Goal: Task Accomplishment & Management: Use online tool/utility

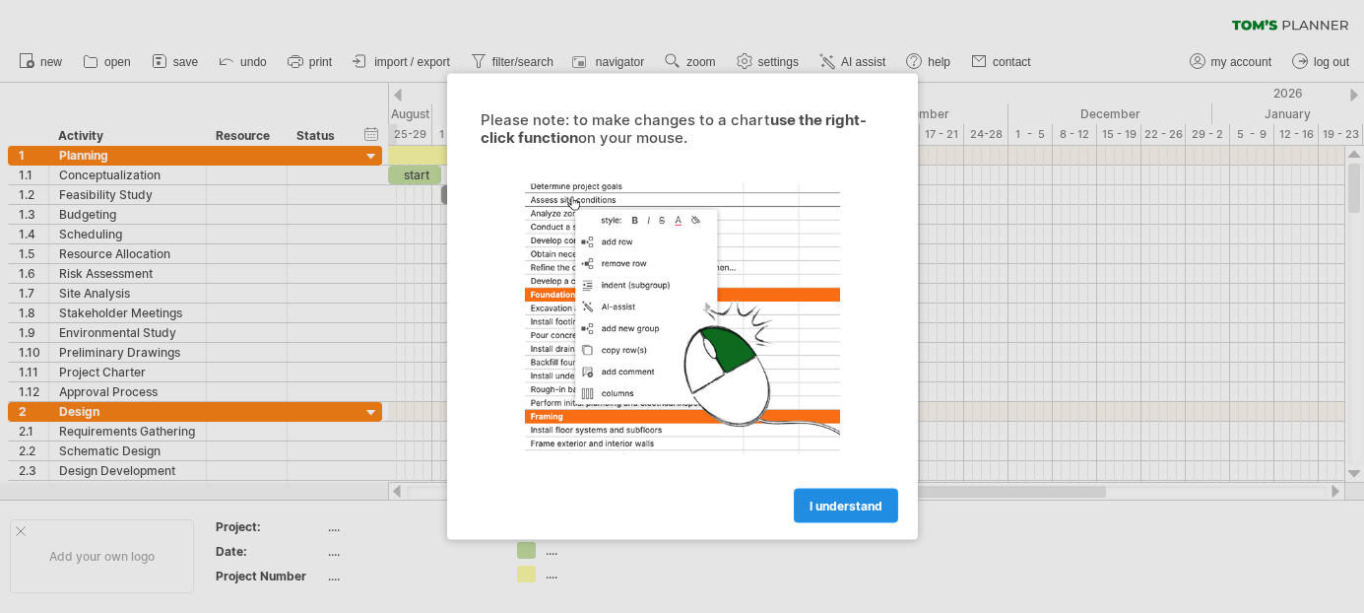
click at [840, 496] on link "I understand" at bounding box center [846, 505] width 104 height 34
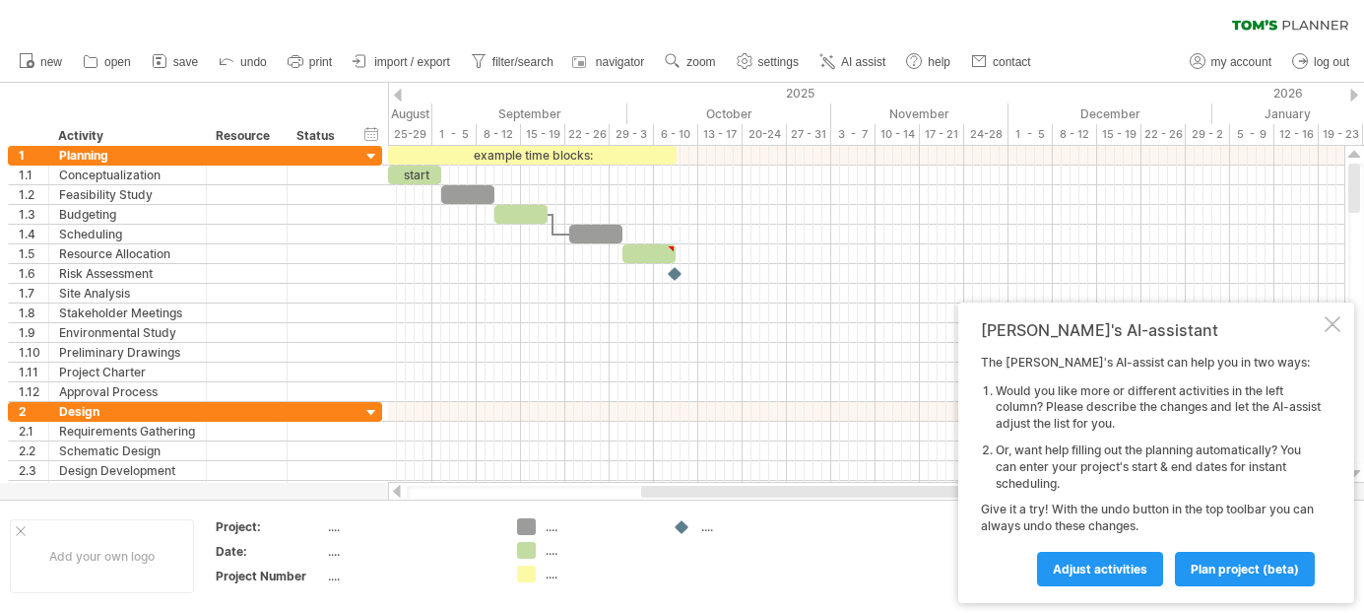
click at [398, 93] on div at bounding box center [398, 95] width 8 height 13
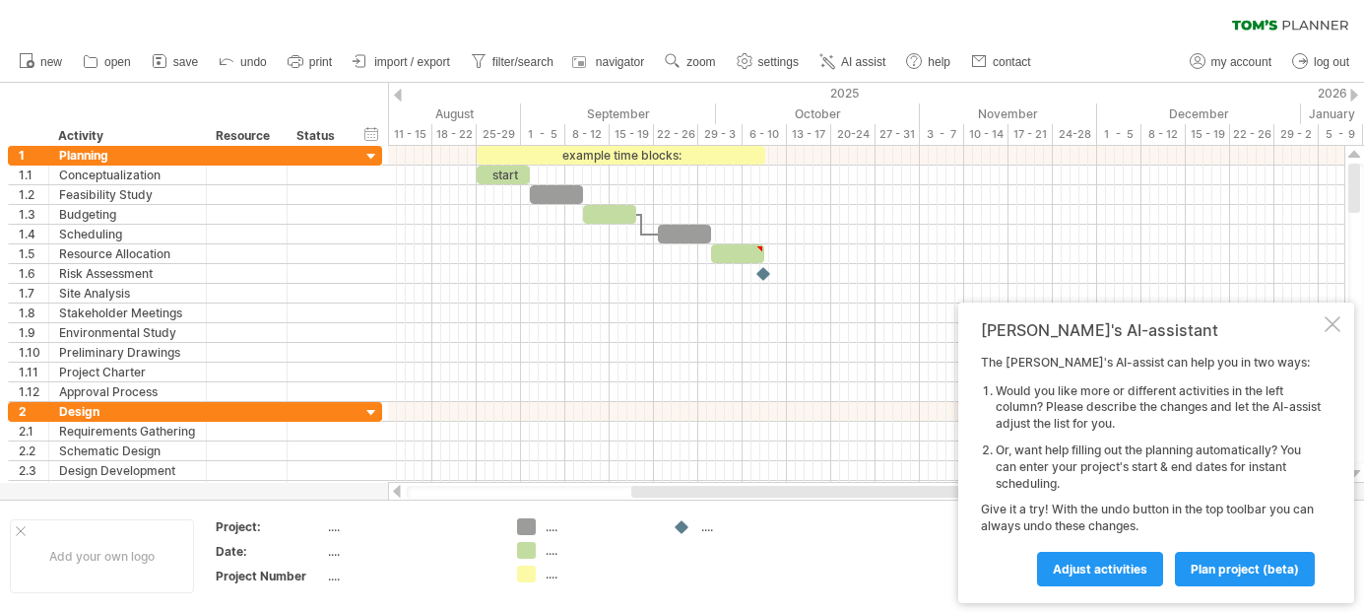
click at [398, 93] on div at bounding box center [398, 95] width 8 height 13
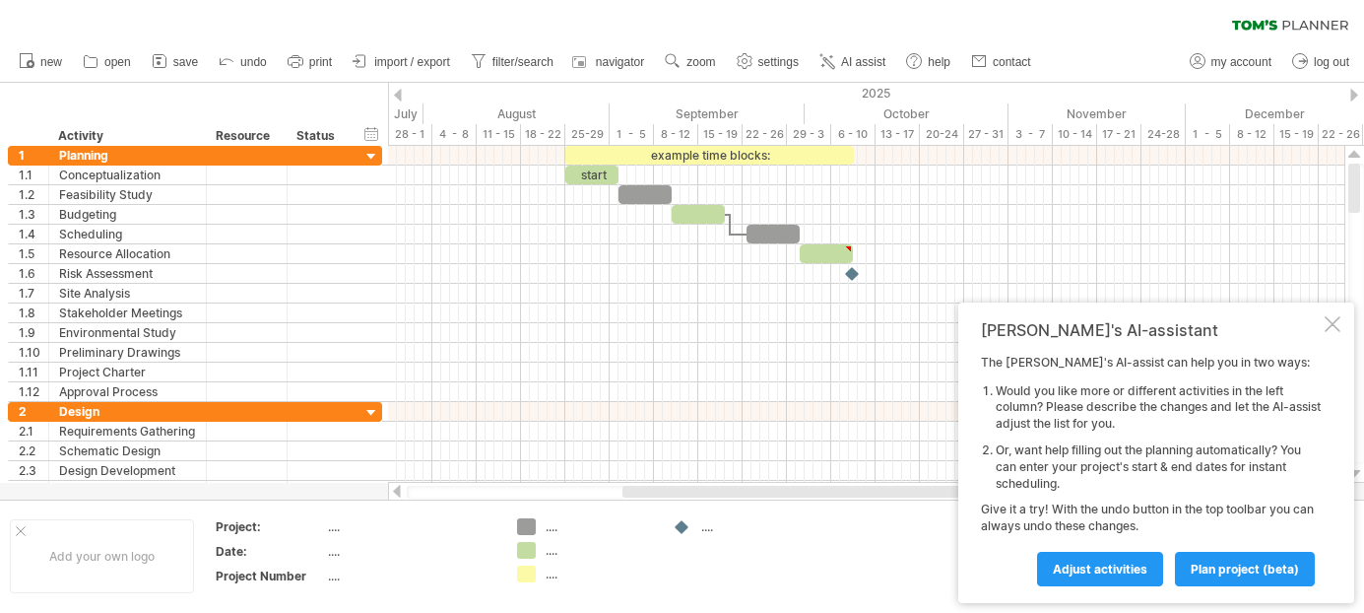
click at [398, 93] on div at bounding box center [398, 95] width 8 height 13
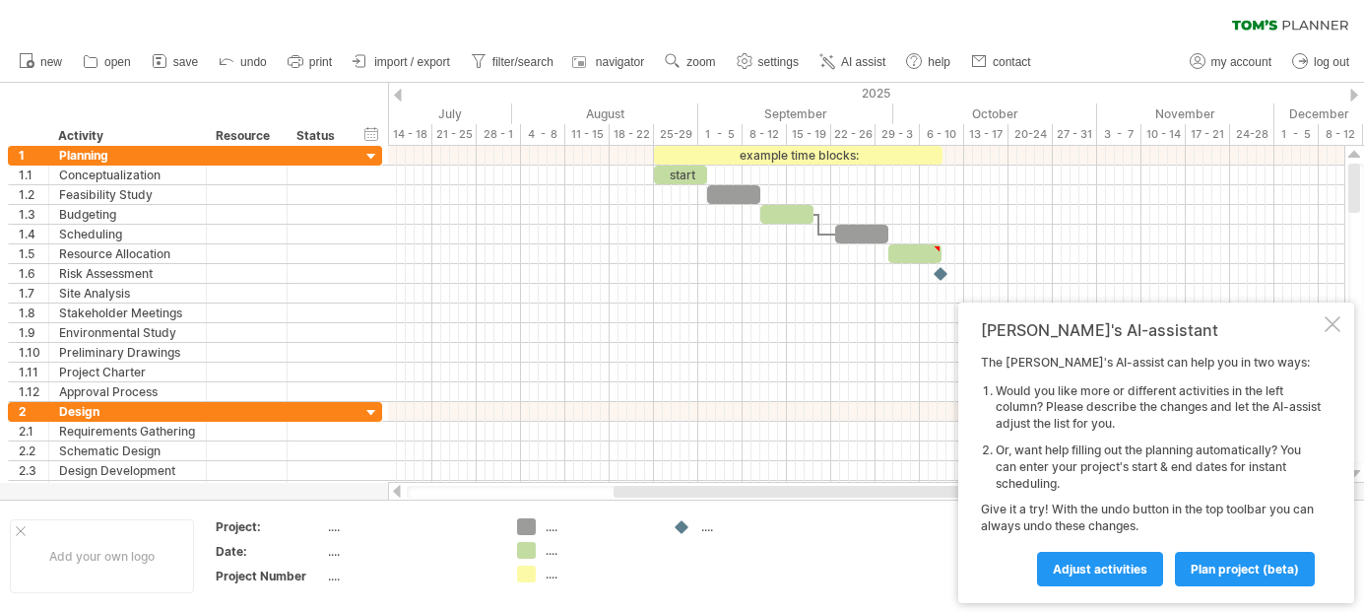
click at [398, 93] on div at bounding box center [398, 95] width 8 height 13
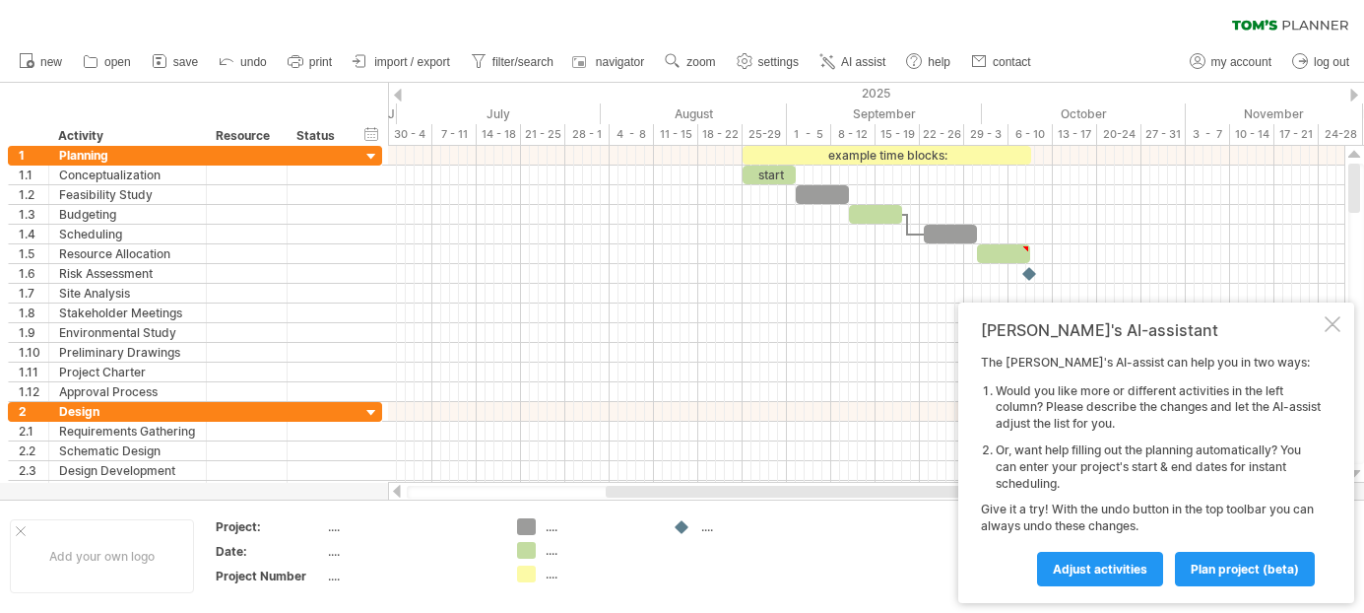
click at [398, 93] on div at bounding box center [398, 95] width 8 height 13
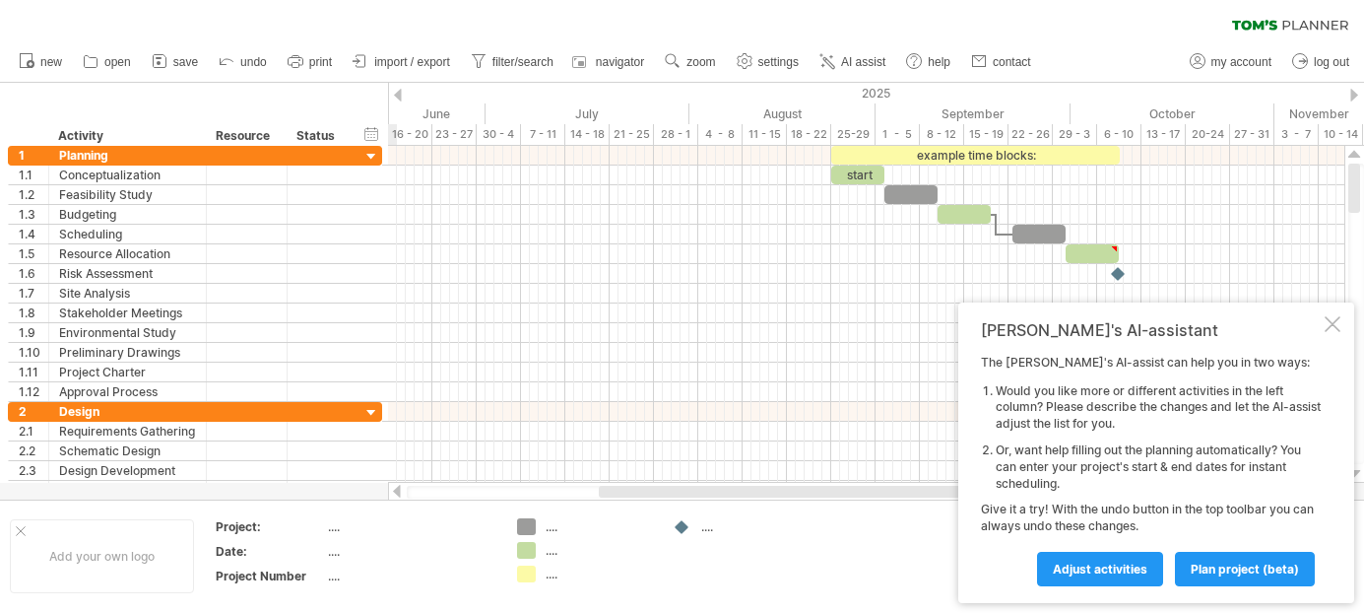
click at [398, 93] on div at bounding box center [398, 95] width 8 height 13
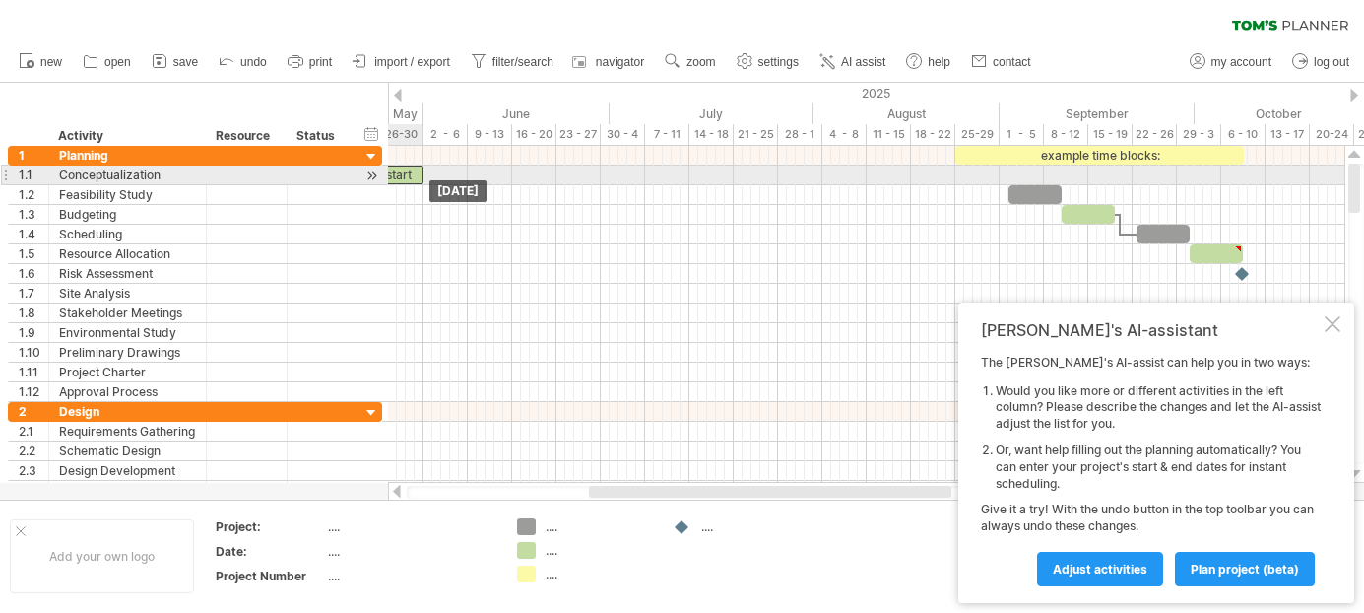
drag, startPoint x: 938, startPoint y: 172, endPoint x: 389, endPoint y: 167, distance: 549.5
click at [389, 167] on div "start" at bounding box center [396, 174] width 53 height 19
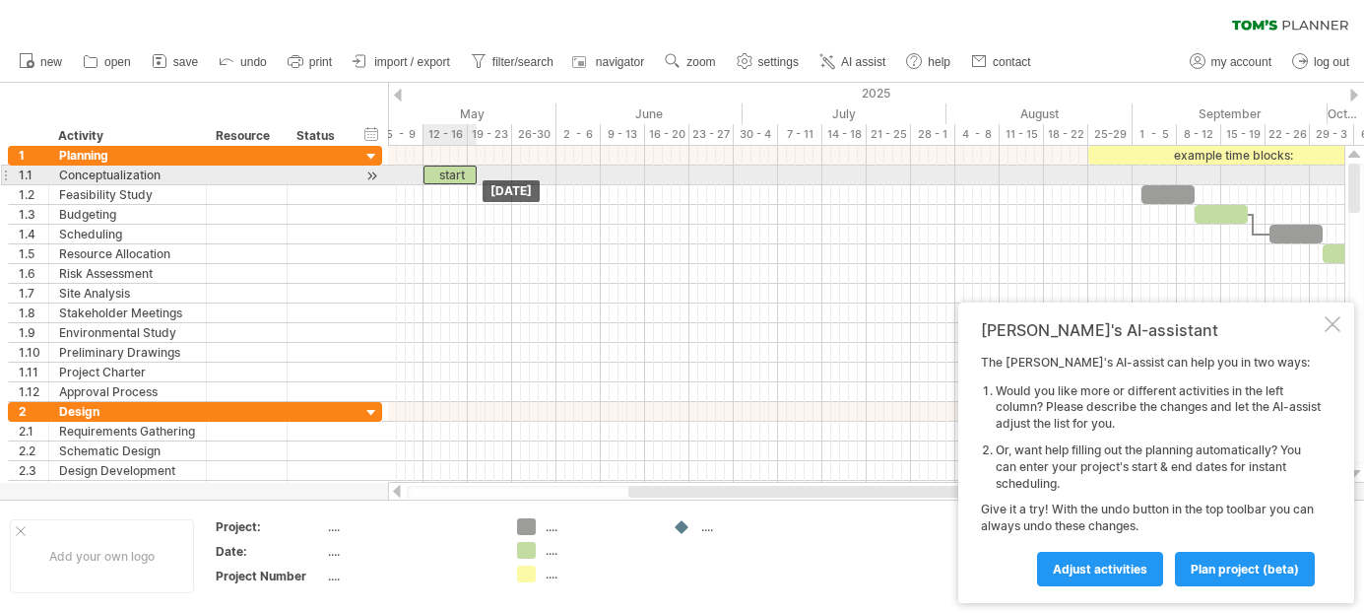
drag, startPoint x: 507, startPoint y: 171, endPoint x: 426, endPoint y: 172, distance: 80.8
click at [426, 172] on div "start" at bounding box center [449, 174] width 53 height 19
drag, startPoint x: 477, startPoint y: 173, endPoint x: 555, endPoint y: 179, distance: 79.0
click at [555, 179] on span at bounding box center [556, 174] width 8 height 19
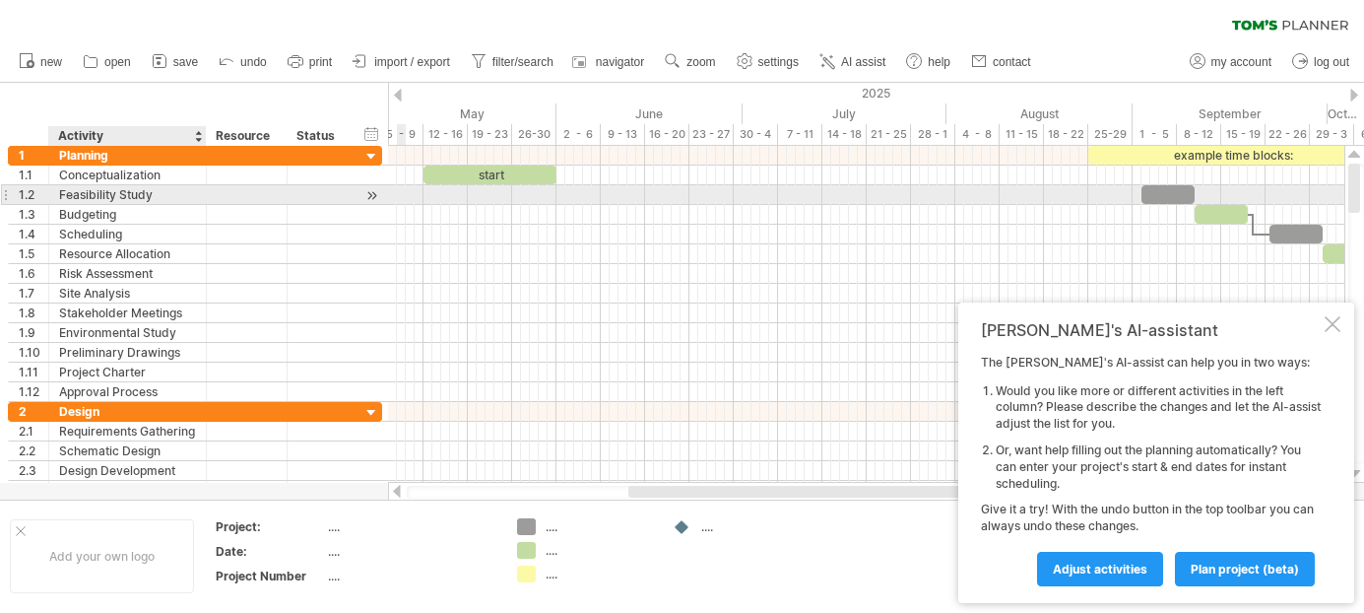
click at [179, 198] on div "Feasibility Study" at bounding box center [127, 194] width 137 height 19
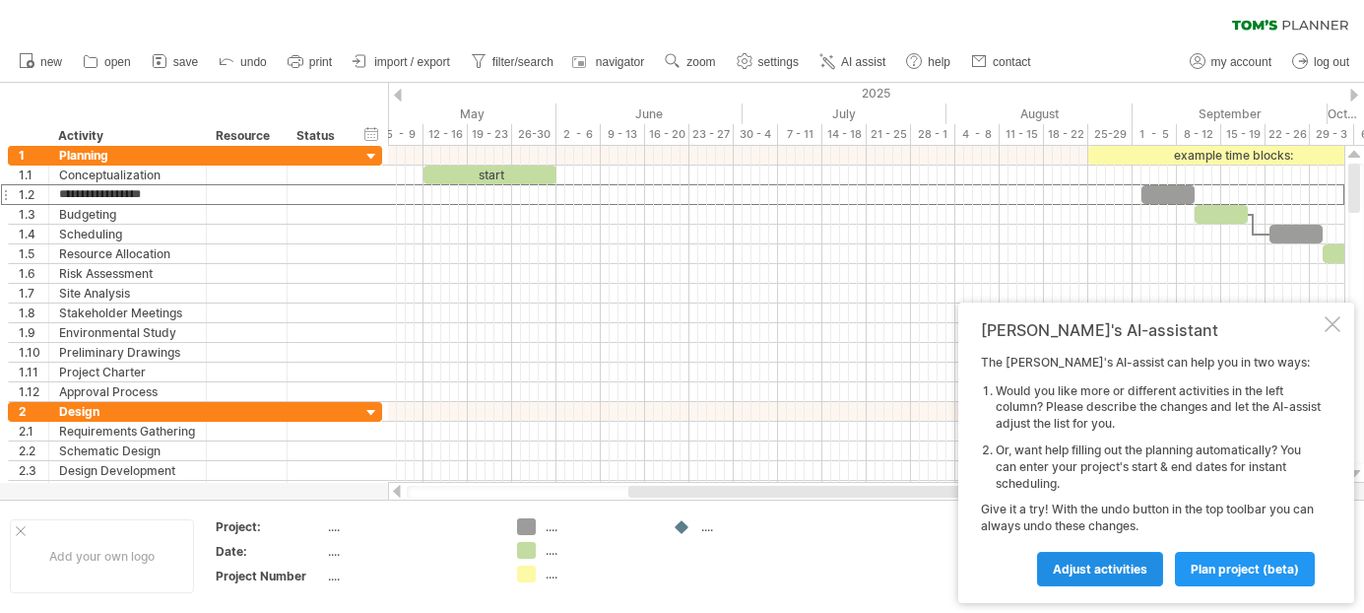
click at [1137, 564] on span "Adjust activities" at bounding box center [1100, 568] width 95 height 15
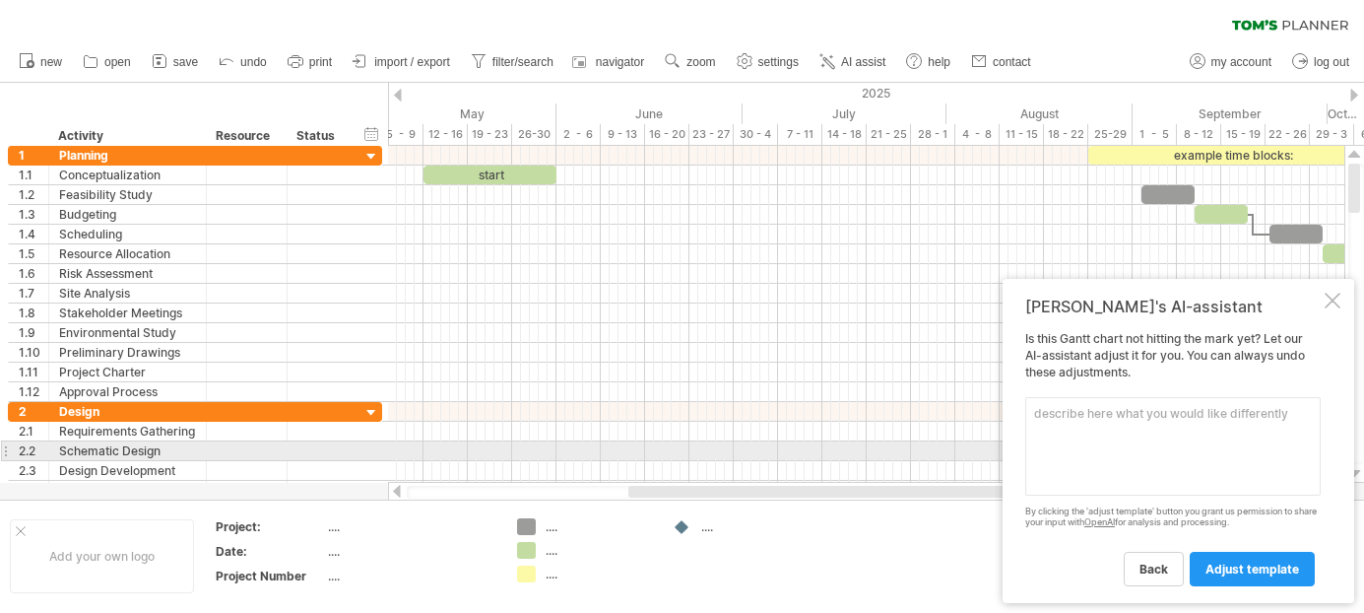
click at [1154, 441] on textarea at bounding box center [1172, 446] width 295 height 98
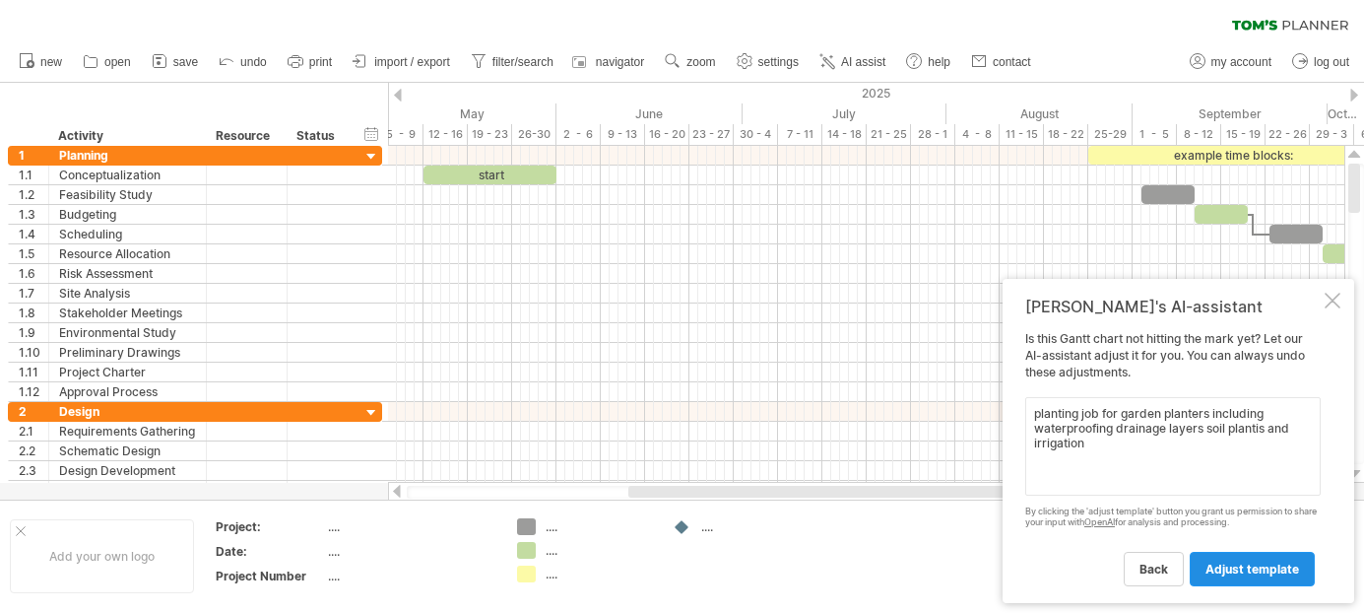
type textarea "planting job for garden planters including waterproofing drainage layers soil p…"
click at [1260, 572] on span "adjust template" at bounding box center [1252, 568] width 94 height 15
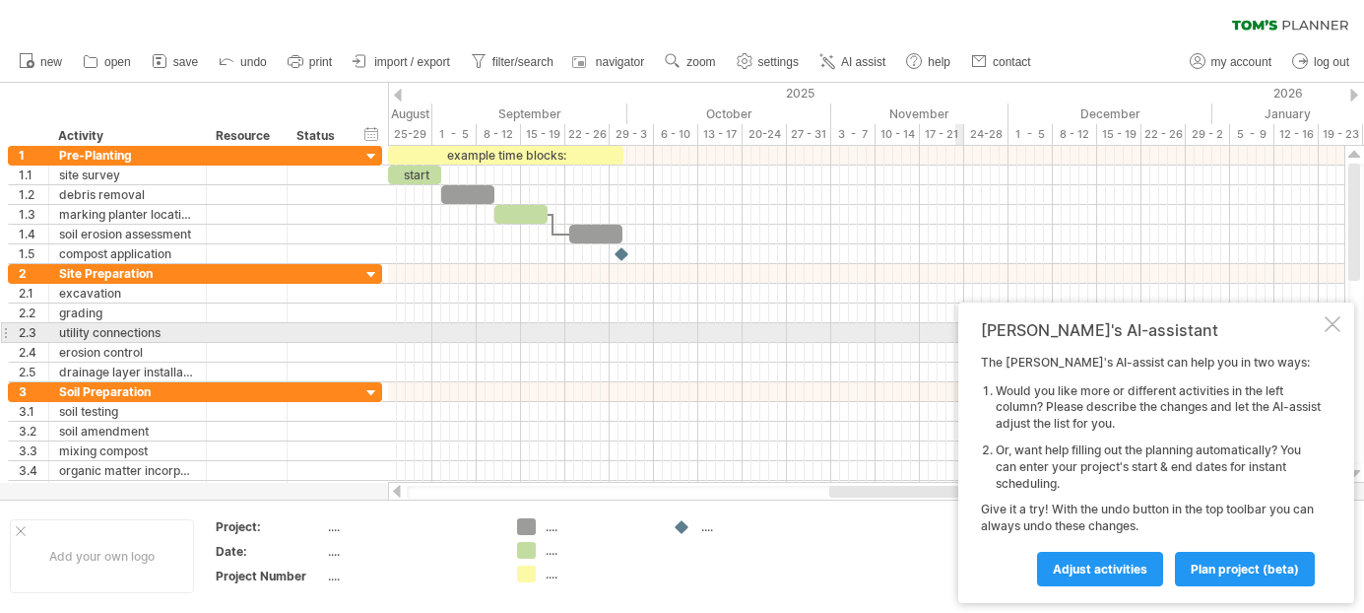
click at [1332, 324] on div at bounding box center [1332, 324] width 16 height 16
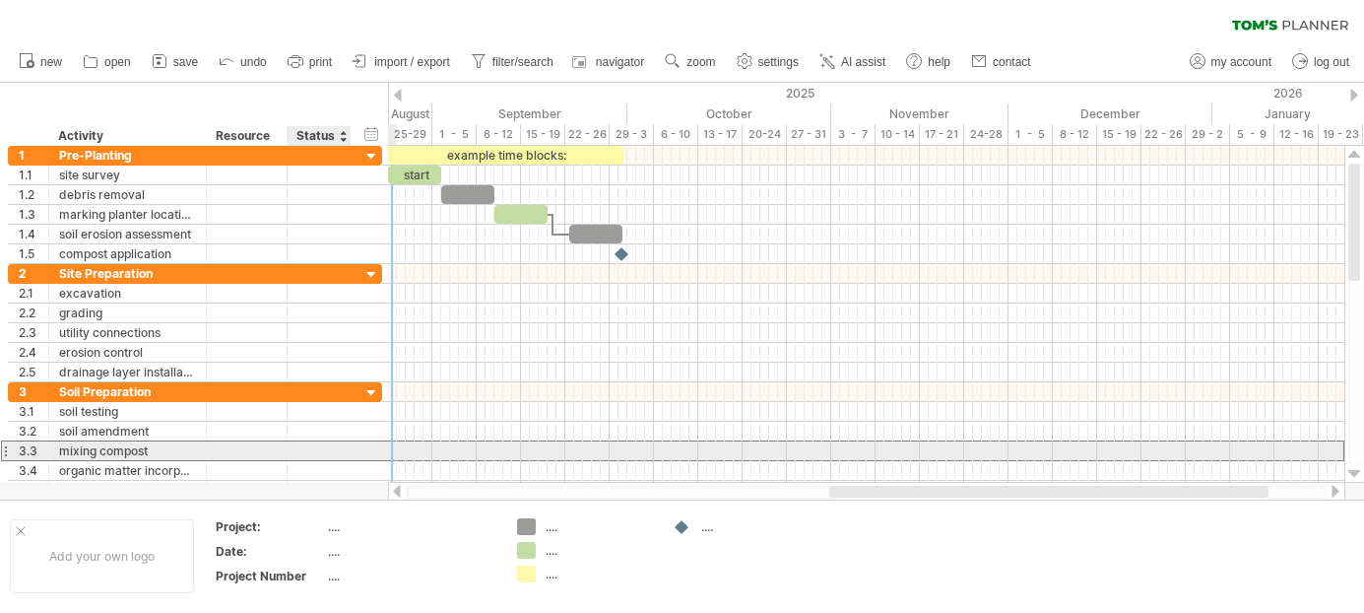
click at [329, 447] on div at bounding box center [318, 450] width 43 height 19
click at [162, 451] on div "mixing compost" at bounding box center [127, 450] width 137 height 19
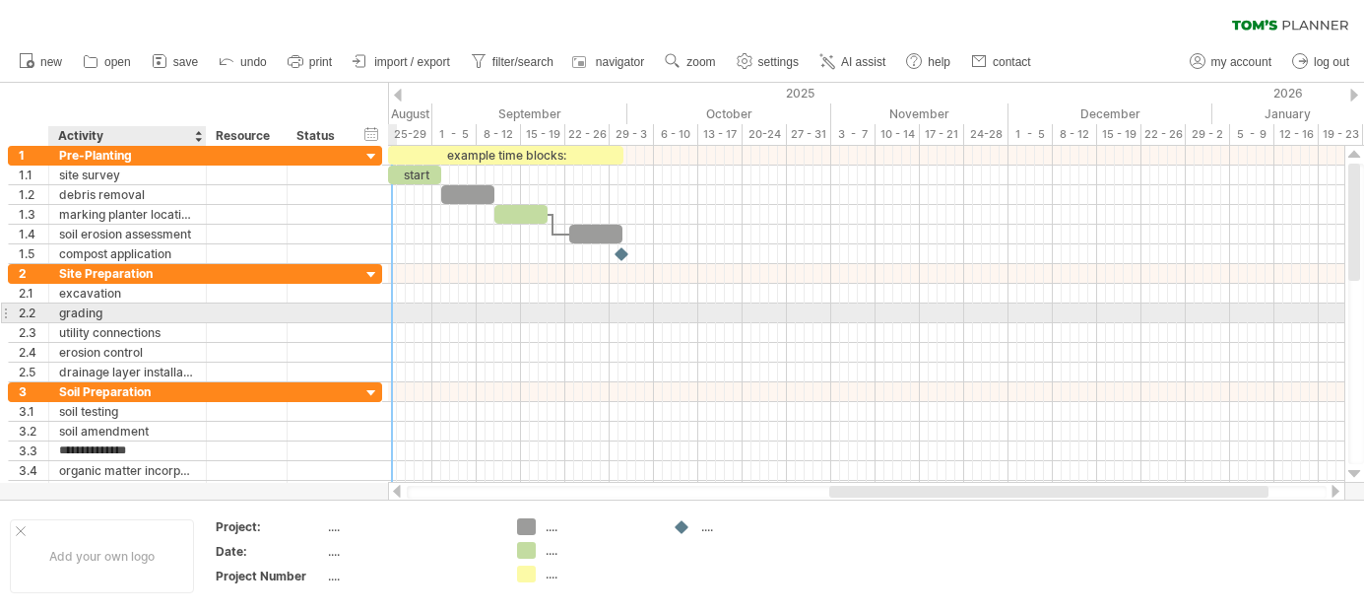
click at [132, 317] on div "grading" at bounding box center [127, 312] width 137 height 19
type input "*"
type input "**********"
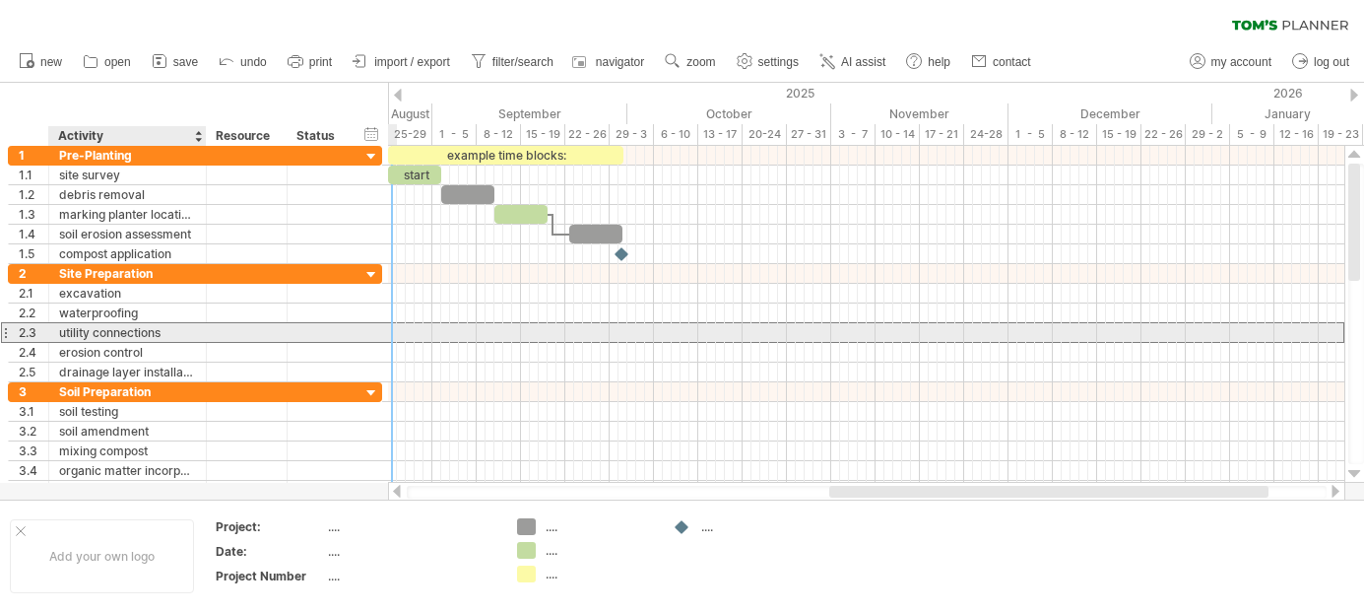
click at [175, 333] on div "utility connections" at bounding box center [127, 332] width 137 height 19
type input "*"
type input "**********"
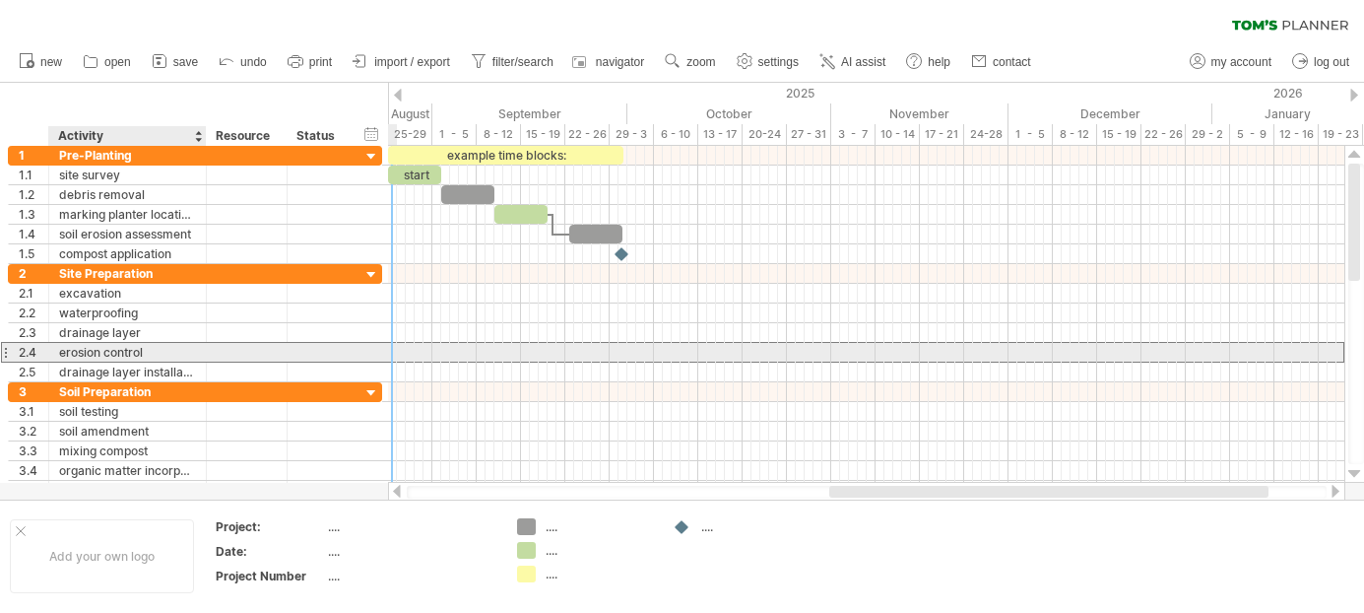
click at [164, 351] on div "erosion control" at bounding box center [127, 352] width 137 height 19
type input "*"
type input "**********"
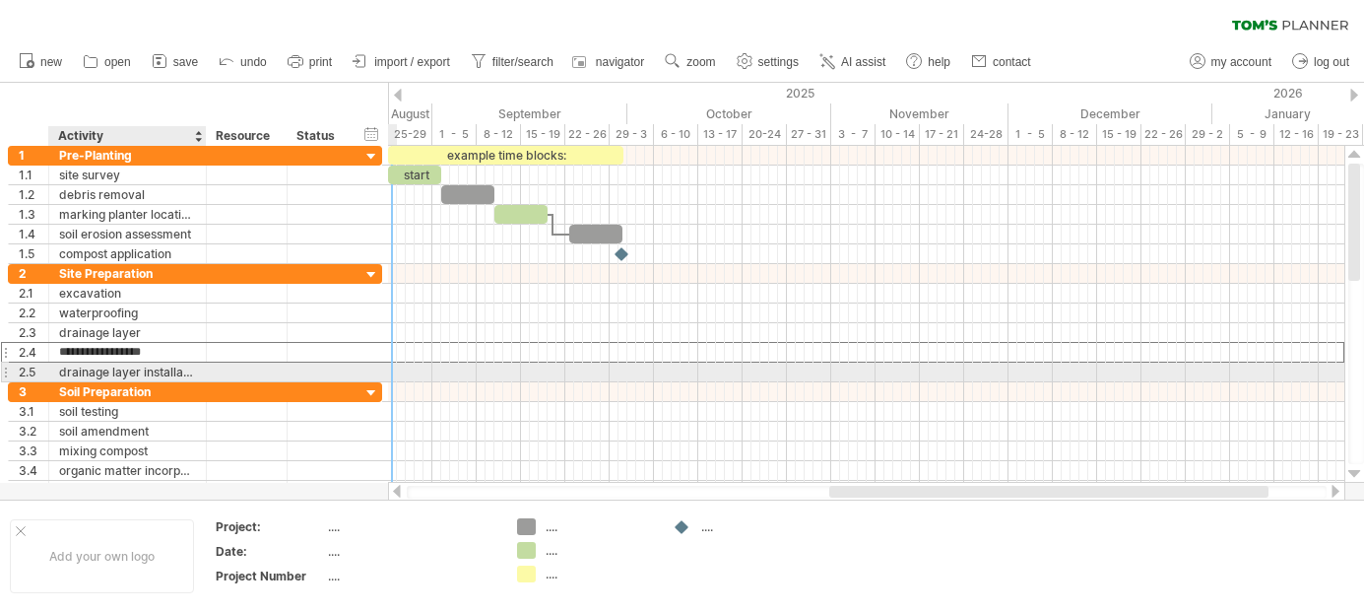
click at [213, 375] on div at bounding box center [247, 371] width 81 height 19
click at [275, 373] on div at bounding box center [247, 371] width 60 height 19
click at [7, 369] on div at bounding box center [5, 371] width 8 height 21
click at [7, 373] on div at bounding box center [5, 371] width 8 height 21
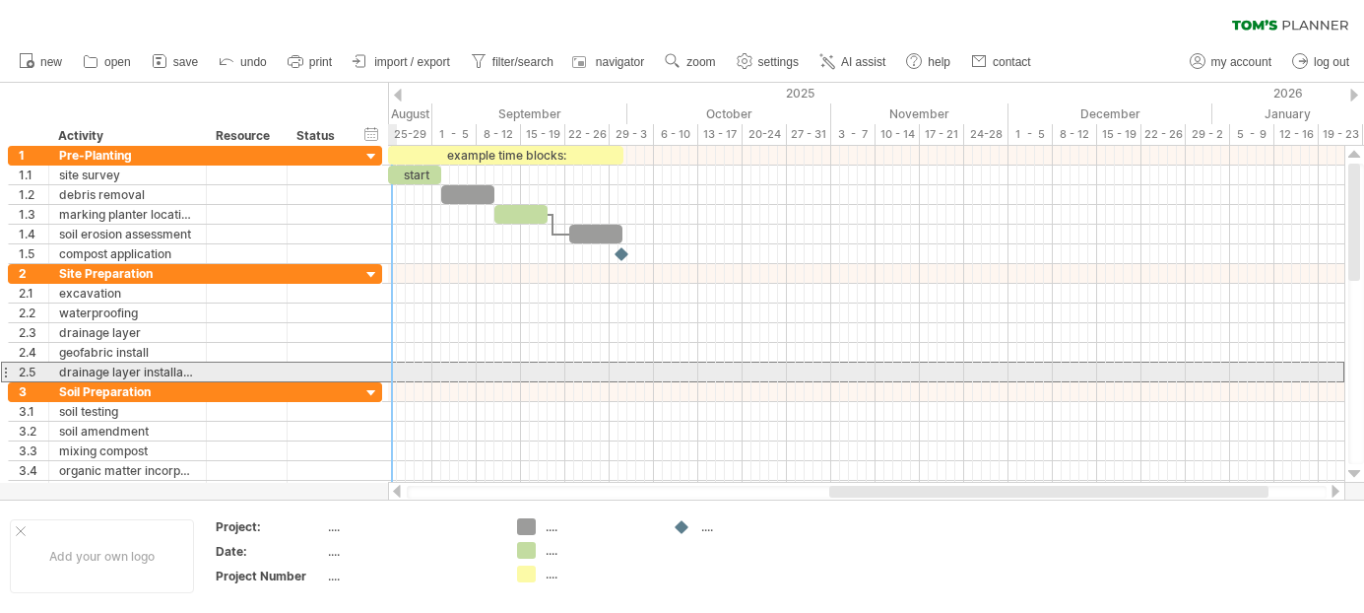
click at [7, 373] on div at bounding box center [5, 371] width 8 height 21
click at [189, 372] on div "drainage layer installation" at bounding box center [127, 371] width 137 height 19
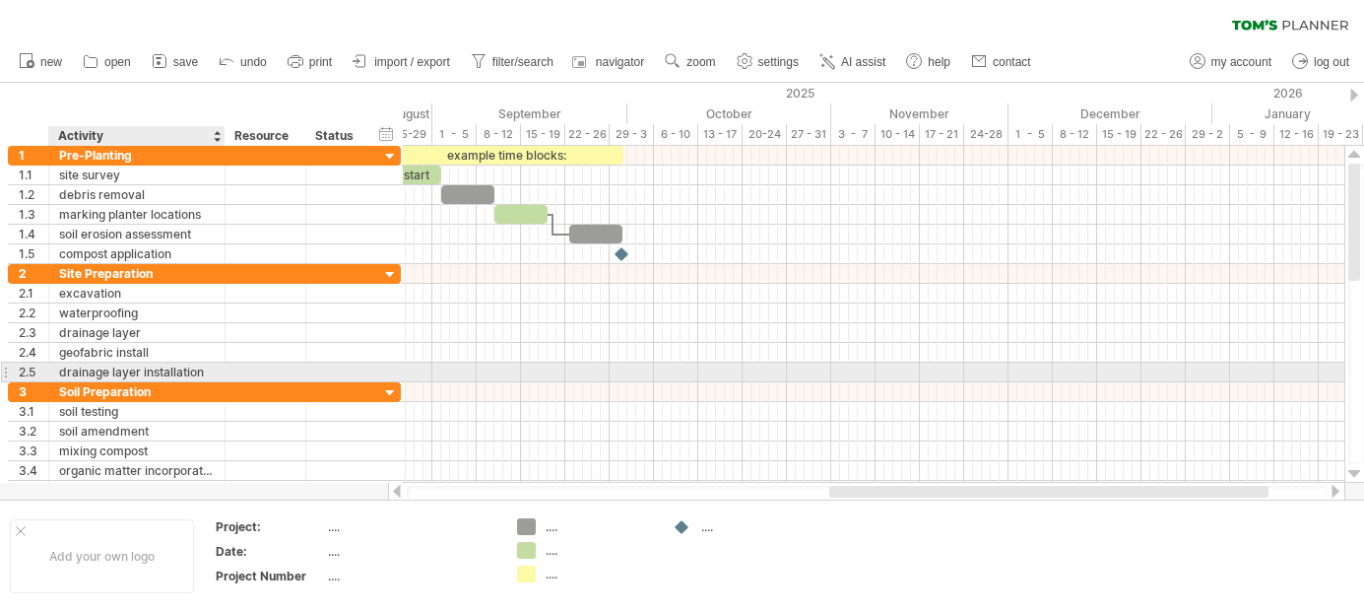
drag, startPoint x: 198, startPoint y: 373, endPoint x: 217, endPoint y: 370, distance: 18.9
click at [218, 370] on div at bounding box center [223, 372] width 10 height 20
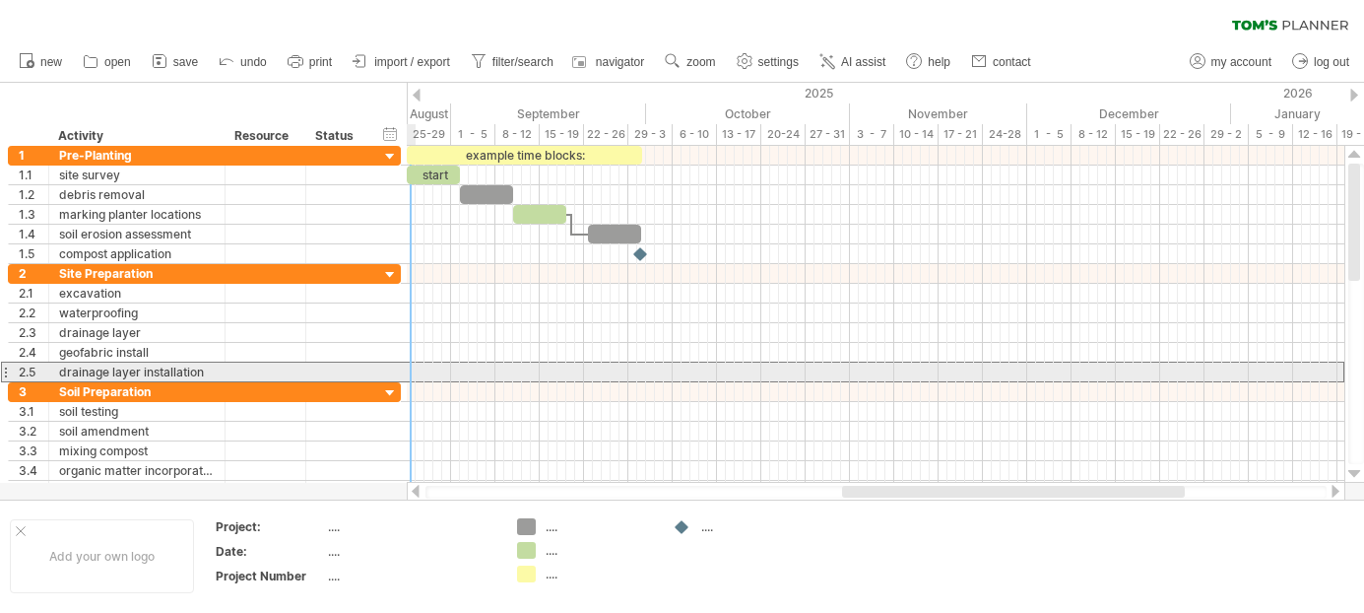
click at [201, 370] on div "drainage layer installation" at bounding box center [137, 371] width 156 height 19
drag, startPoint x: 203, startPoint y: 372, endPoint x: 60, endPoint y: 372, distance: 142.8
click at [60, 372] on input "**********" at bounding box center [137, 371] width 156 height 19
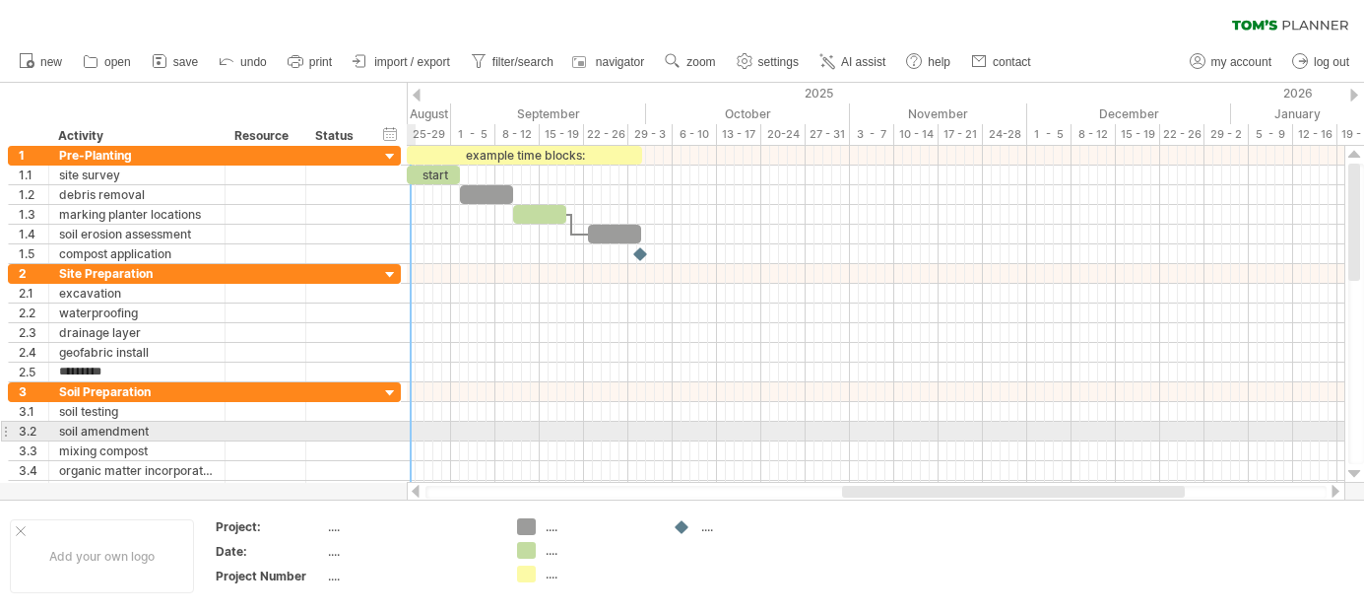
type input "**********"
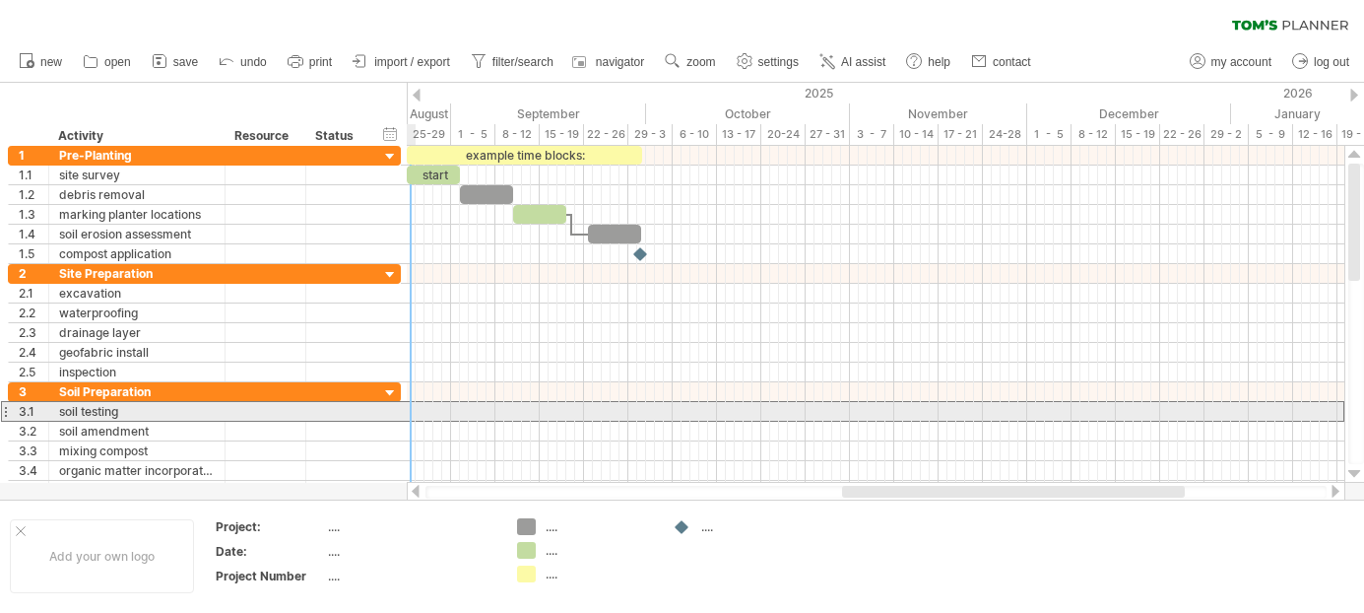
click at [146, 408] on div "soil testing" at bounding box center [137, 411] width 156 height 19
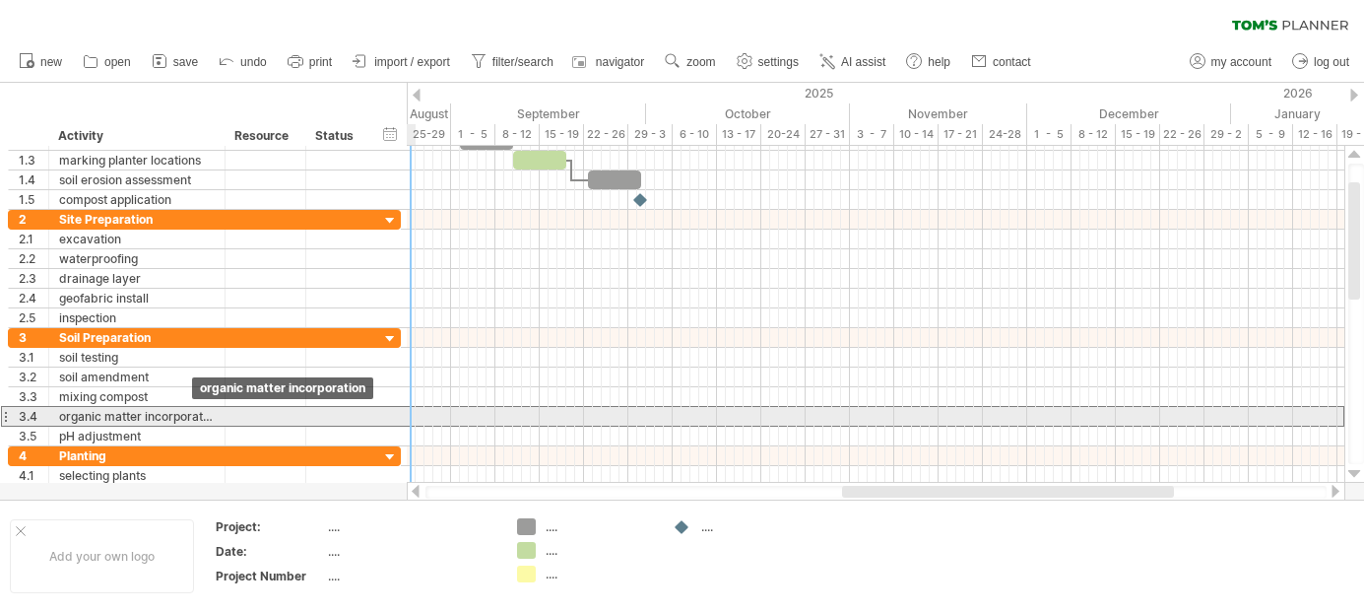
click at [193, 418] on div "organic matter incorporation" at bounding box center [137, 416] width 156 height 19
click at [7, 415] on div at bounding box center [5, 416] width 8 height 21
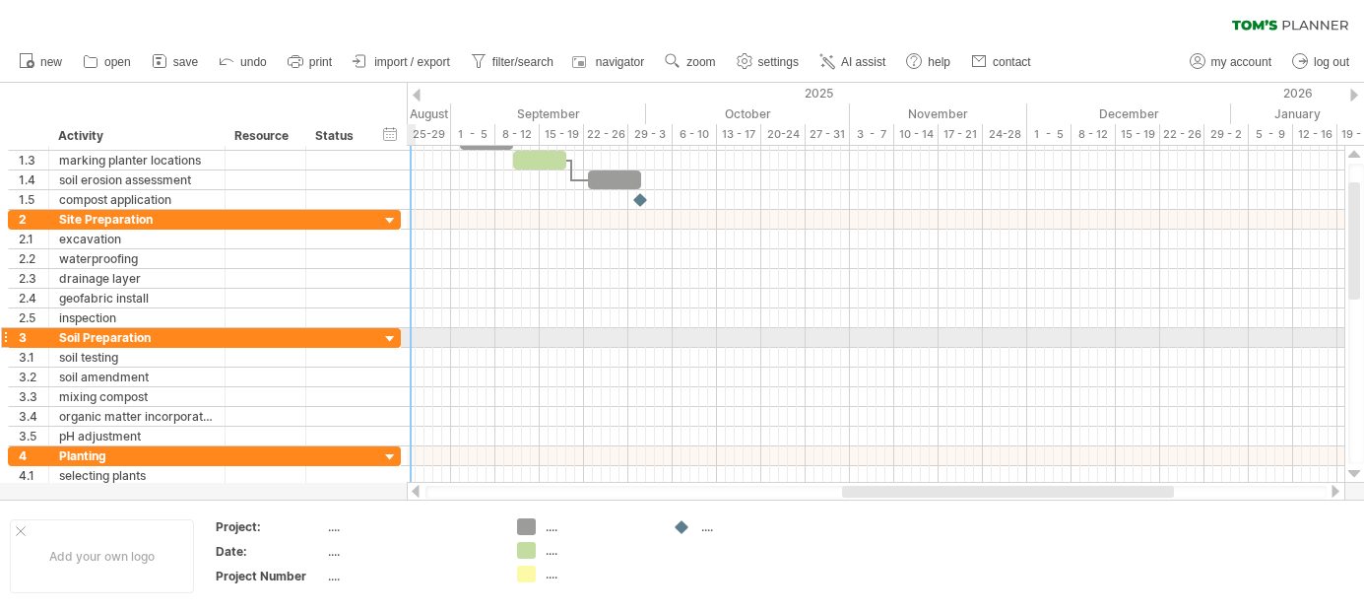
click at [387, 335] on div at bounding box center [390, 339] width 19 height 19
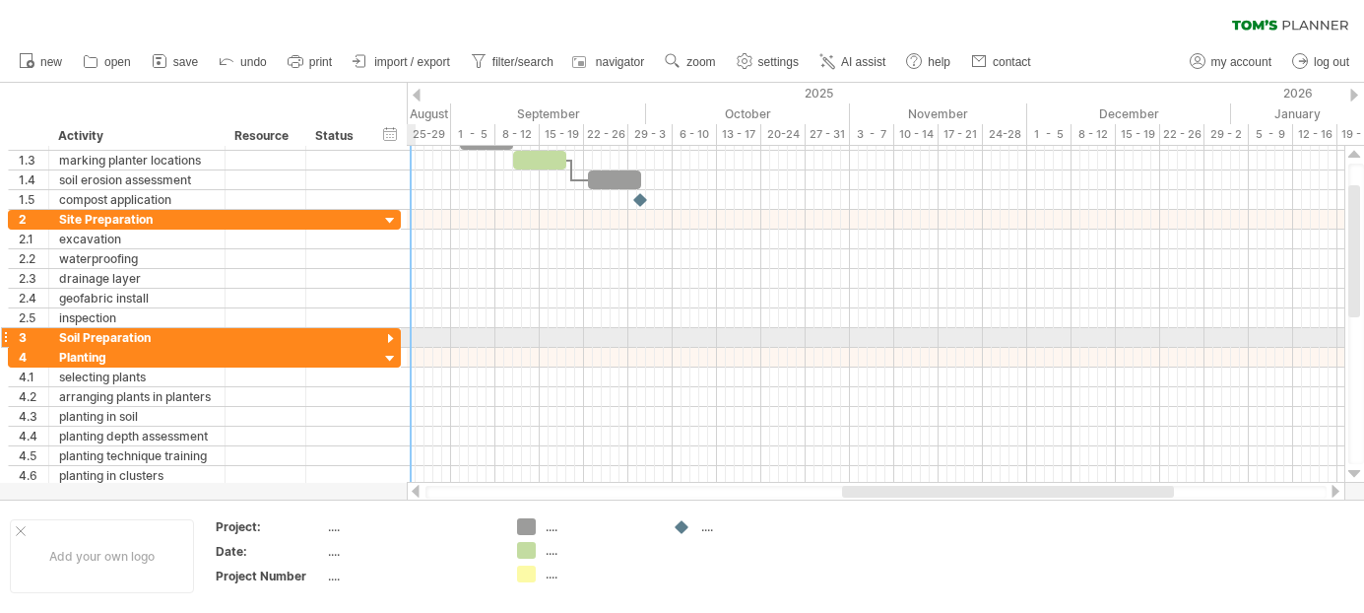
click at [387, 335] on div at bounding box center [390, 339] width 19 height 19
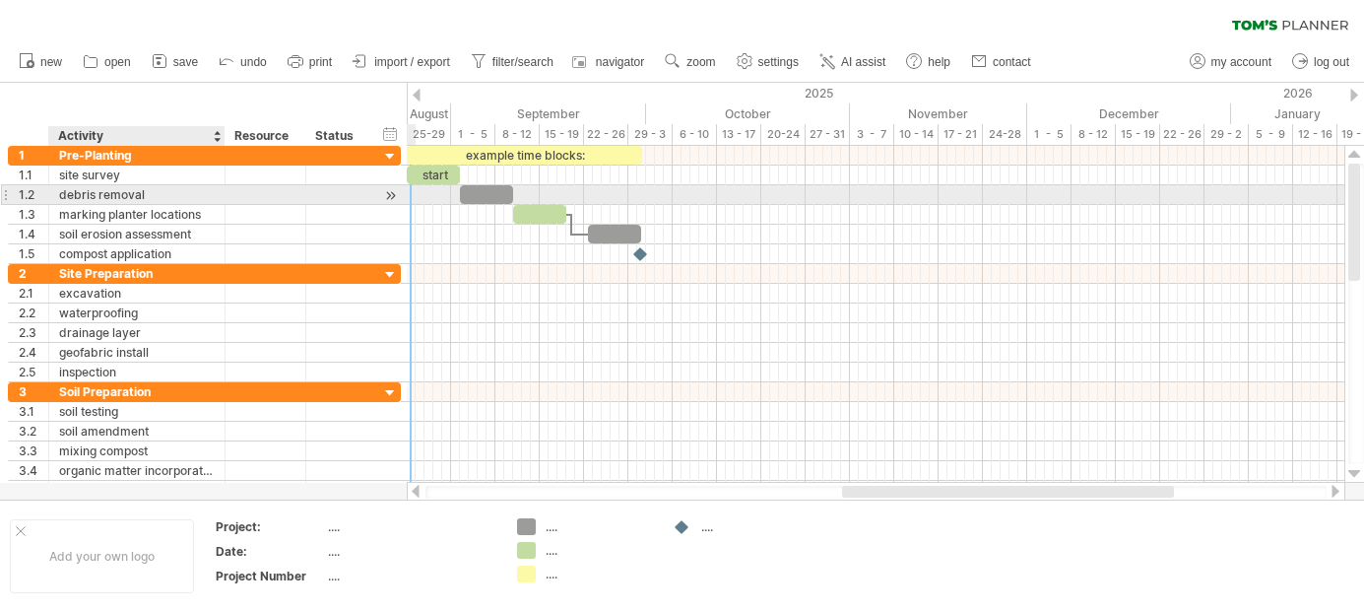
click at [153, 190] on div "debris removal" at bounding box center [137, 194] width 156 height 19
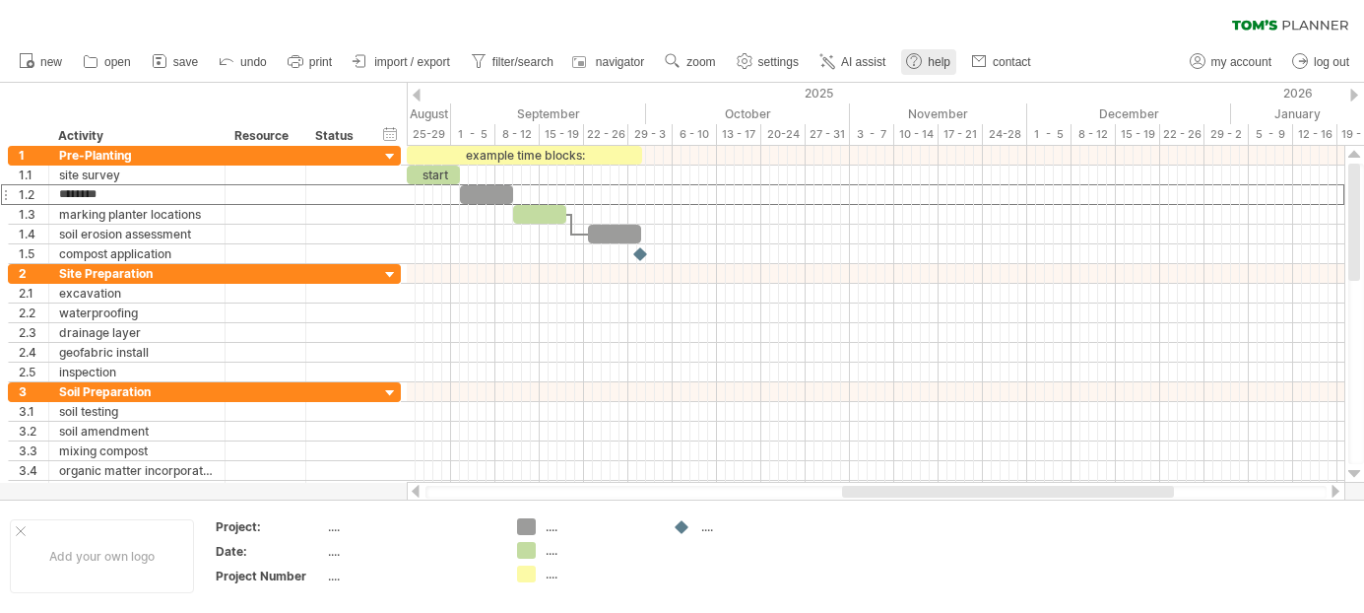
click at [919, 57] on use at bounding box center [914, 61] width 20 height 20
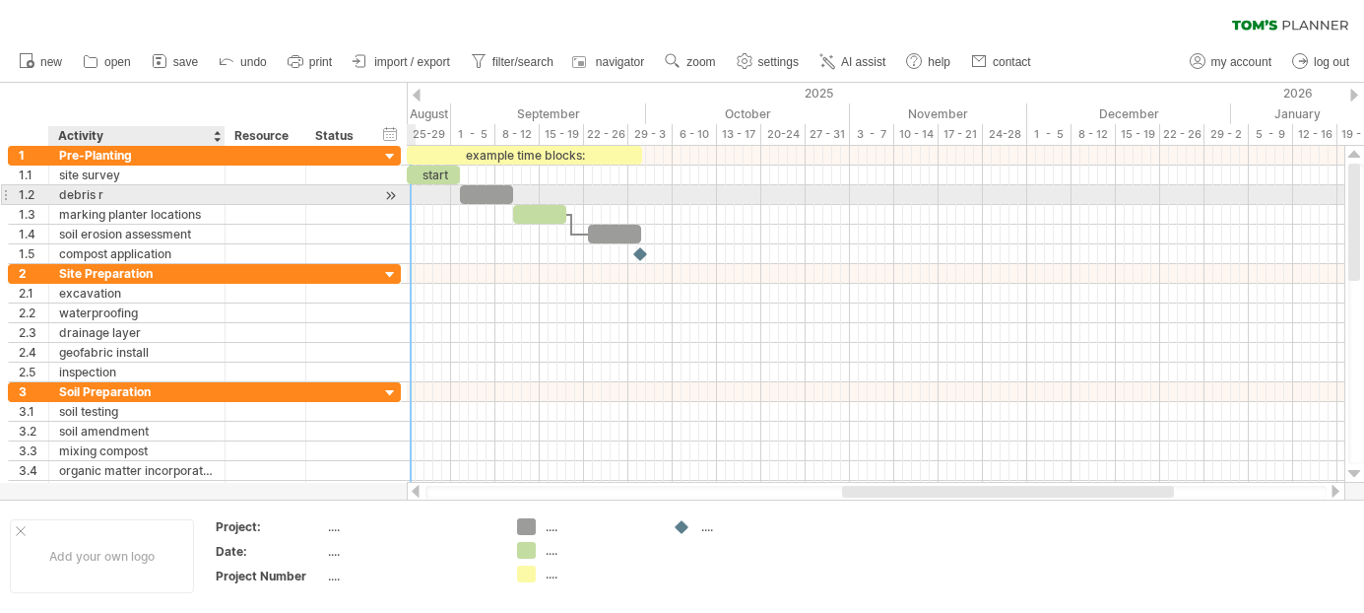
click at [195, 195] on div "debris r" at bounding box center [137, 194] width 156 height 19
type input "*"
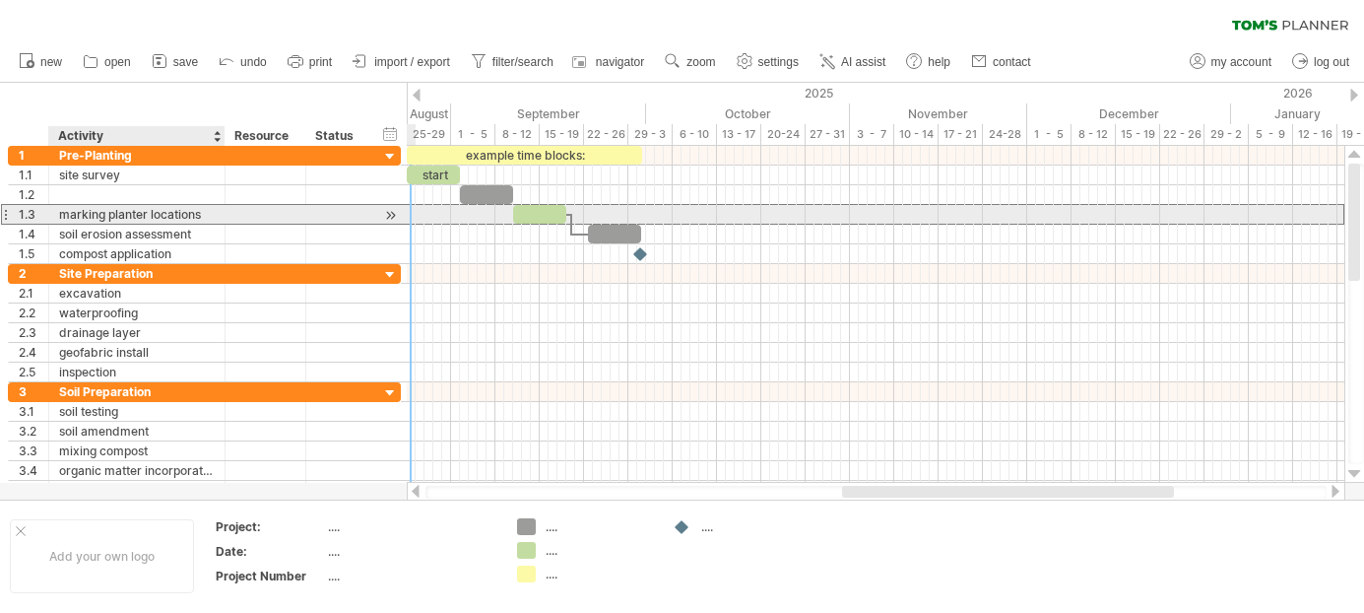
click at [198, 214] on div "marking planter locations" at bounding box center [137, 214] width 156 height 19
drag, startPoint x: 202, startPoint y: 217, endPoint x: 62, endPoint y: 216, distance: 139.8
click at [62, 216] on input "**********" at bounding box center [137, 214] width 156 height 19
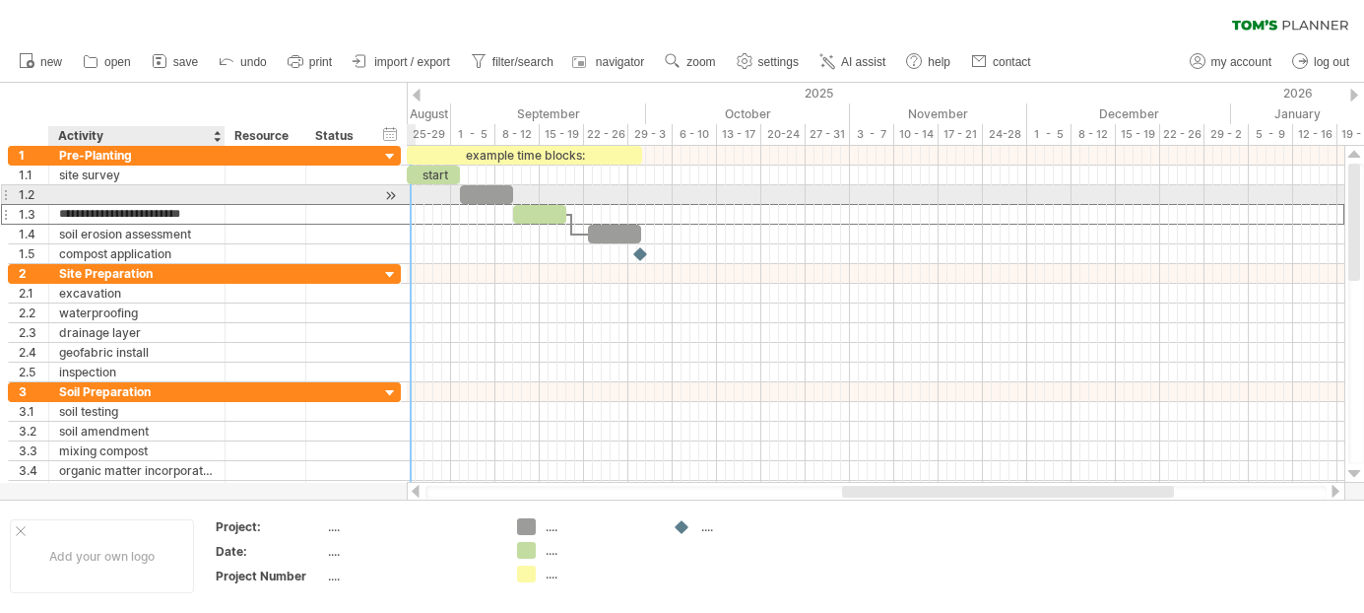
drag, startPoint x: 74, startPoint y: 212, endPoint x: 79, endPoint y: 194, distance: 18.4
click at [79, 194] on div "**********" at bounding box center [204, 205] width 393 height 118
type input "**********"
click at [202, 193] on input "**********" at bounding box center [137, 194] width 156 height 19
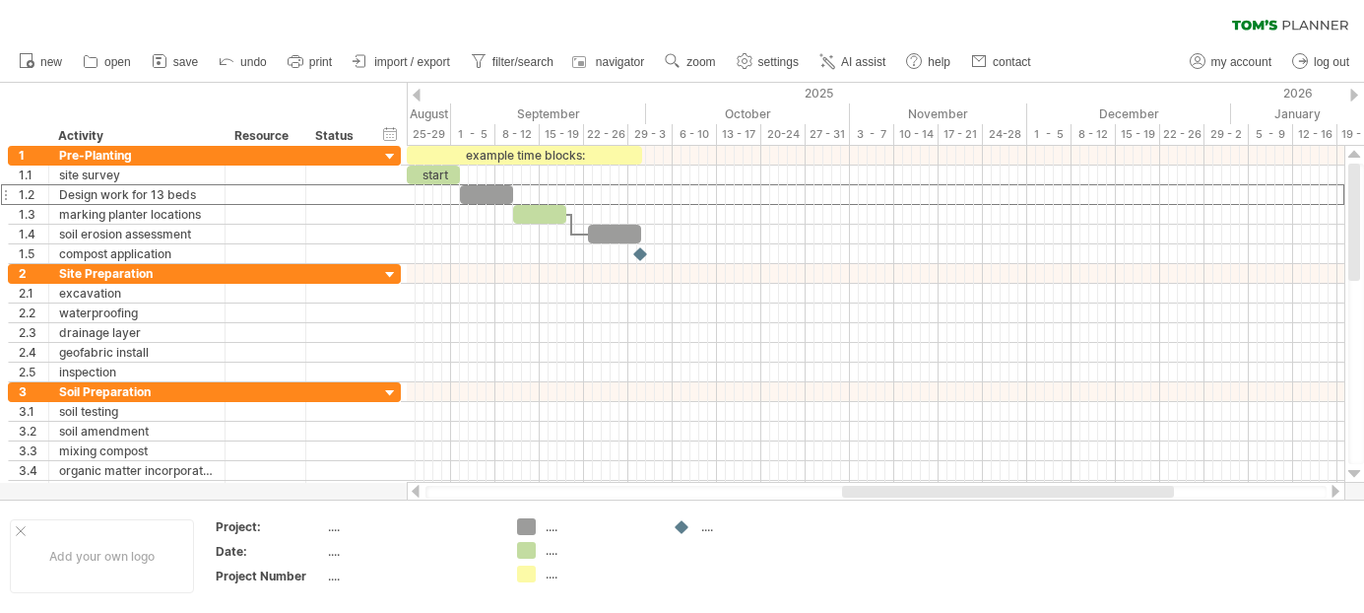
click at [418, 94] on div at bounding box center [417, 95] width 8 height 13
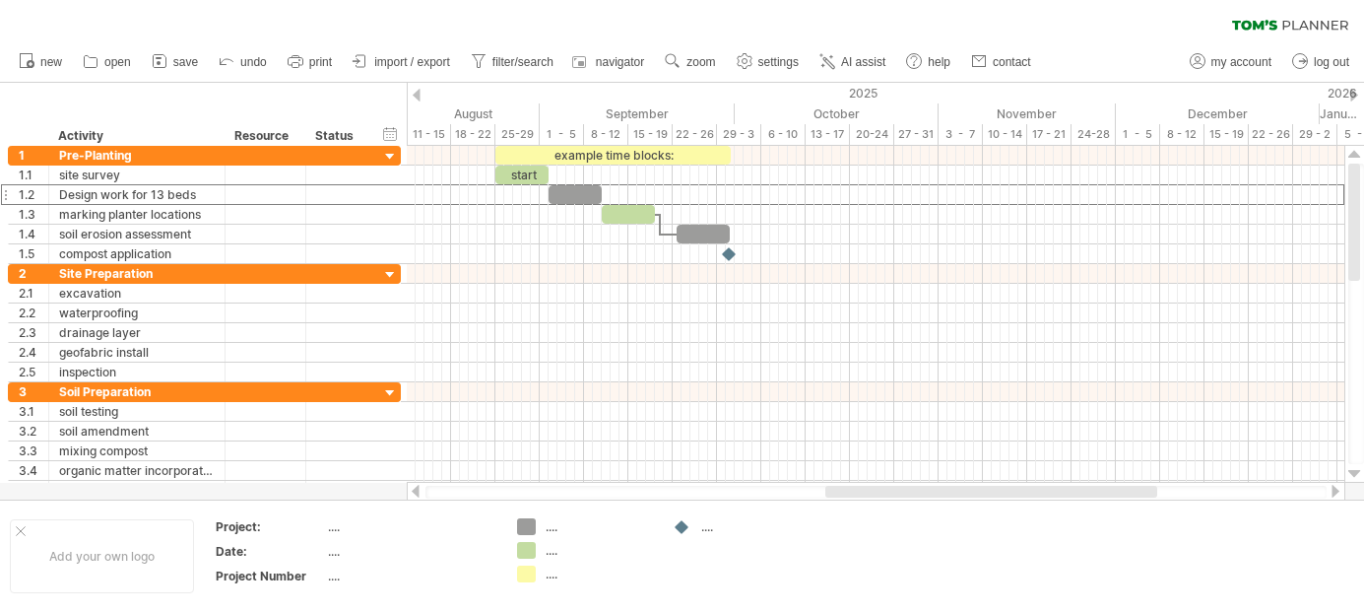
click at [418, 94] on div at bounding box center [417, 95] width 8 height 13
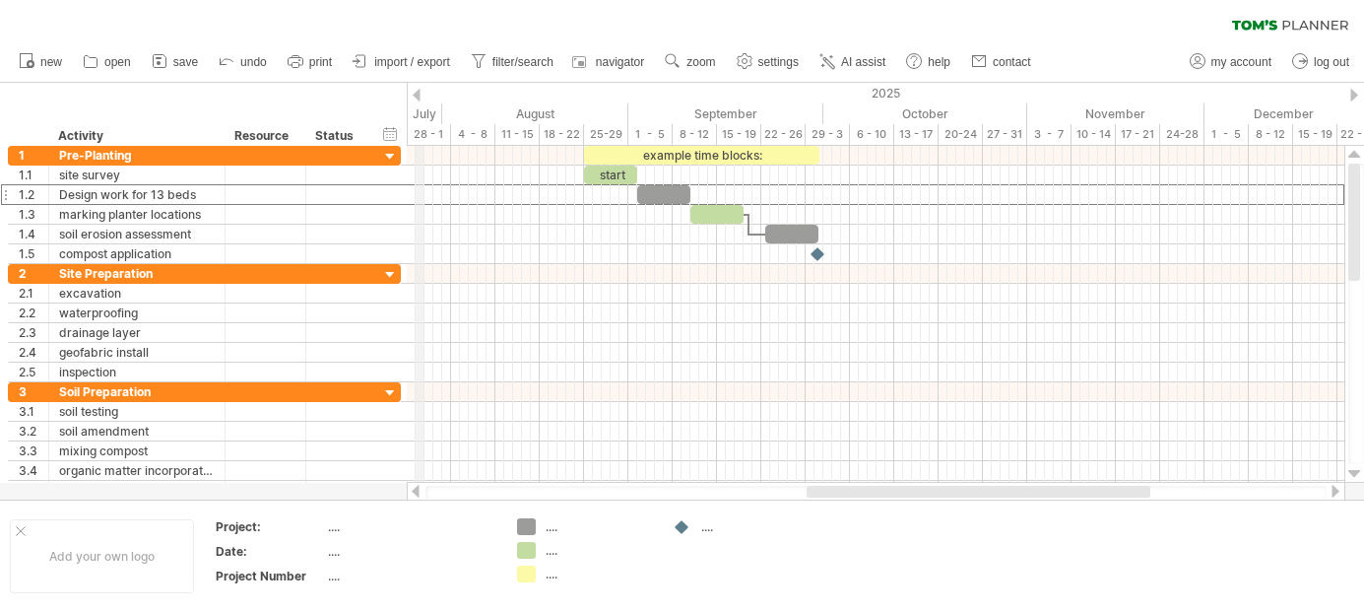
click at [420, 100] on div at bounding box center [417, 95] width 8 height 13
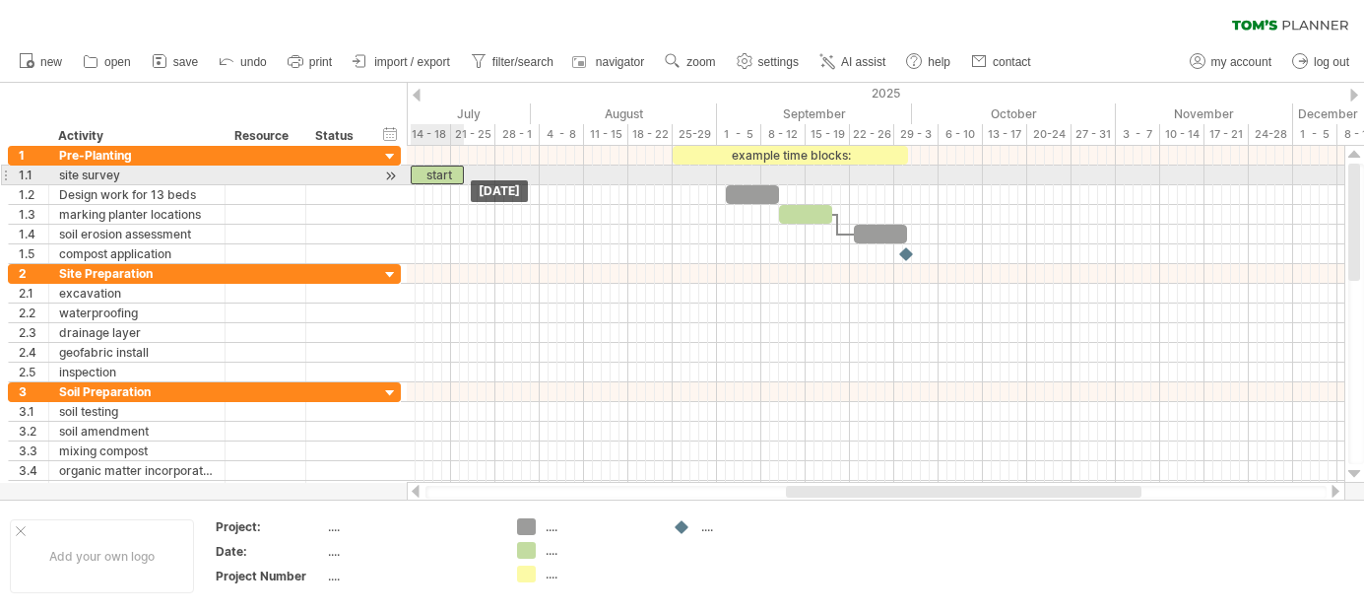
drag, startPoint x: 698, startPoint y: 175, endPoint x: 437, endPoint y: 180, distance: 261.0
click at [437, 180] on div "example time blocks: start [DATE] [DATE]" at bounding box center [875, 314] width 937 height 337
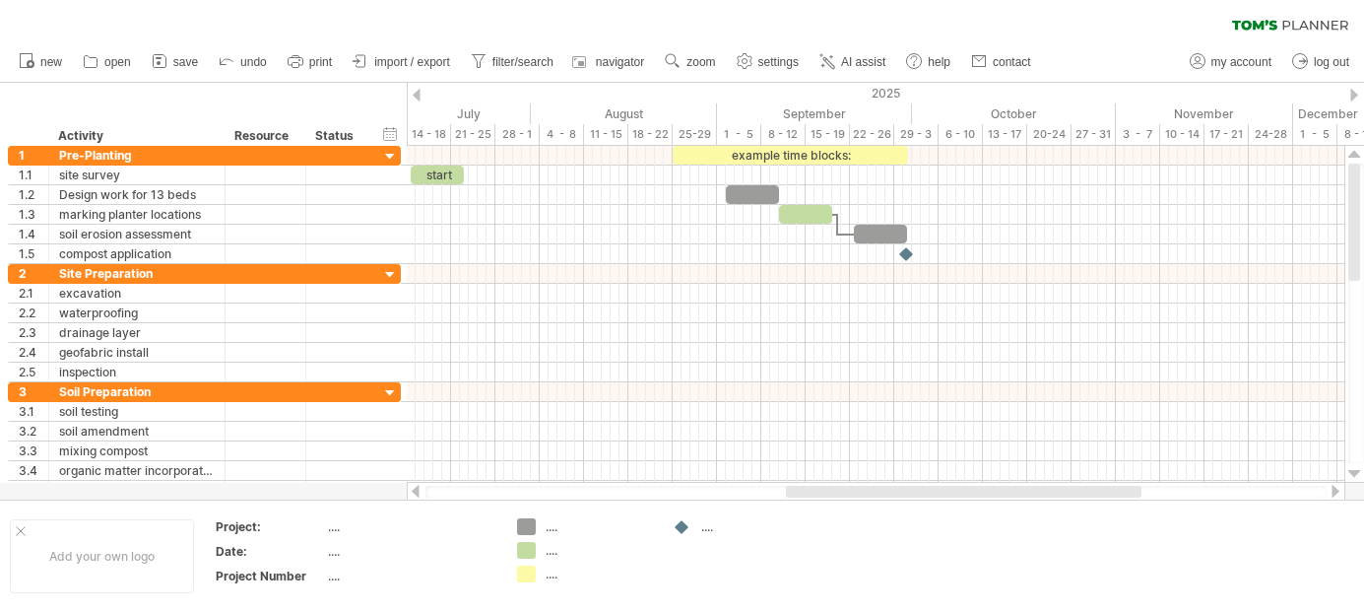
click at [419, 89] on div at bounding box center [417, 95] width 8 height 13
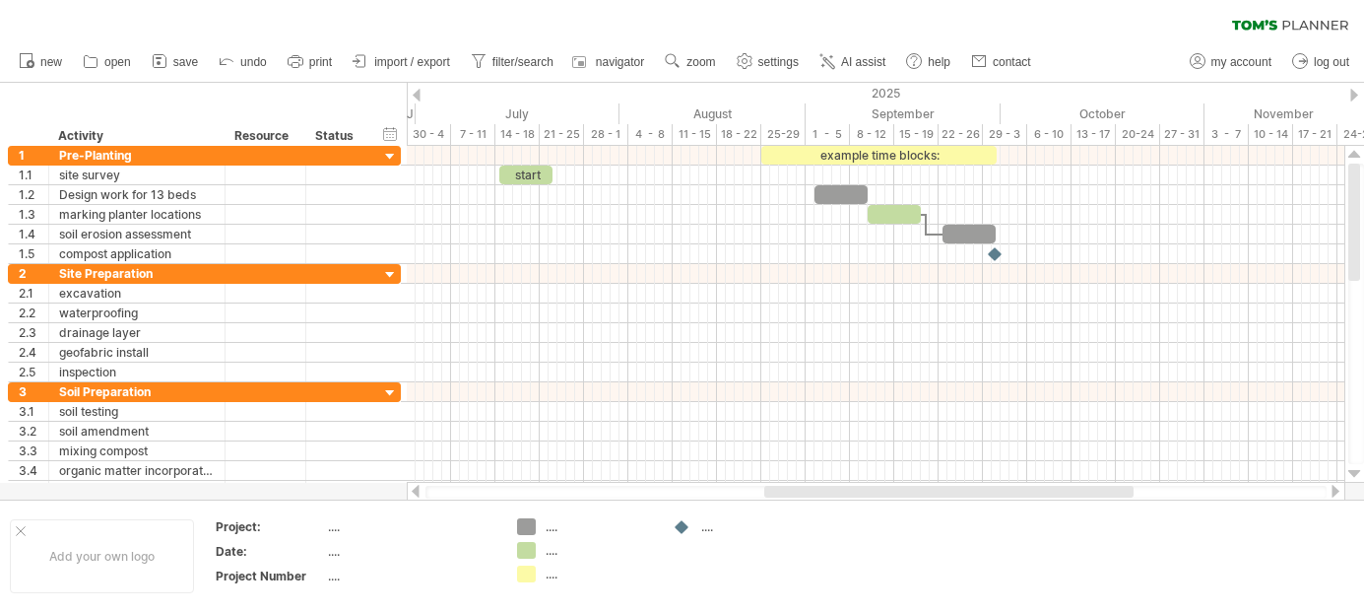
click at [419, 89] on div at bounding box center [417, 95] width 8 height 13
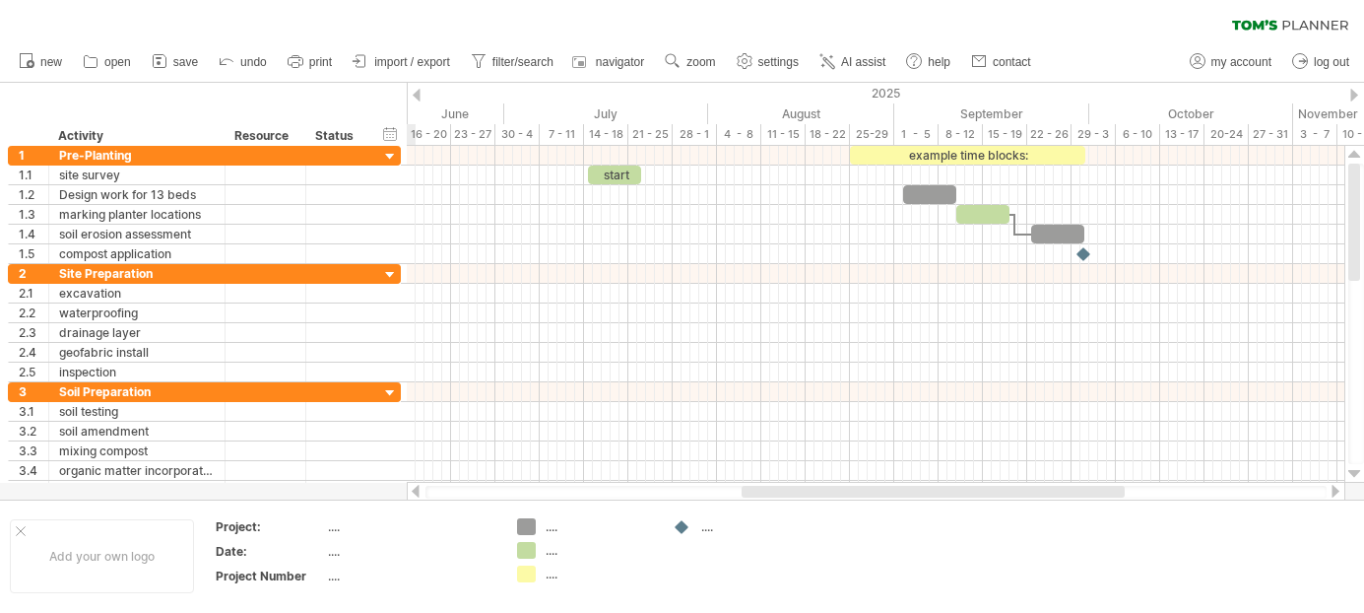
click at [419, 89] on div at bounding box center [417, 95] width 8 height 13
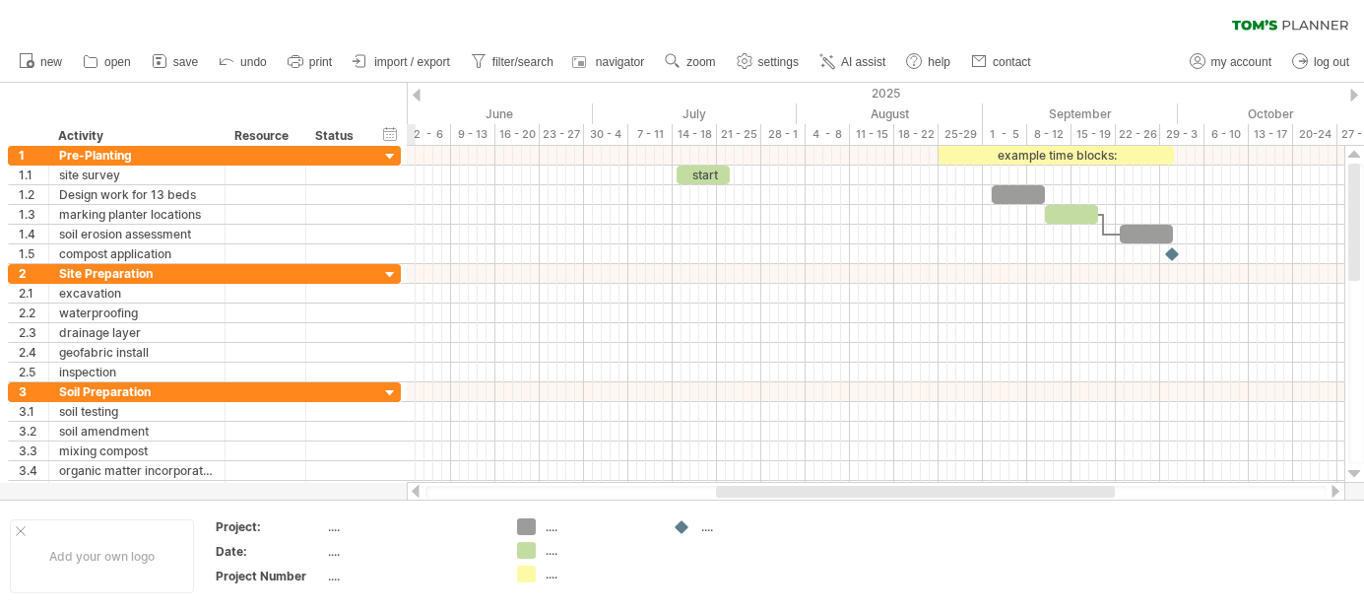
click at [419, 89] on div at bounding box center [417, 95] width 8 height 13
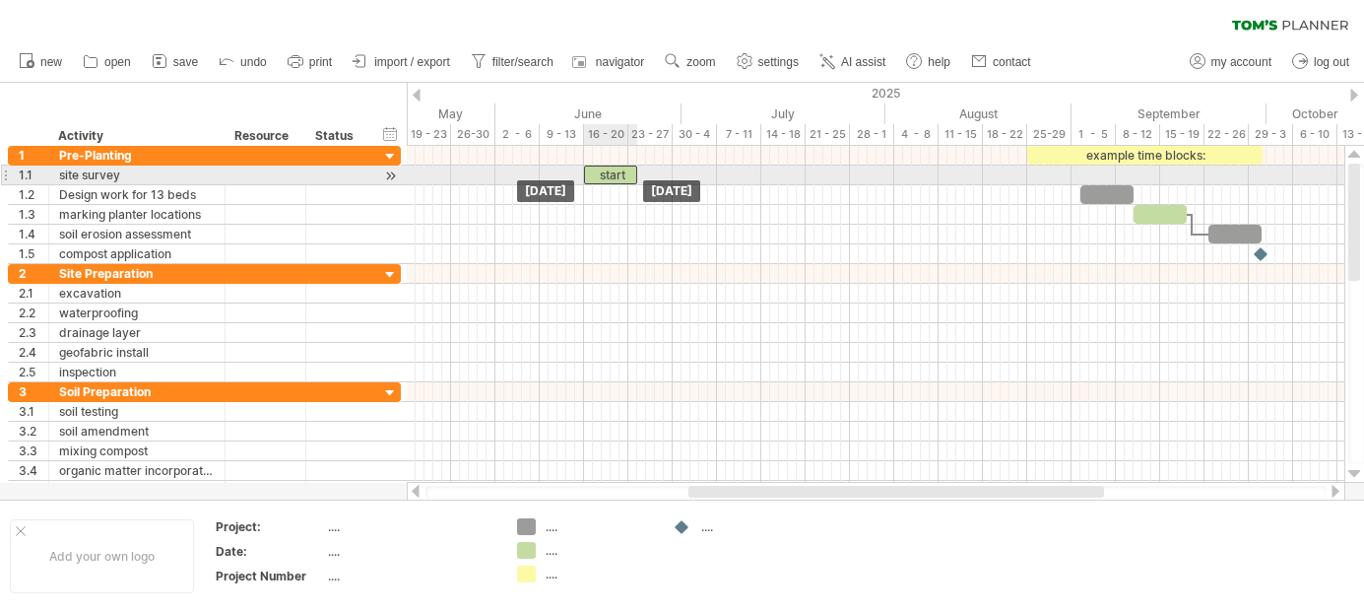
drag, startPoint x: 782, startPoint y: 173, endPoint x: 600, endPoint y: 173, distance: 182.2
click at [600, 173] on div "start" at bounding box center [610, 174] width 53 height 19
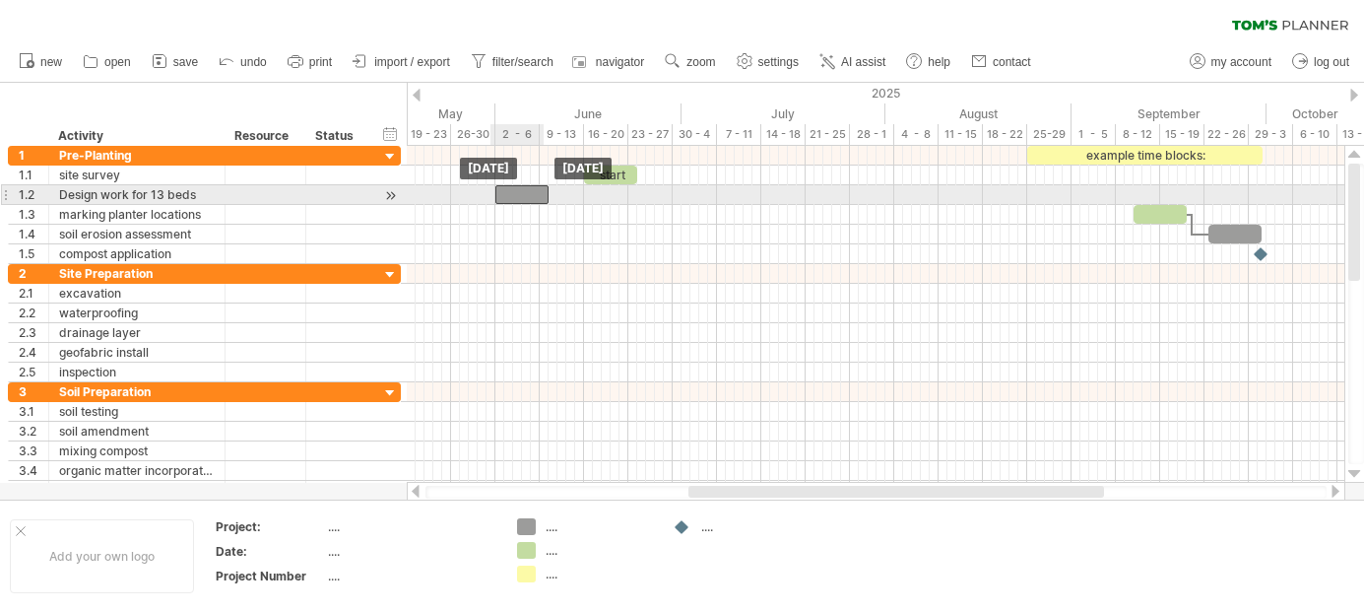
drag, startPoint x: 1091, startPoint y: 197, endPoint x: 504, endPoint y: 200, distance: 586.9
click at [504, 200] on div at bounding box center [521, 194] width 53 height 19
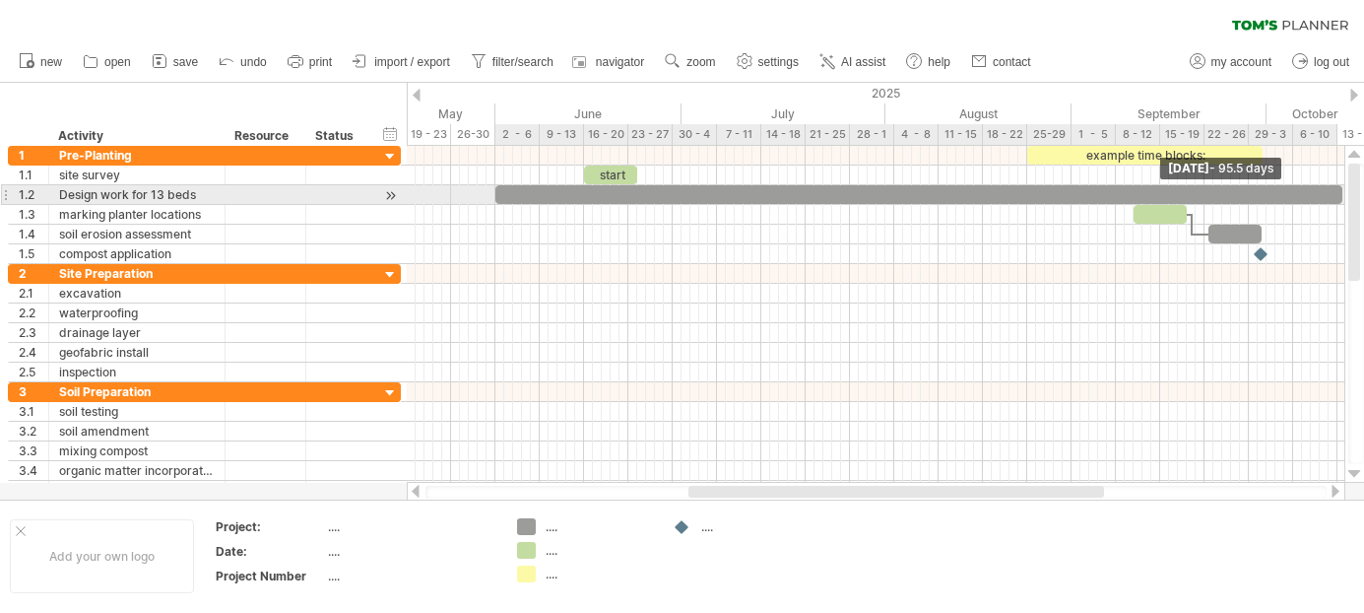
drag, startPoint x: 546, startPoint y: 191, endPoint x: 1353, endPoint y: 201, distance: 807.6
click at [1353, 201] on div "Trying to reach [DOMAIN_NAME] Connected again... 0% clear filter new 1" at bounding box center [682, 306] width 1364 height 613
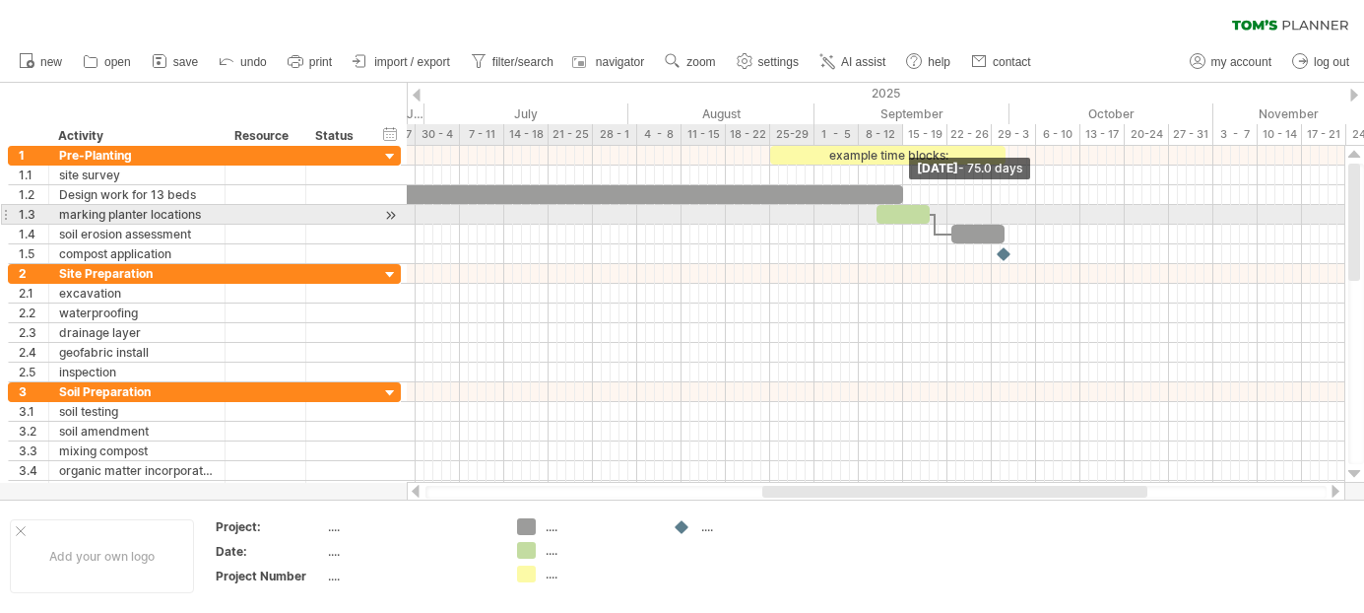
drag, startPoint x: 1081, startPoint y: 193, endPoint x: 898, endPoint y: 210, distance: 183.9
click at [859, 210] on div "example time blocks: start" at bounding box center [859, 205] width 0 height 118
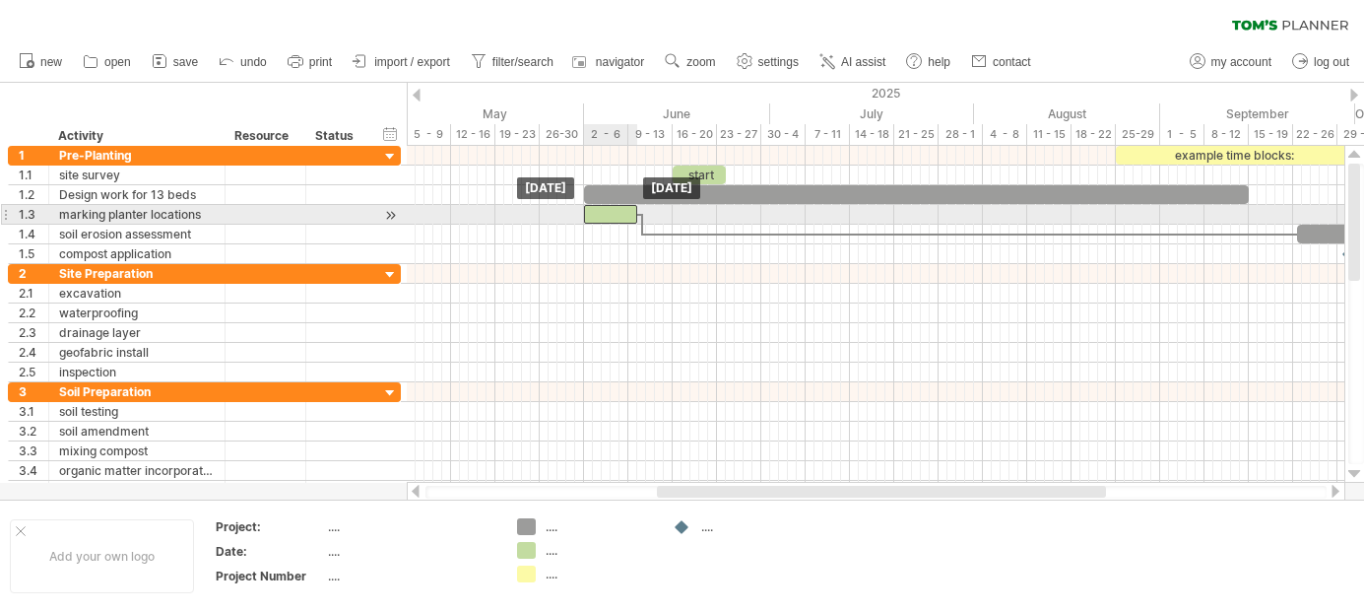
drag, startPoint x: 1209, startPoint y: 209, endPoint x: 604, endPoint y: 206, distance: 605.6
click at [604, 206] on div at bounding box center [610, 214] width 53 height 19
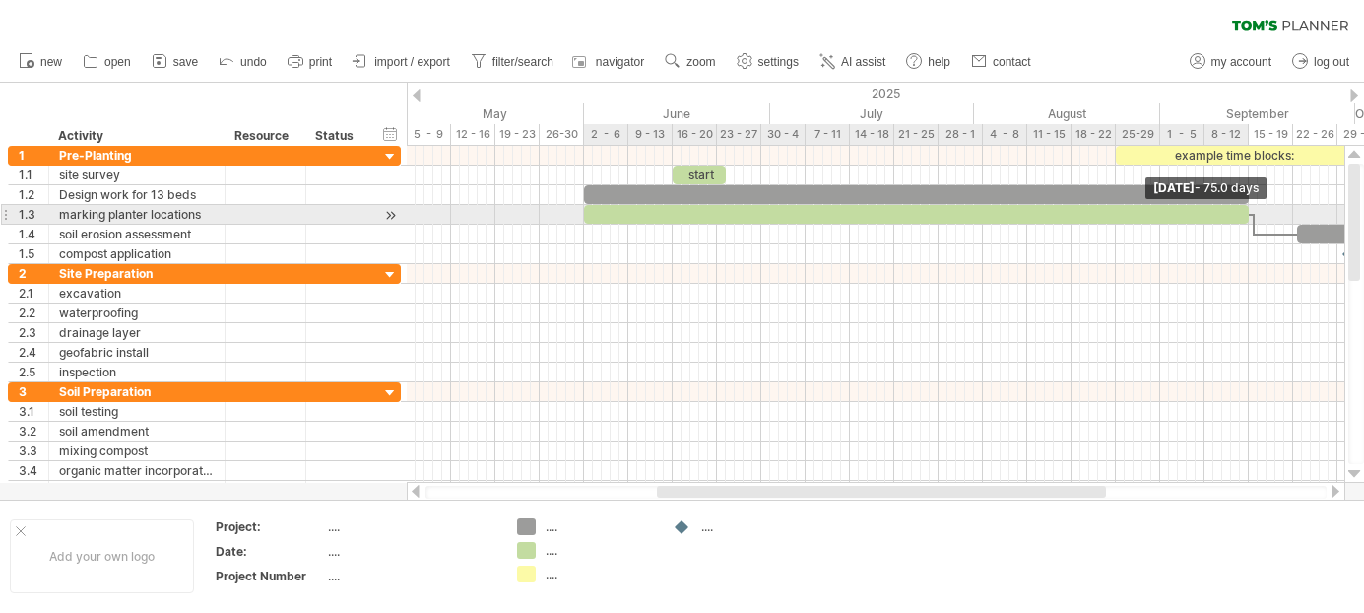
drag, startPoint x: 634, startPoint y: 209, endPoint x: 1247, endPoint y: 207, distance: 612.5
click at [1247, 207] on span at bounding box center [1249, 214] width 8 height 19
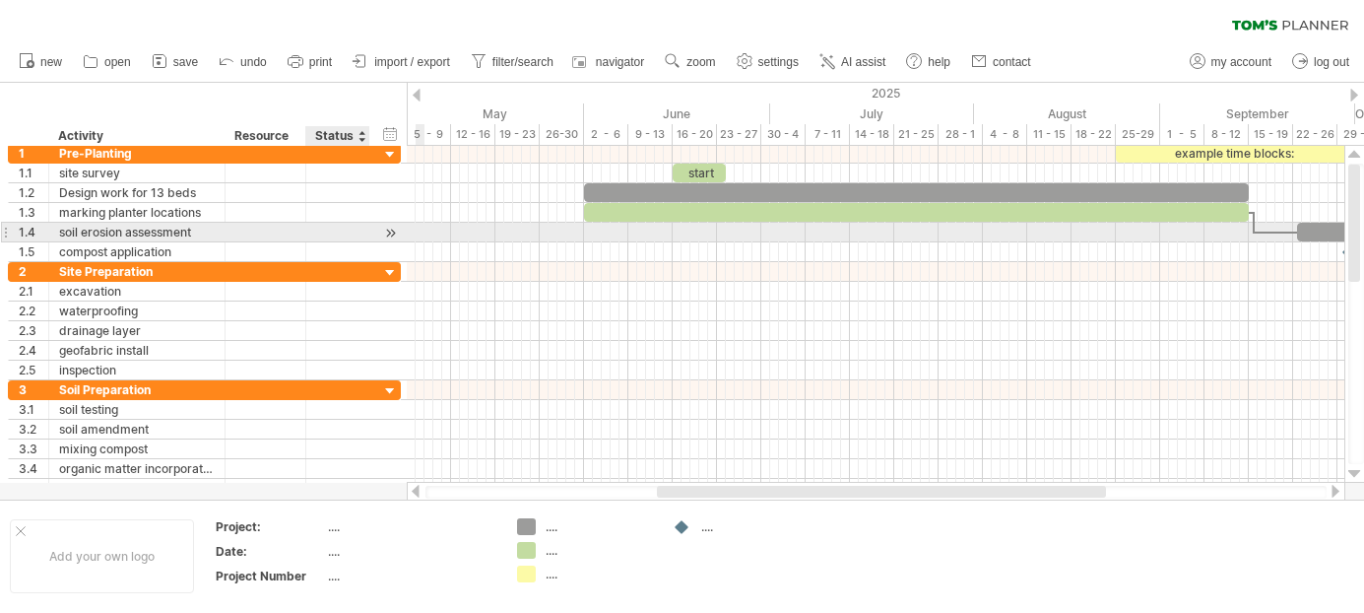
click at [386, 232] on div at bounding box center [390, 233] width 19 height 21
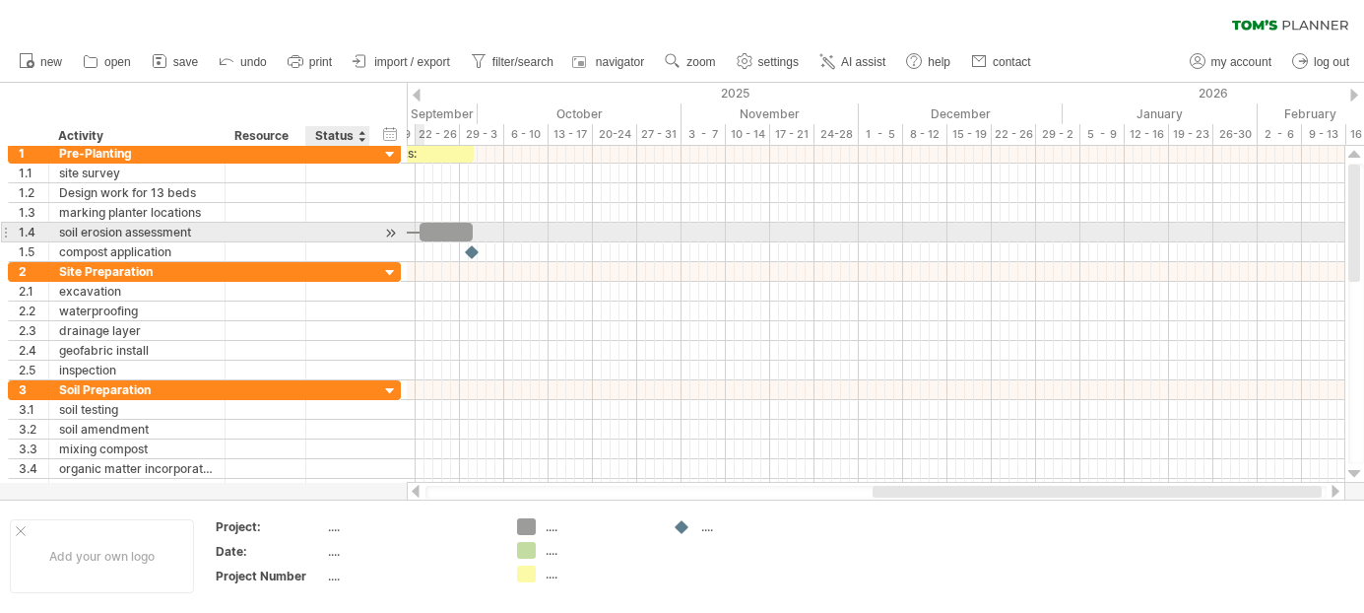
click at [386, 232] on div at bounding box center [390, 233] width 19 height 21
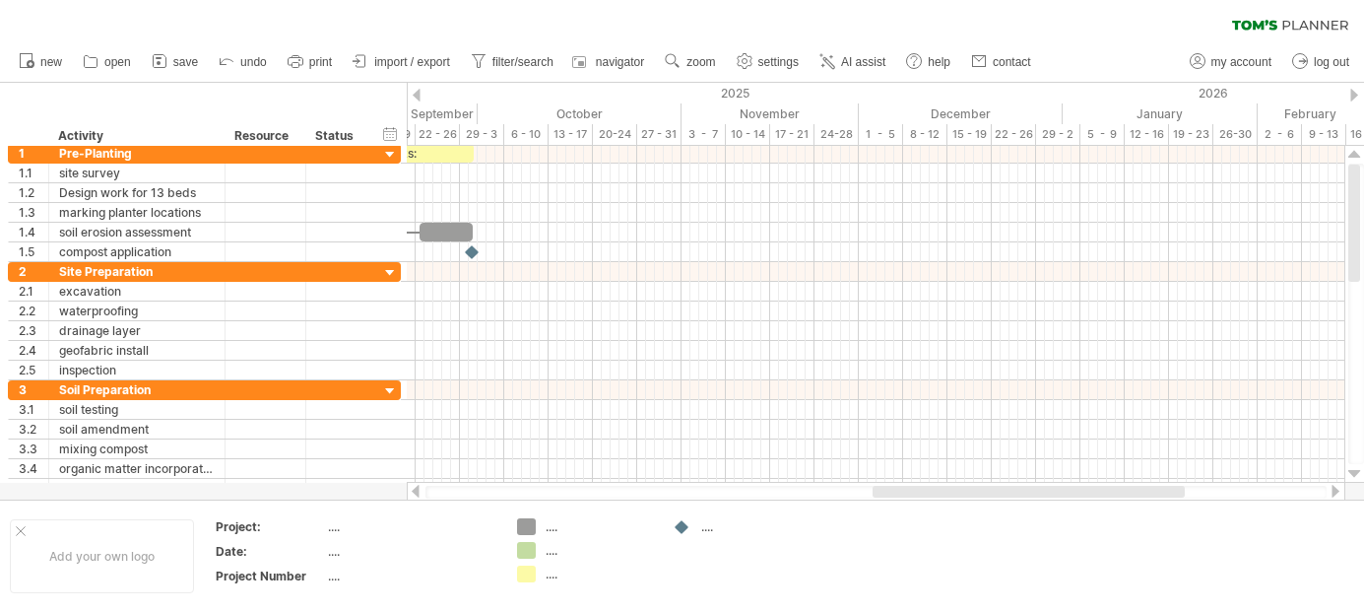
click at [417, 95] on div at bounding box center [417, 95] width 8 height 13
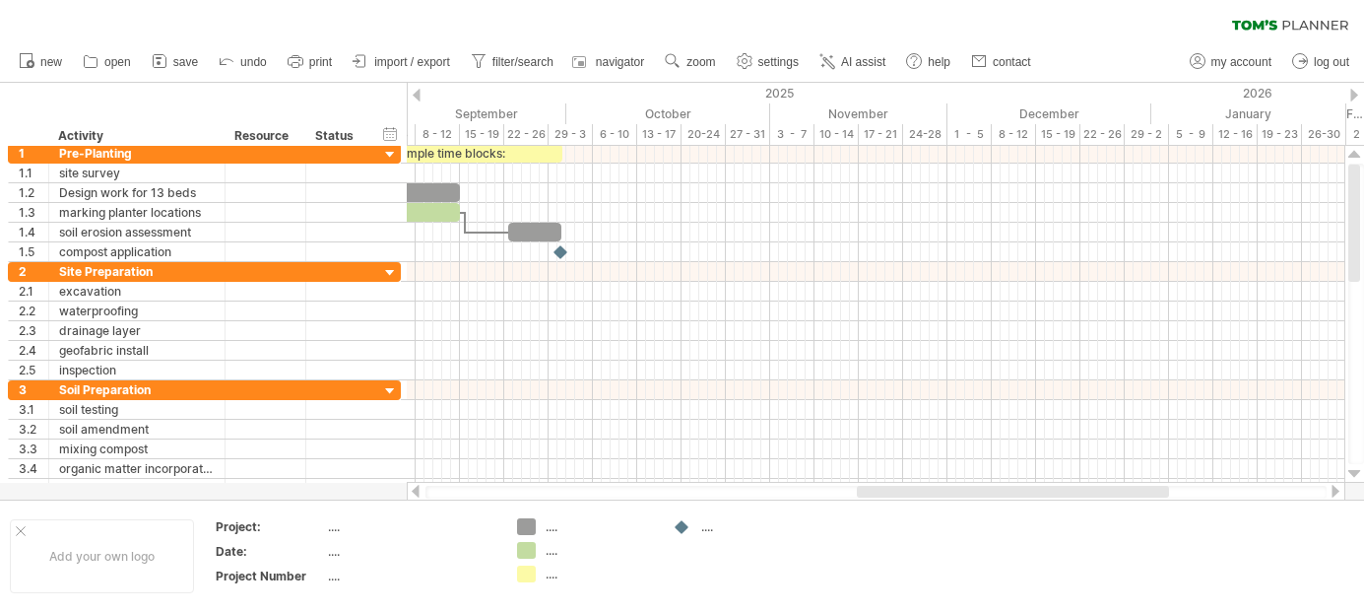
click at [417, 95] on div at bounding box center [417, 95] width 8 height 13
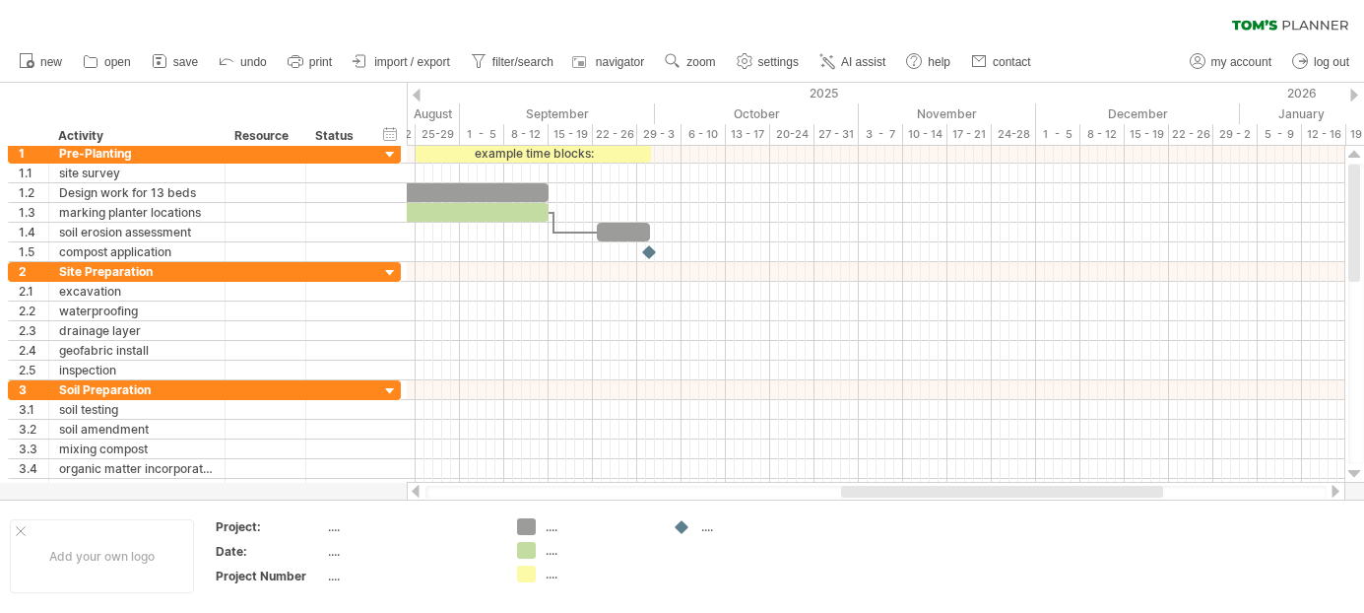
click at [417, 95] on div at bounding box center [417, 95] width 8 height 13
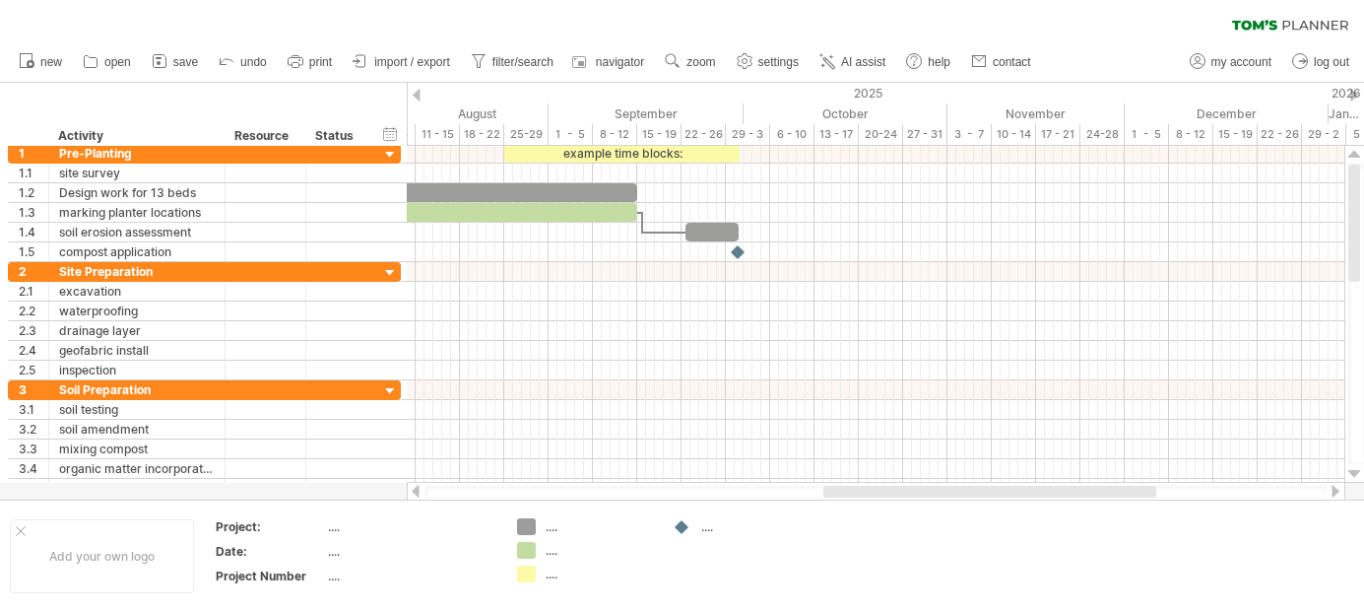
click at [417, 95] on div at bounding box center [417, 95] width 8 height 13
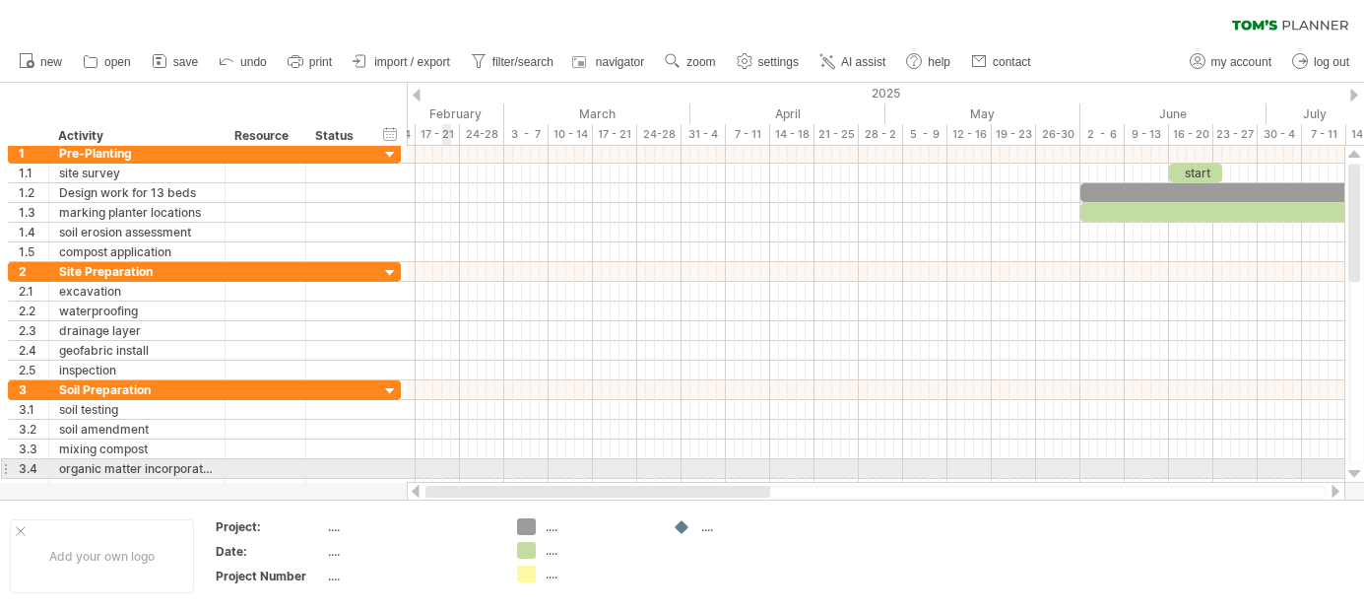
drag, startPoint x: 849, startPoint y: 488, endPoint x: 449, endPoint y: 471, distance: 400.2
click at [449, 471] on div "Trying to reach [DOMAIN_NAME] Connected again... 0% clear filter new 1" at bounding box center [682, 306] width 1364 height 613
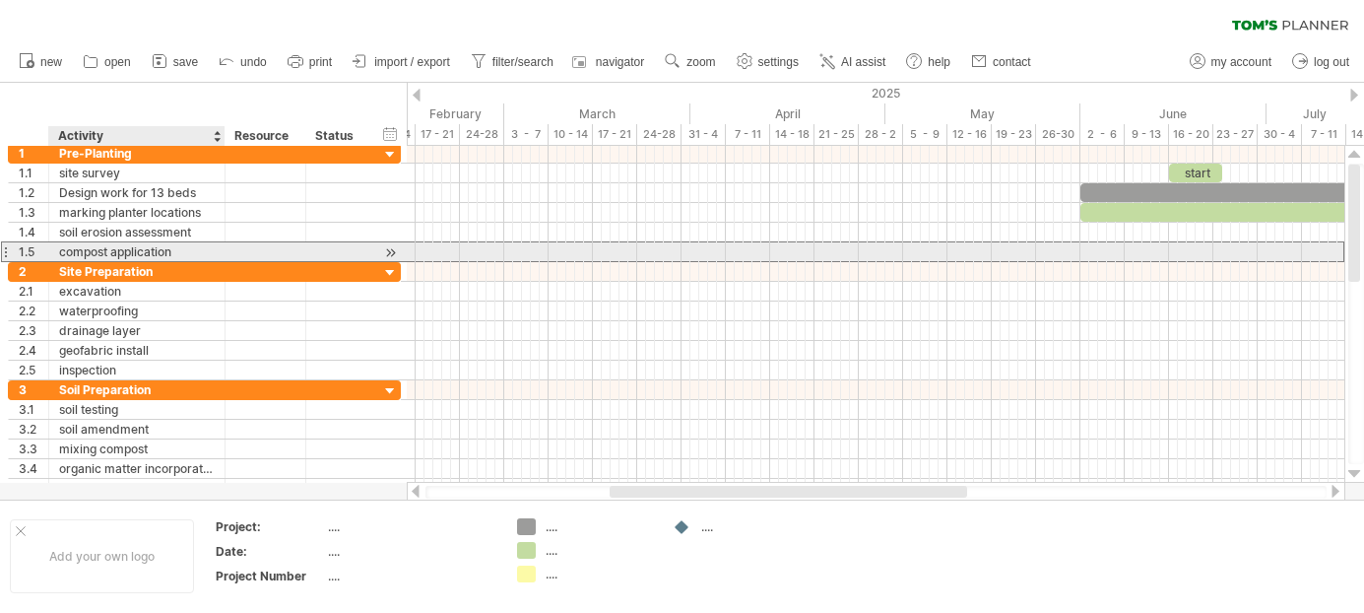
click at [184, 254] on div "compost application" at bounding box center [137, 251] width 156 height 19
type input "*"
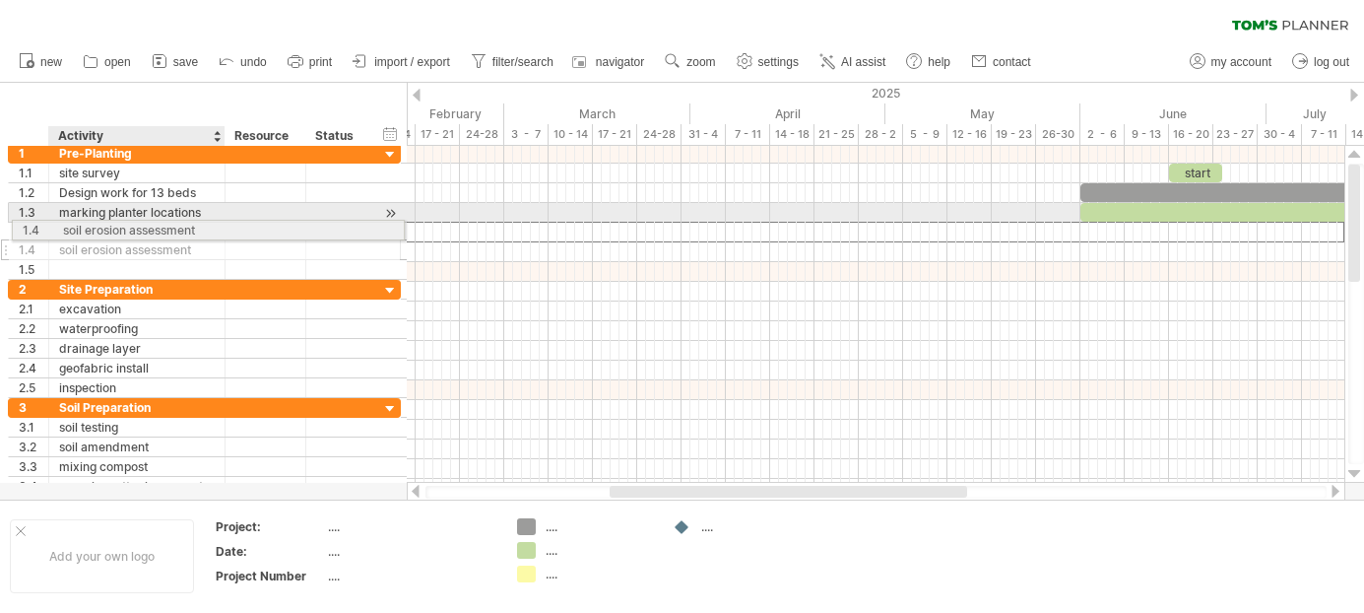
drag, startPoint x: 51, startPoint y: 229, endPoint x: 138, endPoint y: 226, distance: 86.7
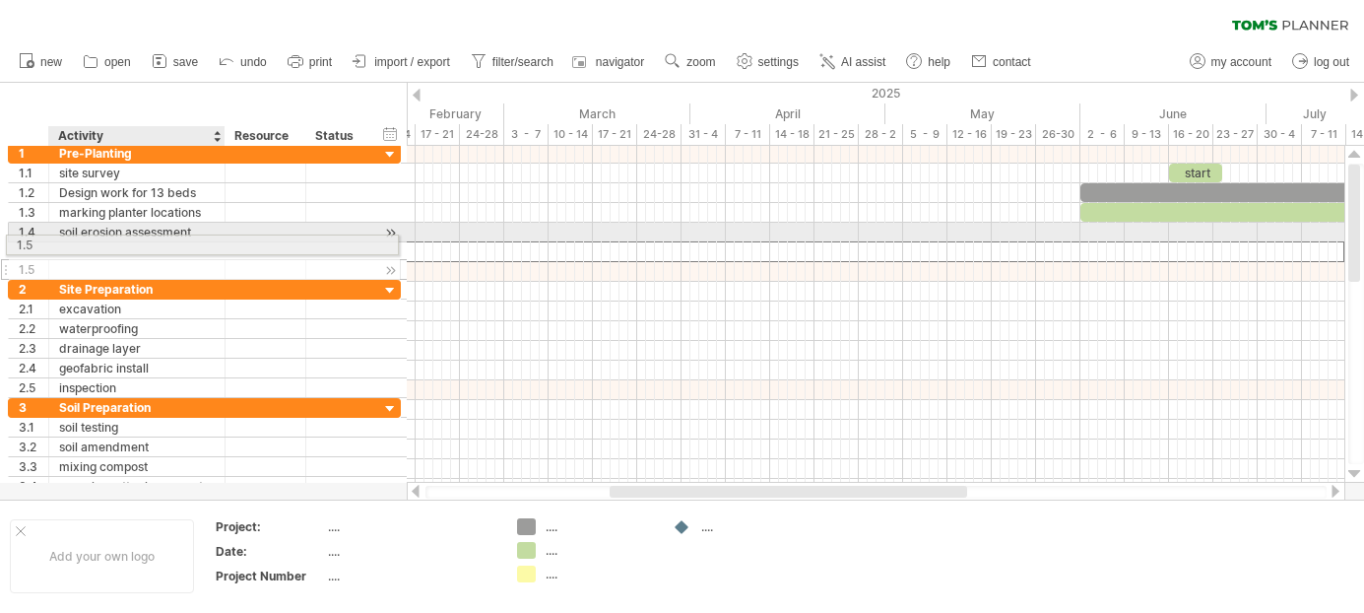
drag, startPoint x: 215, startPoint y: 258, endPoint x: 199, endPoint y: 241, distance: 23.0
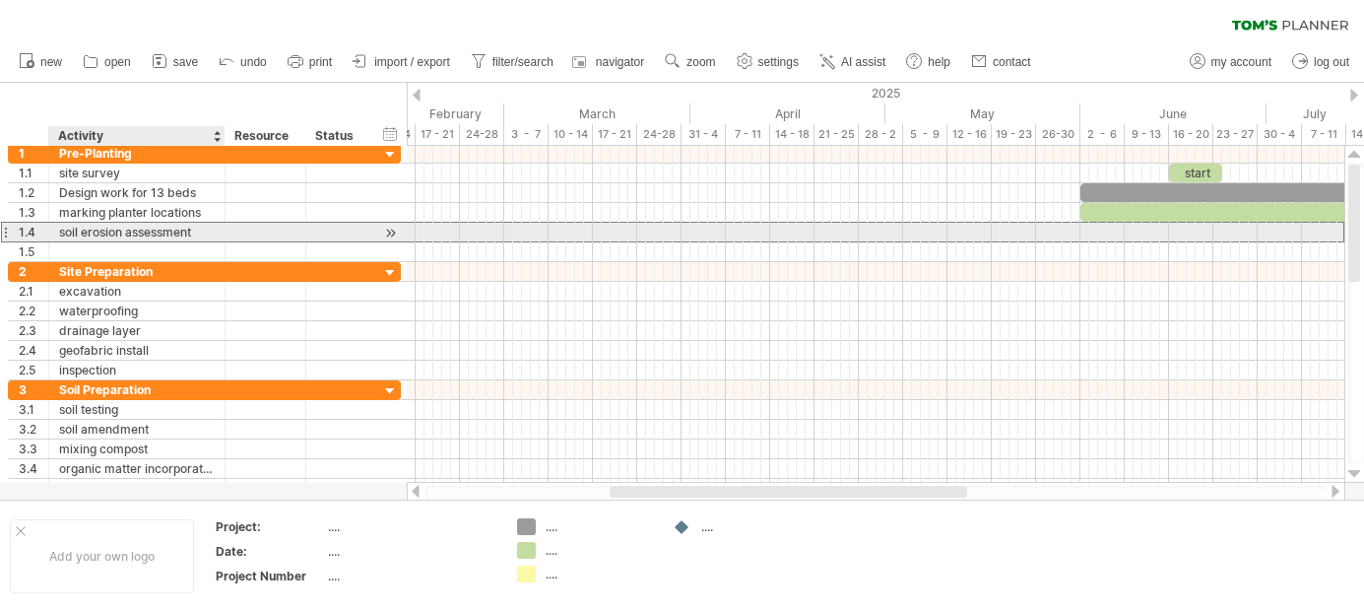
click at [204, 227] on div "soil erosion assessment" at bounding box center [137, 232] width 156 height 19
type input "*"
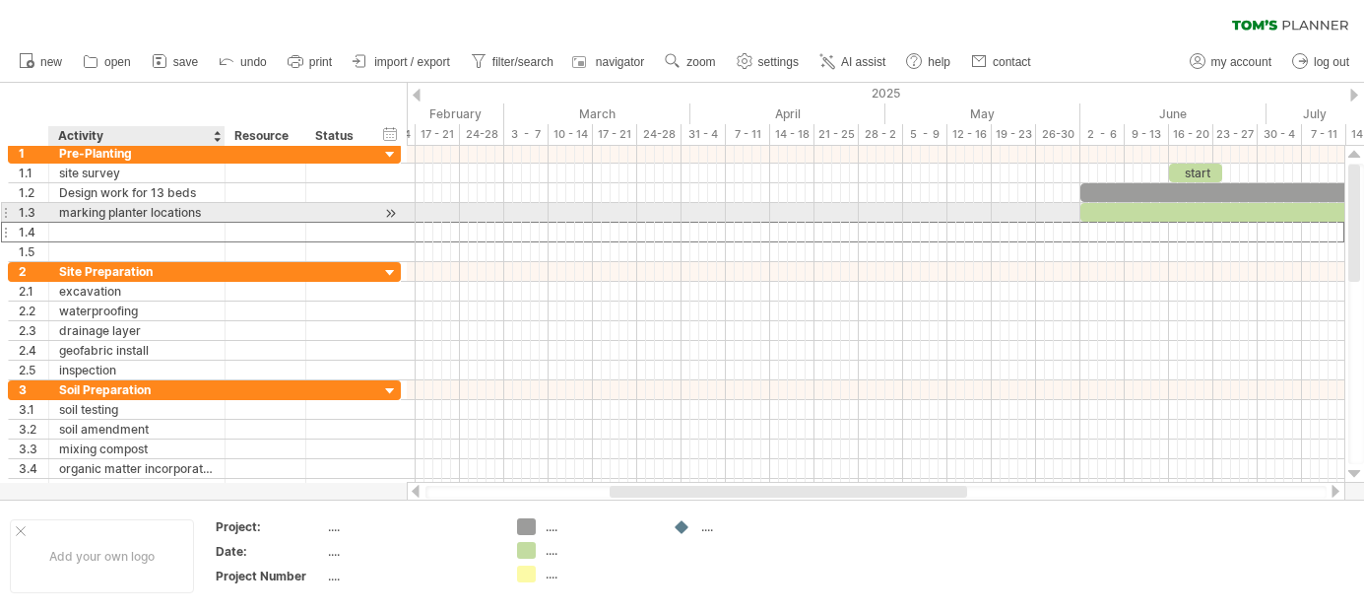
click at [212, 213] on div "marking planter locations" at bounding box center [137, 212] width 156 height 19
type input "*"
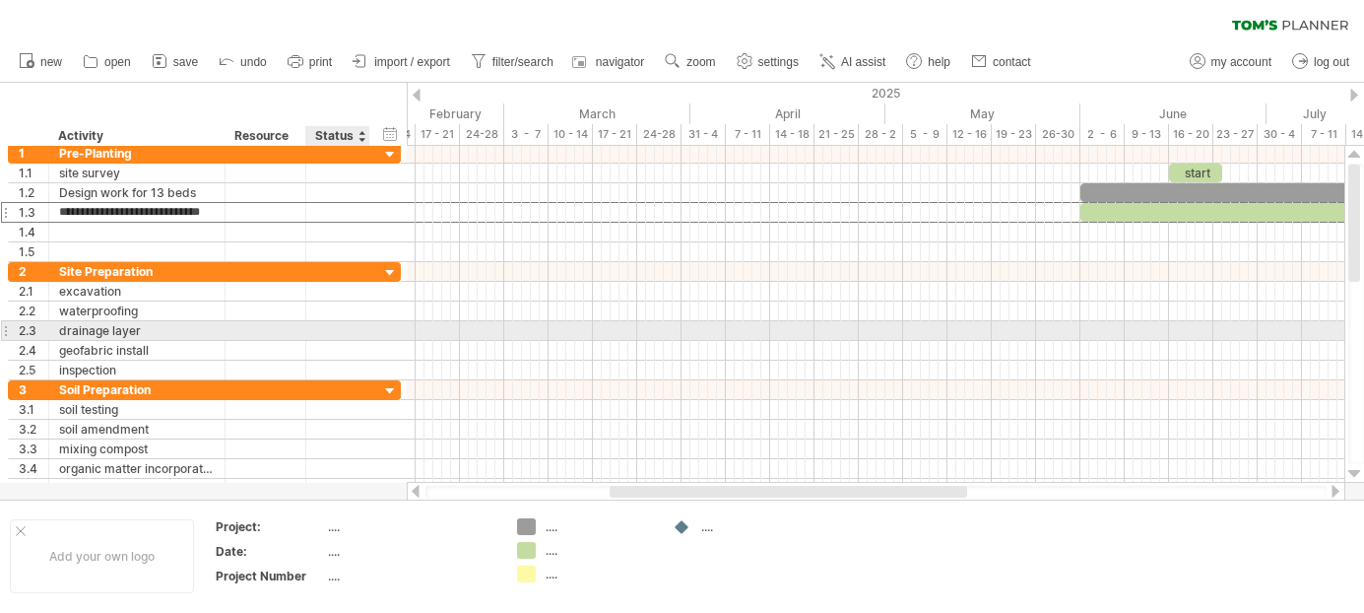
type input "**********"
click at [395, 330] on div "**********" at bounding box center [204, 330] width 393 height 21
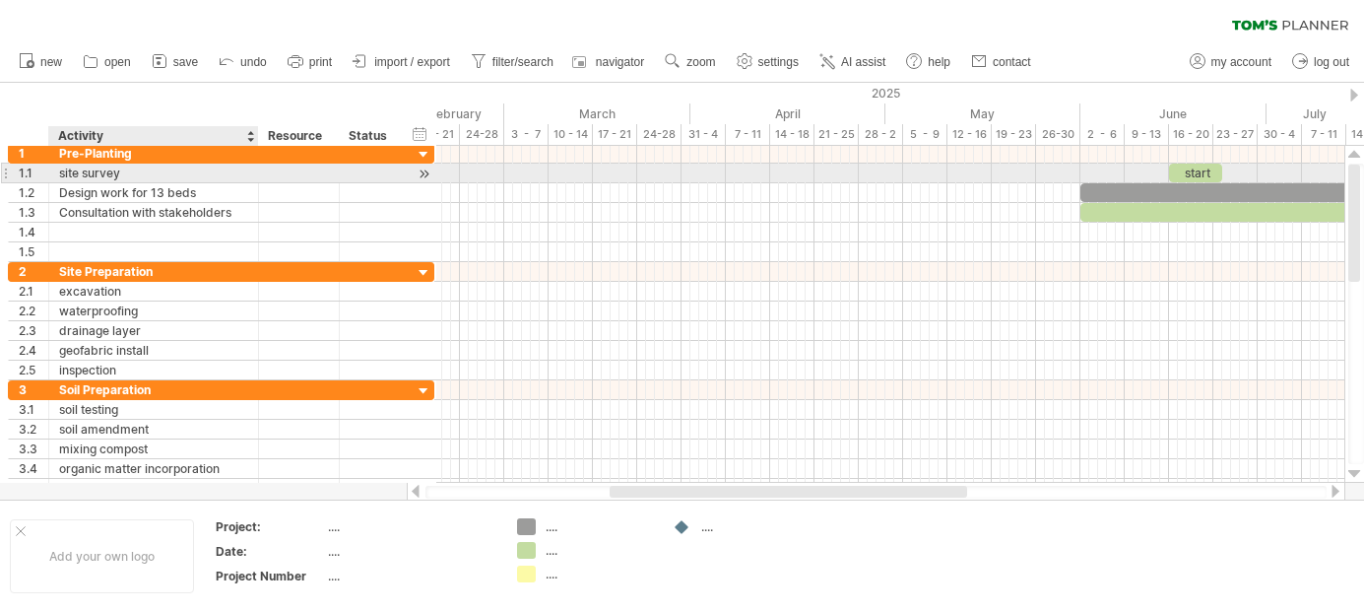
drag, startPoint x: 224, startPoint y: 170, endPoint x: 257, endPoint y: 169, distance: 33.5
click at [257, 169] on div at bounding box center [256, 173] width 10 height 20
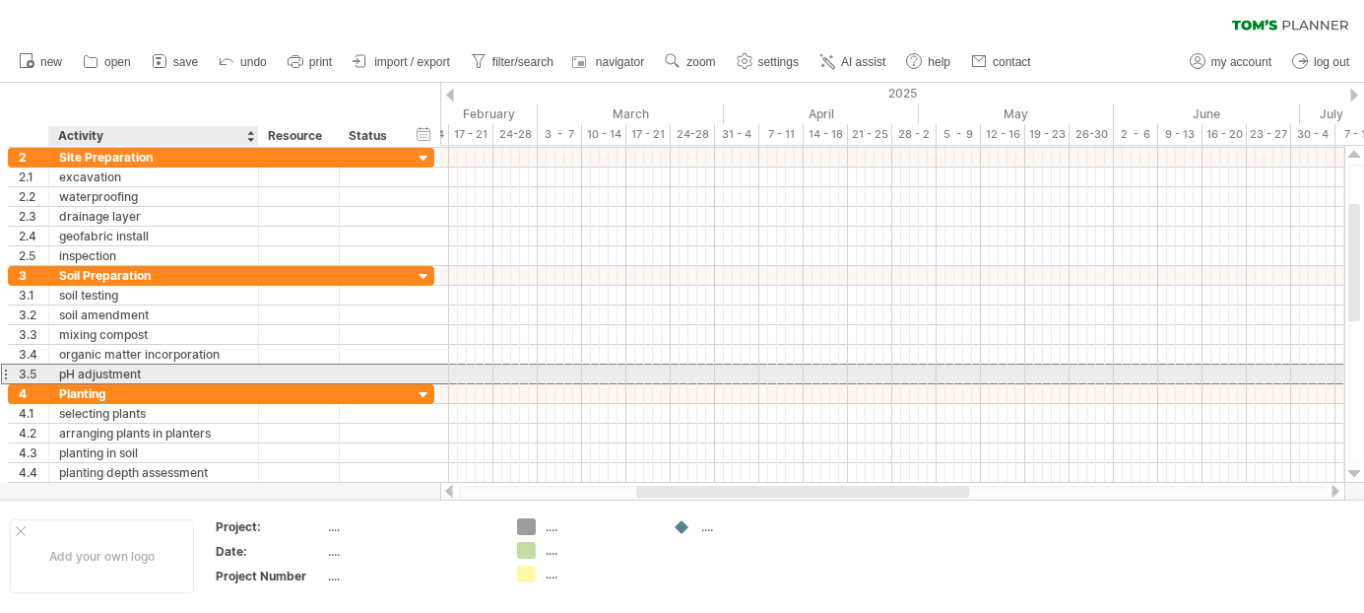
click at [163, 368] on div "pH adjustment" at bounding box center [153, 373] width 189 height 19
click at [163, 368] on input "**********" at bounding box center [153, 373] width 189 height 19
type input "*"
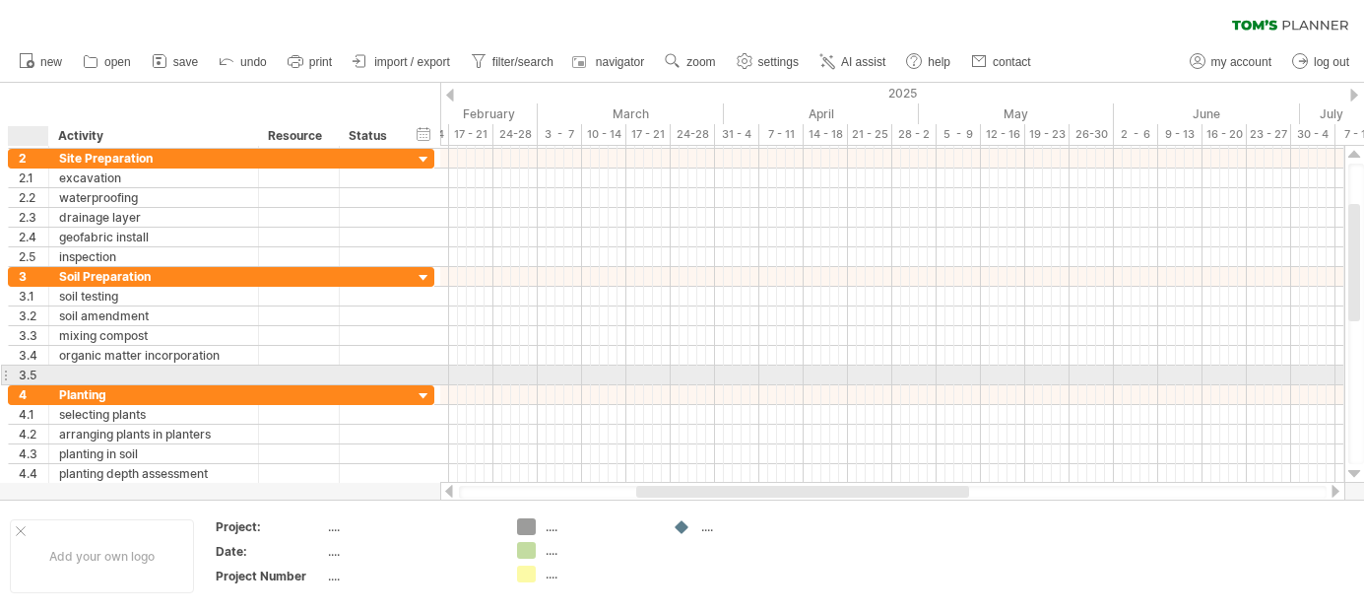
click at [41, 372] on div at bounding box center [46, 375] width 10 height 20
click at [33, 373] on div "3.5" at bounding box center [34, 374] width 30 height 19
click at [7, 372] on div at bounding box center [5, 374] width 8 height 21
click at [7, 374] on div at bounding box center [5, 374] width 8 height 21
click at [17, 372] on div "3.5" at bounding box center [29, 374] width 40 height 19
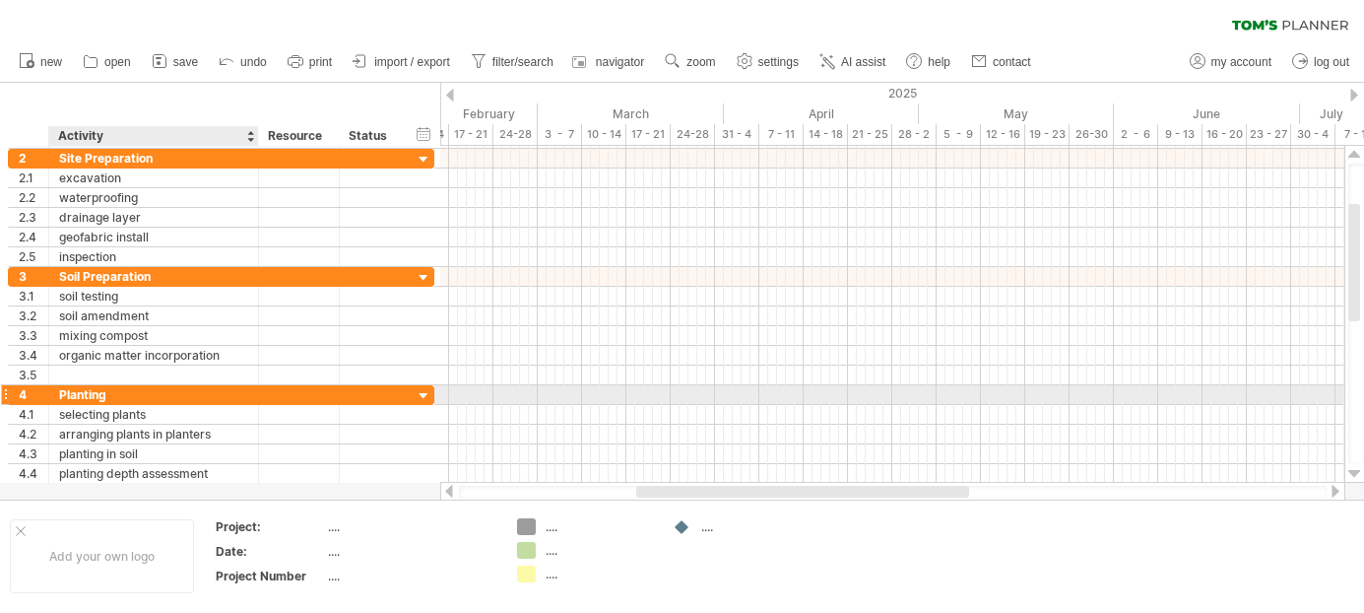
click at [125, 389] on div "Planting" at bounding box center [153, 394] width 189 height 19
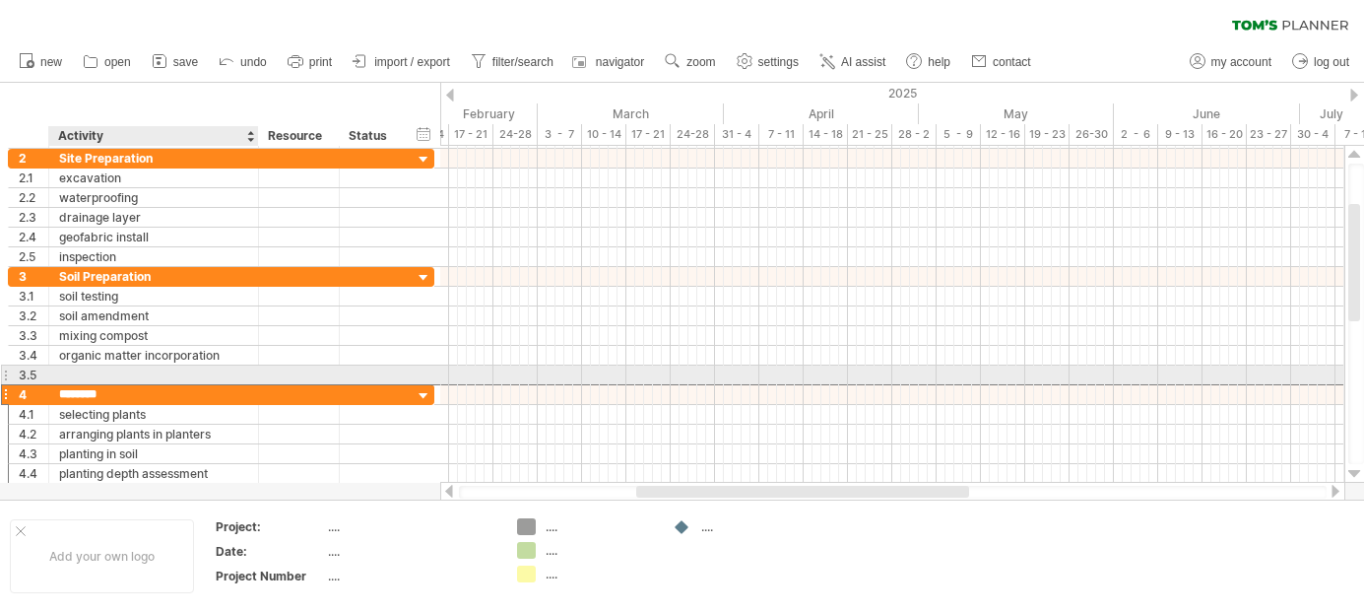
click at [131, 372] on div at bounding box center [153, 374] width 189 height 19
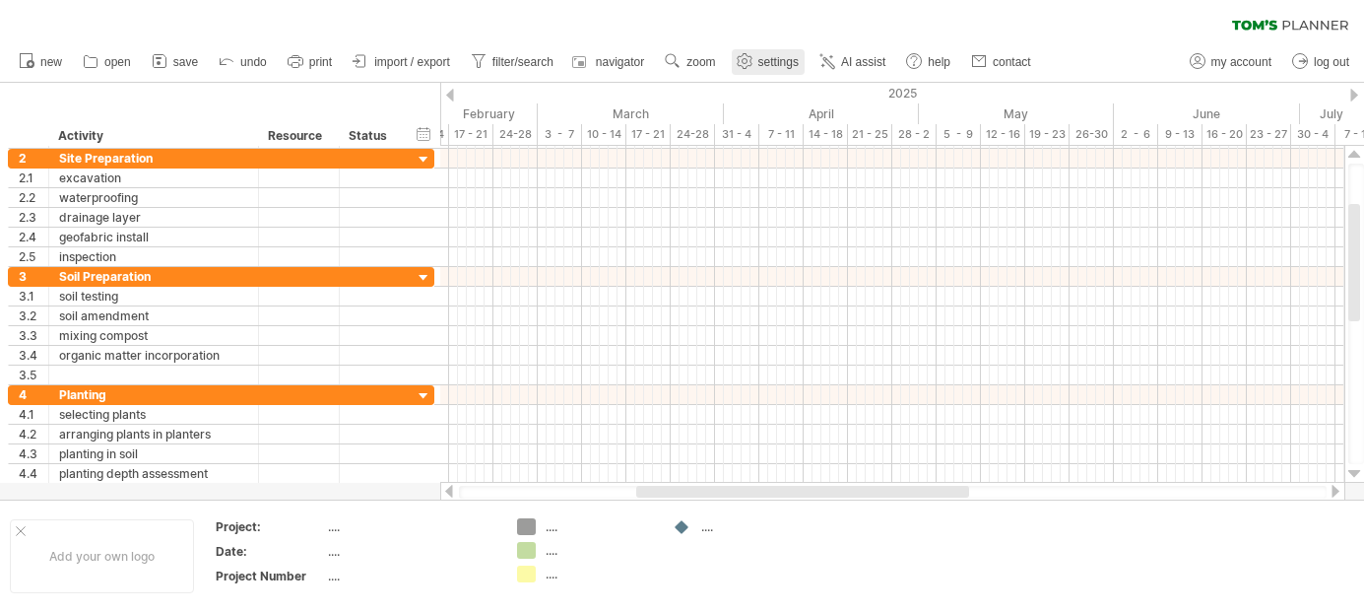
click at [772, 55] on span "settings" at bounding box center [778, 62] width 40 height 14
select select "*"
select select "**"
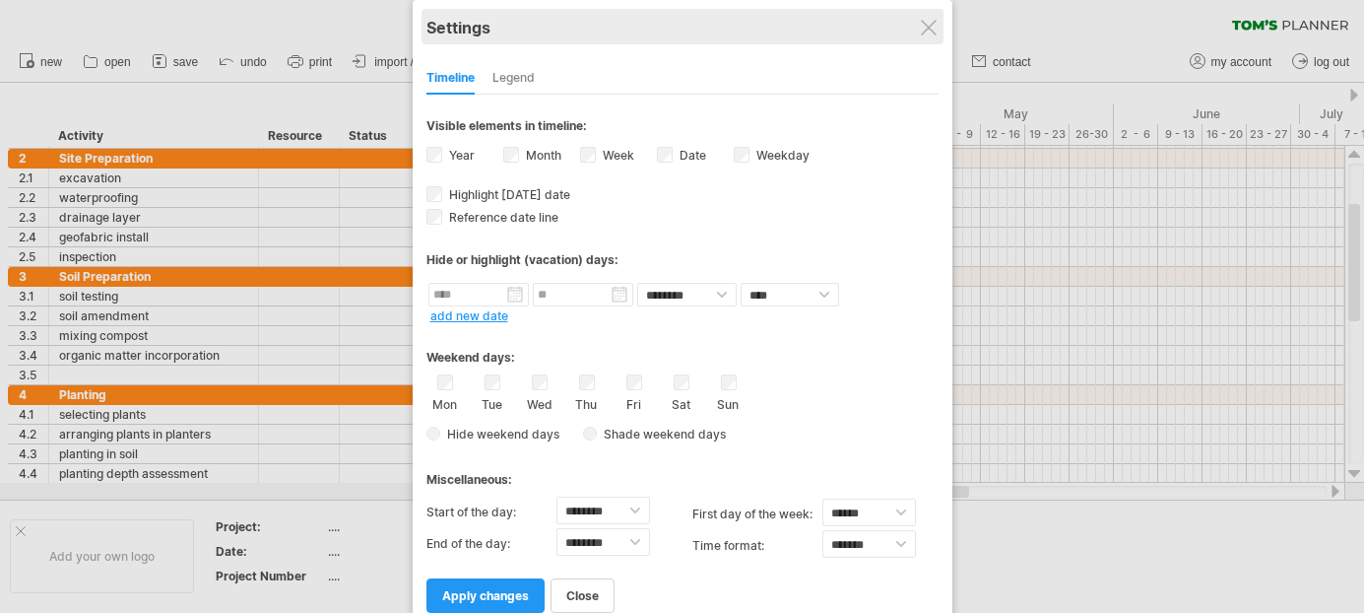
click at [916, 27] on div "Settings" at bounding box center [682, 26] width 512 height 35
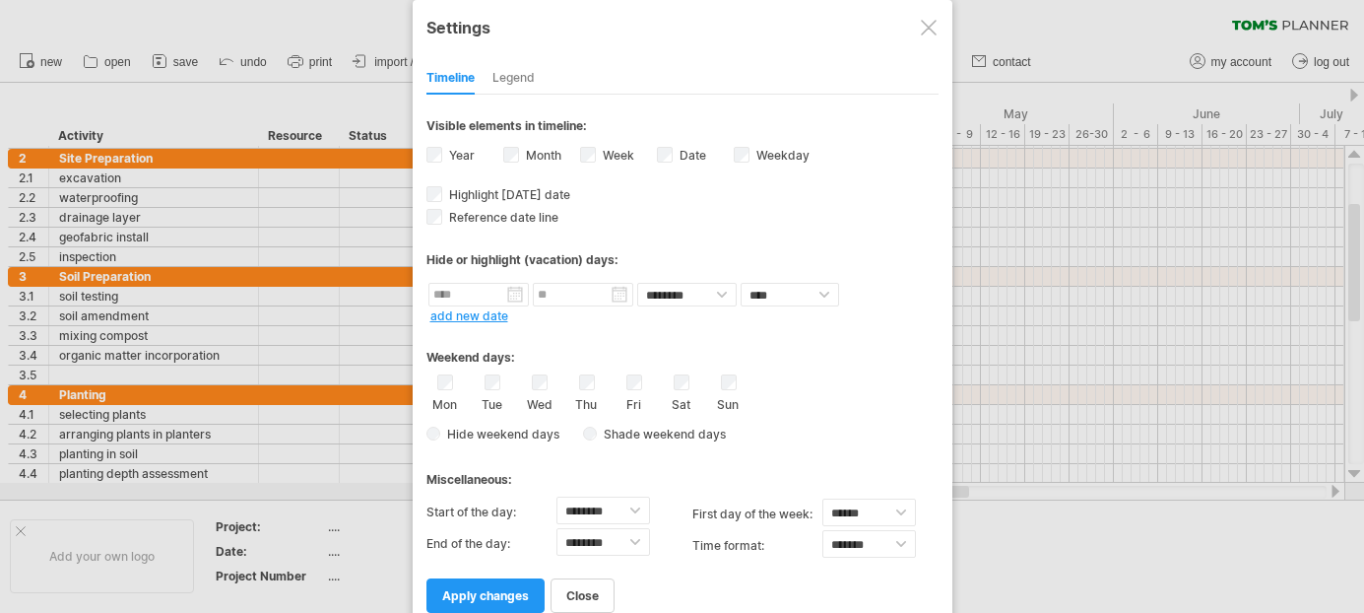
click at [926, 27] on div at bounding box center [929, 28] width 16 height 16
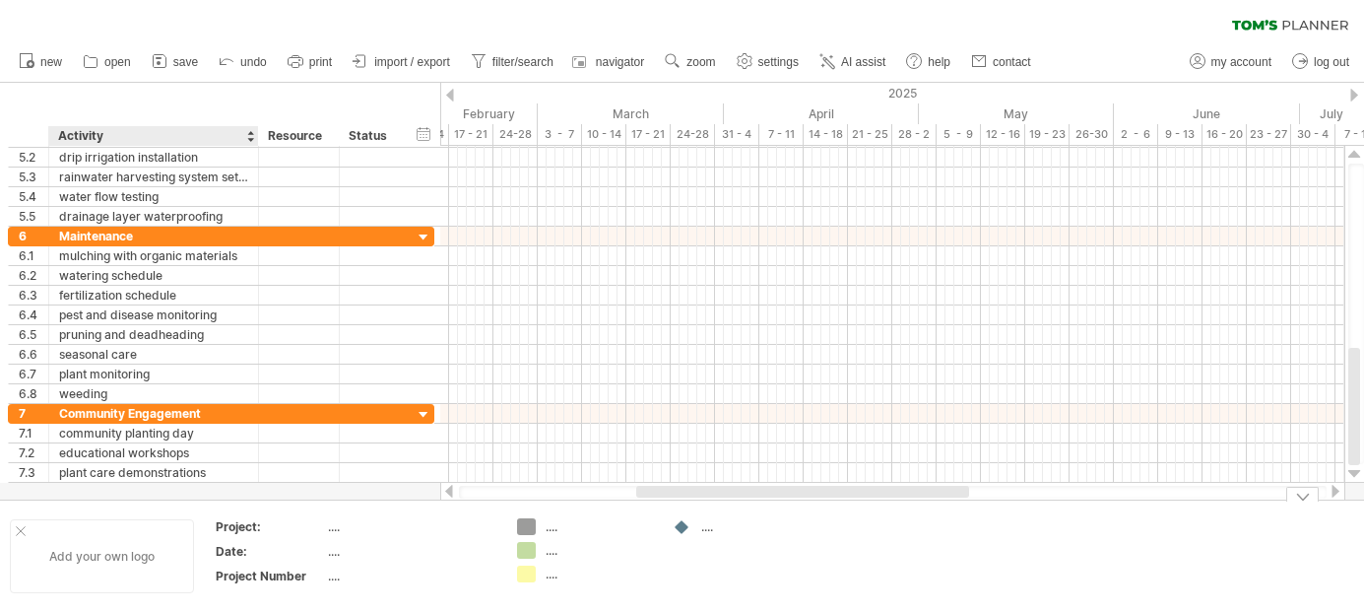
click at [97, 568] on div "Add your own logo" at bounding box center [102, 556] width 184 height 74
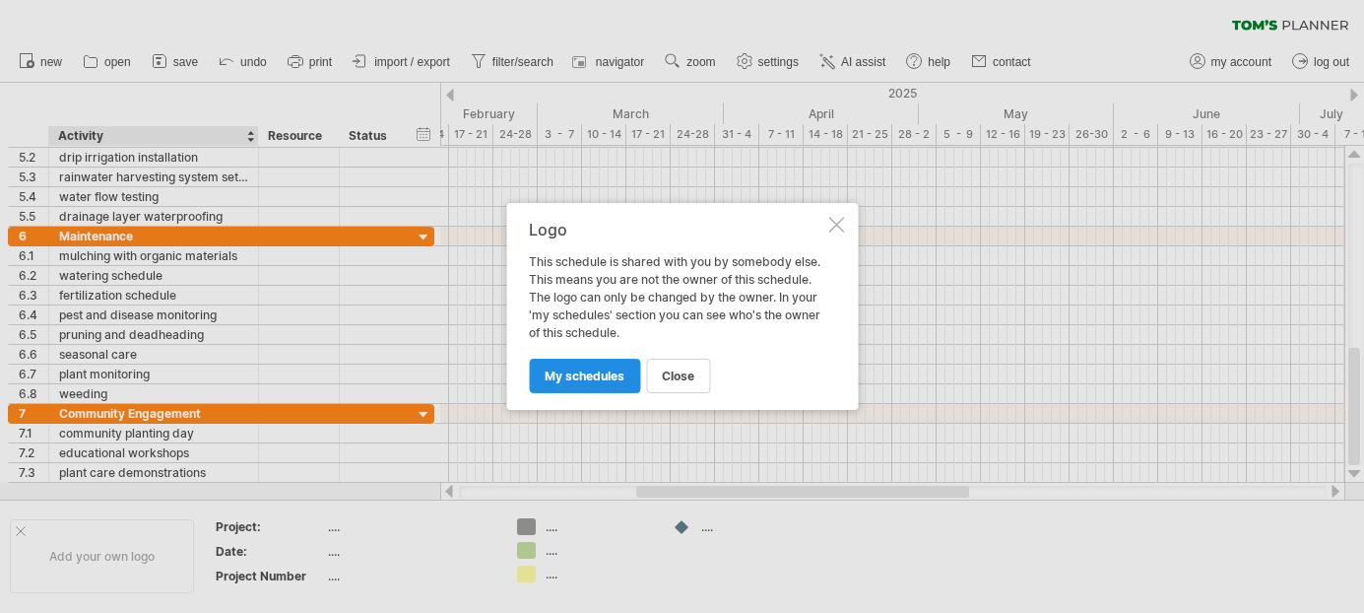
click at [590, 365] on link "my schedules" at bounding box center [584, 375] width 111 height 34
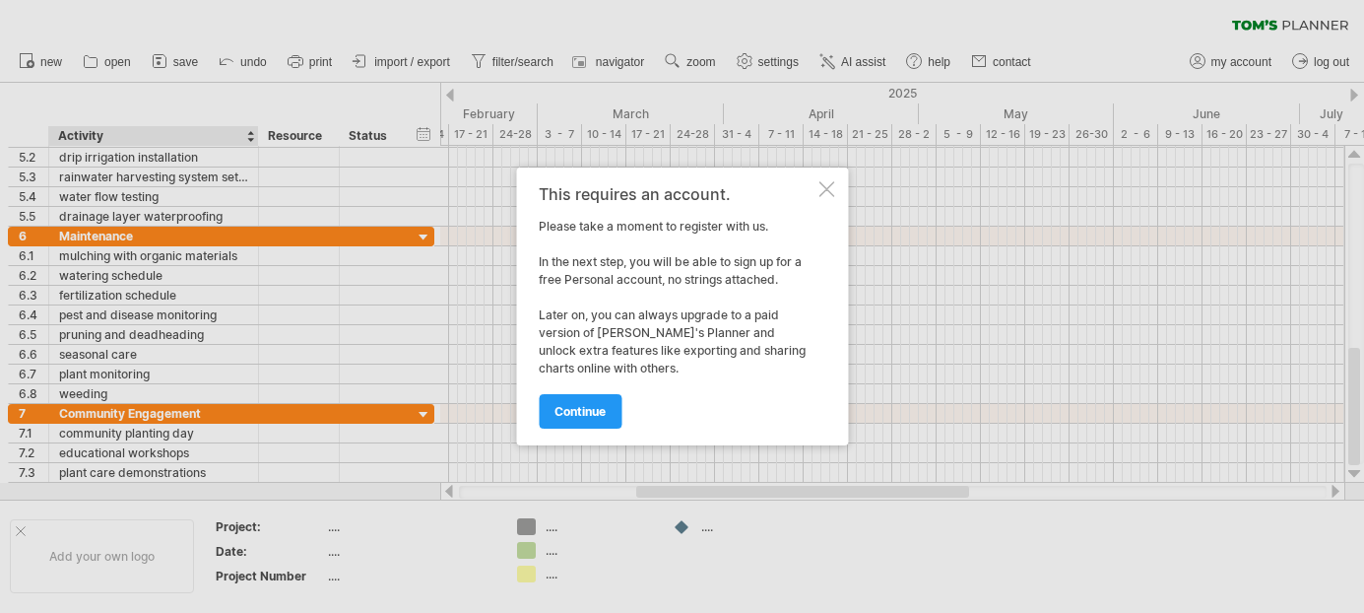
click at [833, 181] on div at bounding box center [826, 189] width 16 height 16
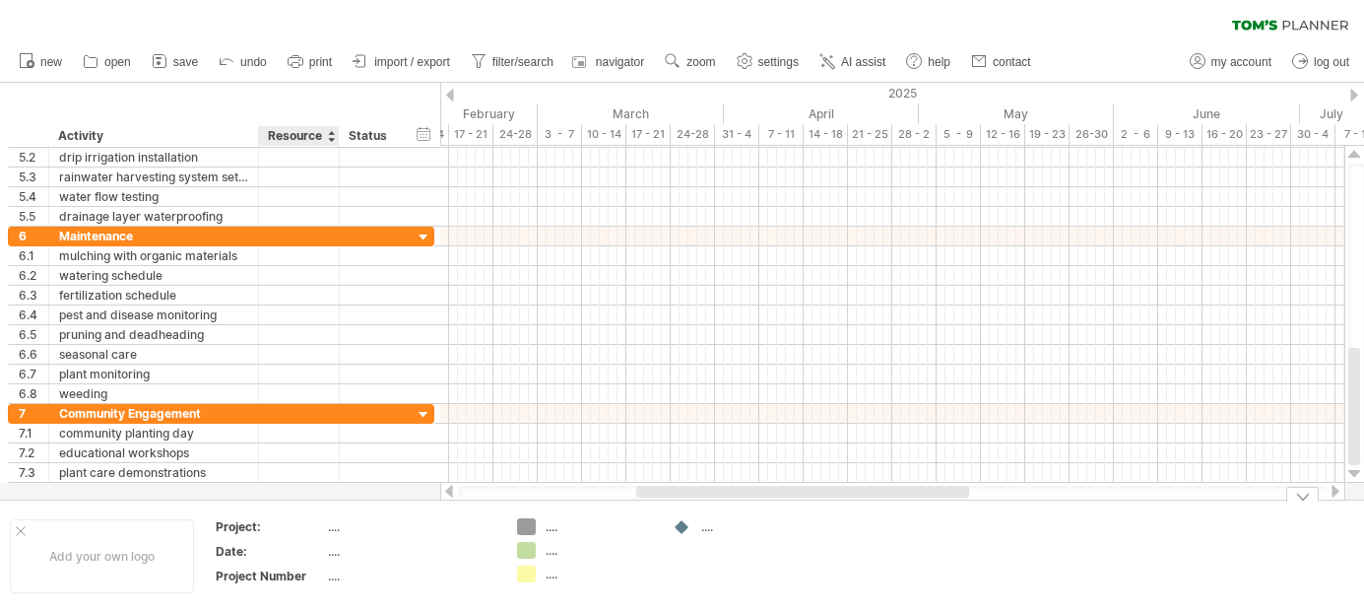
click at [334, 525] on div "...." at bounding box center [410, 526] width 165 height 17
type input "**********"
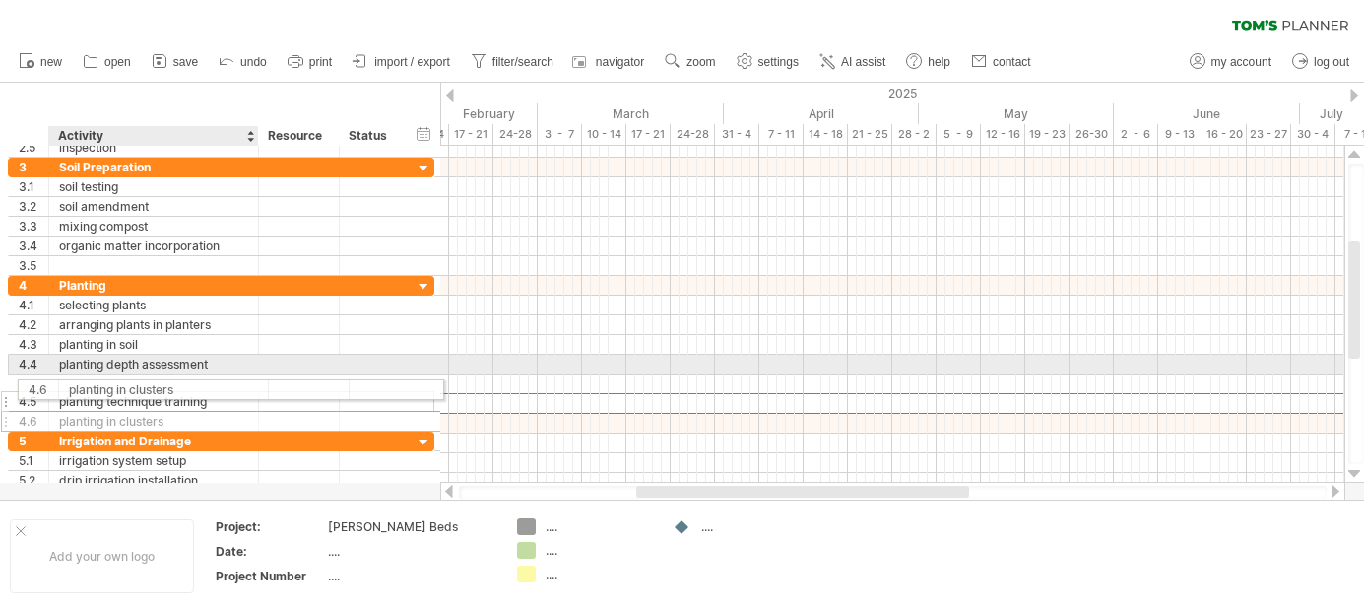
drag, startPoint x: 192, startPoint y: 400, endPoint x: 197, endPoint y: 387, distance: 13.7
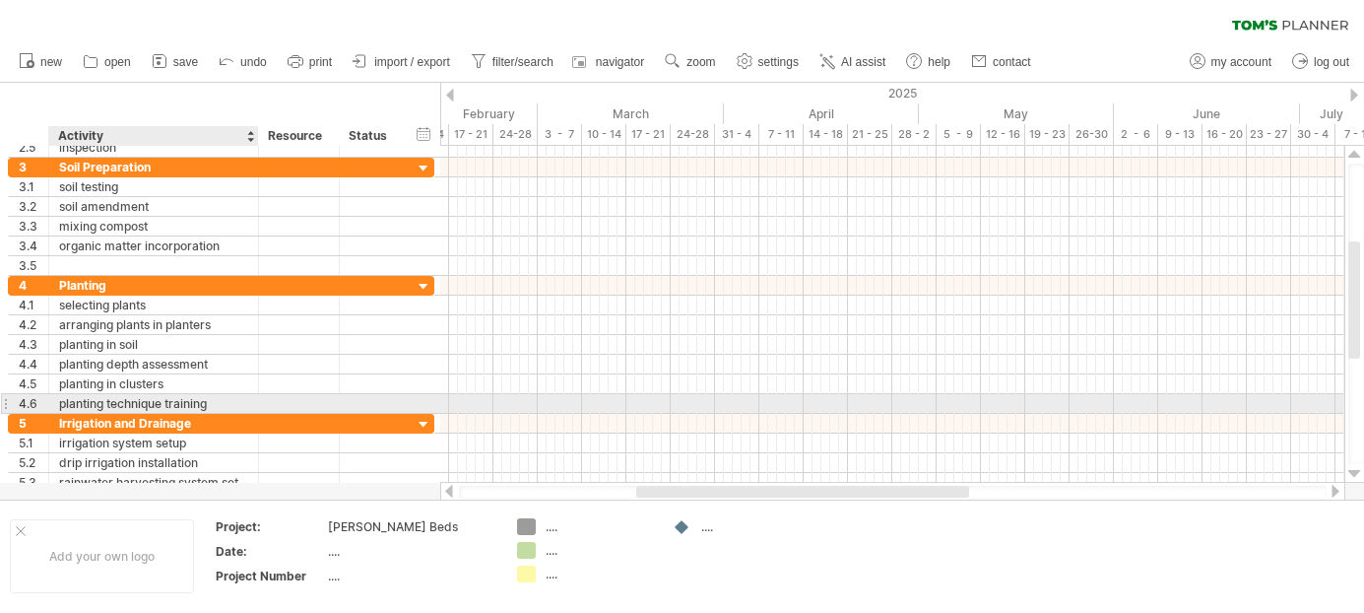
click at [208, 400] on div "planting technique training" at bounding box center [153, 403] width 189 height 19
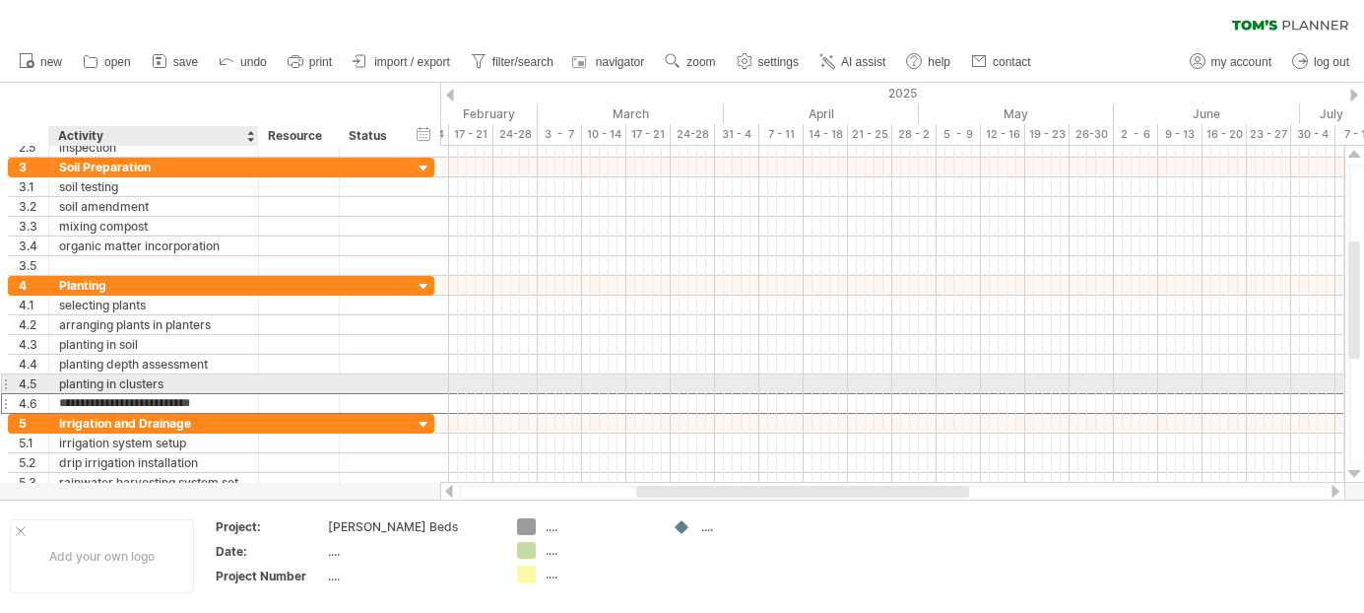
click at [213, 388] on div "planting in clusters" at bounding box center [153, 383] width 189 height 19
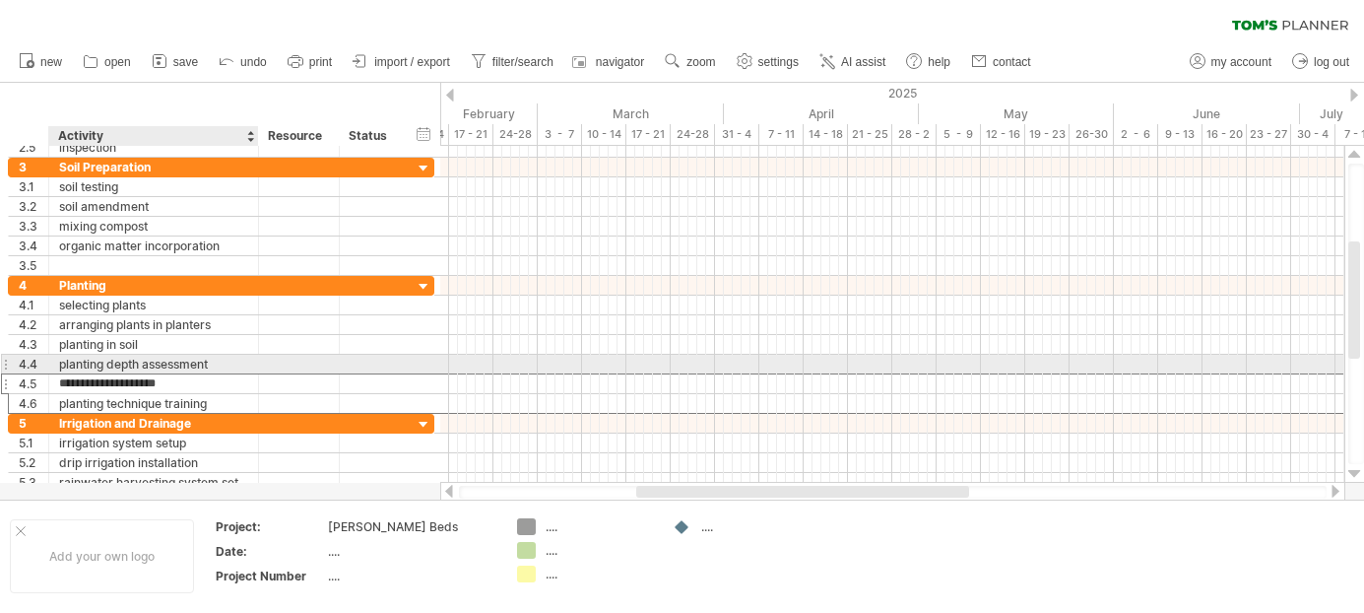
click at [217, 356] on div "planting depth assessment" at bounding box center [153, 364] width 189 height 19
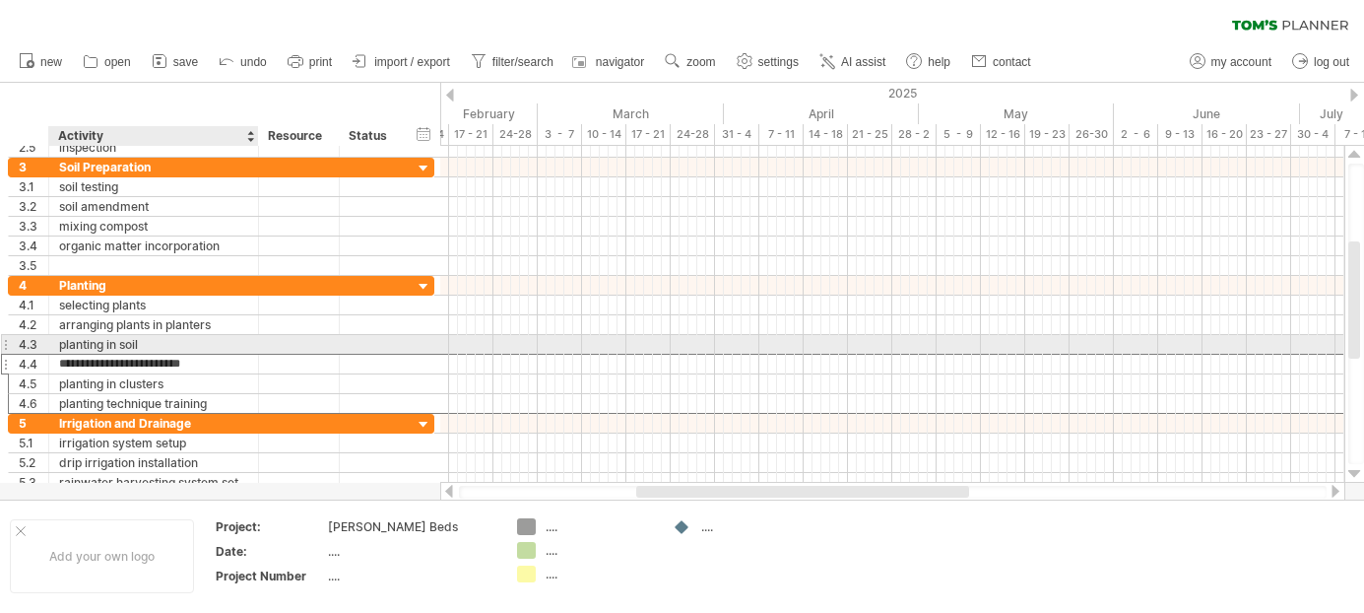
click at [217, 342] on div "planting in soil" at bounding box center [153, 344] width 189 height 19
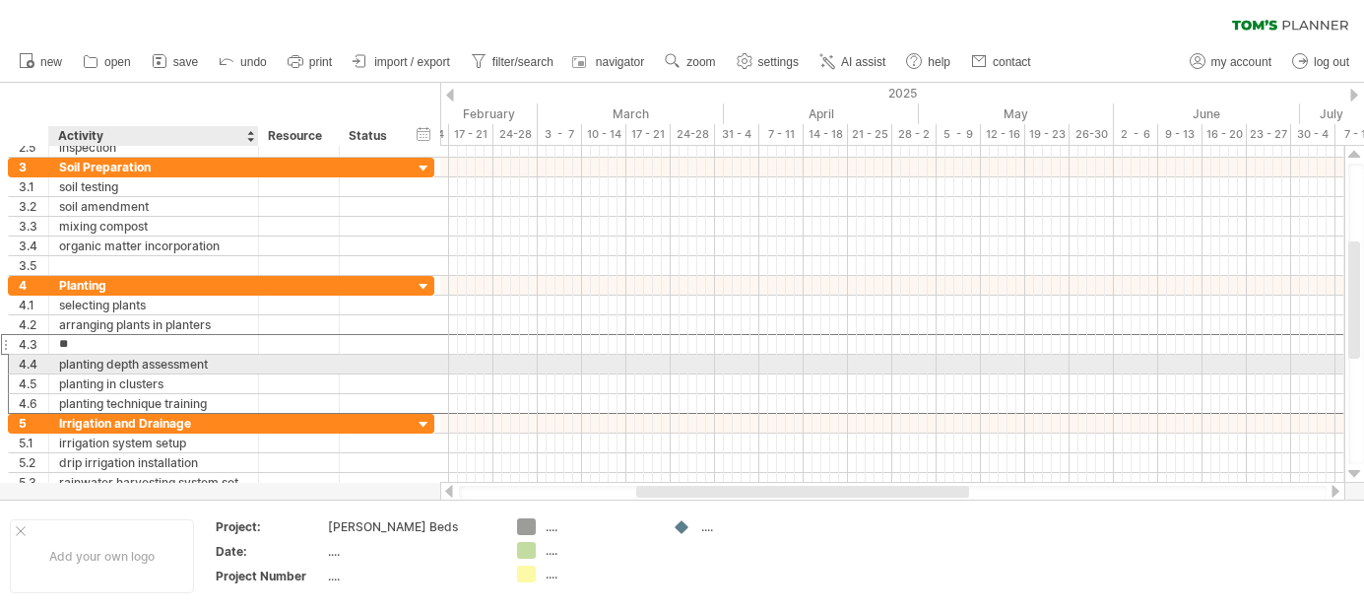
type input "*"
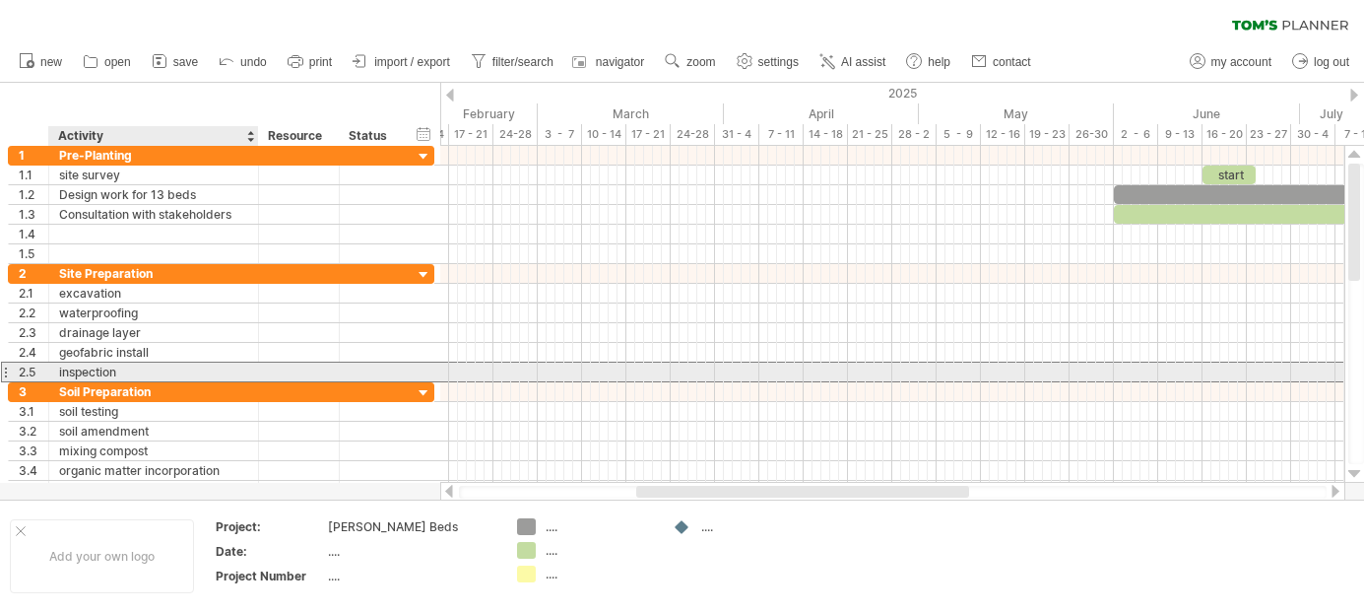
click at [161, 365] on div "inspection" at bounding box center [153, 371] width 189 height 19
click at [161, 365] on input "**********" at bounding box center [153, 371] width 189 height 19
click at [10, 369] on div "2.5" at bounding box center [29, 371] width 40 height 19
click at [4, 369] on div at bounding box center [5, 371] width 8 height 21
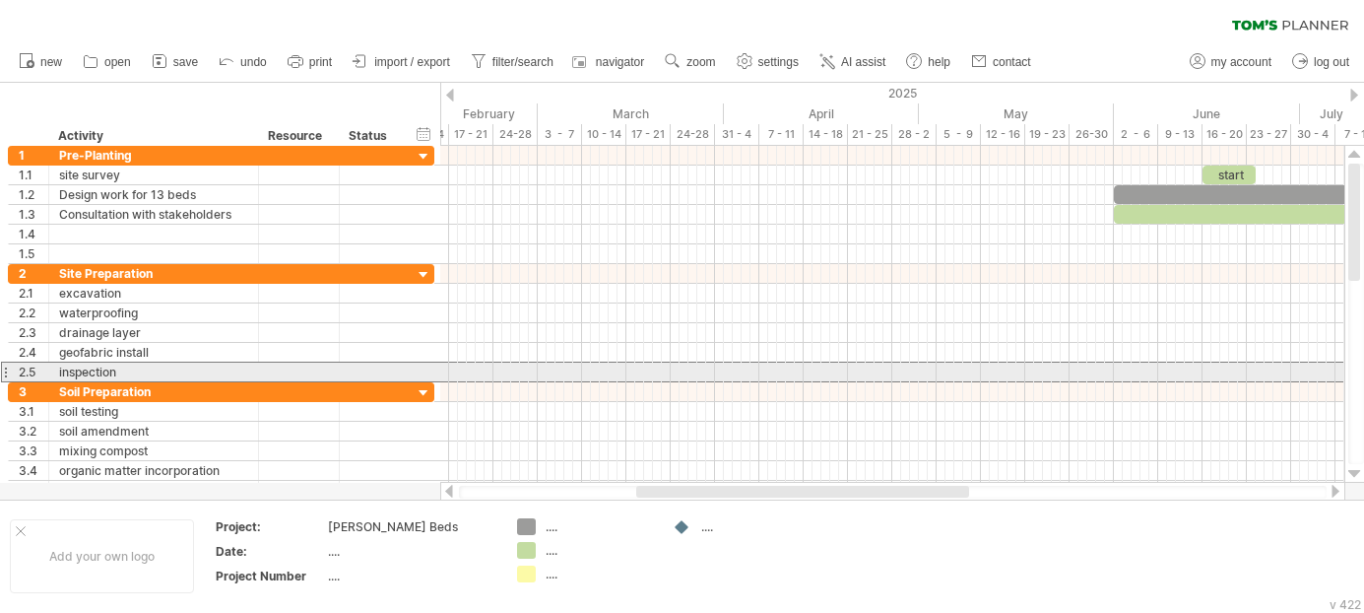
click at [8, 369] on div at bounding box center [5, 371] width 8 height 21
click at [97, 371] on div "inspection" at bounding box center [153, 371] width 189 height 19
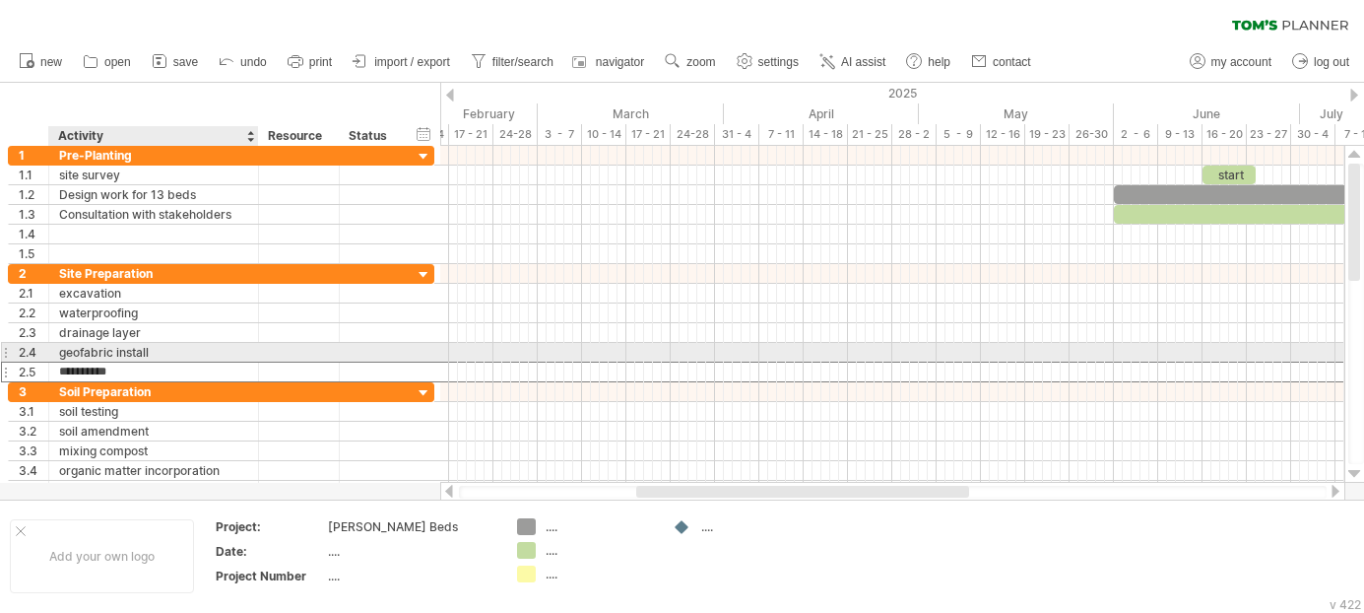
drag, startPoint x: 154, startPoint y: 373, endPoint x: 163, endPoint y: 364, distance: 13.2
click at [163, 364] on input "**********" at bounding box center [153, 371] width 189 height 19
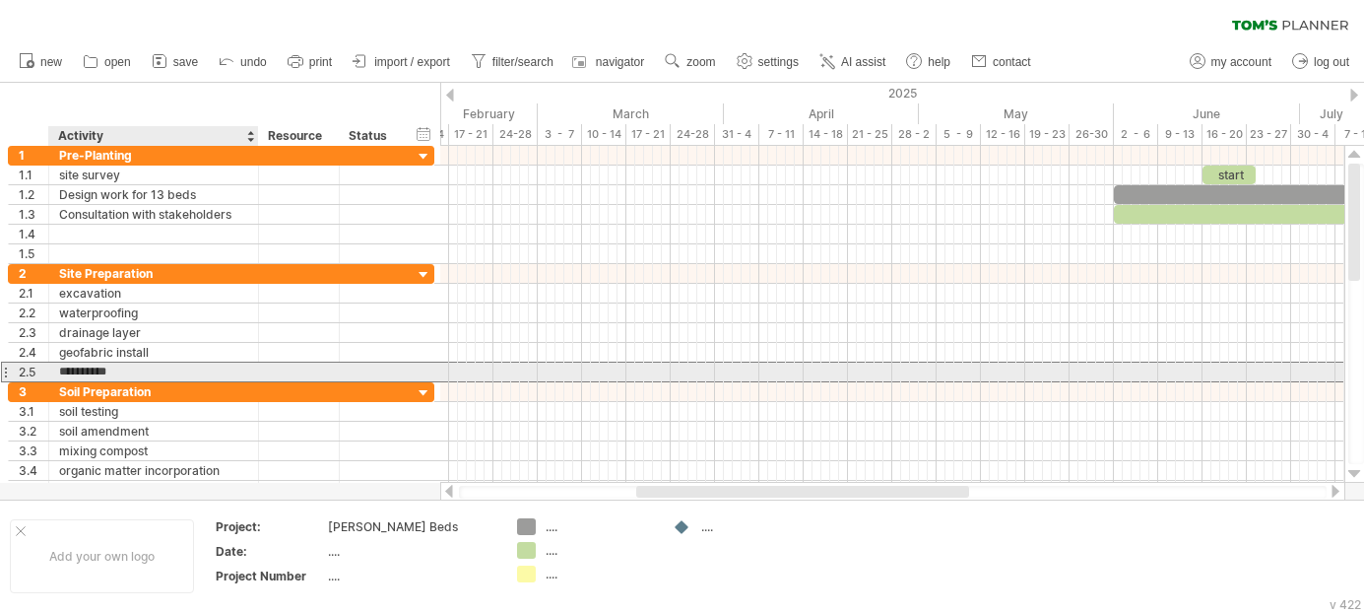
click at [160, 374] on input "**********" at bounding box center [153, 371] width 189 height 19
type input "**********"
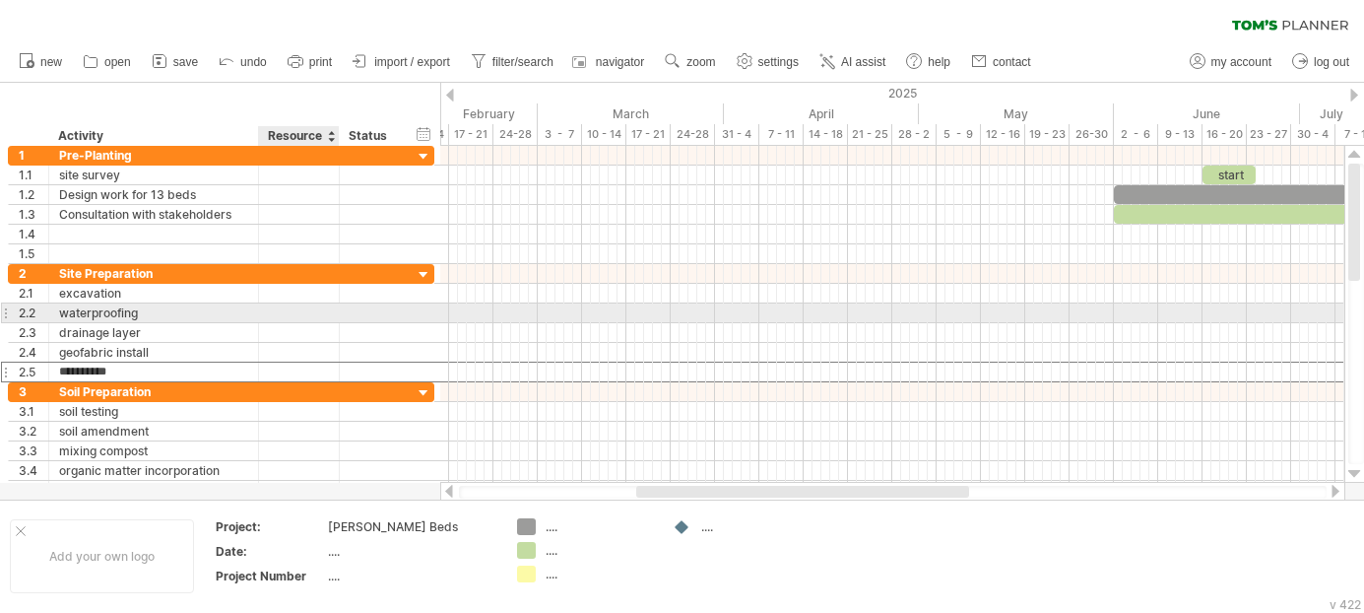
click at [348, 318] on div at bounding box center [372, 312] width 64 height 19
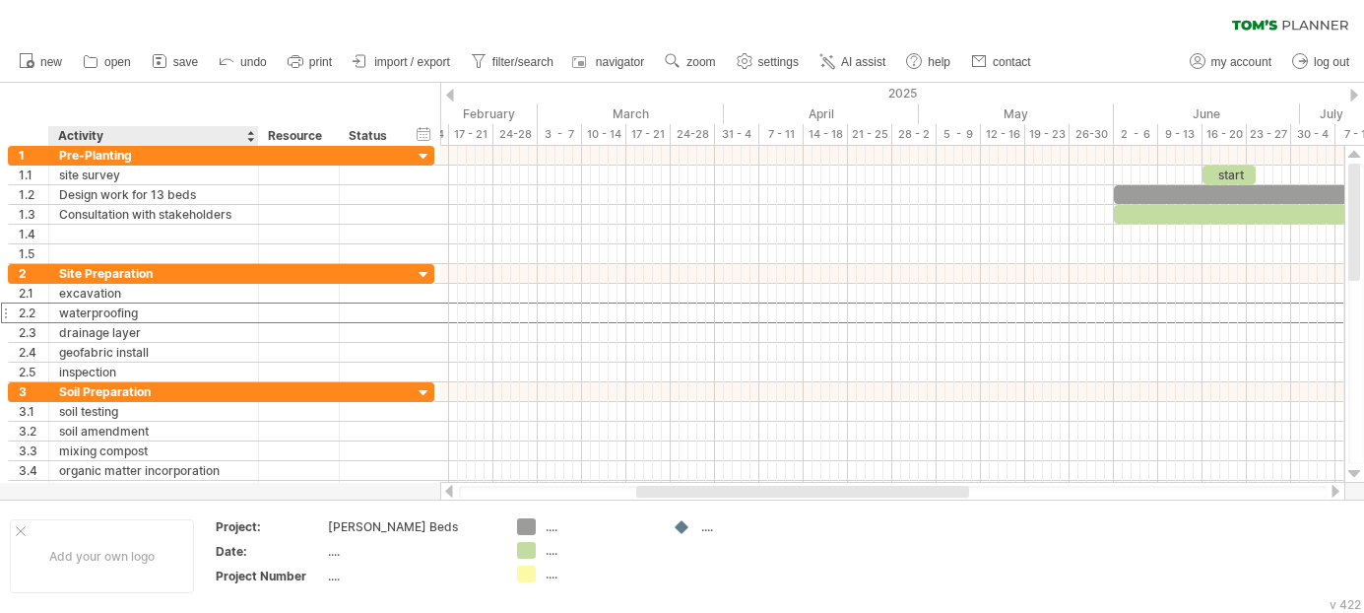
click at [247, 138] on div at bounding box center [250, 136] width 8 height 20
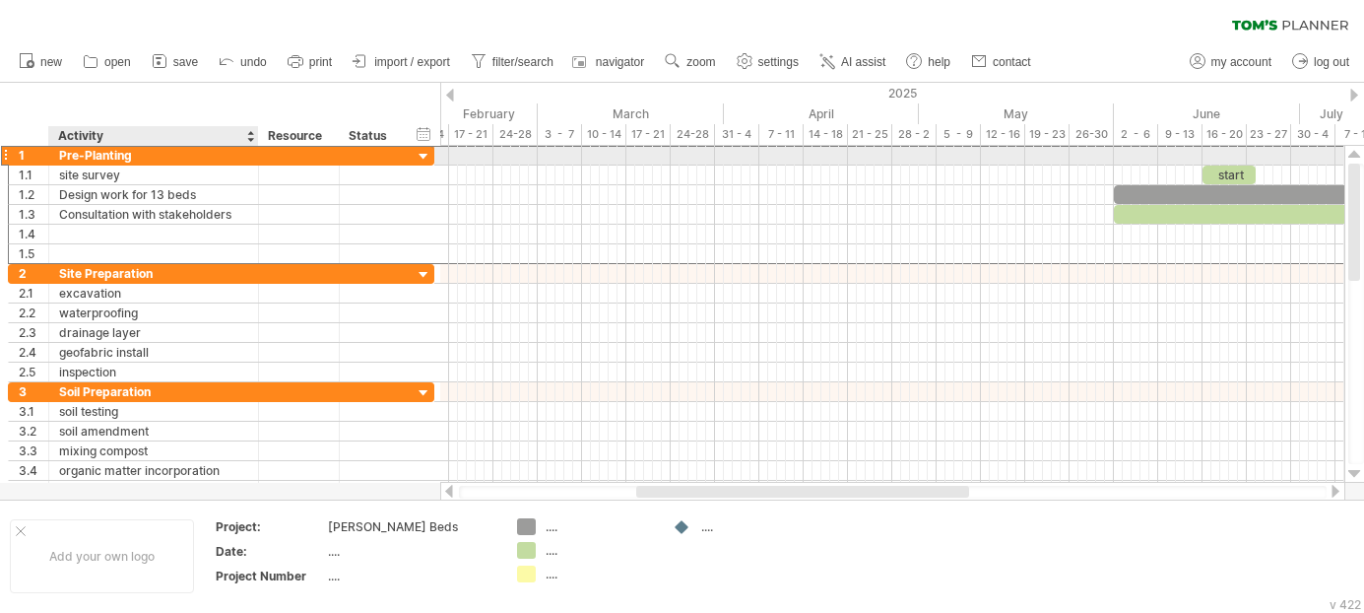
click at [5, 154] on div at bounding box center [5, 155] width 8 height 21
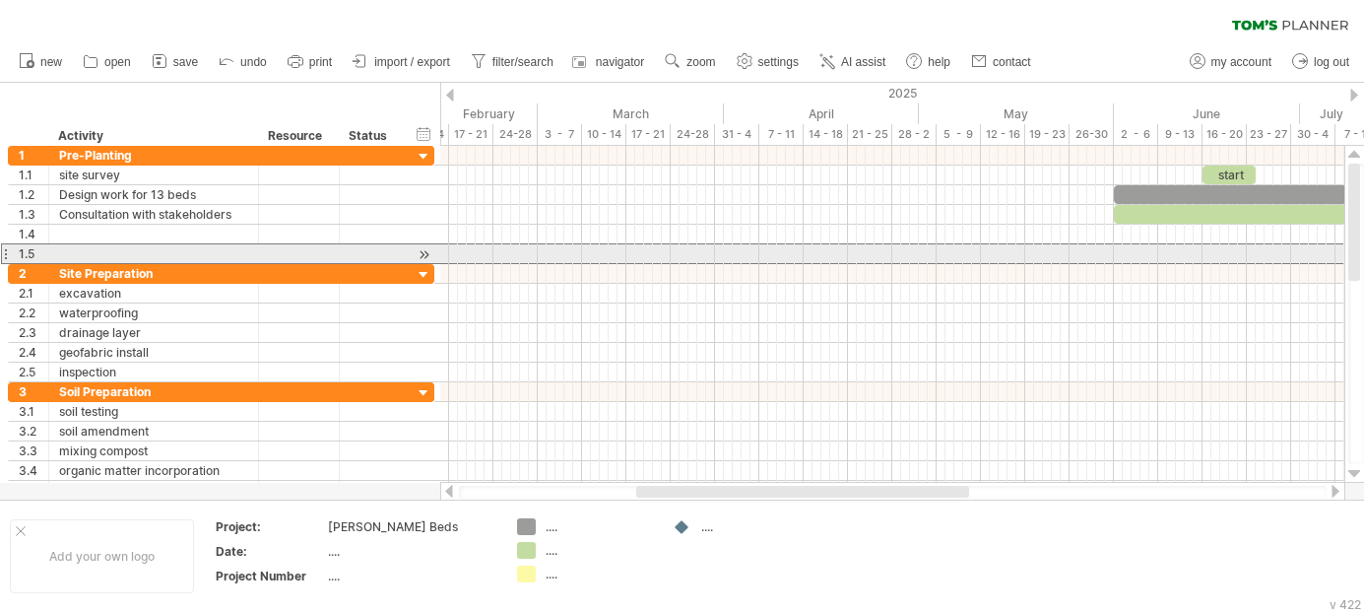
click at [4, 253] on div at bounding box center [5, 253] width 8 height 21
click at [7, 253] on div at bounding box center [5, 253] width 8 height 21
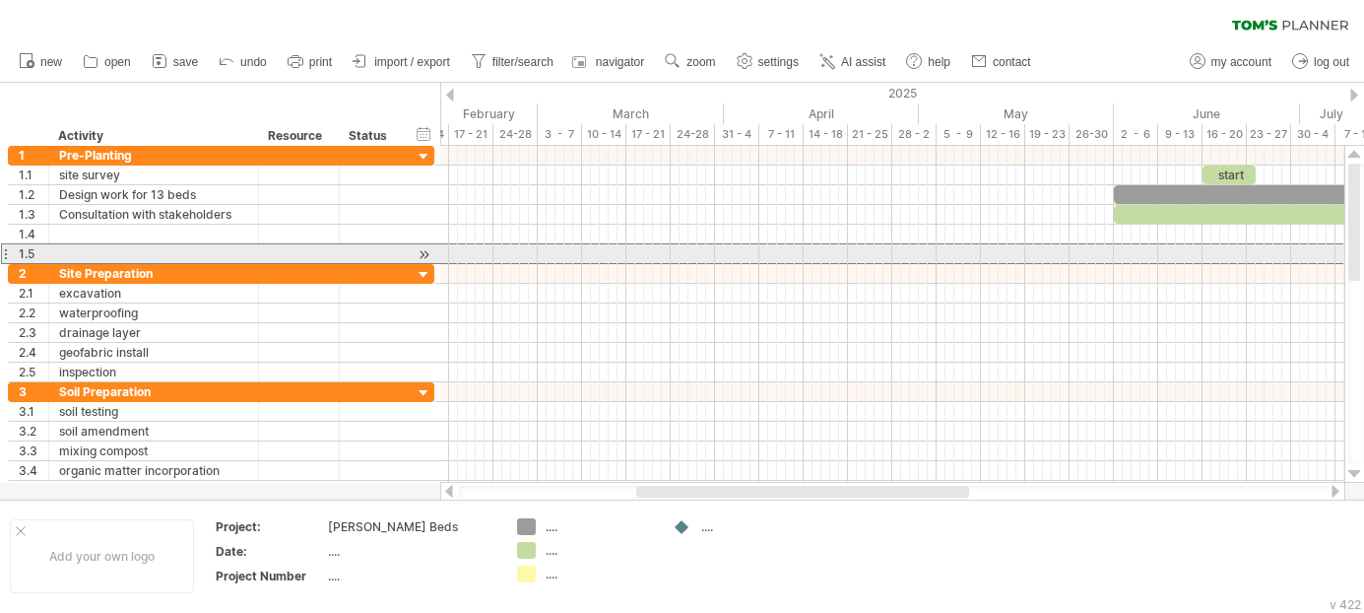
click at [7, 253] on div at bounding box center [5, 253] width 8 height 21
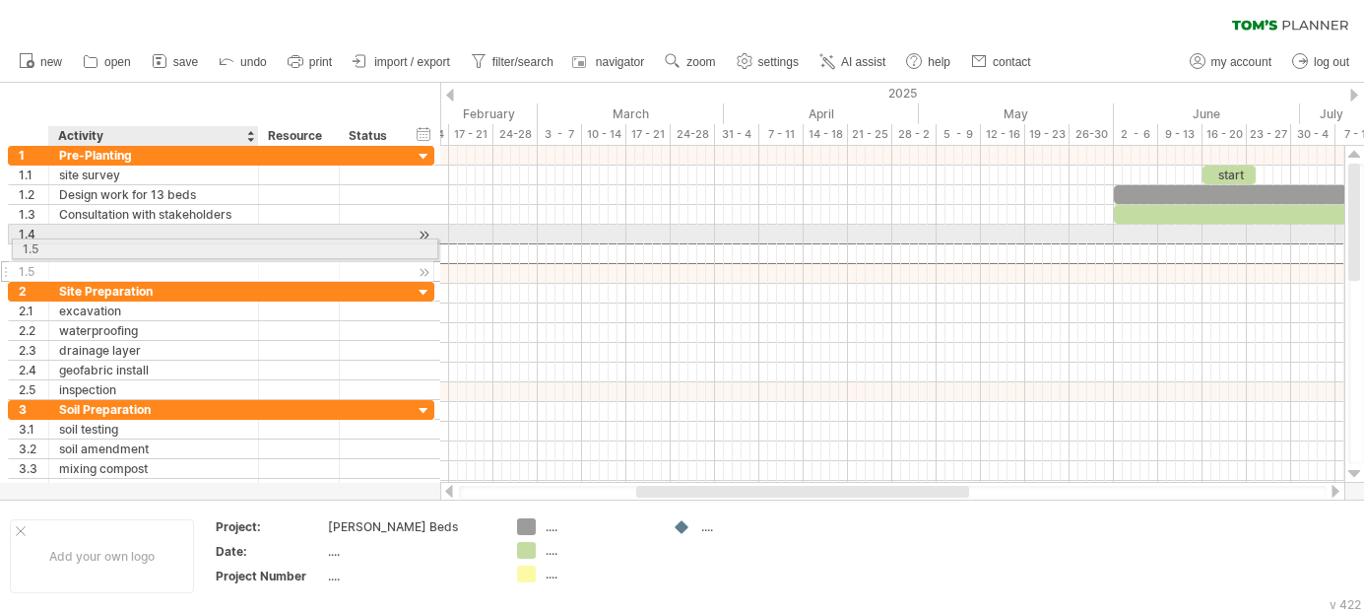
drag, startPoint x: 152, startPoint y: 257, endPoint x: 119, endPoint y: 245, distance: 34.6
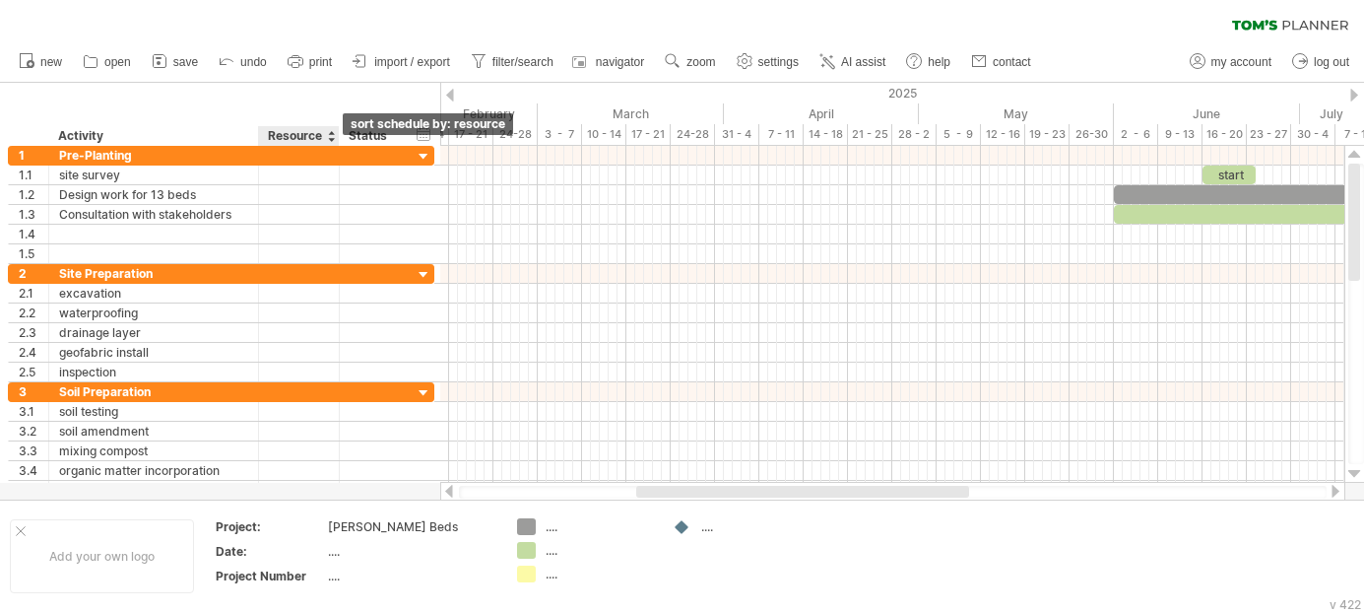
click at [332, 136] on div at bounding box center [331, 136] width 8 height 20
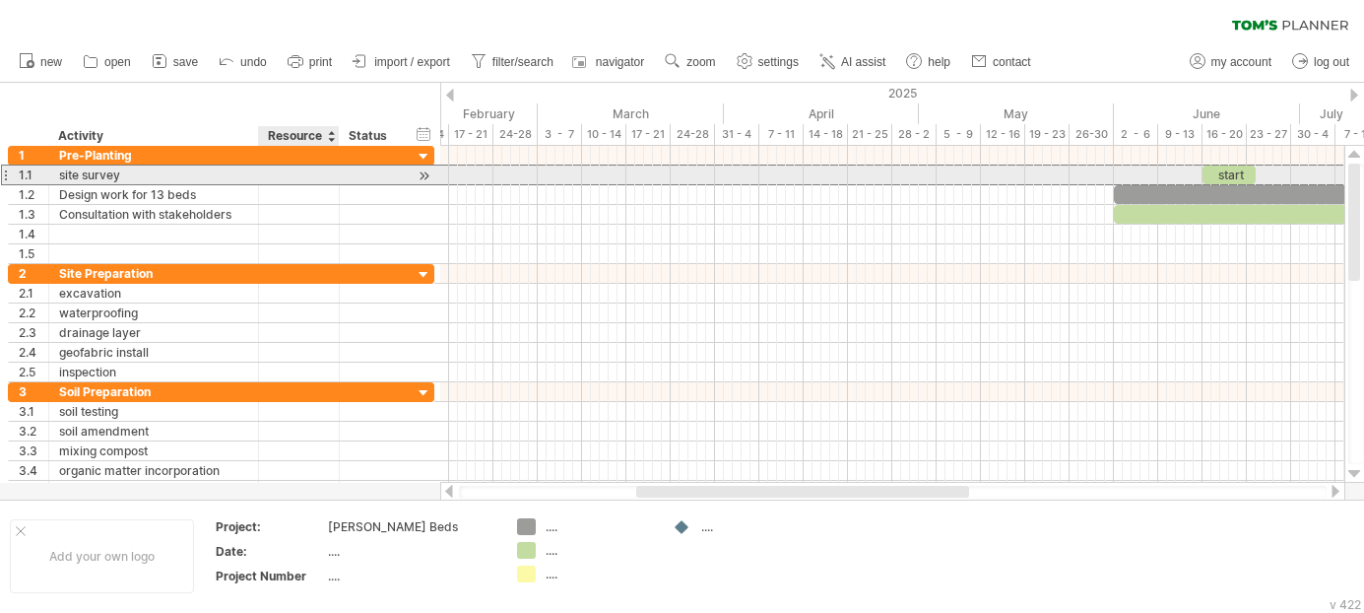
click at [303, 175] on div at bounding box center [299, 174] width 60 height 19
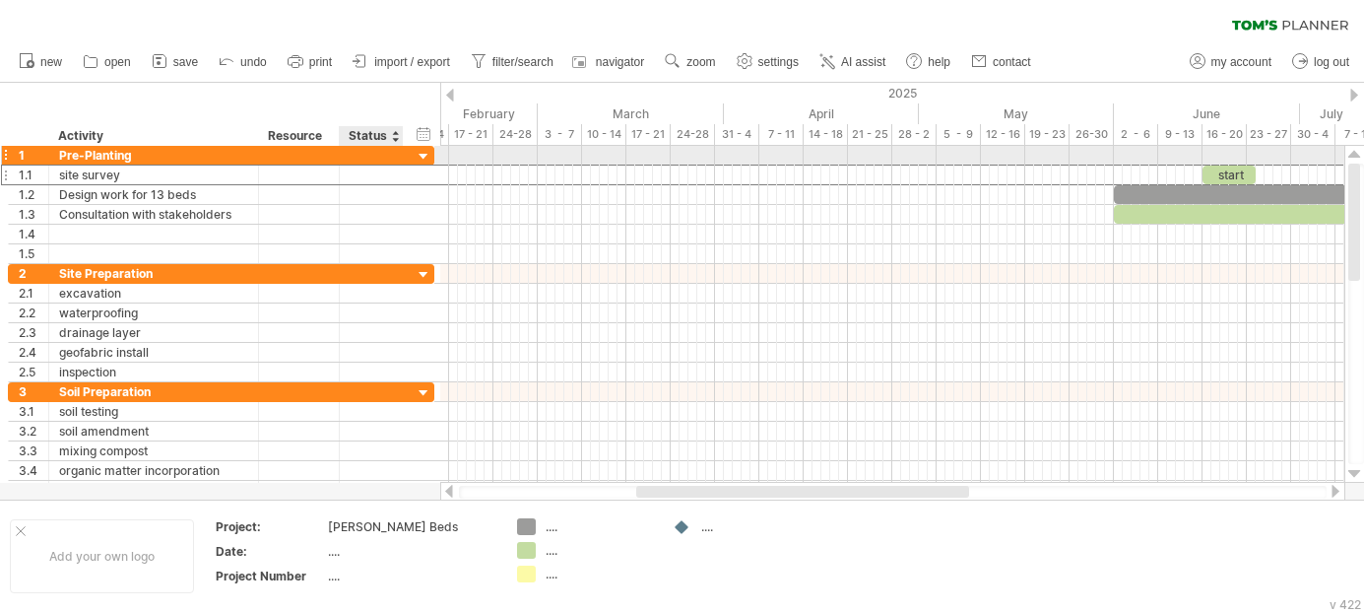
click at [420, 155] on div at bounding box center [424, 157] width 19 height 19
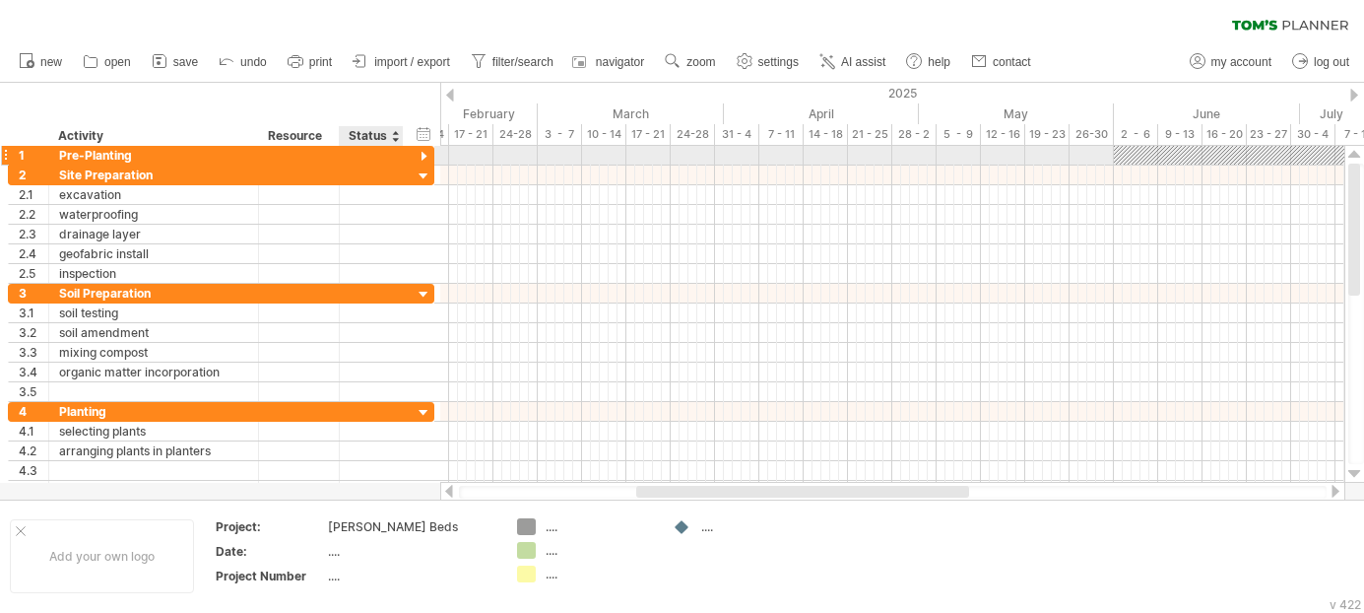
click at [424, 156] on div at bounding box center [424, 157] width 19 height 19
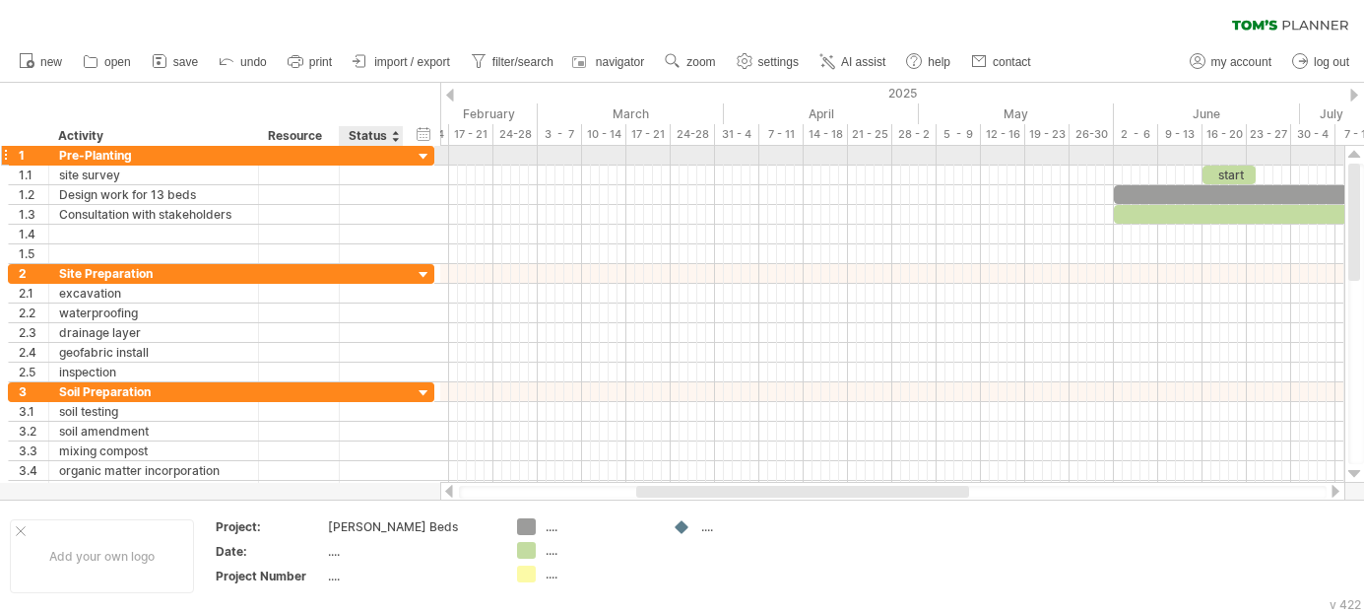
click at [423, 154] on div at bounding box center [424, 157] width 19 height 19
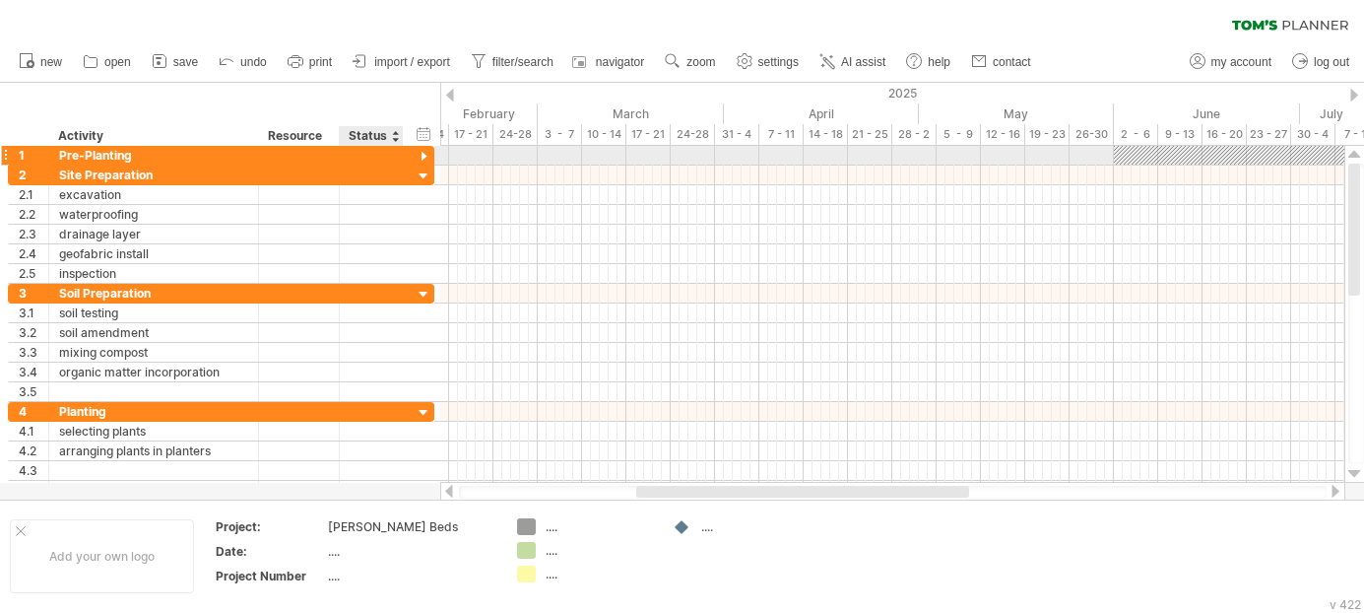
click at [423, 157] on div at bounding box center [424, 157] width 19 height 19
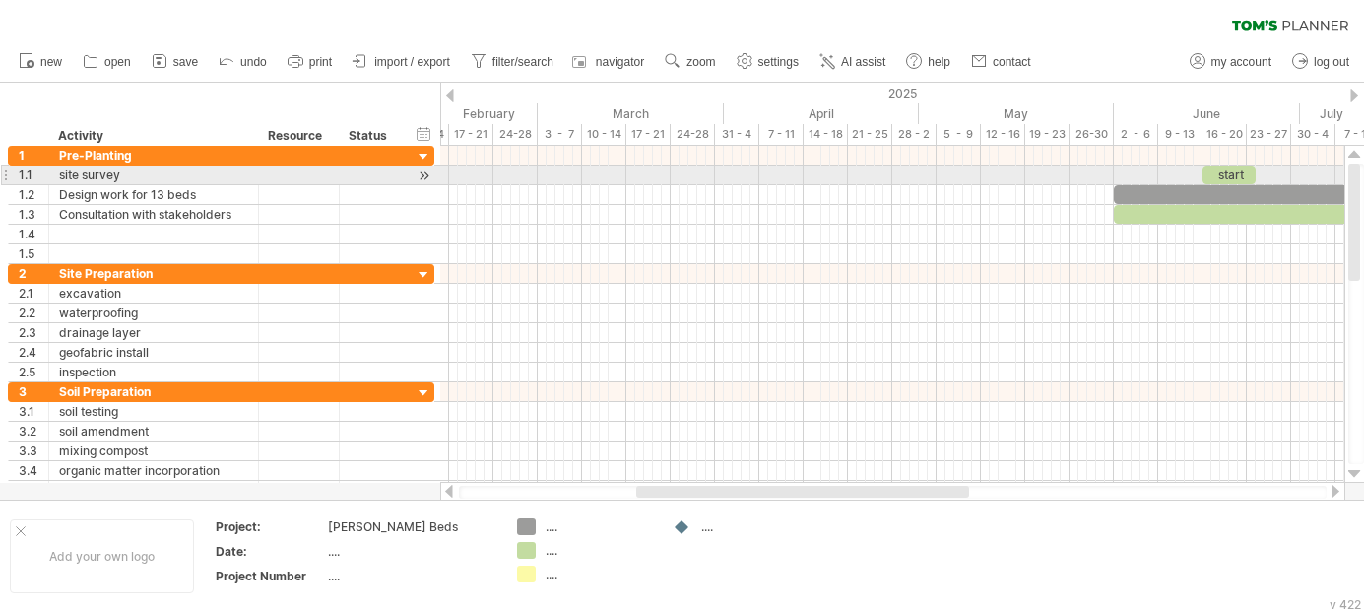
click at [8, 177] on div at bounding box center [5, 174] width 8 height 21
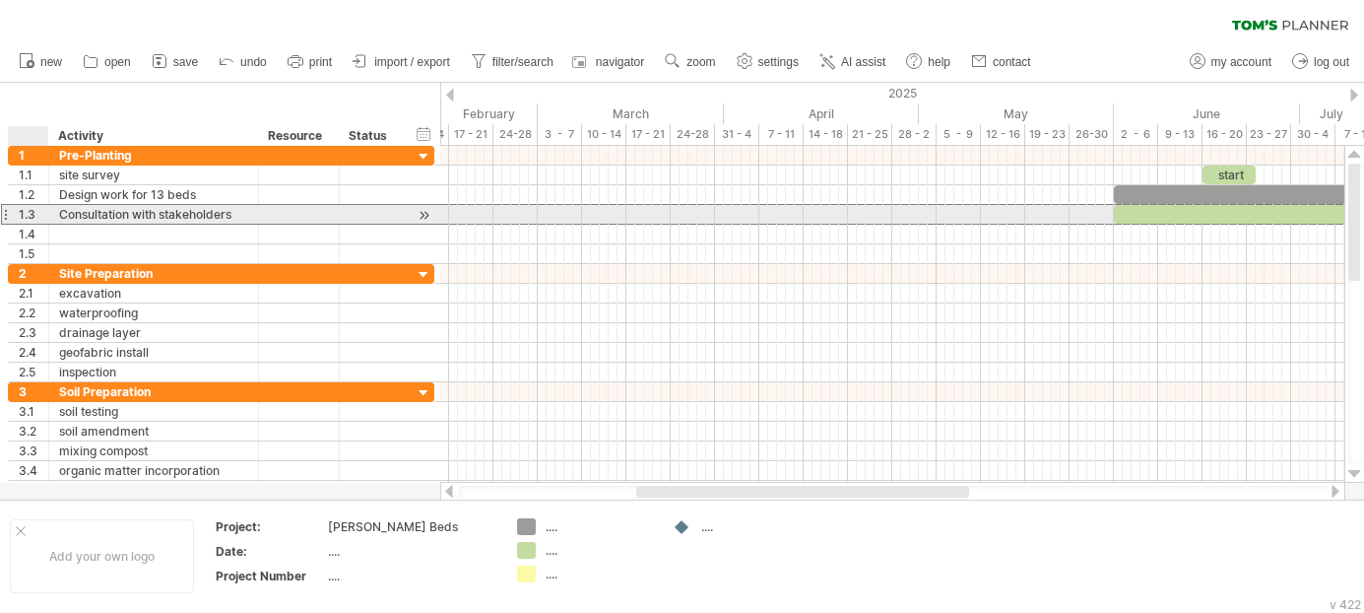
click at [32, 222] on div "1.3" at bounding box center [34, 214] width 30 height 19
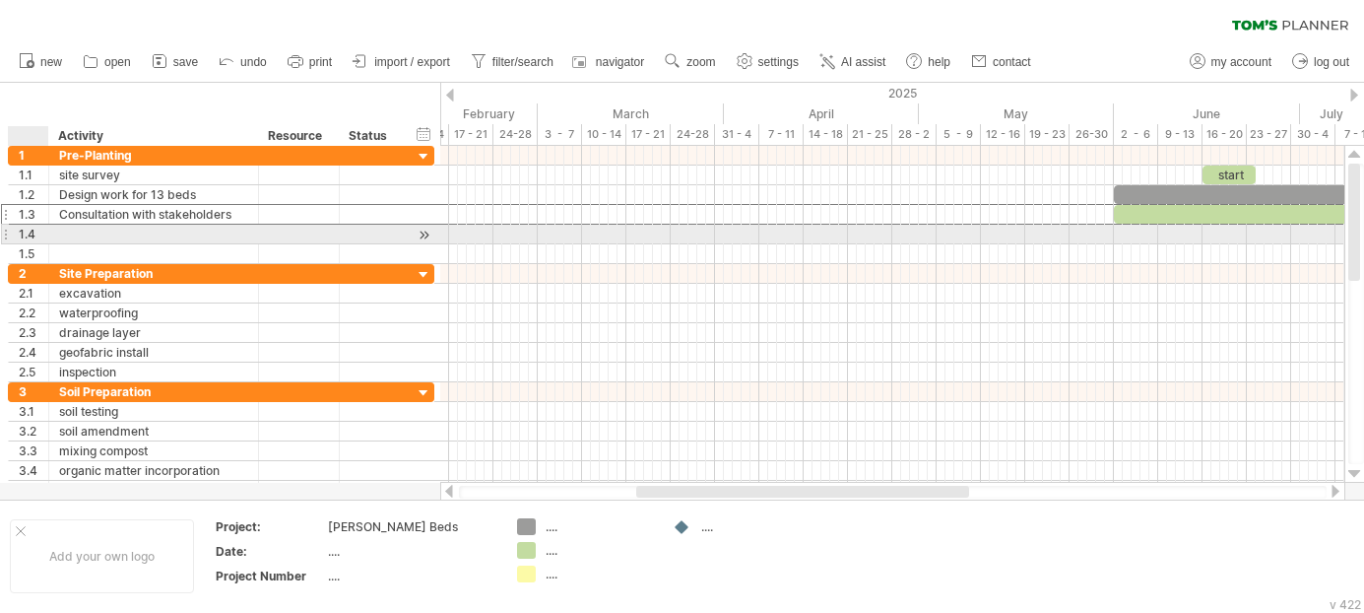
click at [36, 235] on div "1.4" at bounding box center [34, 234] width 30 height 19
click at [9, 232] on div "1.4" at bounding box center [29, 234] width 40 height 19
click at [4, 234] on div at bounding box center [5, 234] width 8 height 21
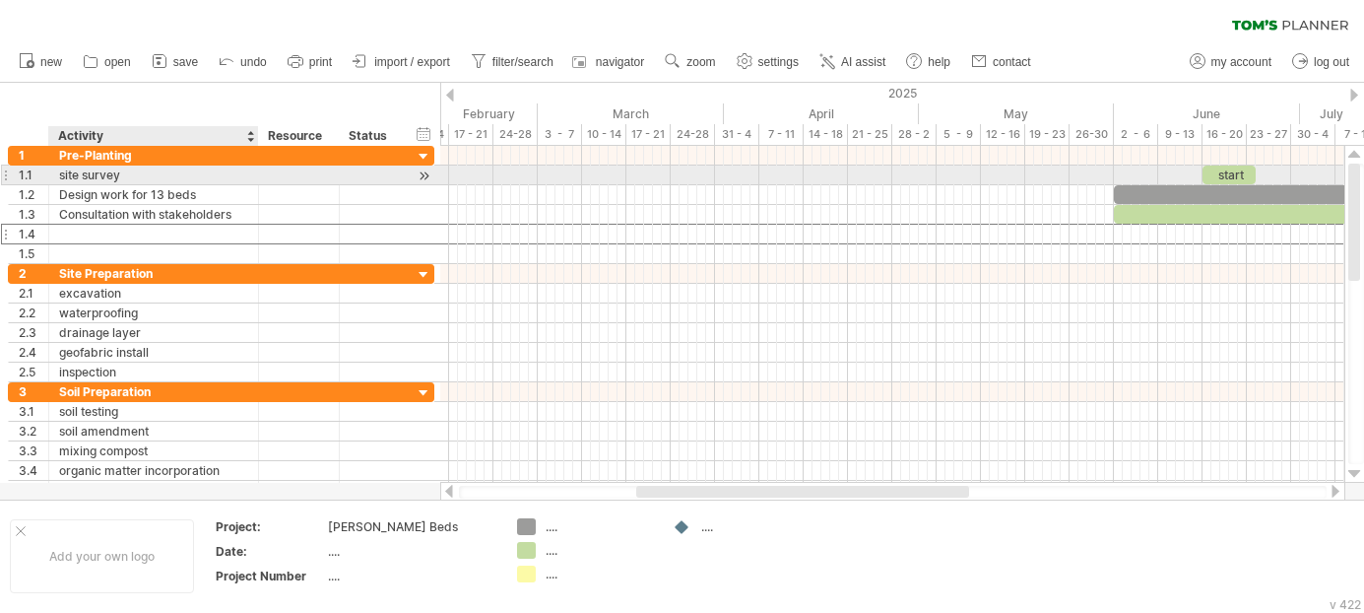
click at [217, 177] on div "site survey" at bounding box center [153, 174] width 189 height 19
click at [217, 177] on input "**********" at bounding box center [153, 174] width 189 height 19
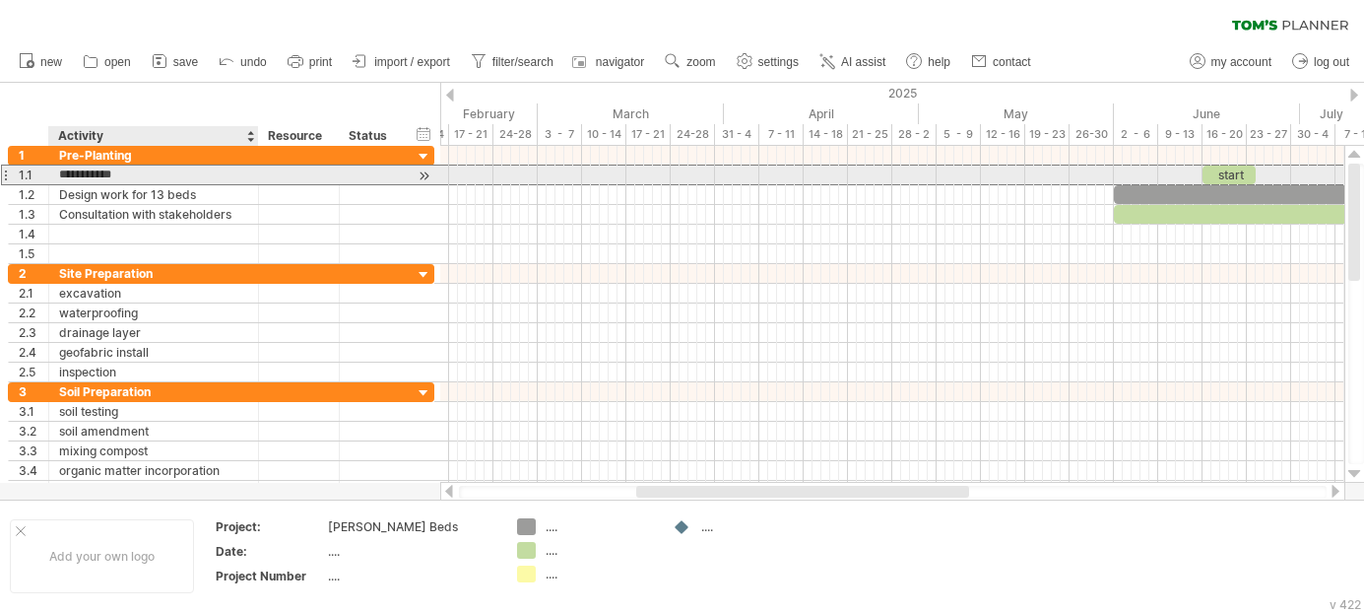
click at [217, 177] on input "**********" at bounding box center [153, 174] width 189 height 19
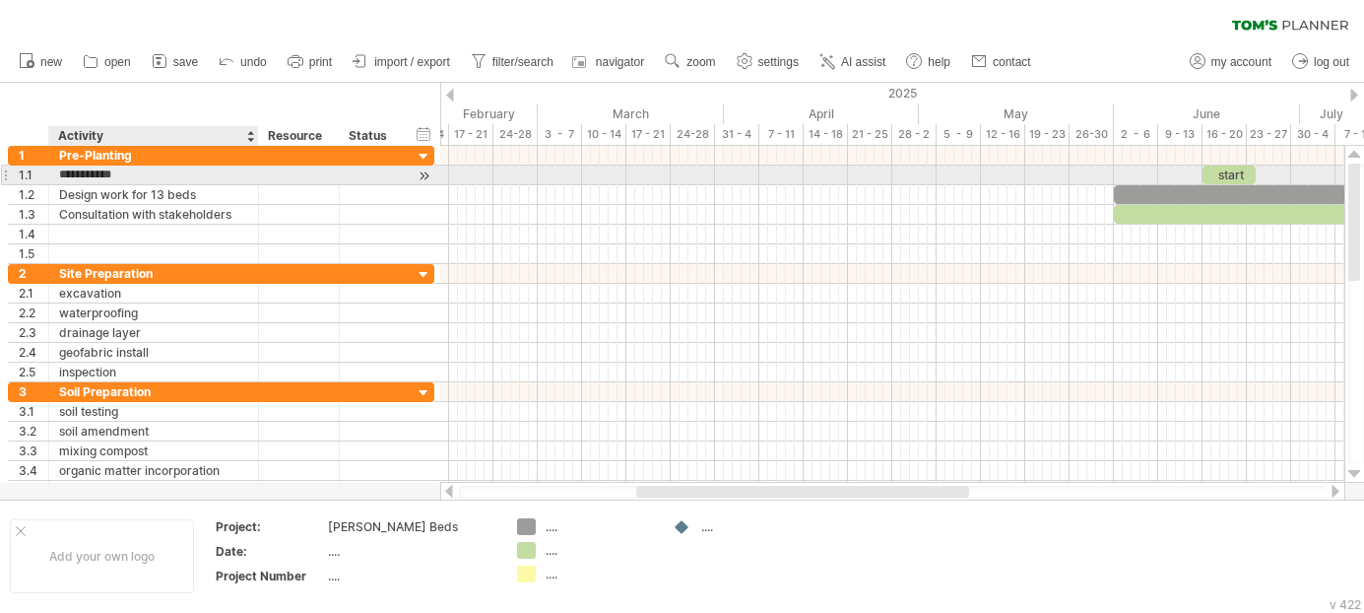
click at [217, 177] on input "**********" at bounding box center [153, 174] width 189 height 19
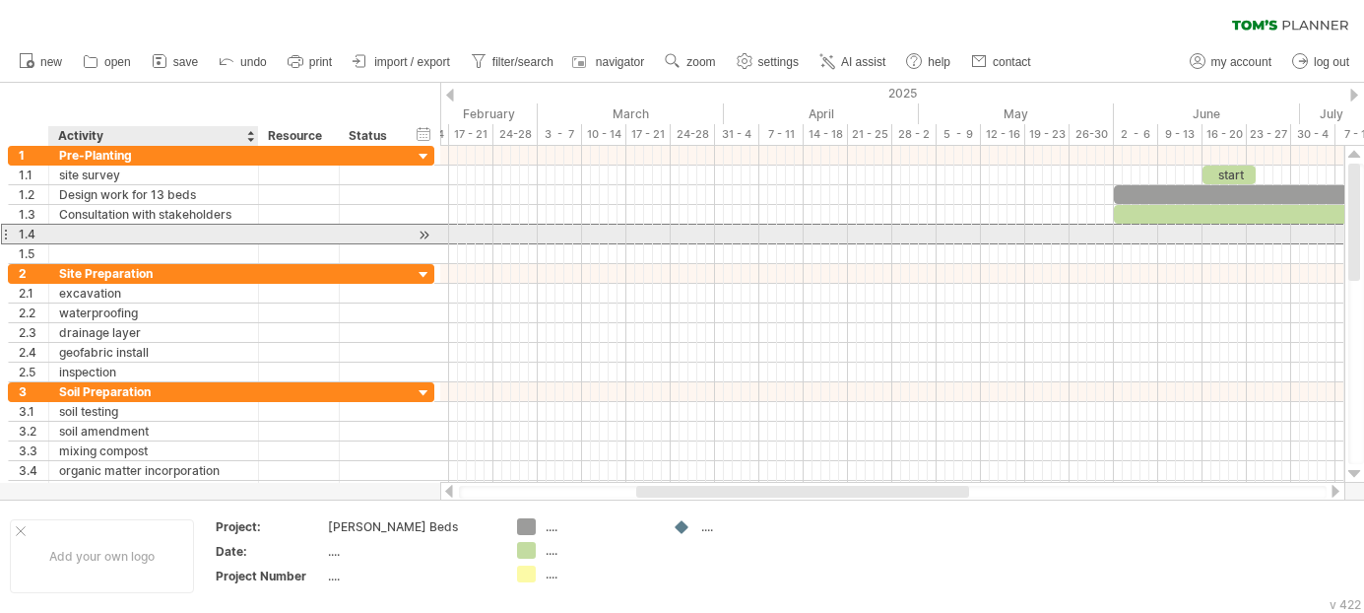
click at [191, 241] on div at bounding box center [153, 234] width 189 height 19
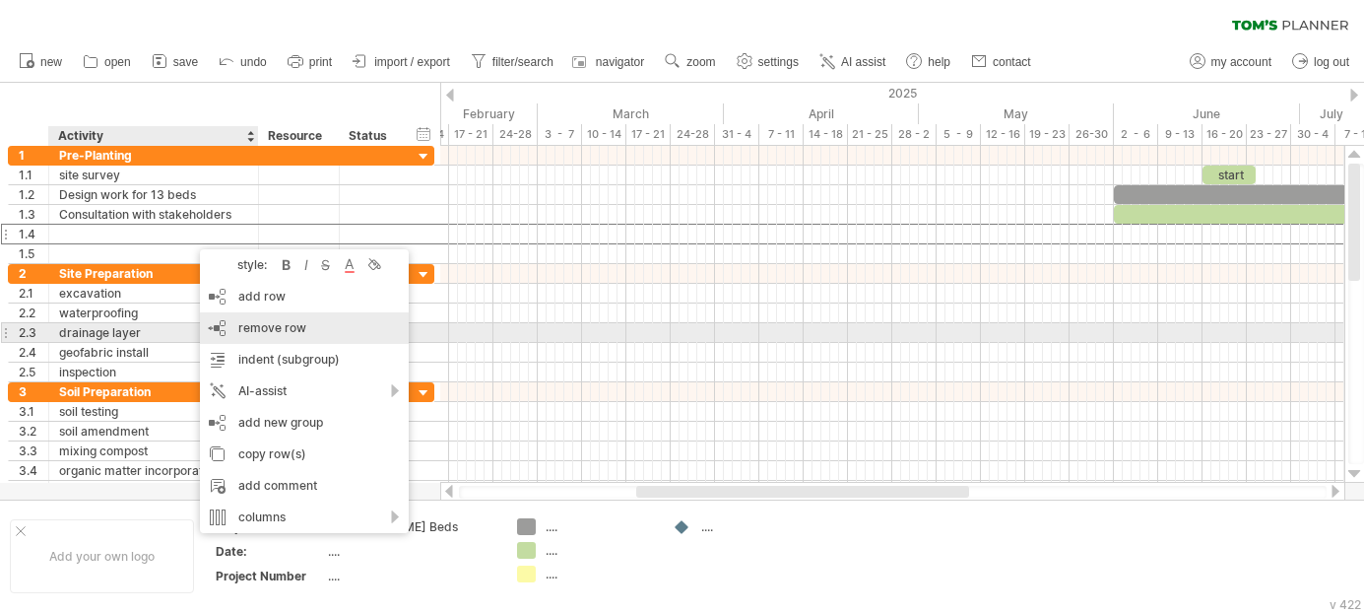
click at [244, 325] on span "remove row" at bounding box center [272, 327] width 68 height 15
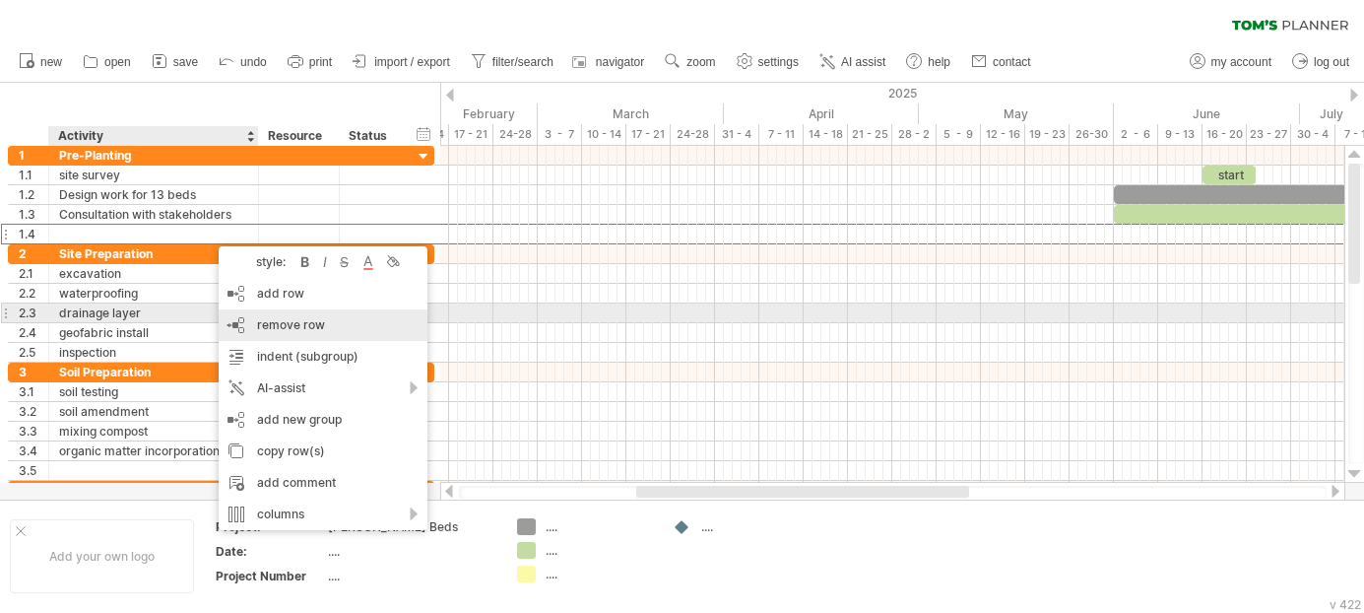
click at [243, 323] on div "remove row remove selected rows" at bounding box center [323, 325] width 209 height 32
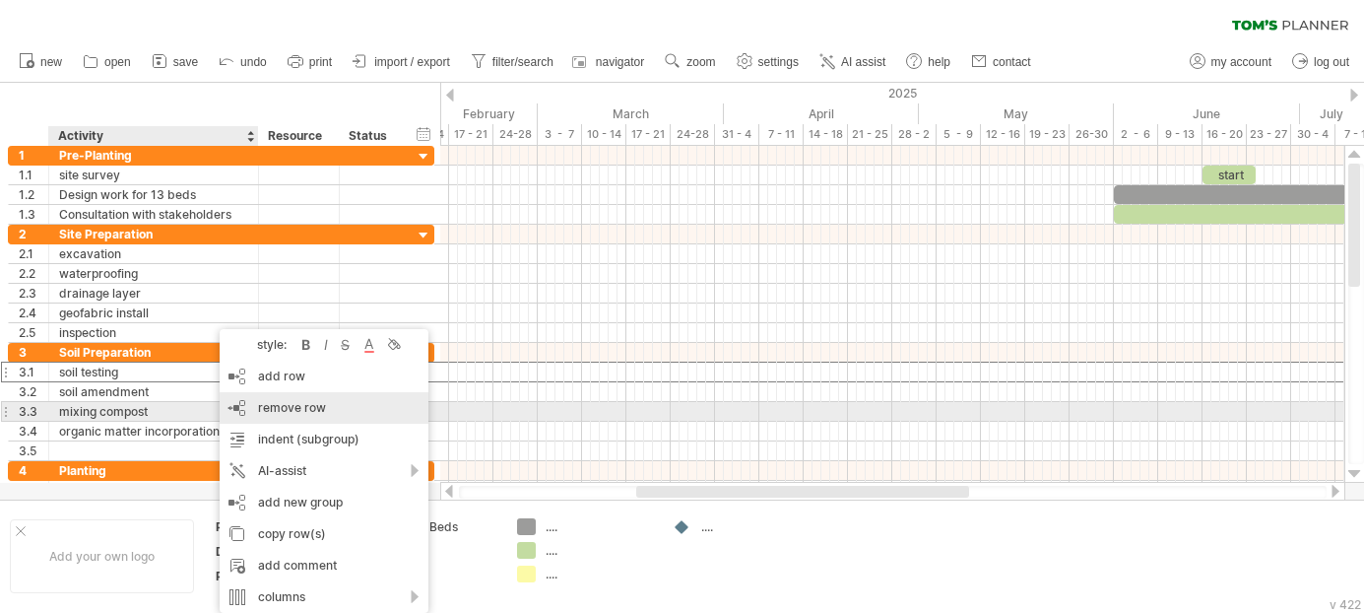
click at [259, 411] on span "remove row" at bounding box center [292, 407] width 68 height 15
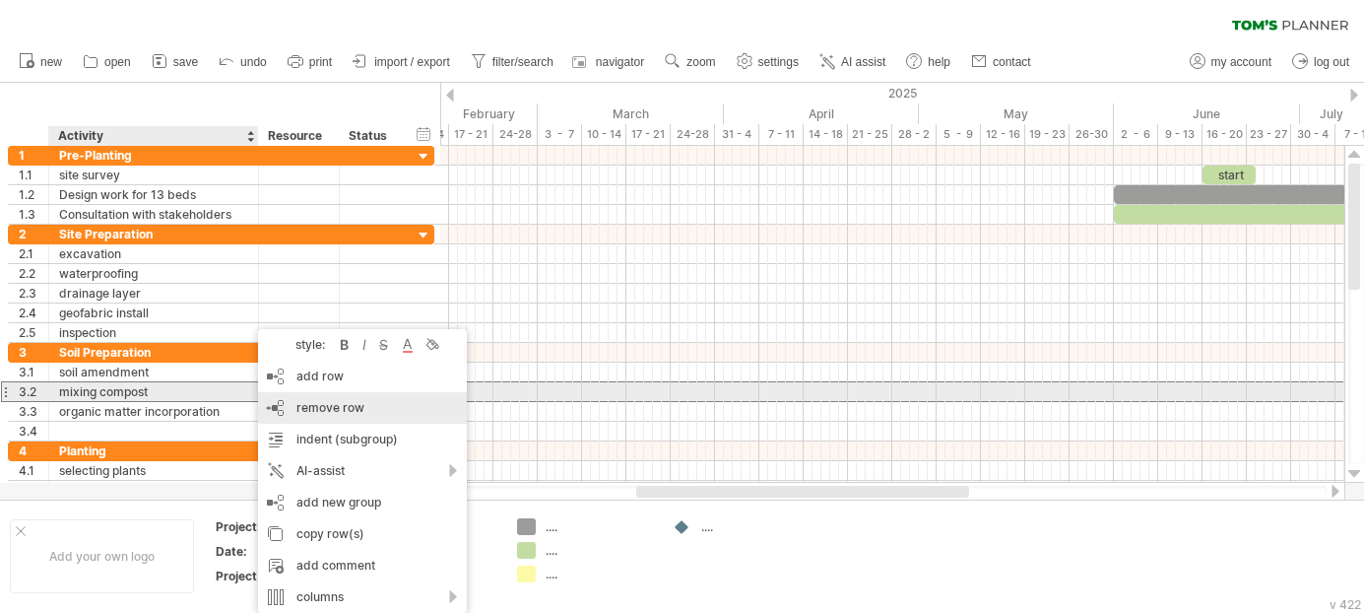
click at [296, 402] on span "remove row" at bounding box center [330, 407] width 68 height 15
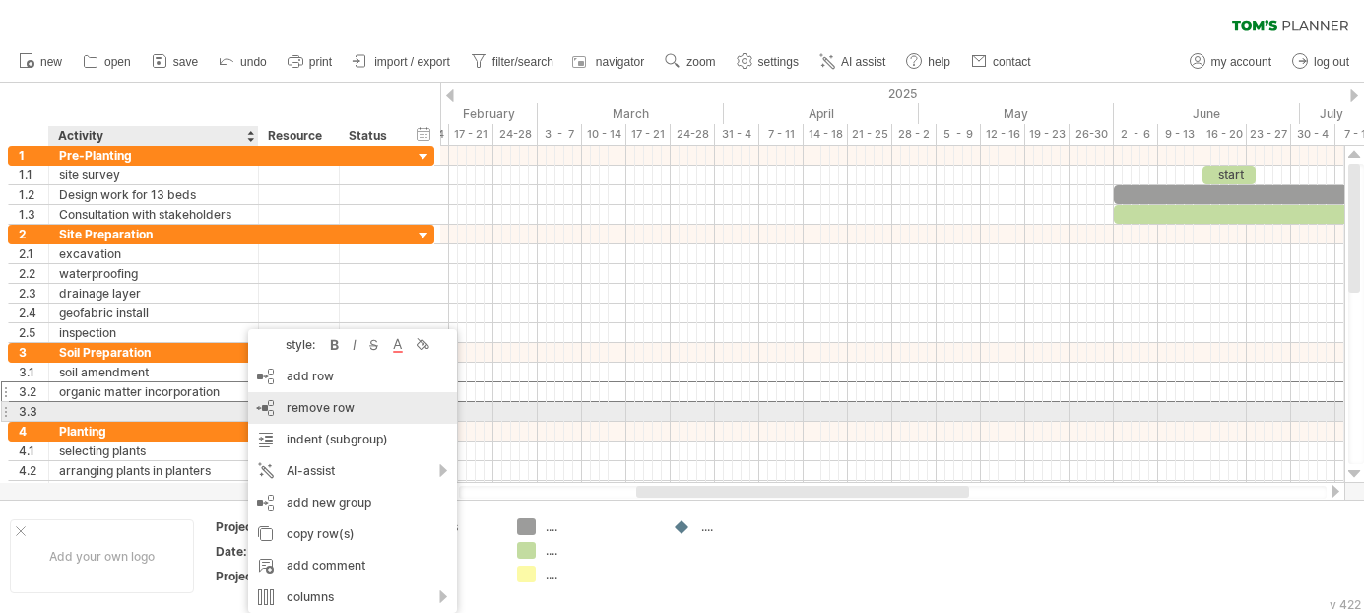
click at [270, 405] on div "remove row remove selected rows" at bounding box center [352, 408] width 209 height 32
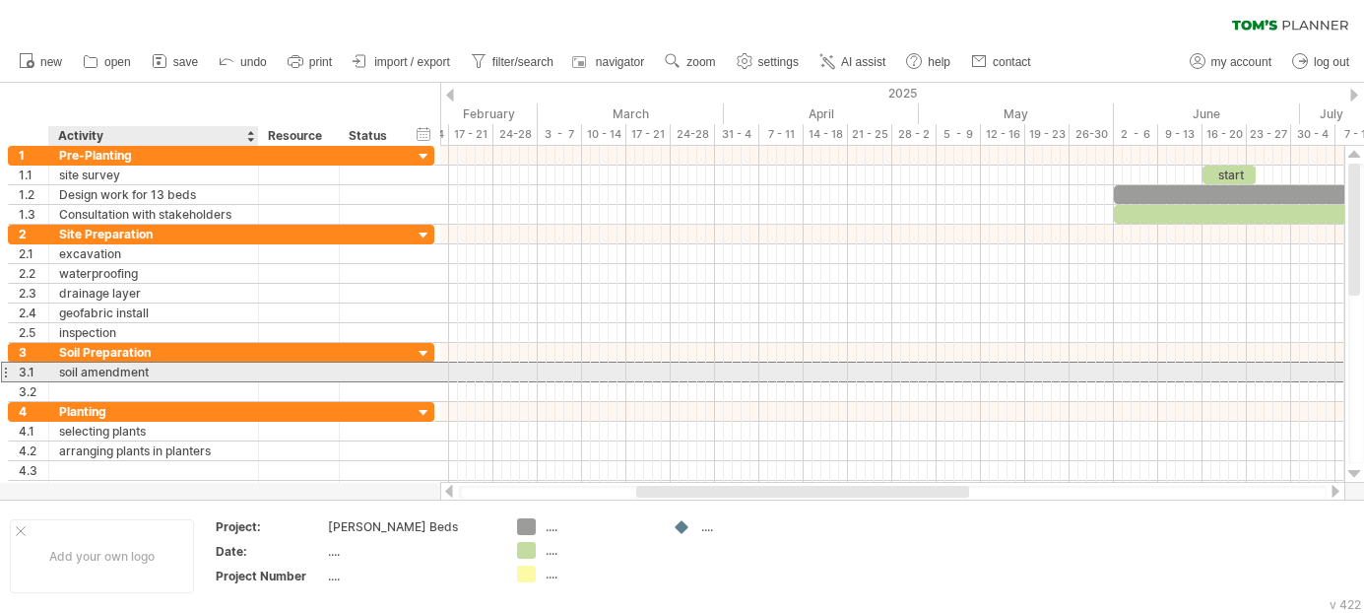
click at [169, 371] on div "soil amendment" at bounding box center [153, 371] width 189 height 19
type input "**********"
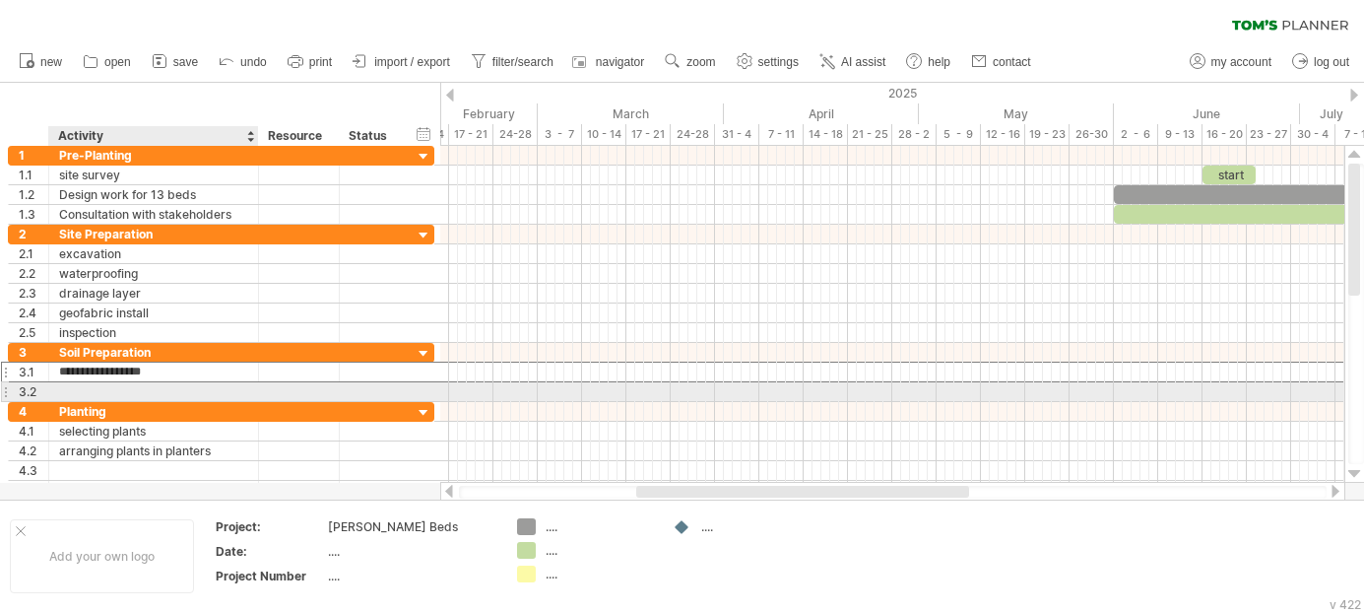
click at [158, 387] on div at bounding box center [153, 391] width 189 height 19
type input "**********"
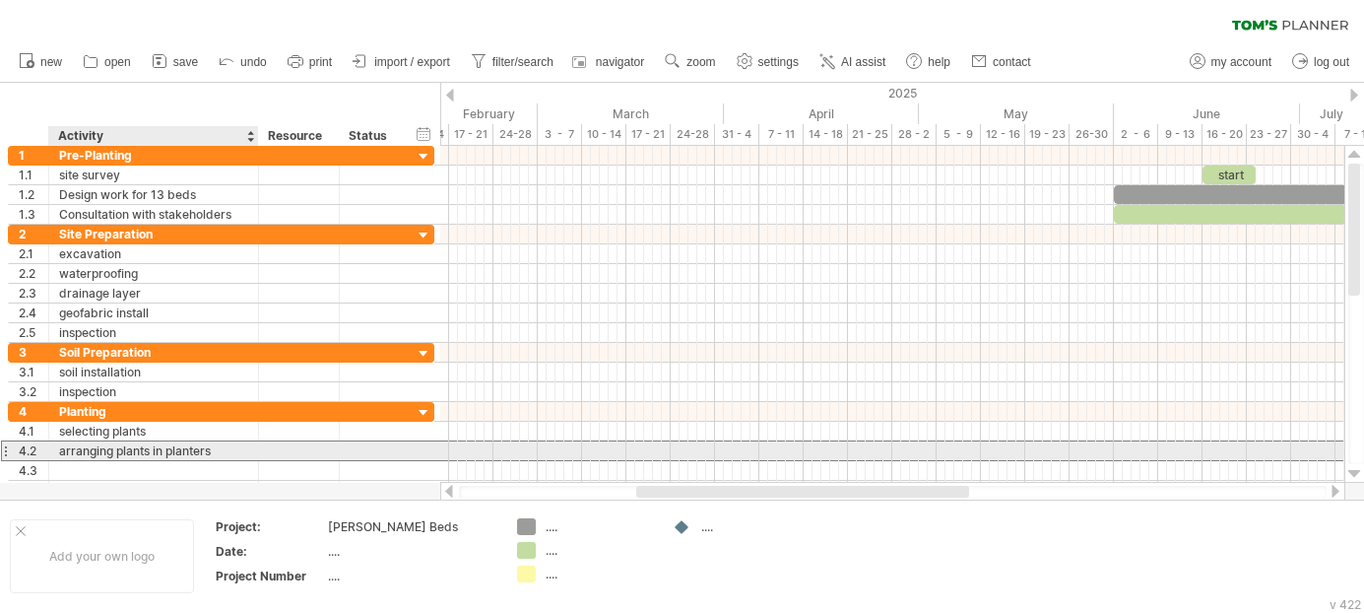
click at [217, 451] on div "arranging plants in planters" at bounding box center [153, 450] width 189 height 19
drag, startPoint x: 226, startPoint y: 446, endPoint x: 75, endPoint y: 443, distance: 151.7
click at [75, 443] on input "**********" at bounding box center [153, 450] width 189 height 19
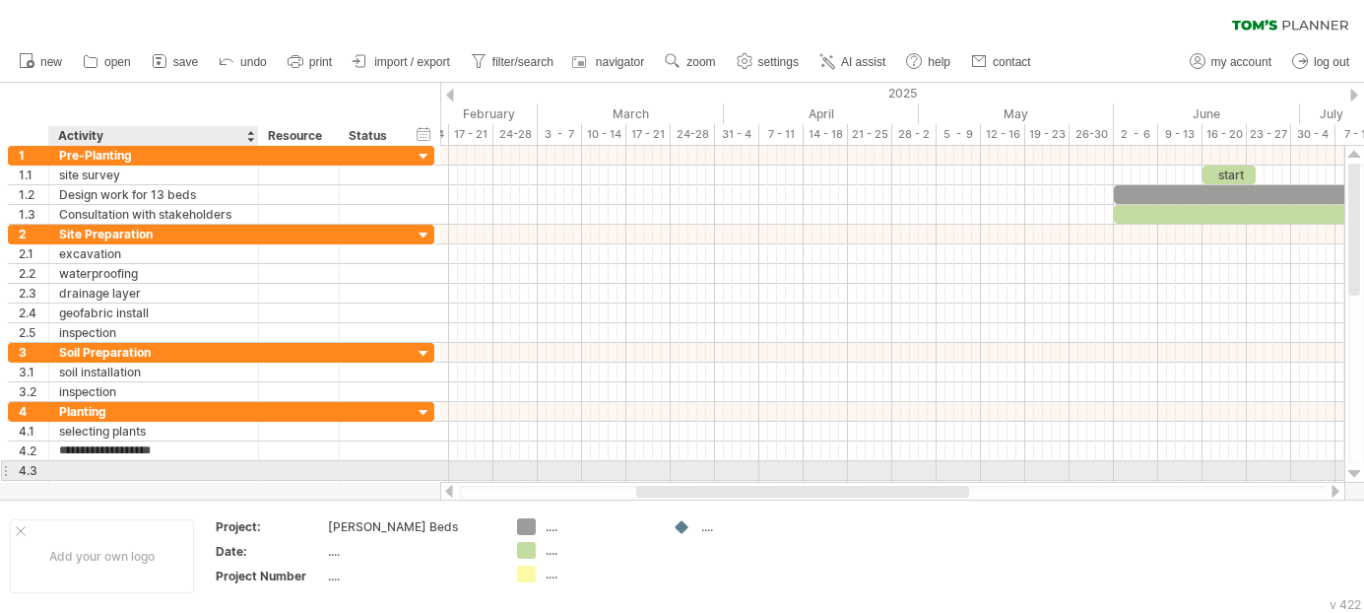
type input "**********"
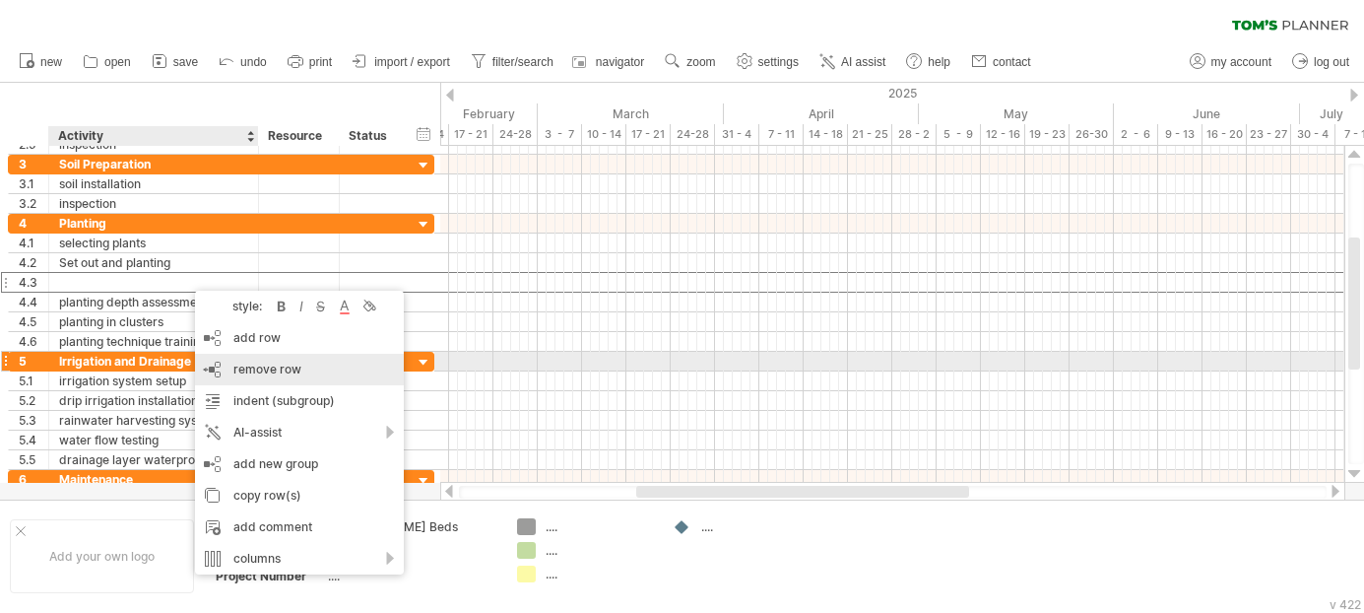
click at [238, 362] on span "remove row" at bounding box center [267, 368] width 68 height 15
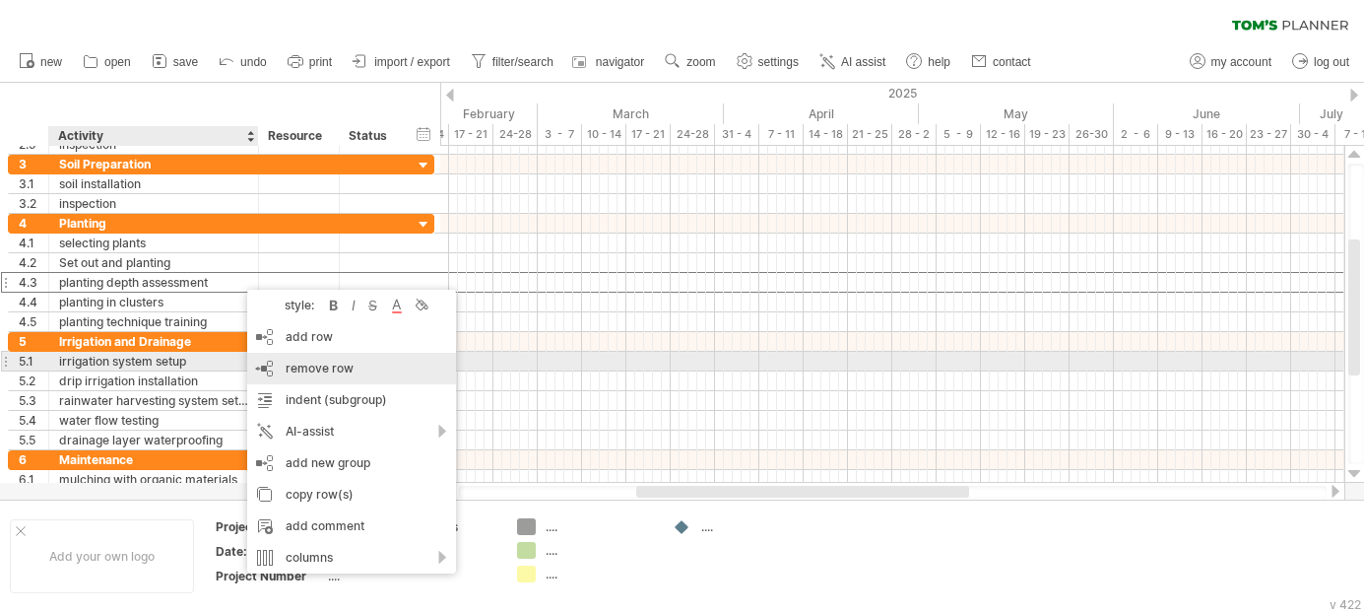
click at [291, 365] on span "remove row" at bounding box center [320, 367] width 68 height 15
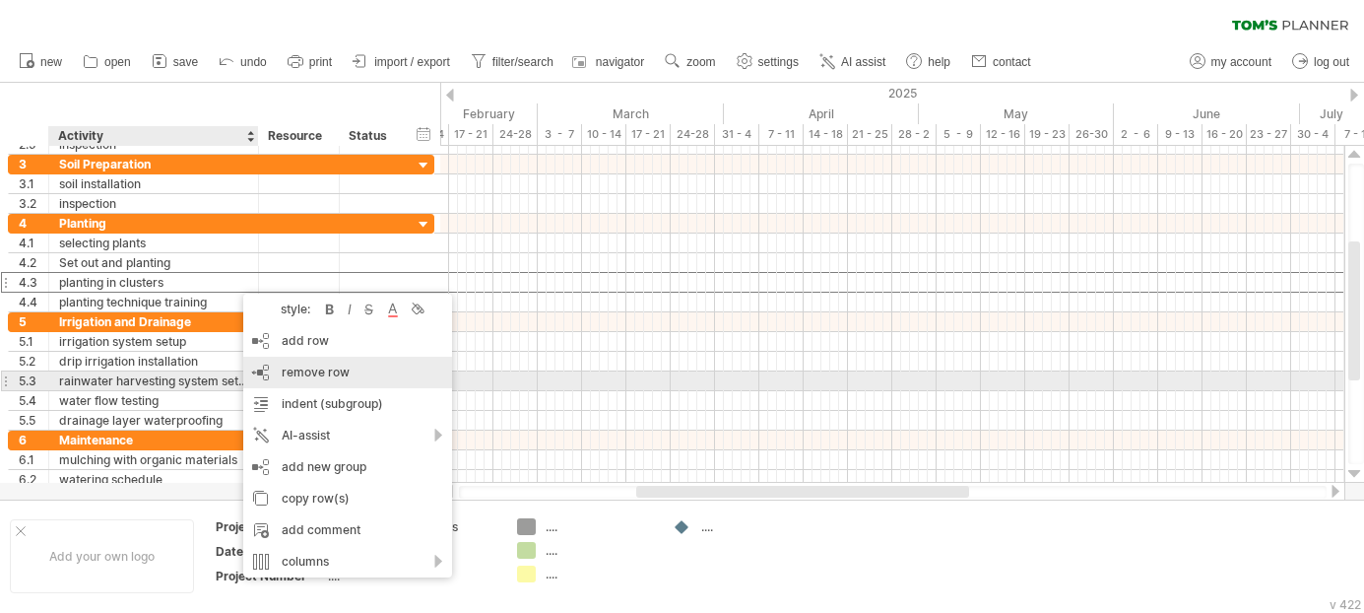
click at [284, 376] on span "remove row" at bounding box center [316, 371] width 68 height 15
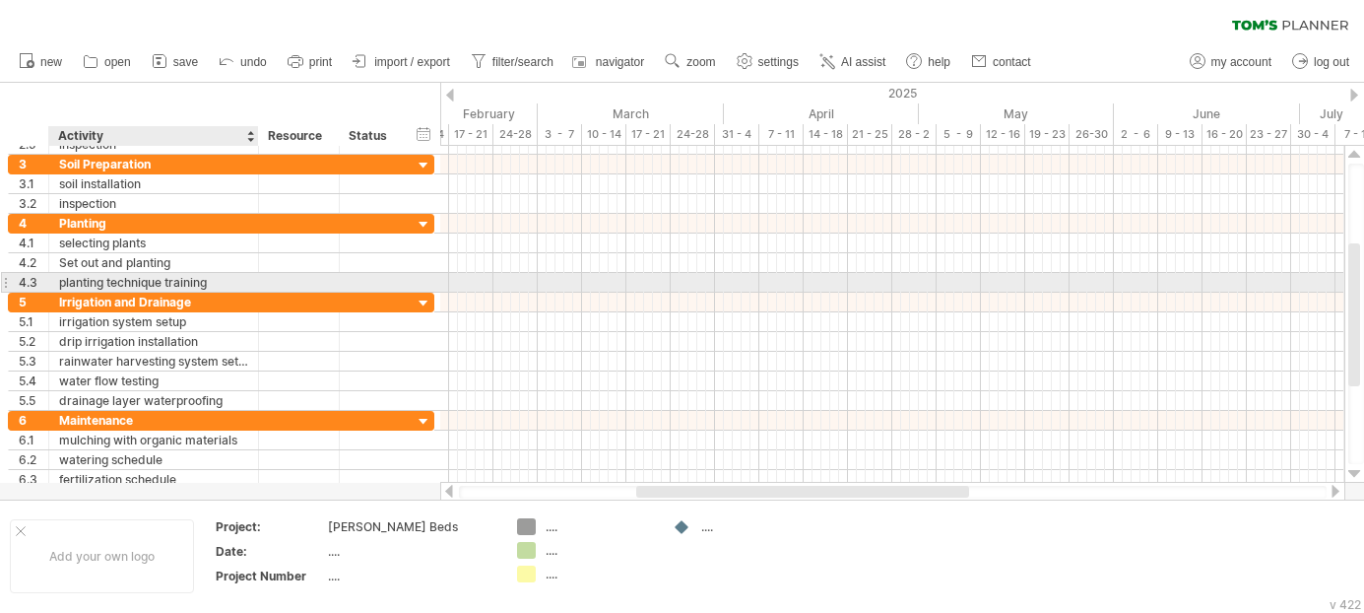
click at [226, 283] on div "planting technique training" at bounding box center [153, 282] width 189 height 19
type input "*"
type input "**********"
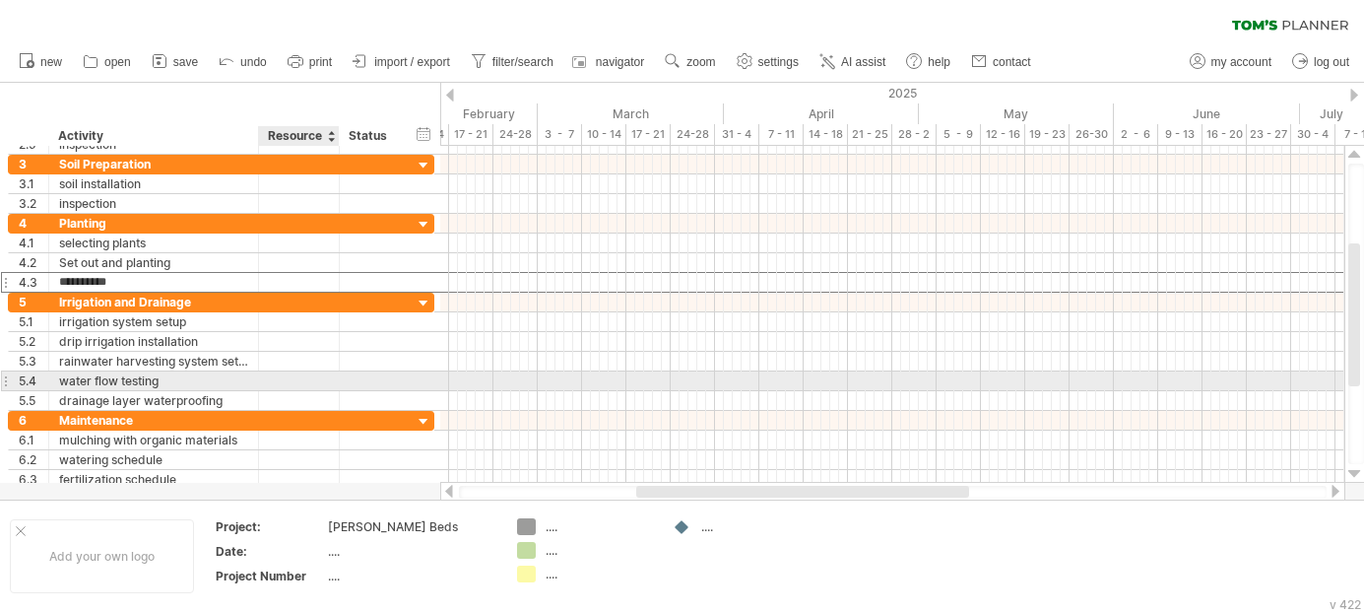
click at [340, 385] on div at bounding box center [372, 380] width 64 height 19
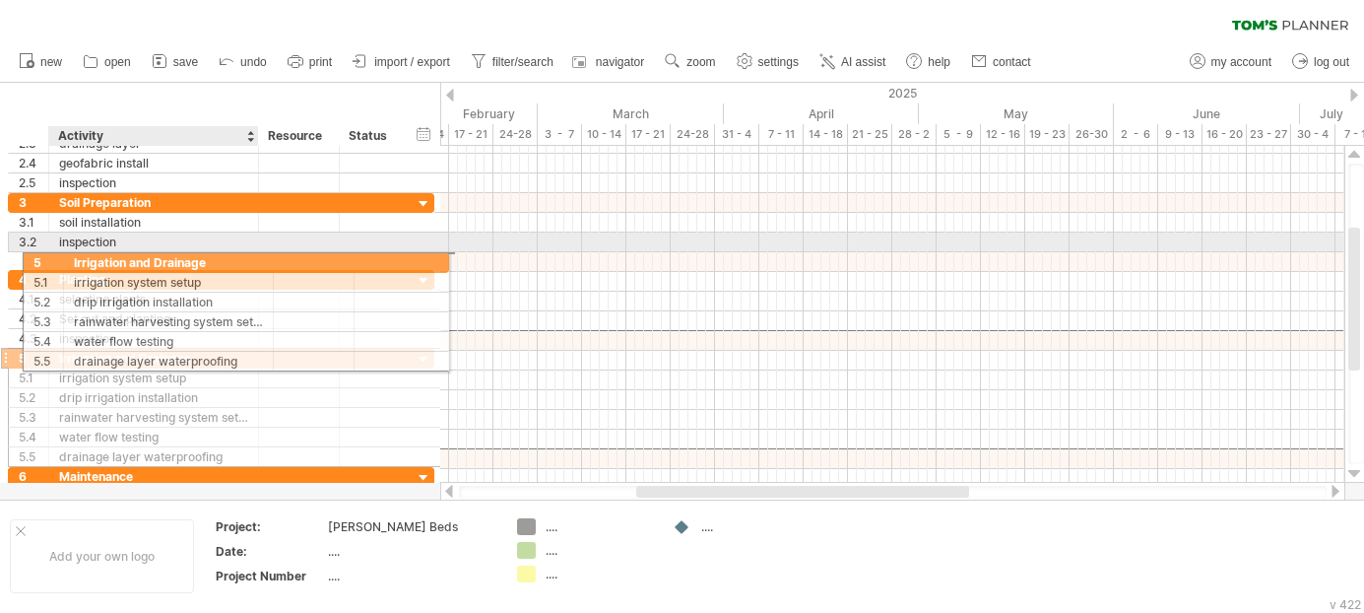
drag, startPoint x: 198, startPoint y: 342, endPoint x: 208, endPoint y: 259, distance: 83.3
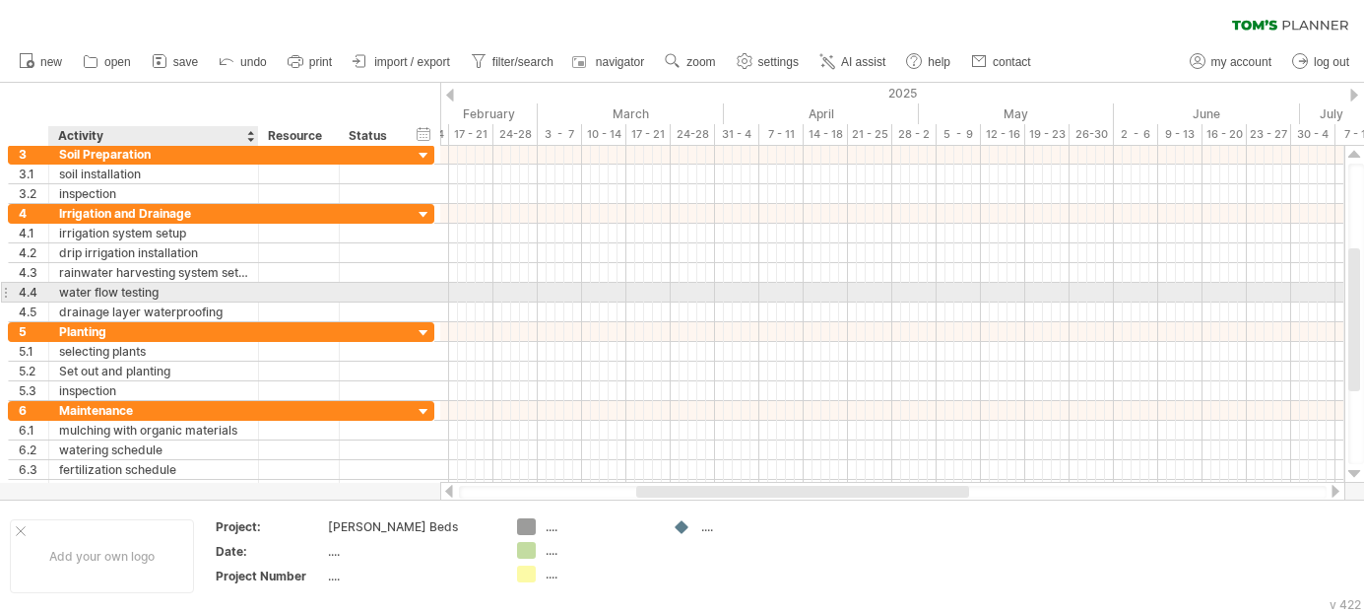
click at [215, 292] on div "water flow testing" at bounding box center [153, 292] width 189 height 19
click at [228, 293] on input "**********" at bounding box center [153, 292] width 189 height 19
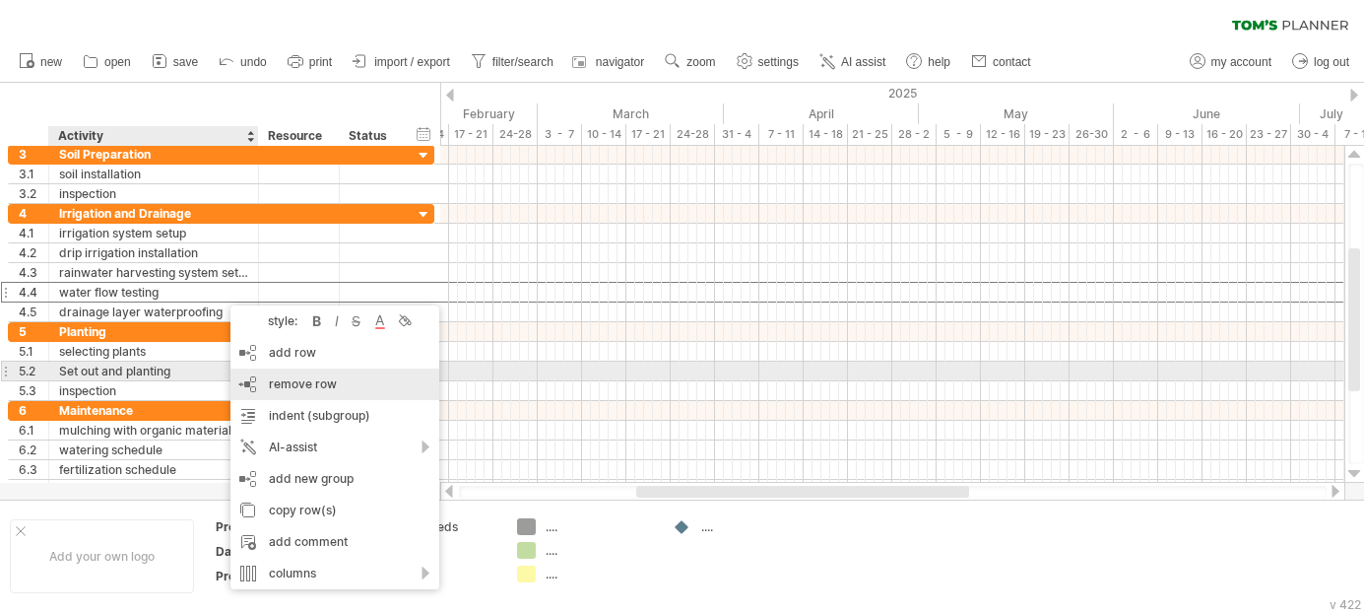
click at [268, 375] on div "remove row remove selected rows" at bounding box center [334, 384] width 209 height 32
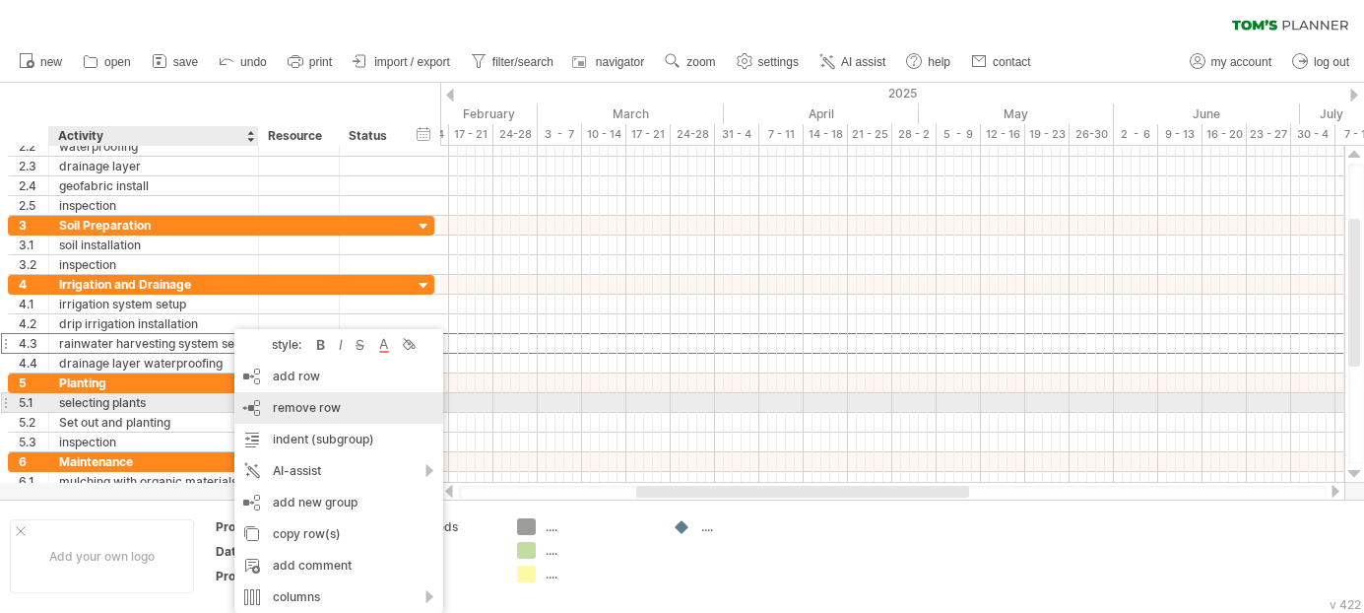
click at [298, 408] on span "remove row" at bounding box center [307, 407] width 68 height 15
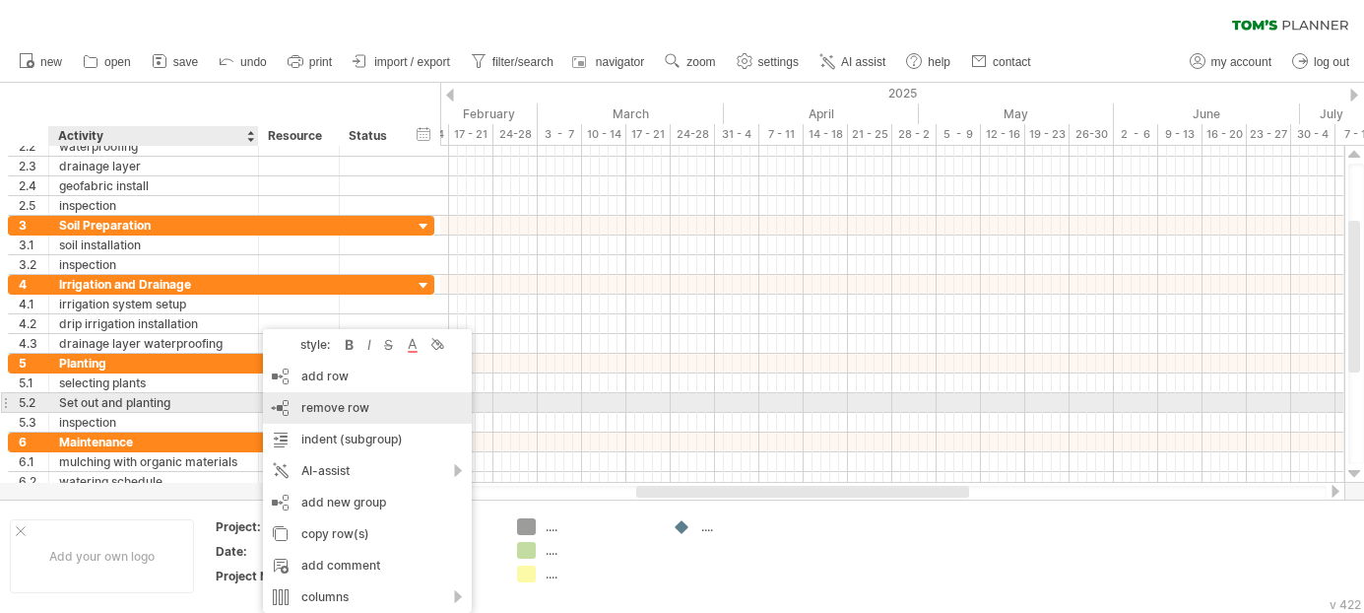
click at [297, 406] on div "remove row remove selected rows" at bounding box center [367, 408] width 209 height 32
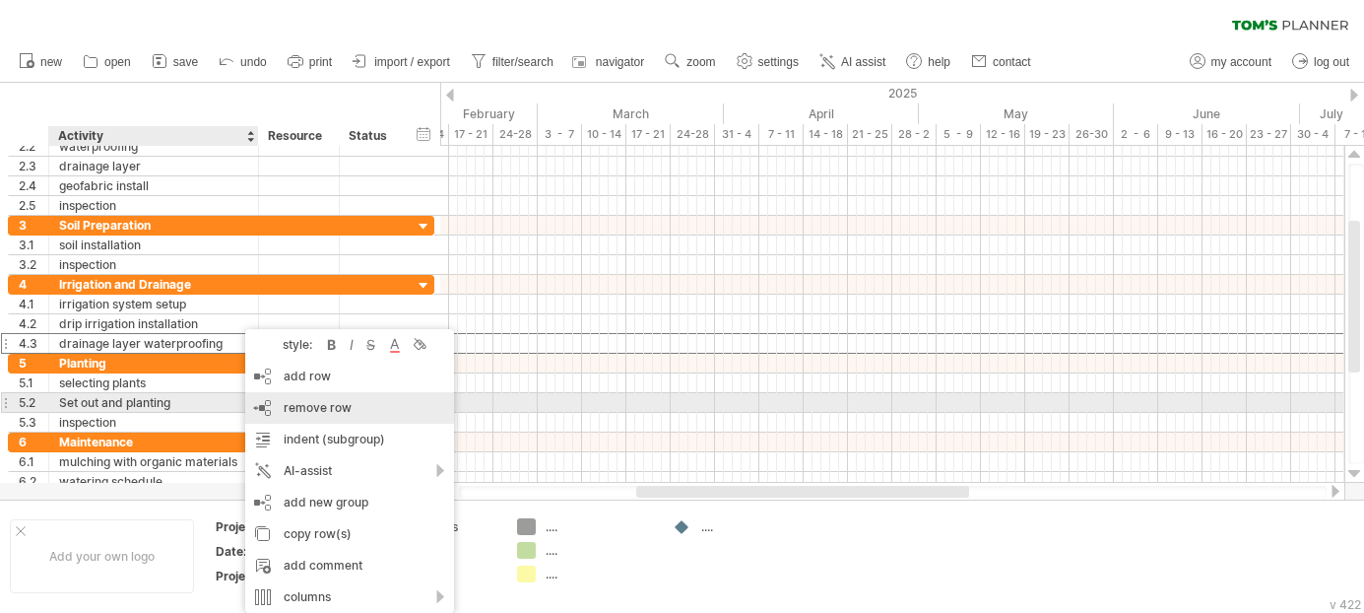
click at [290, 406] on span "remove row" at bounding box center [318, 407] width 68 height 15
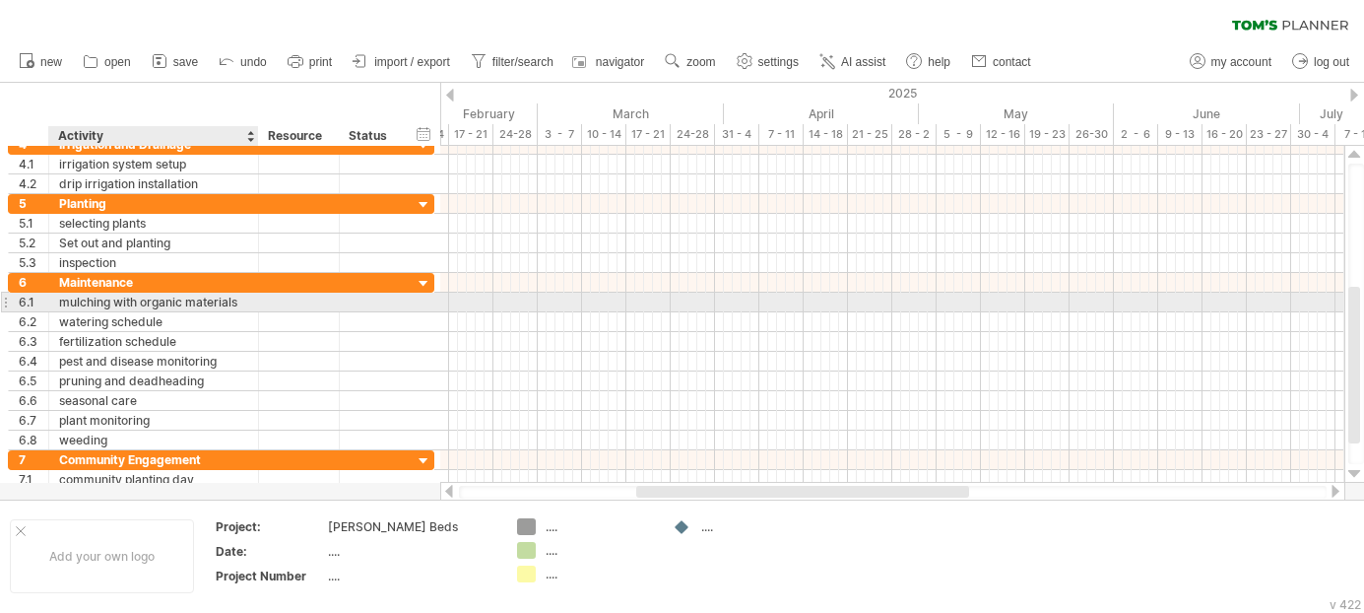
click at [246, 299] on div "mulching with organic materials" at bounding box center [153, 301] width 189 height 19
type input "**********"
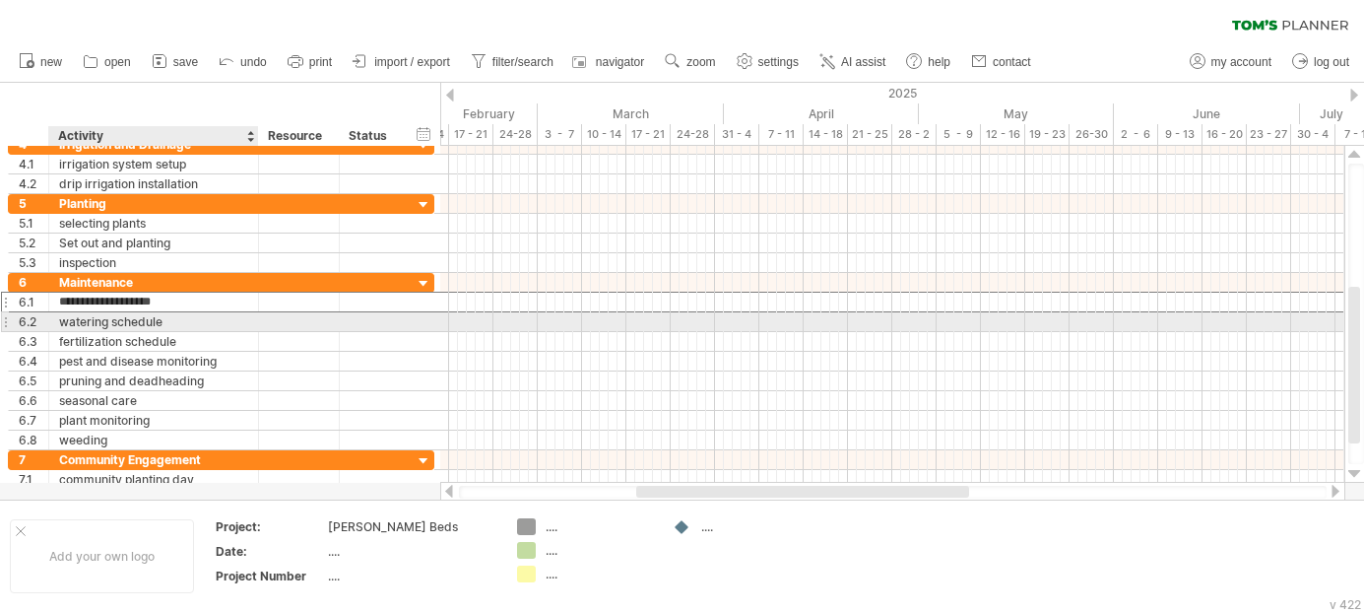
click at [234, 321] on div "watering schedule" at bounding box center [153, 321] width 189 height 19
type input "**********"
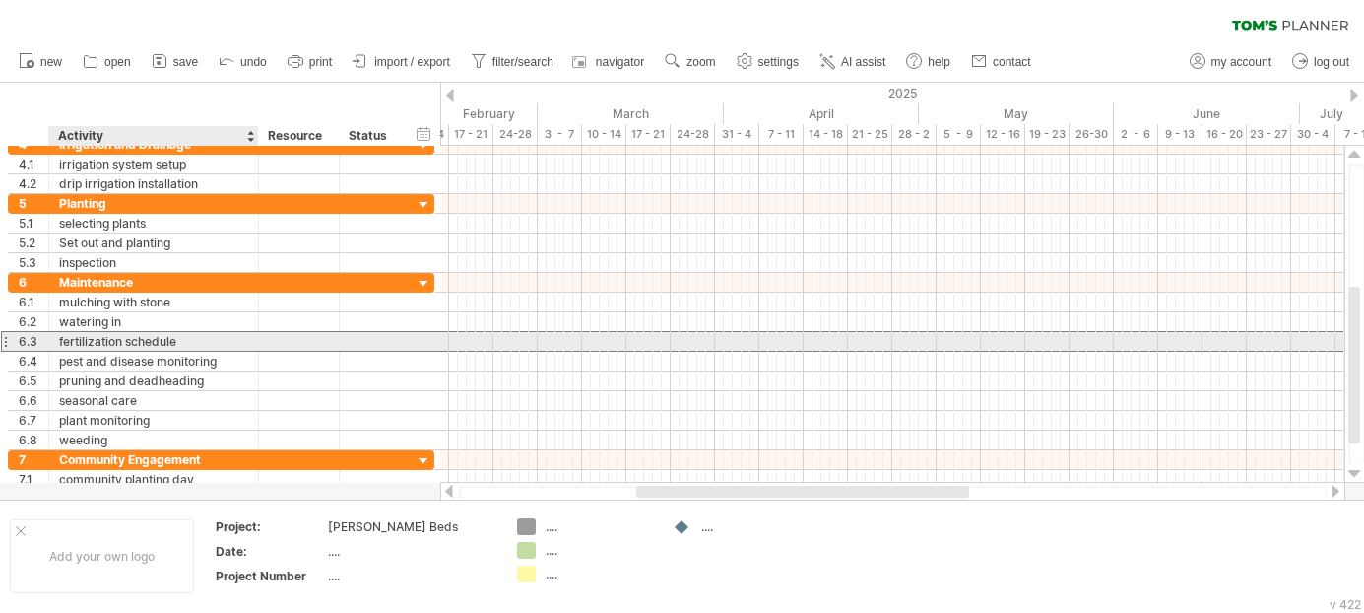
click at [220, 340] on div "fertilization schedule" at bounding box center [153, 341] width 189 height 19
click at [221, 343] on input "**********" at bounding box center [153, 341] width 189 height 19
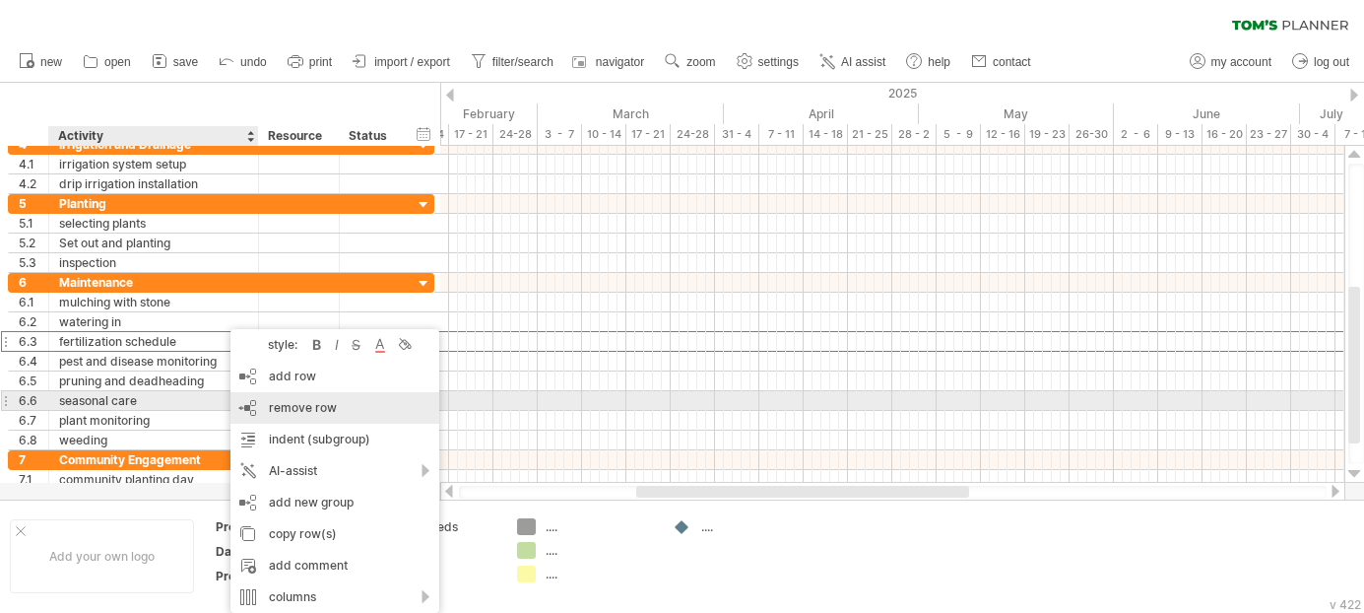
click at [253, 398] on div "remove row remove selected rows" at bounding box center [334, 408] width 209 height 32
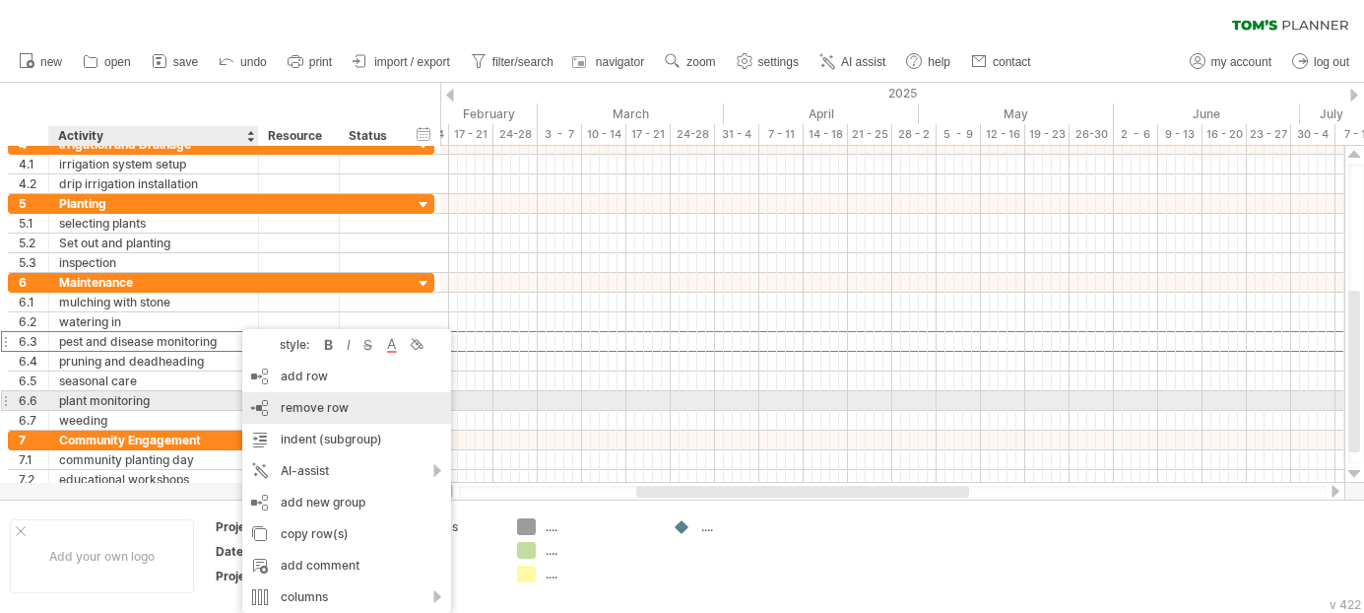
click at [268, 399] on div "remove row remove selected rows" at bounding box center [346, 408] width 209 height 32
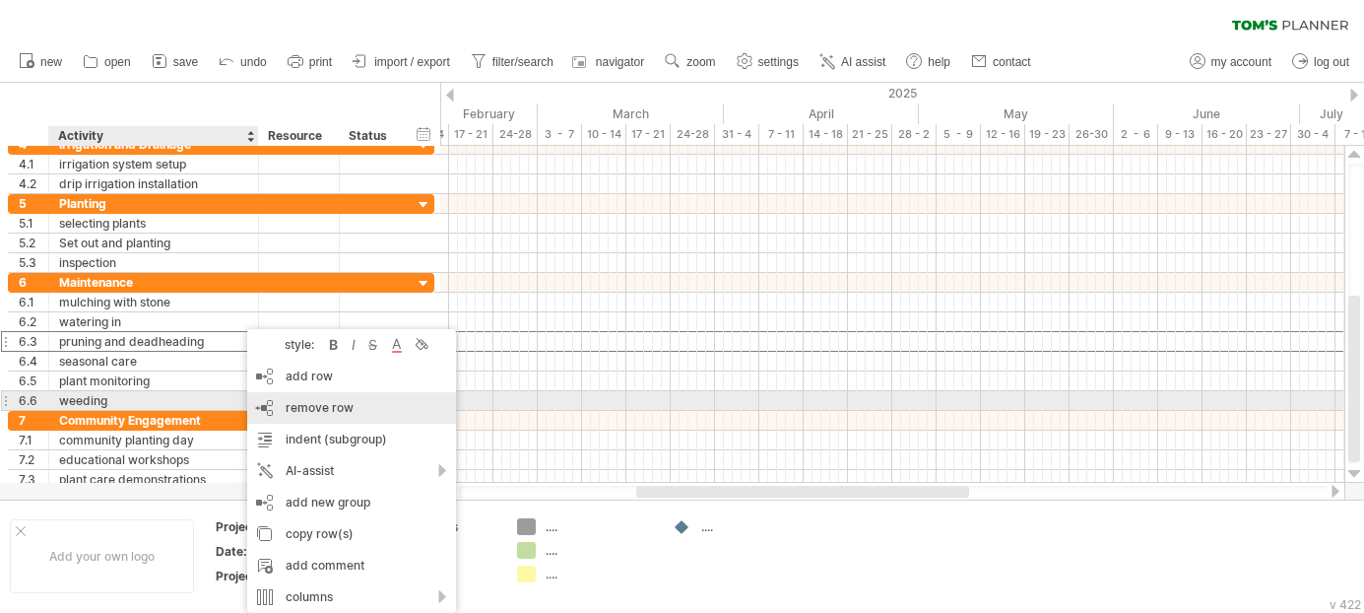
click at [275, 395] on div "remove row remove selected rows" at bounding box center [351, 408] width 209 height 32
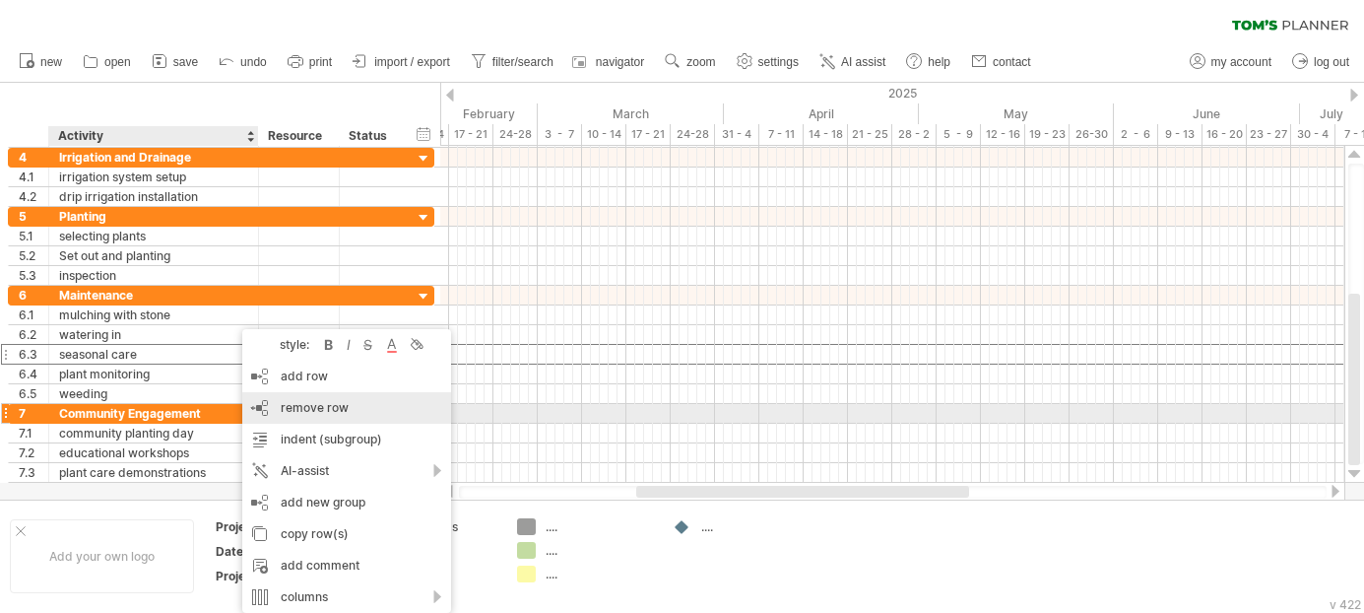
click at [261, 408] on div "remove row remove selected rows" at bounding box center [346, 408] width 209 height 32
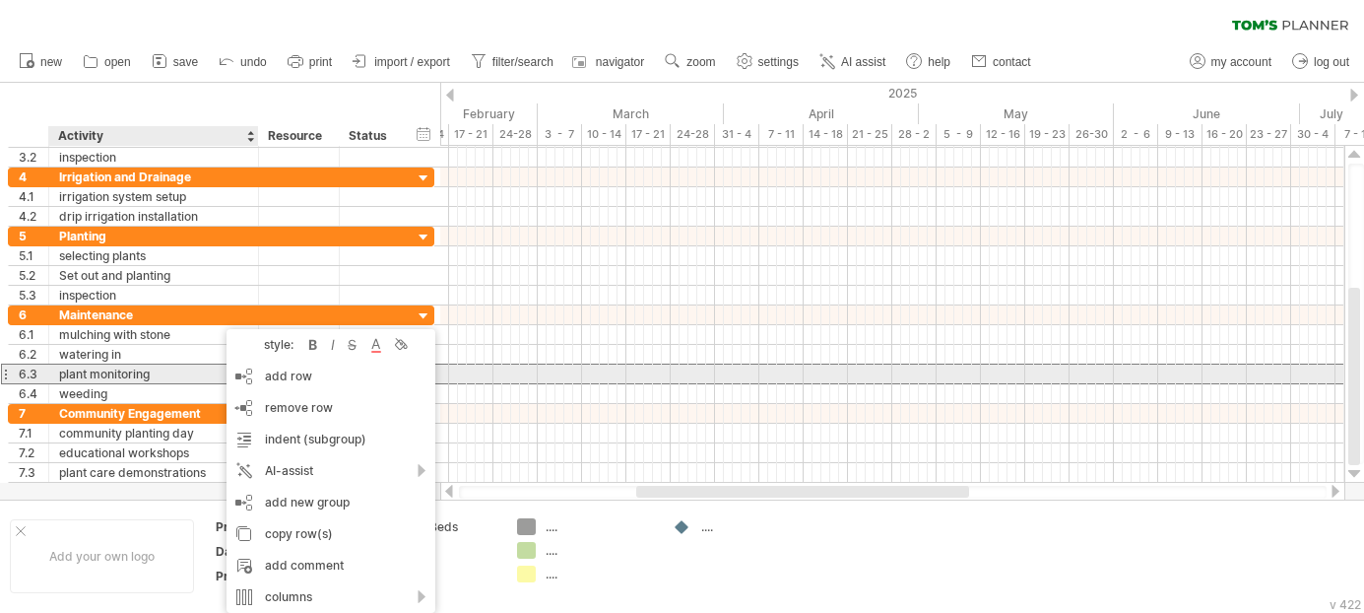
click at [217, 369] on div "plant monitoring" at bounding box center [153, 373] width 189 height 19
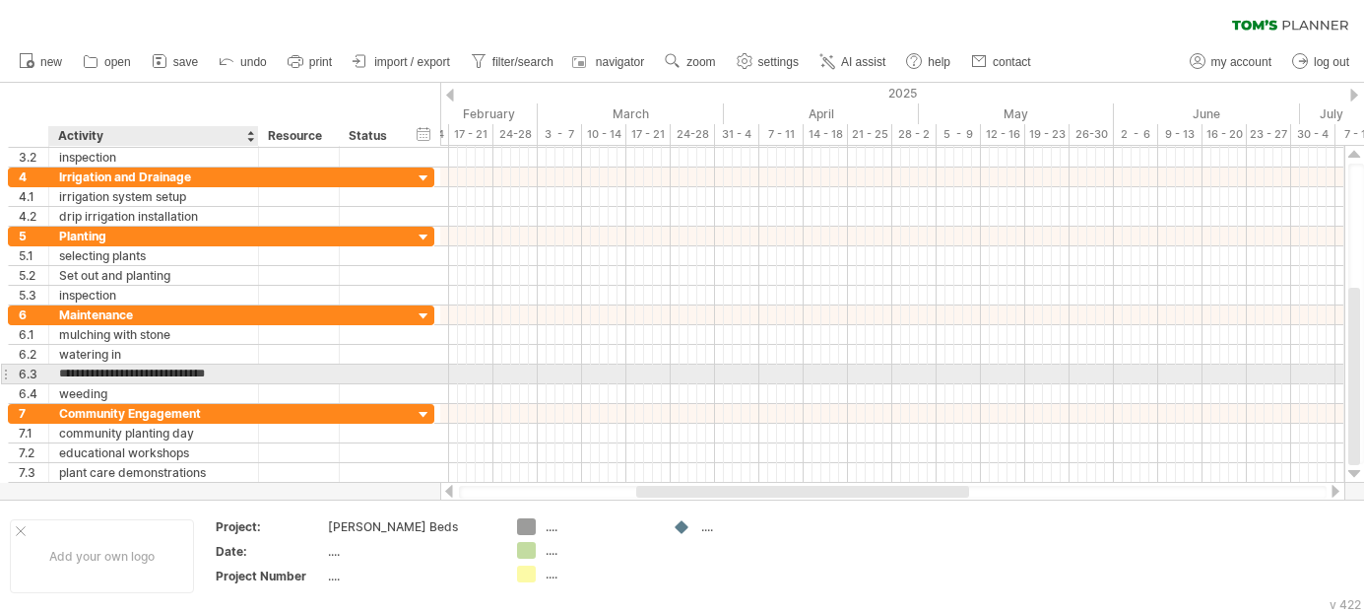
type input "**********"
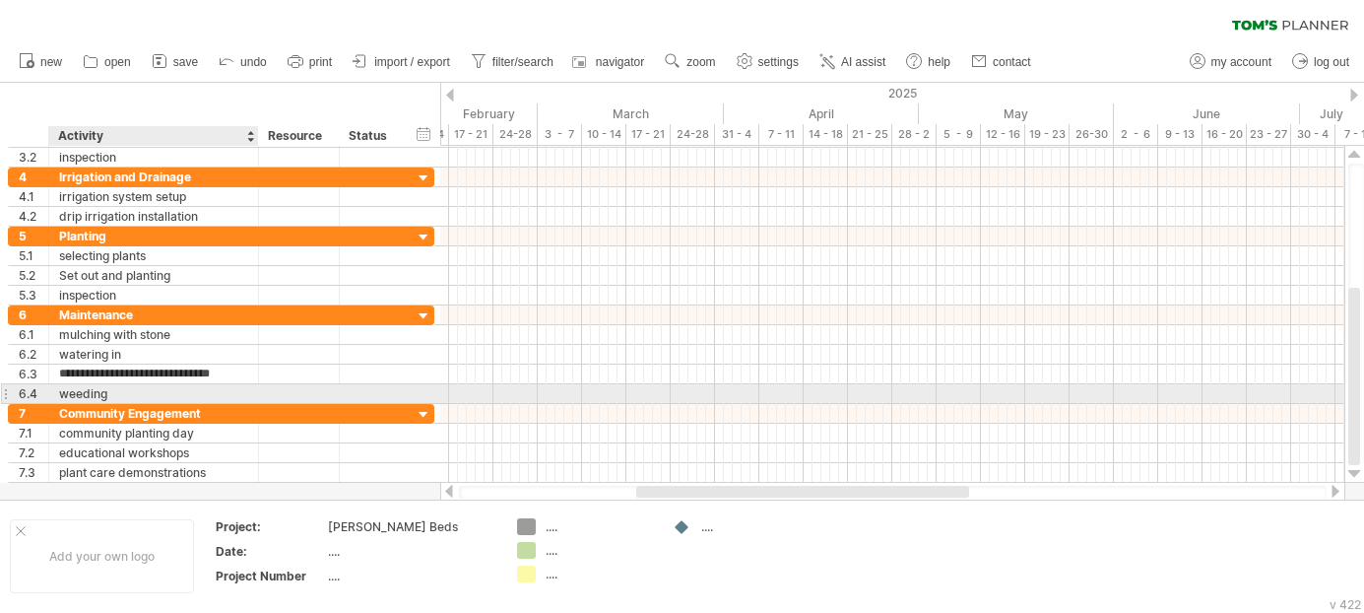
click at [208, 399] on div "weeding" at bounding box center [153, 393] width 189 height 19
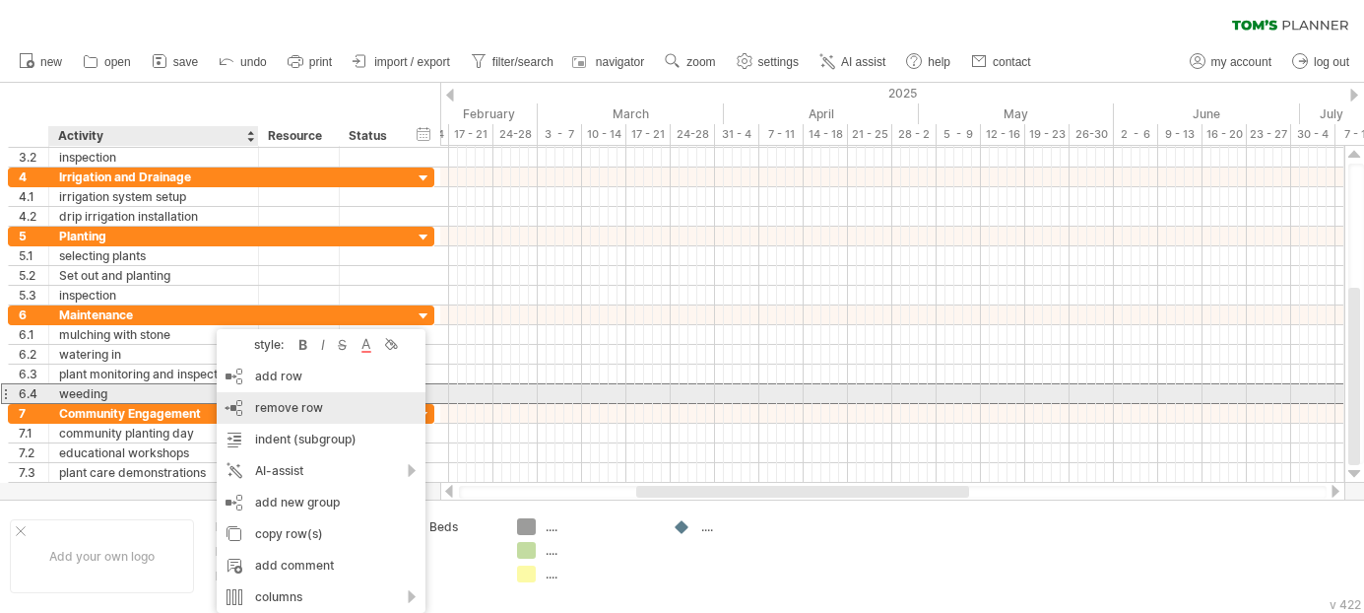
click at [269, 404] on span "remove row" at bounding box center [289, 407] width 68 height 15
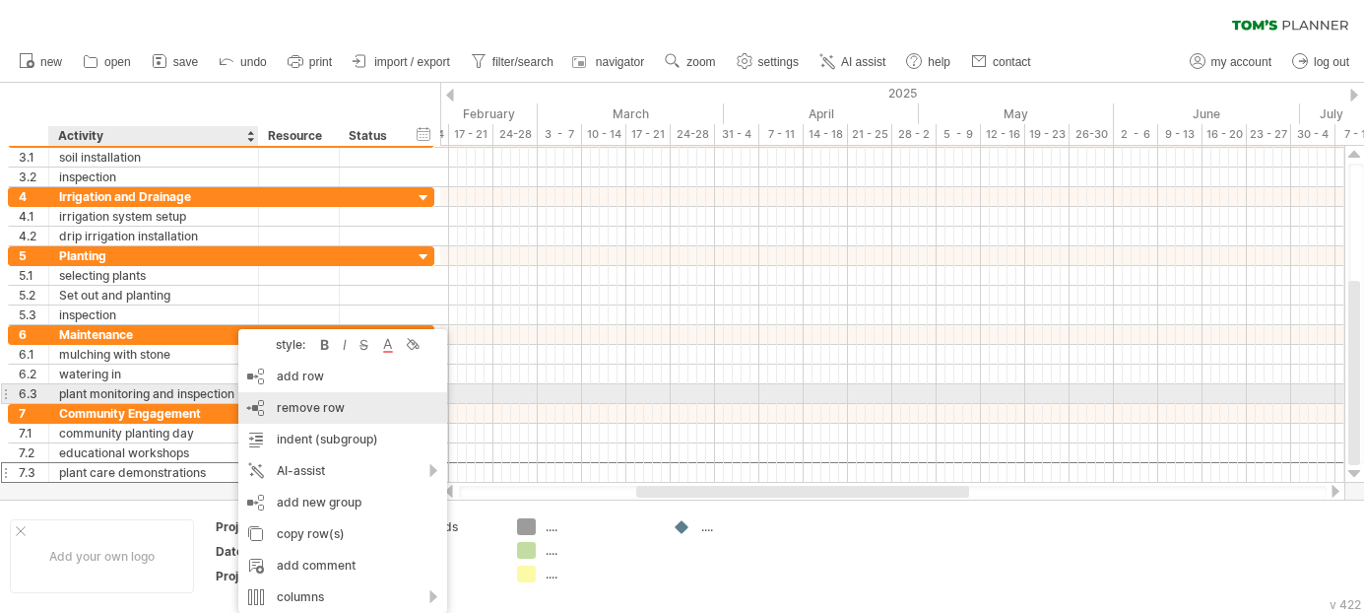
click at [289, 403] on span "remove row" at bounding box center [311, 407] width 68 height 15
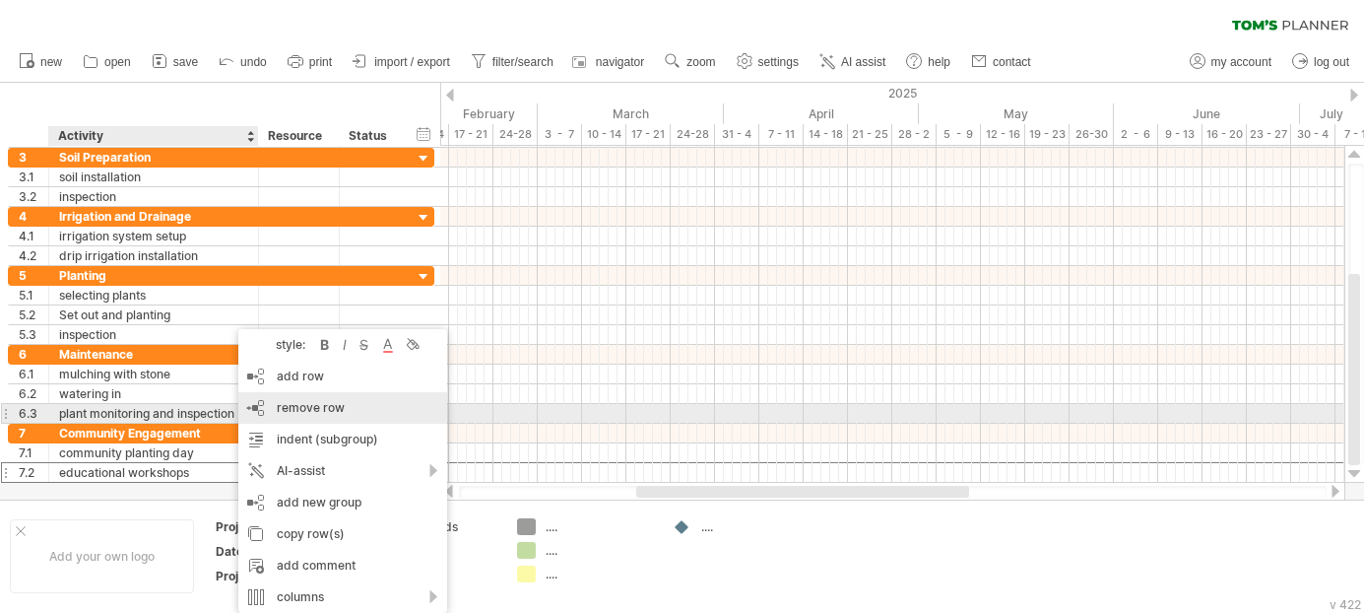
click at [287, 407] on span "remove row" at bounding box center [311, 407] width 68 height 15
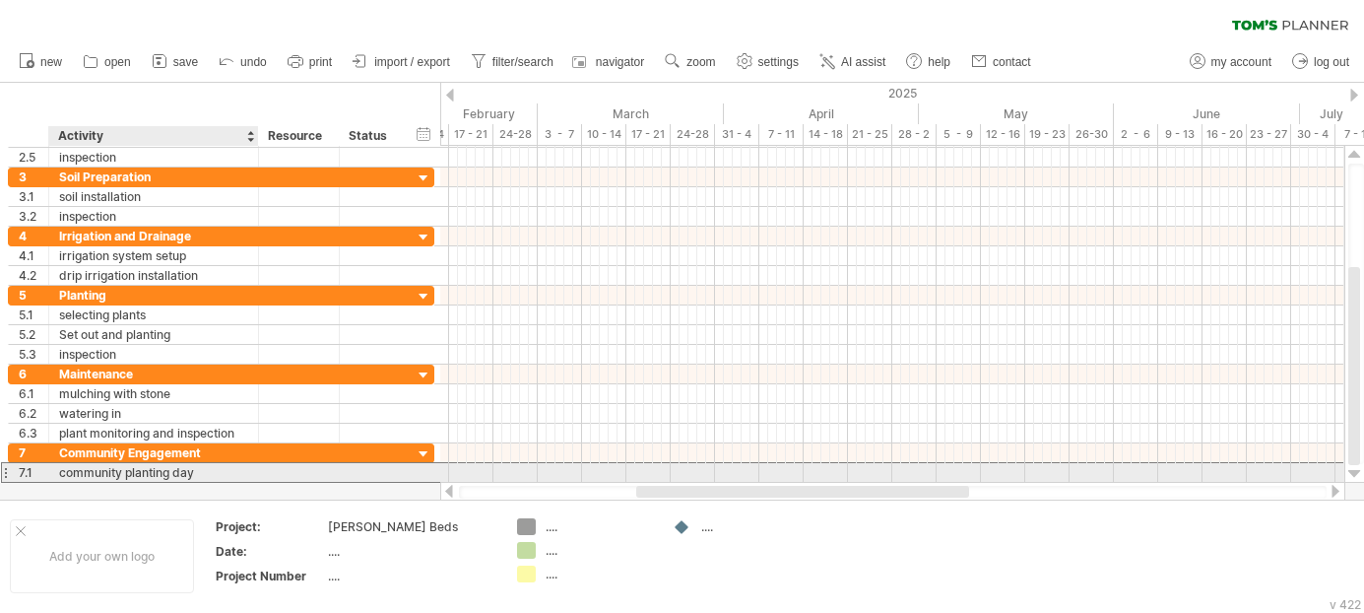
click at [220, 470] on div "community planting day" at bounding box center [153, 472] width 189 height 19
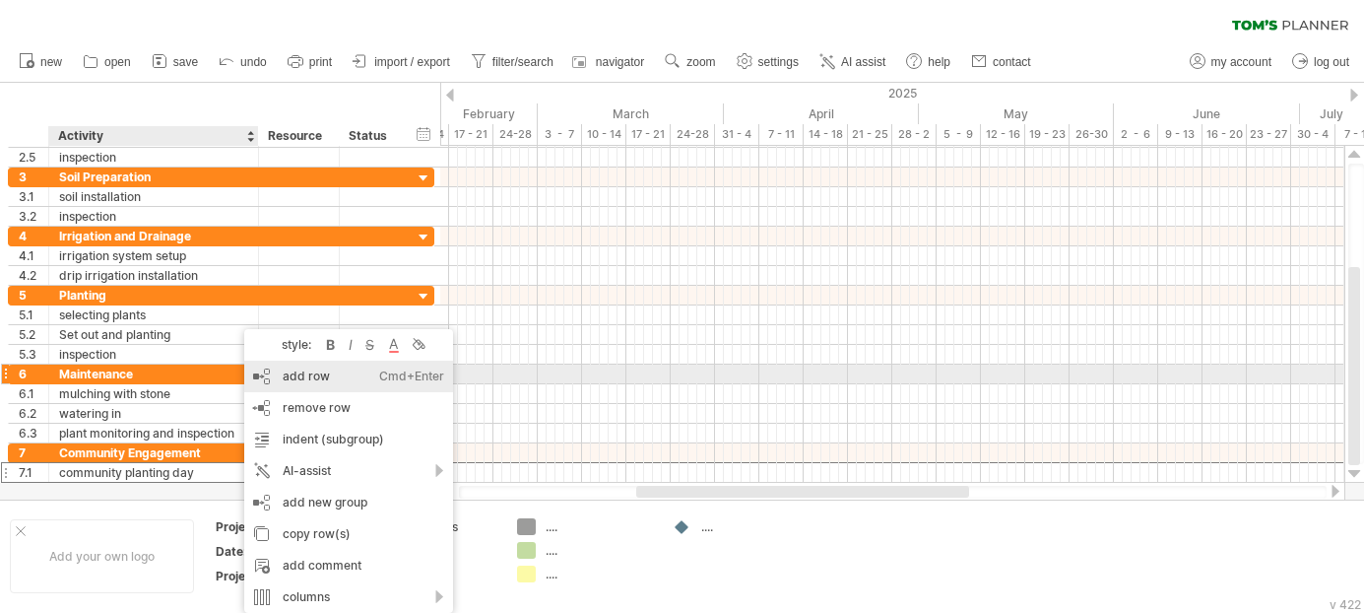
click at [312, 383] on div "add row Ctrl+Enter Cmd+Enter" at bounding box center [348, 376] width 209 height 32
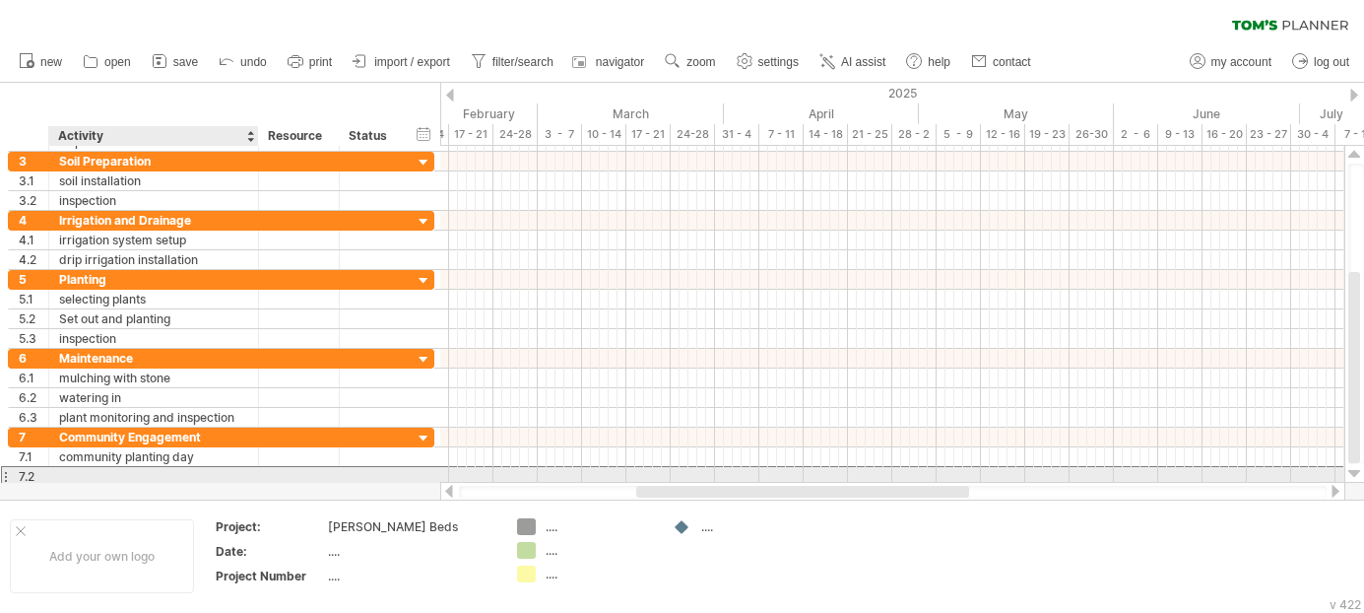
click at [203, 475] on div at bounding box center [153, 476] width 189 height 19
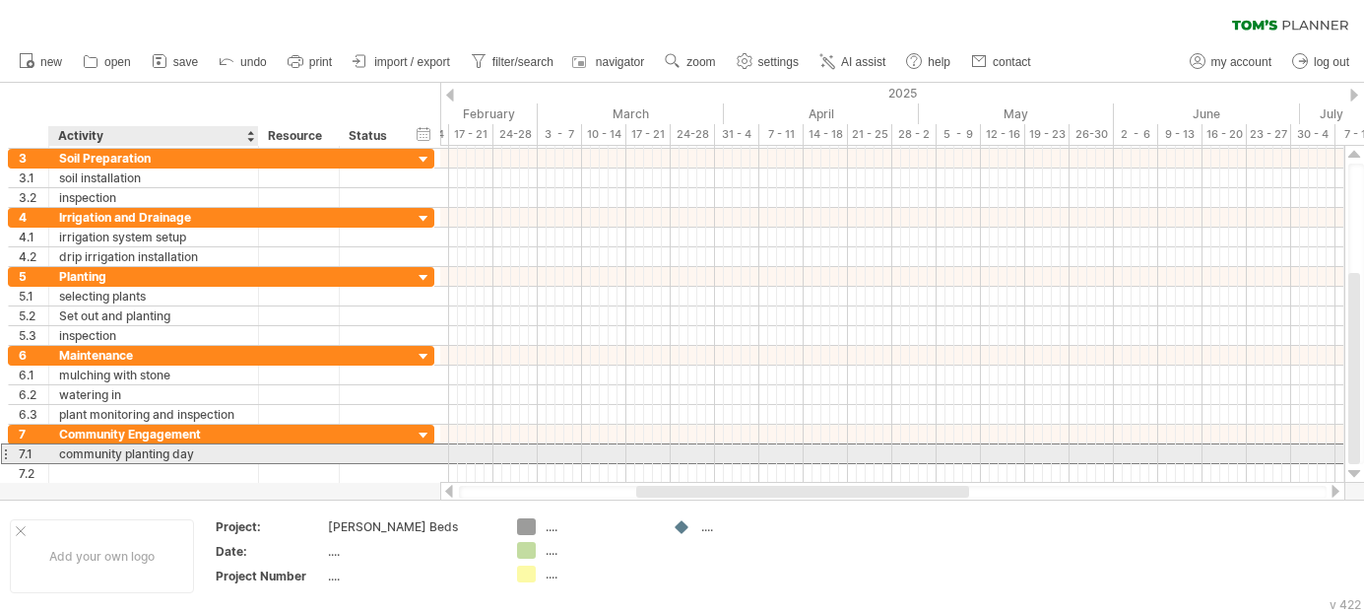
click at [213, 457] on div "community planting day" at bounding box center [153, 453] width 189 height 19
type input "**********"
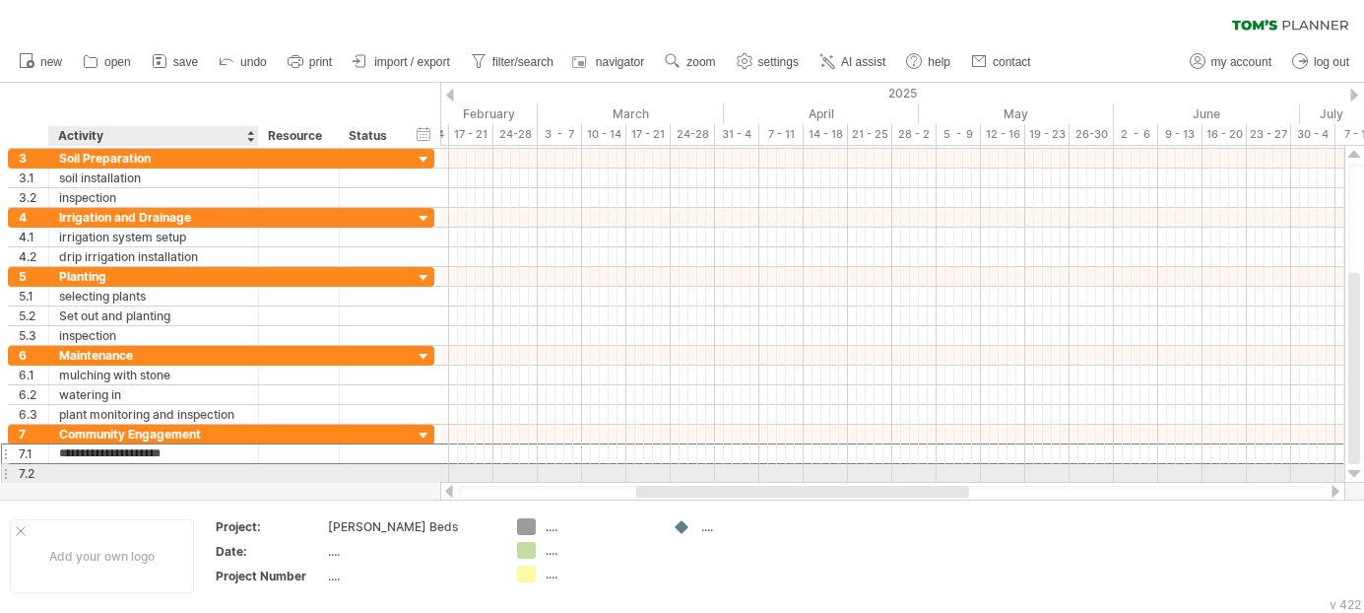
click at [172, 472] on div at bounding box center [153, 473] width 189 height 19
click at [72, 473] on input "**********" at bounding box center [153, 473] width 189 height 19
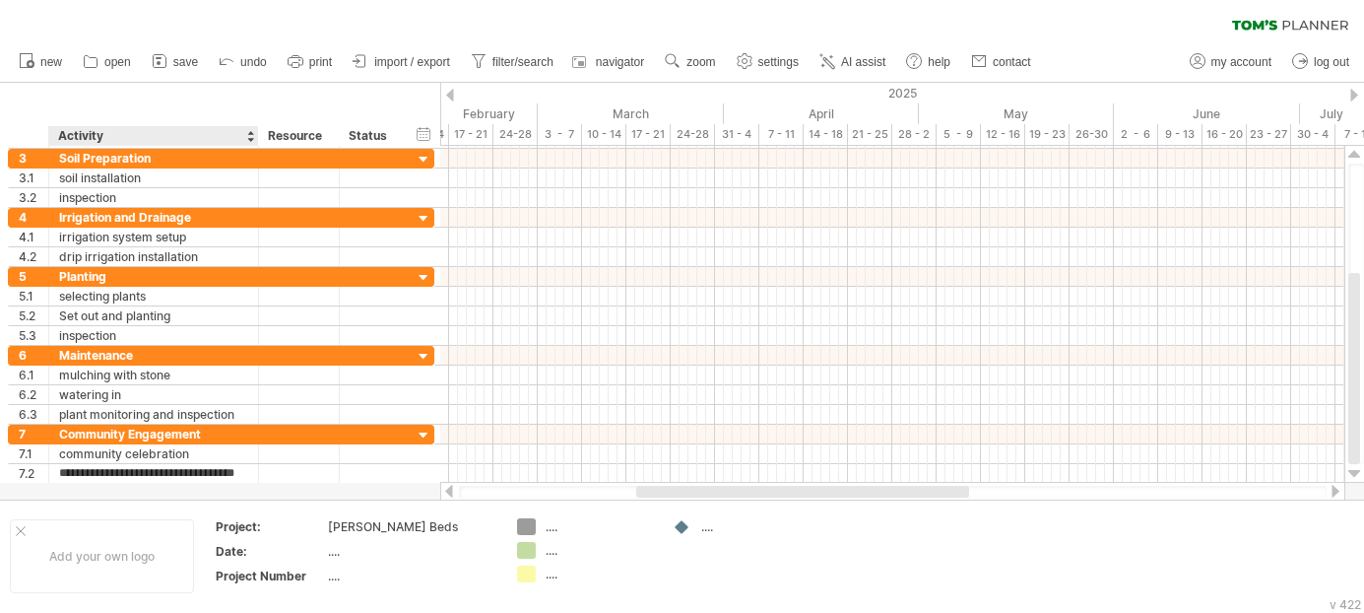
scroll to position [0, 9]
type input "**********"
click at [258, 132] on div "******** Resource" at bounding box center [298, 136] width 81 height 20
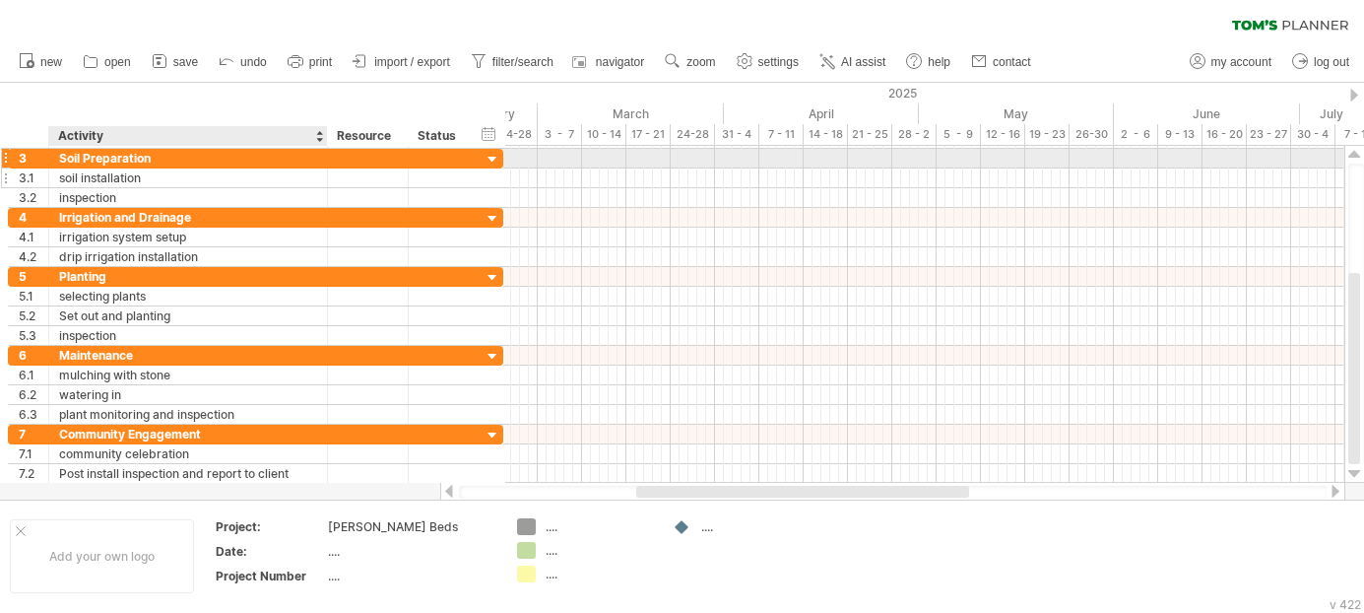
drag, startPoint x: 253, startPoint y: 168, endPoint x: 322, endPoint y: 173, distance: 69.1
click at [322, 173] on div at bounding box center [325, 178] width 10 height 20
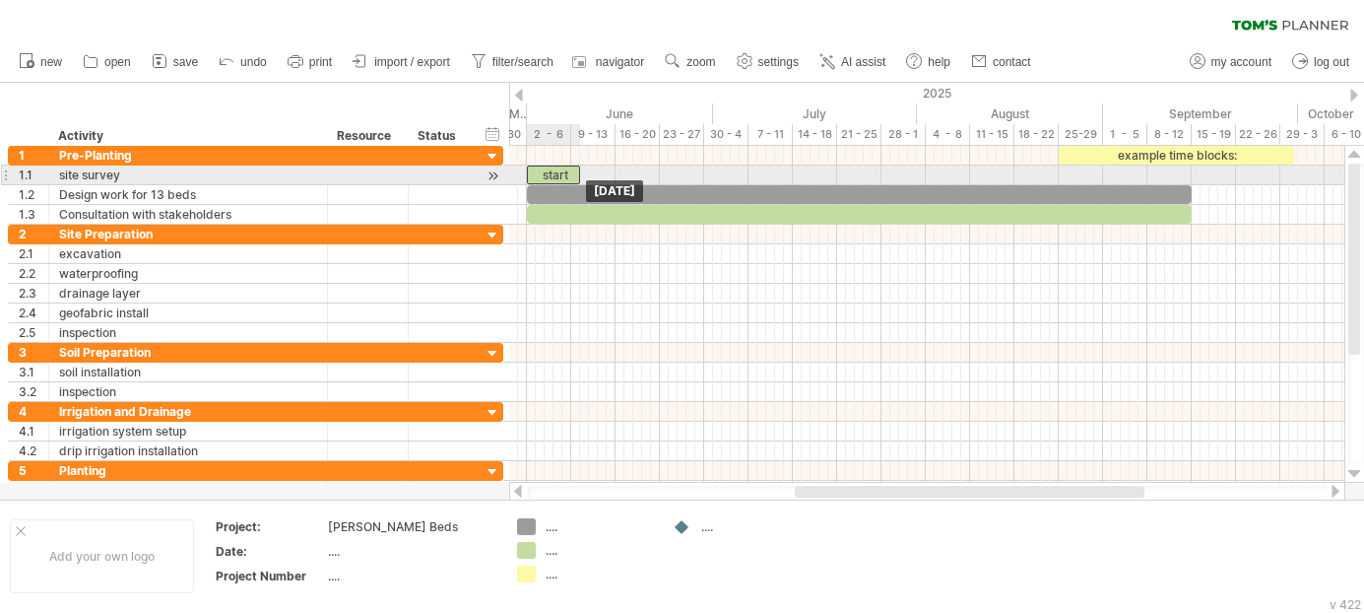
drag, startPoint x: 635, startPoint y: 174, endPoint x: 549, endPoint y: 175, distance: 86.7
click at [549, 175] on div "start" at bounding box center [553, 174] width 53 height 19
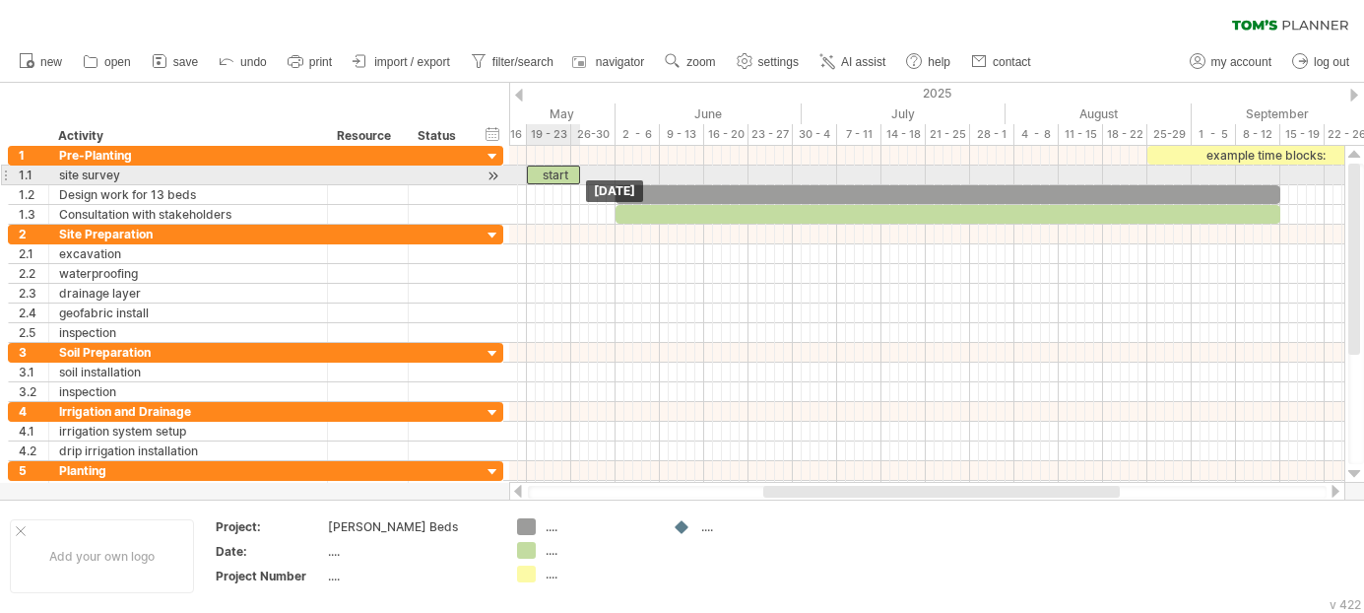
drag, startPoint x: 631, startPoint y: 173, endPoint x: 541, endPoint y: 172, distance: 90.6
click at [541, 172] on div "start" at bounding box center [553, 174] width 53 height 19
click at [567, 172] on span at bounding box center [571, 174] width 8 height 19
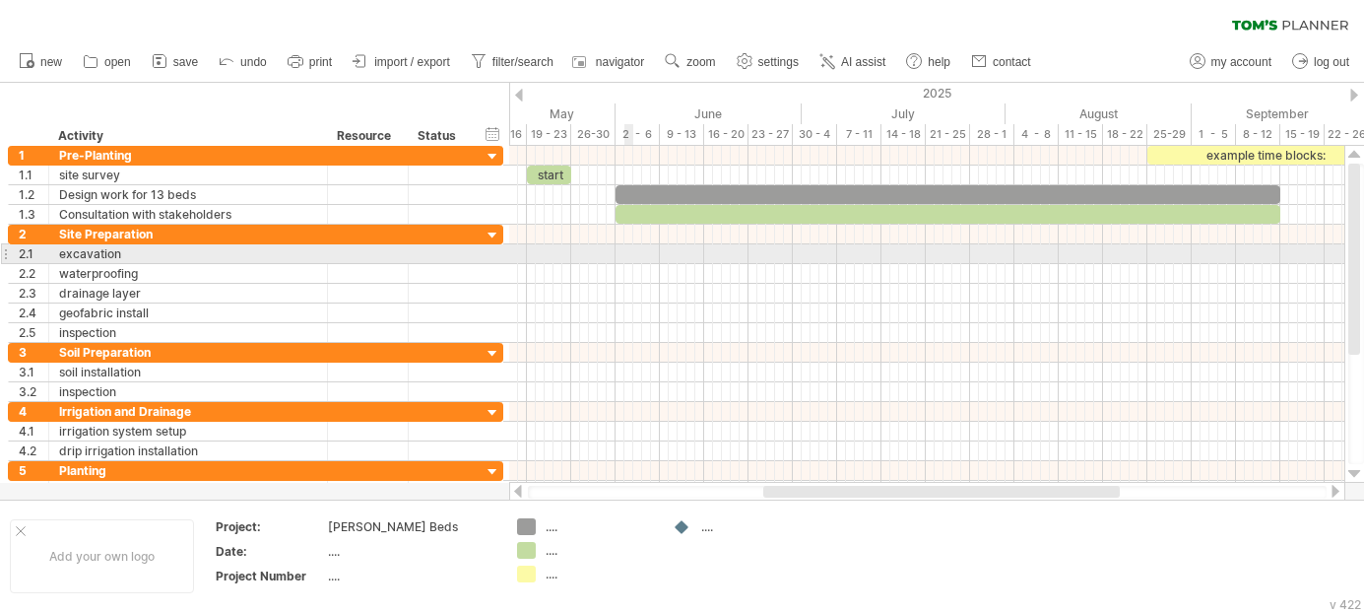
click at [631, 251] on div at bounding box center [926, 254] width 835 height 20
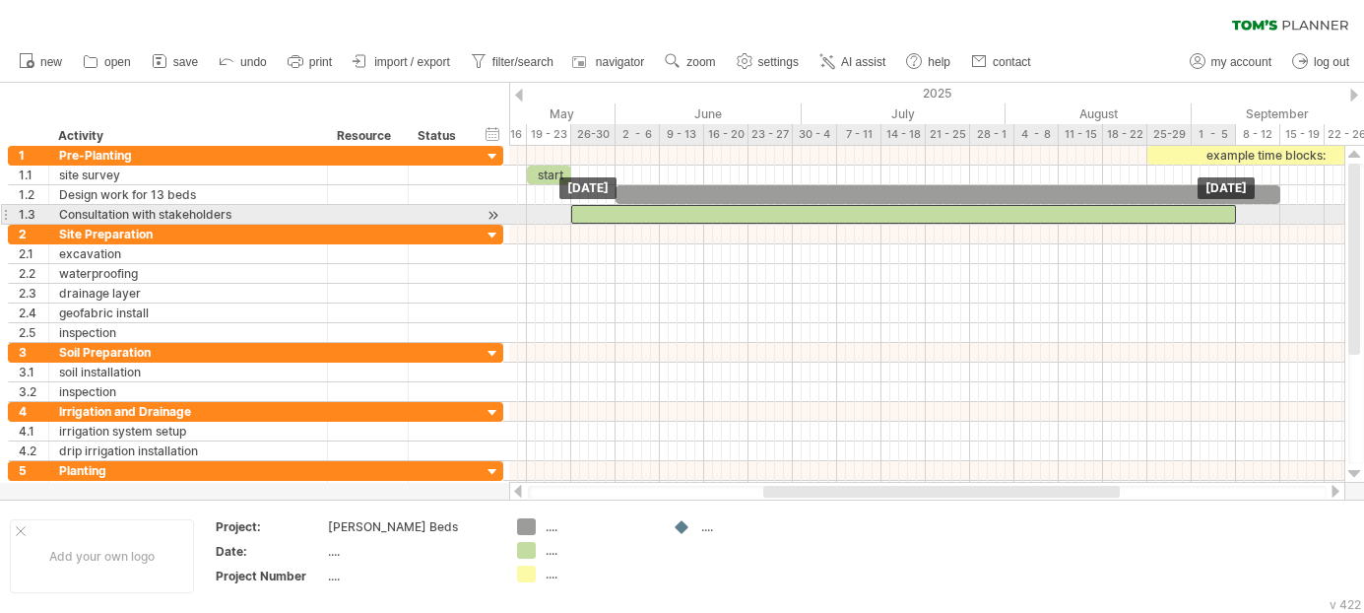
drag, startPoint x: 648, startPoint y: 210, endPoint x: 603, endPoint y: 206, distance: 45.5
click at [603, 206] on div at bounding box center [903, 214] width 665 height 19
drag, startPoint x: 572, startPoint y: 215, endPoint x: 618, endPoint y: 221, distance: 46.7
click at [618, 221] on span at bounding box center [616, 214] width 8 height 19
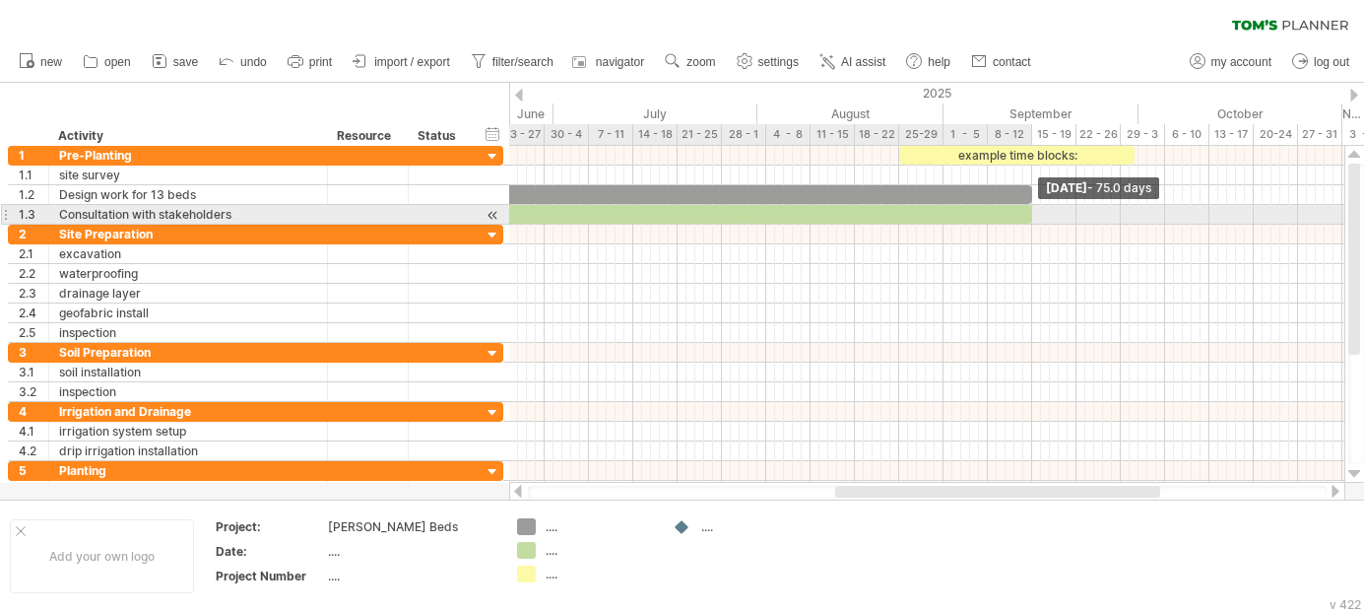
drag, startPoint x: 987, startPoint y: 216, endPoint x: 1029, endPoint y: 217, distance: 42.4
click at [1029, 217] on span at bounding box center [1032, 214] width 8 height 19
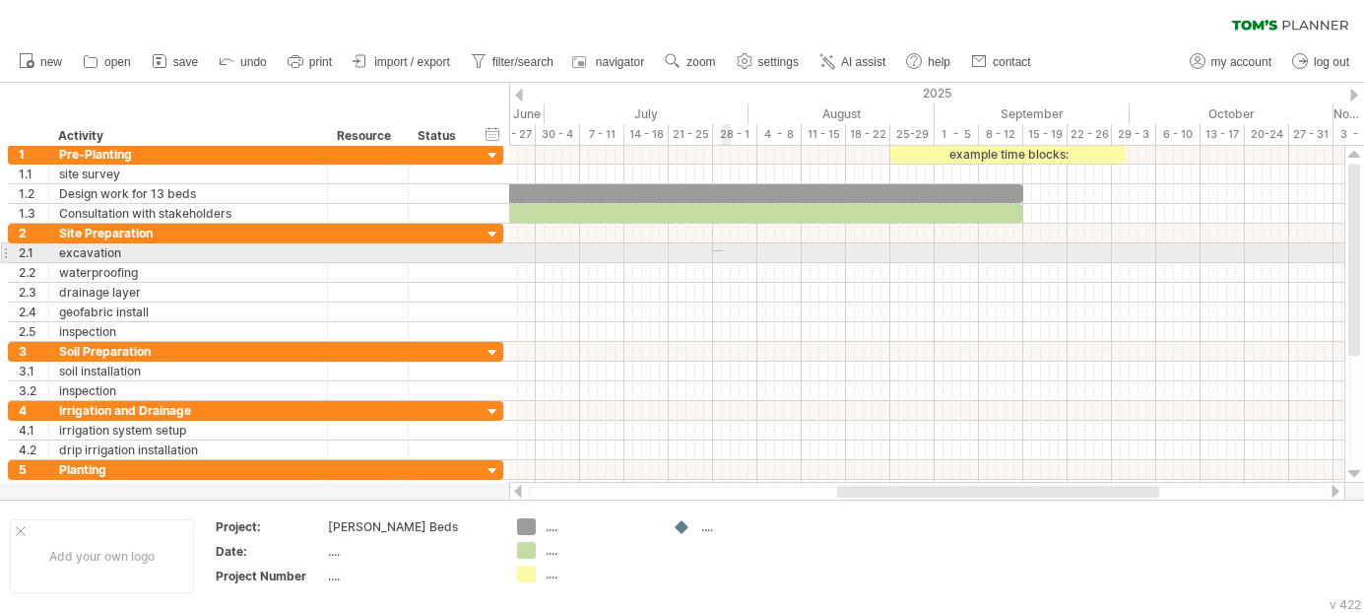
click at [722, 251] on div at bounding box center [926, 253] width 835 height 20
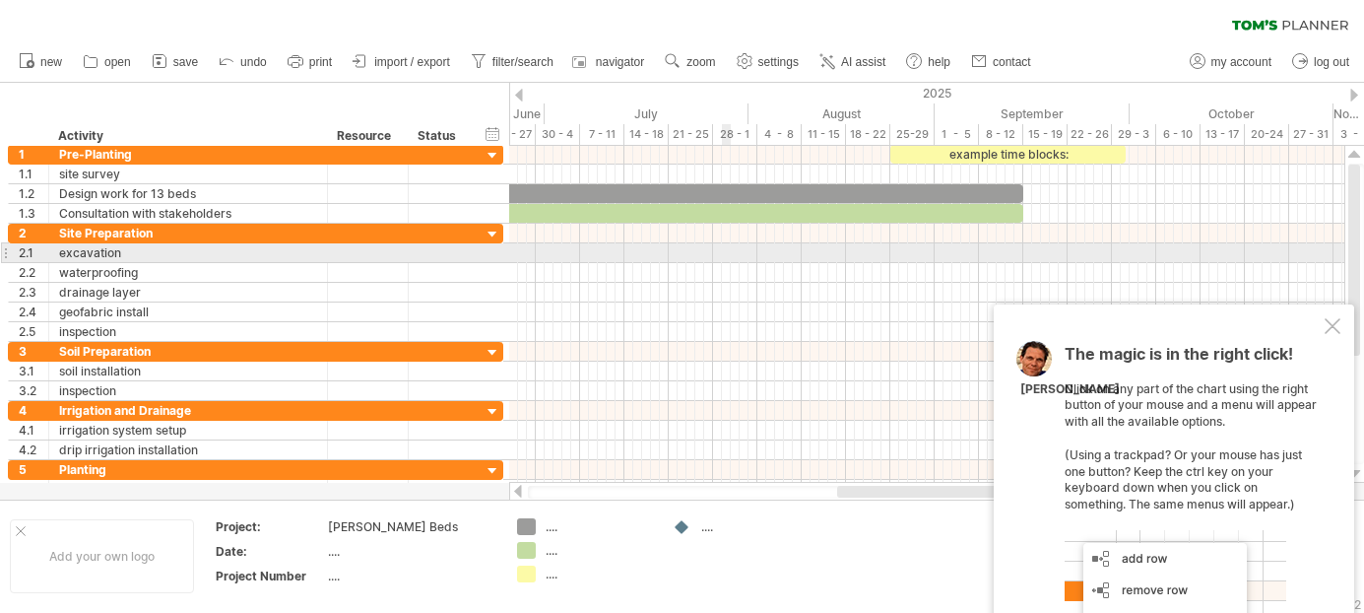
click at [722, 251] on div at bounding box center [926, 253] width 835 height 20
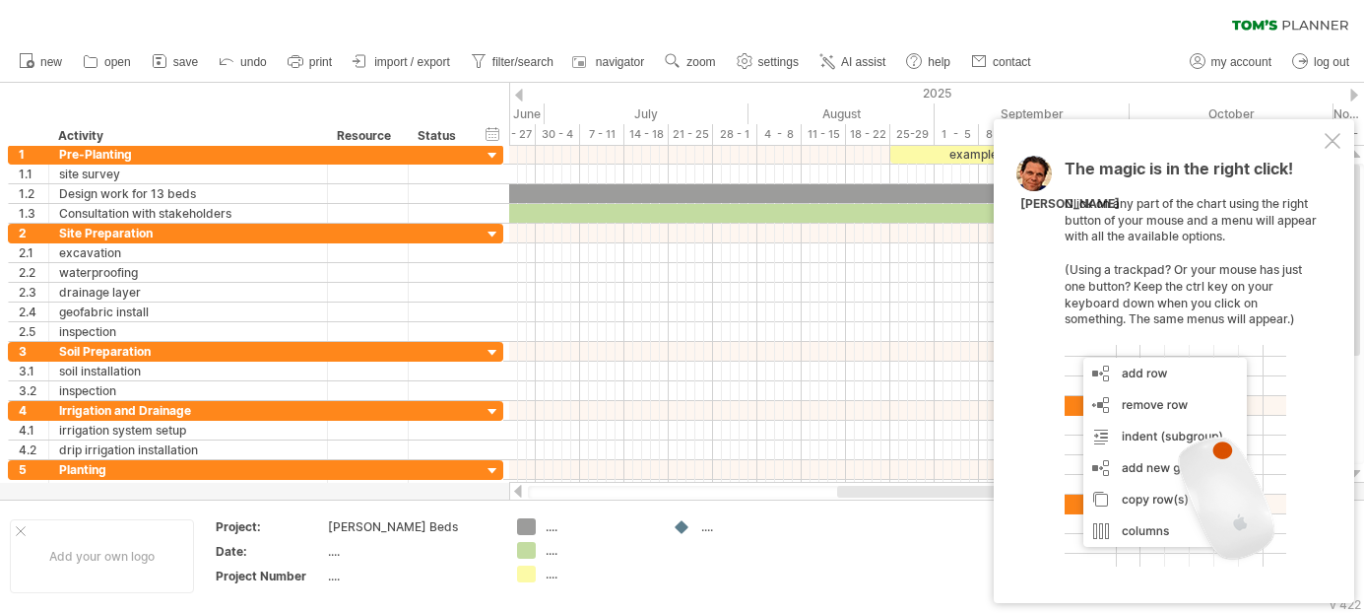
click at [1326, 145] on div at bounding box center [1332, 141] width 16 height 16
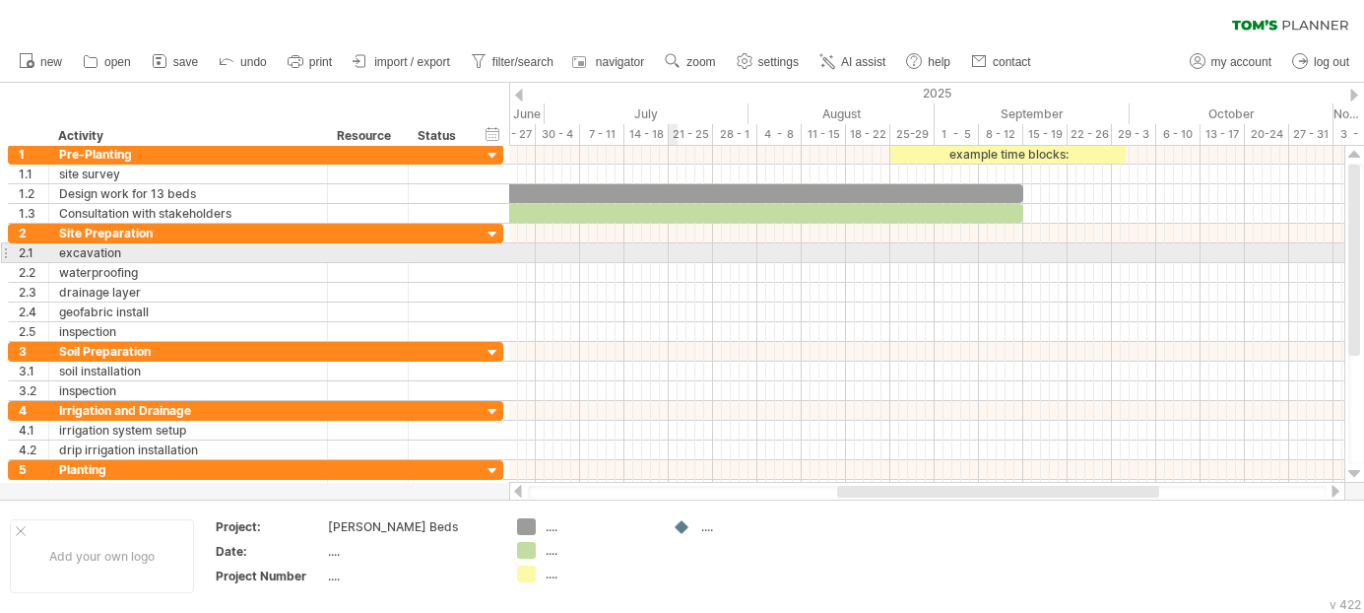
click at [672, 254] on div at bounding box center [926, 253] width 835 height 20
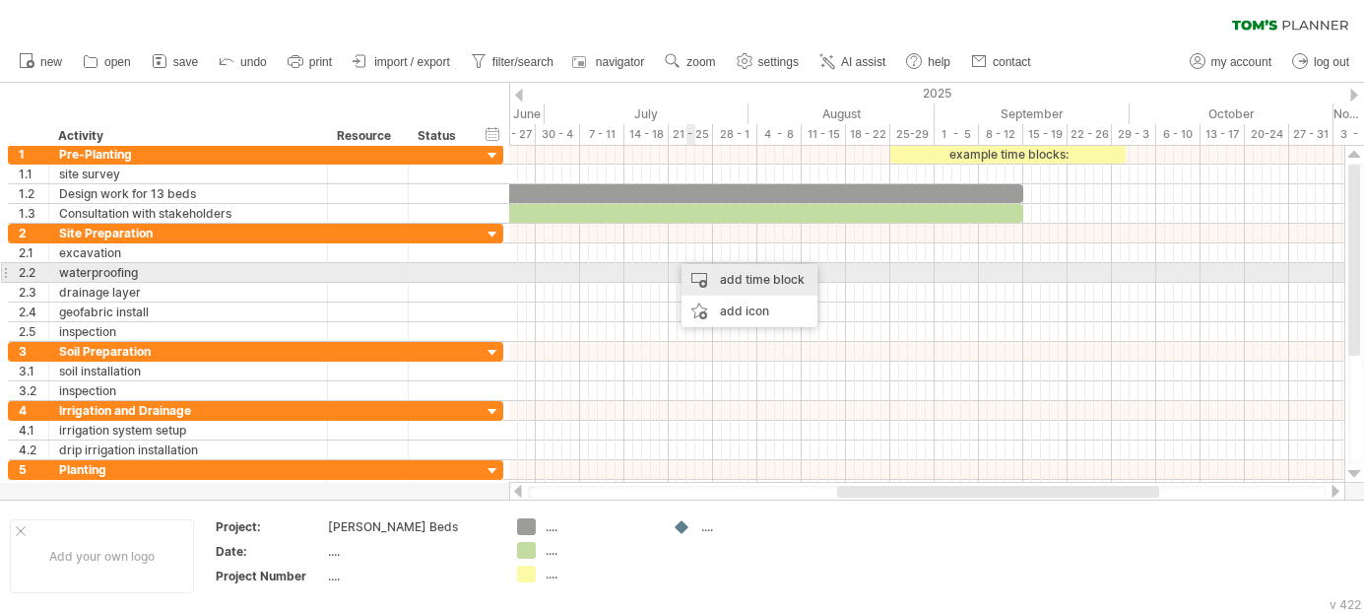
click at [709, 277] on div "add time block" at bounding box center [749, 280] width 136 height 32
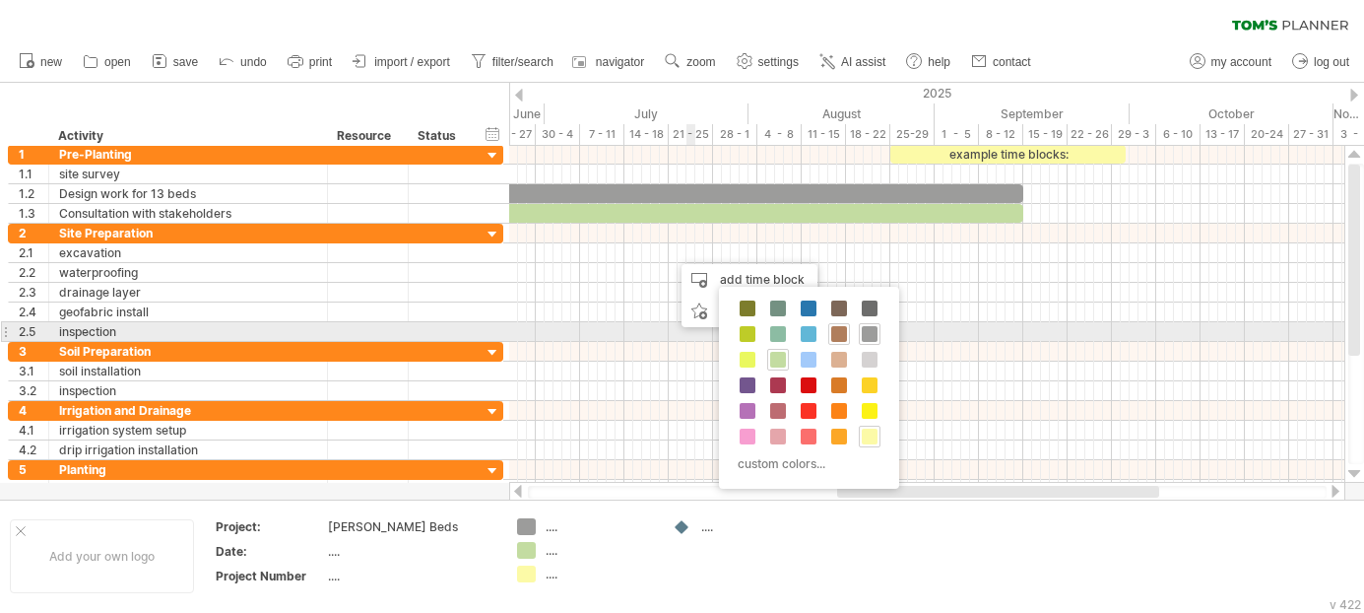
click at [834, 332] on span at bounding box center [839, 334] width 16 height 16
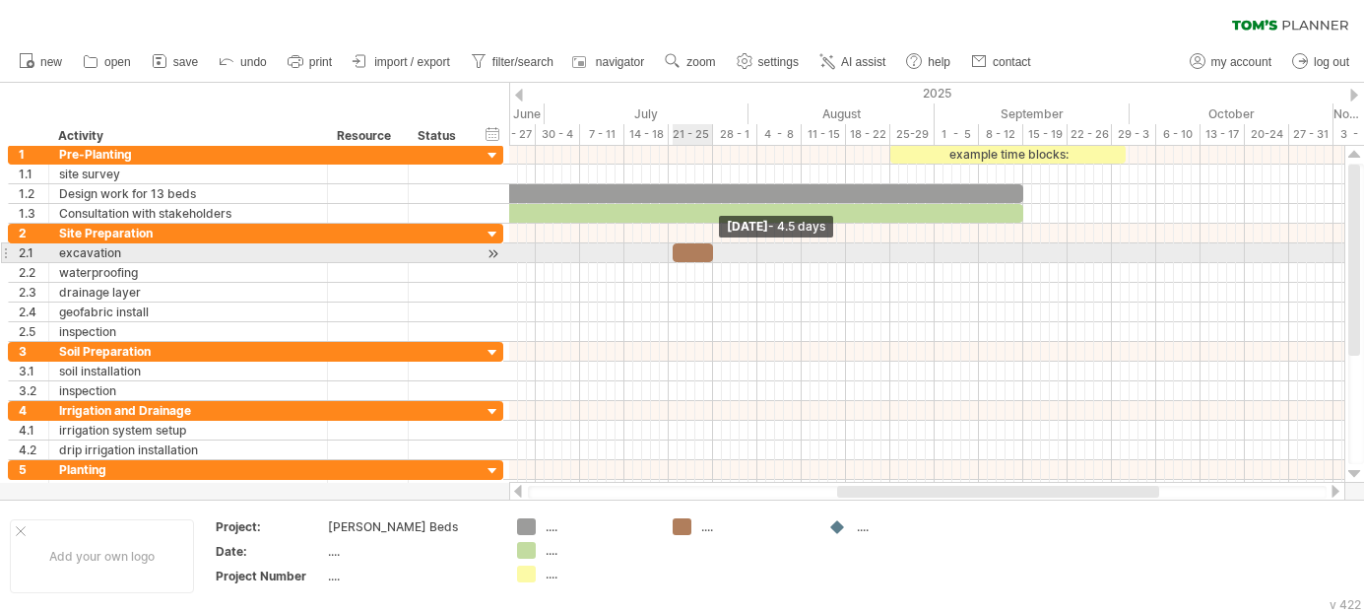
drag, startPoint x: 683, startPoint y: 251, endPoint x: 713, endPoint y: 249, distance: 29.6
click at [713, 249] on span at bounding box center [713, 252] width 8 height 19
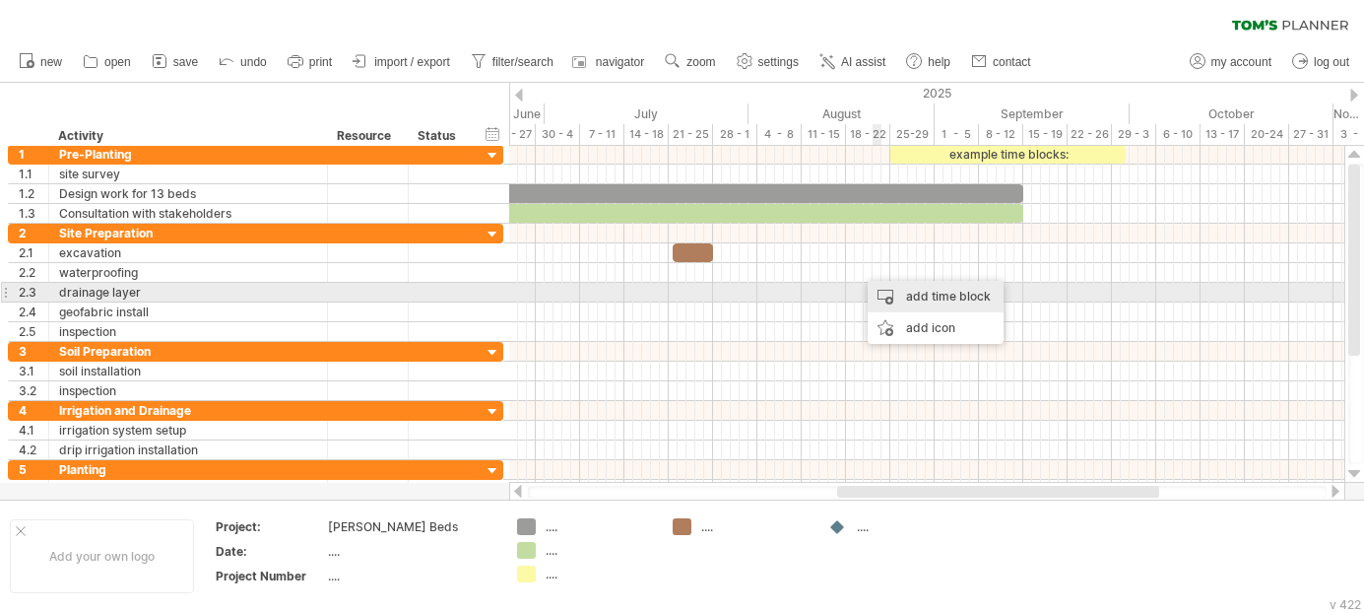
click at [885, 288] on div "add time block" at bounding box center [936, 297] width 136 height 32
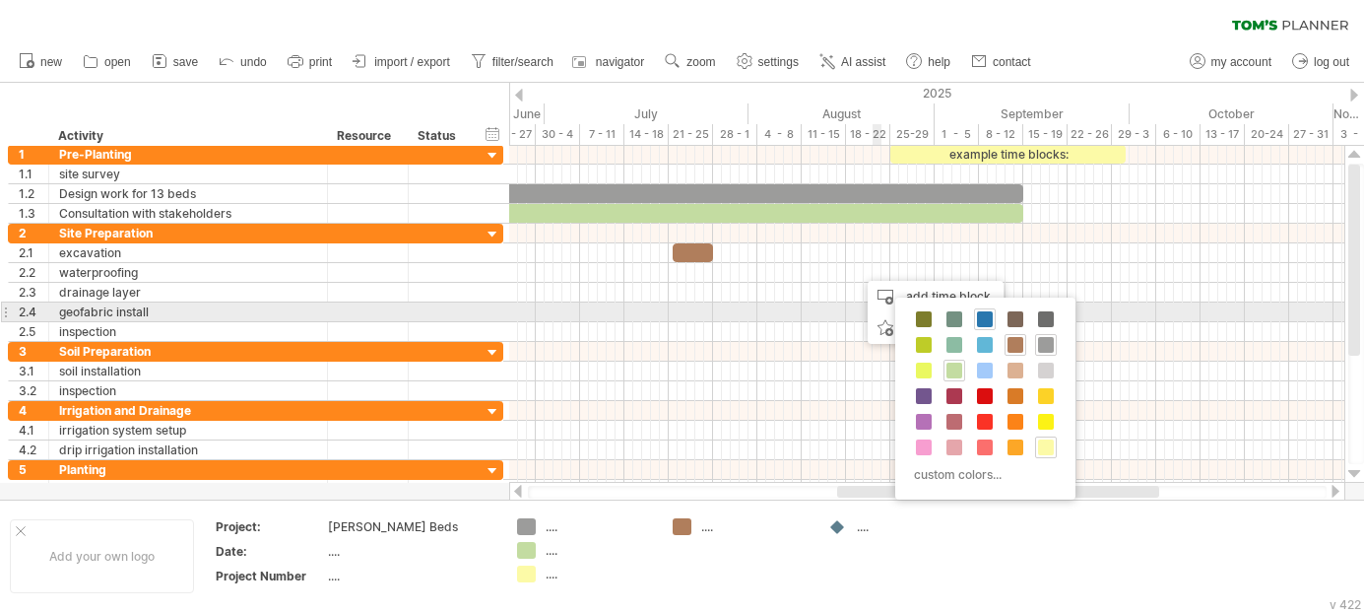
click at [981, 320] on span at bounding box center [985, 319] width 16 height 16
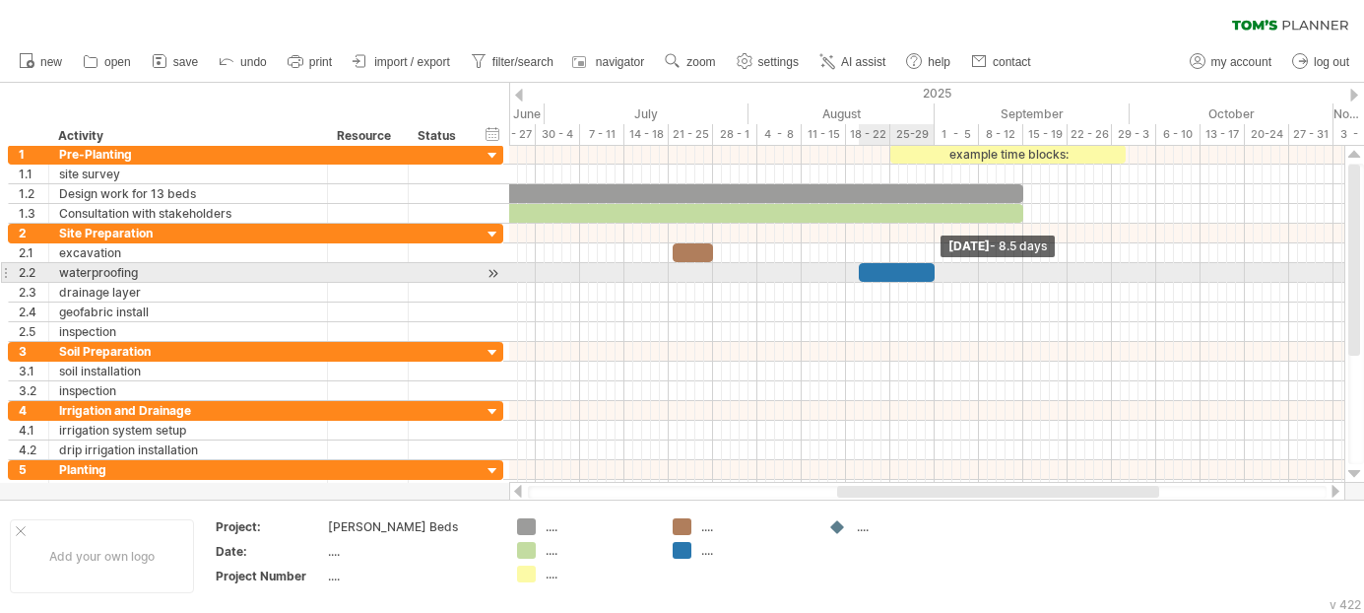
drag, startPoint x: 864, startPoint y: 272, endPoint x: 932, endPoint y: 273, distance: 68.0
click at [932, 273] on span at bounding box center [935, 272] width 8 height 19
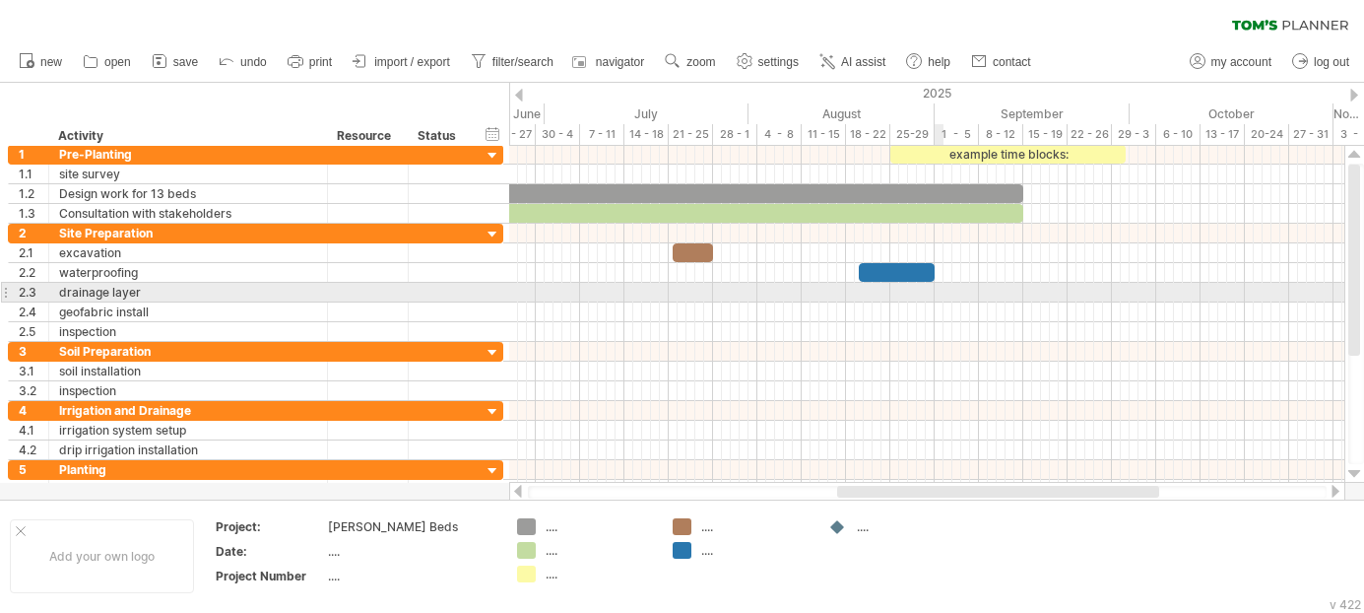
click at [938, 289] on div at bounding box center [926, 293] width 835 height 20
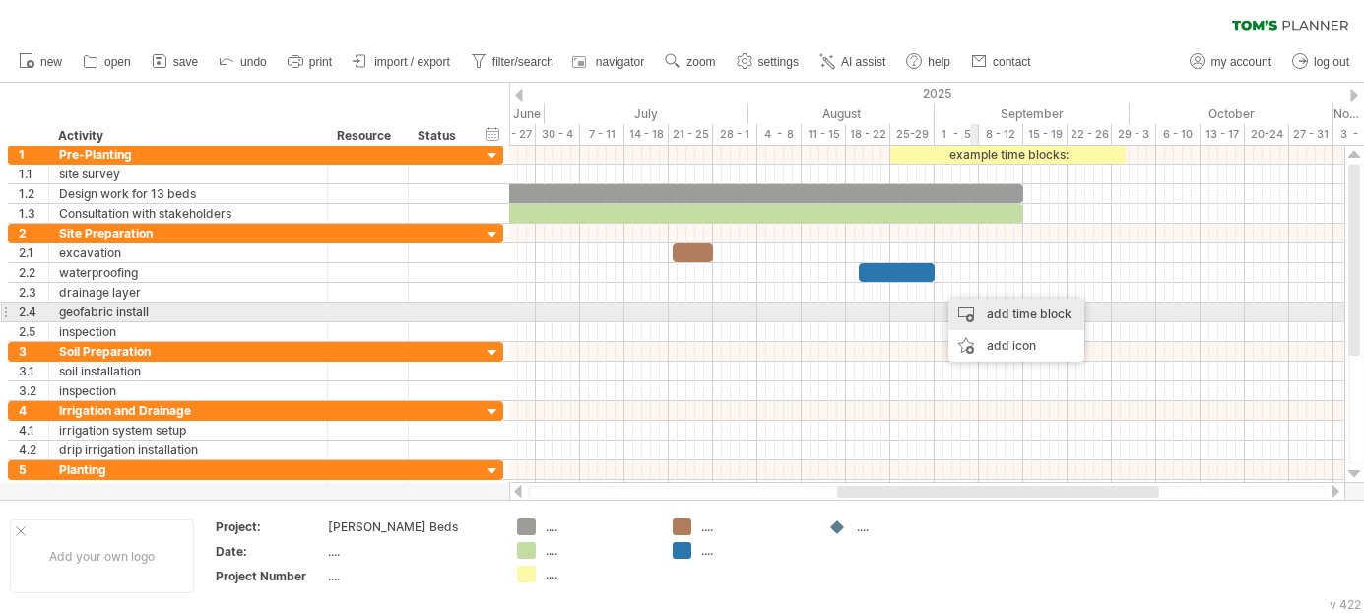
click at [976, 310] on div "add time block" at bounding box center [1016, 314] width 136 height 32
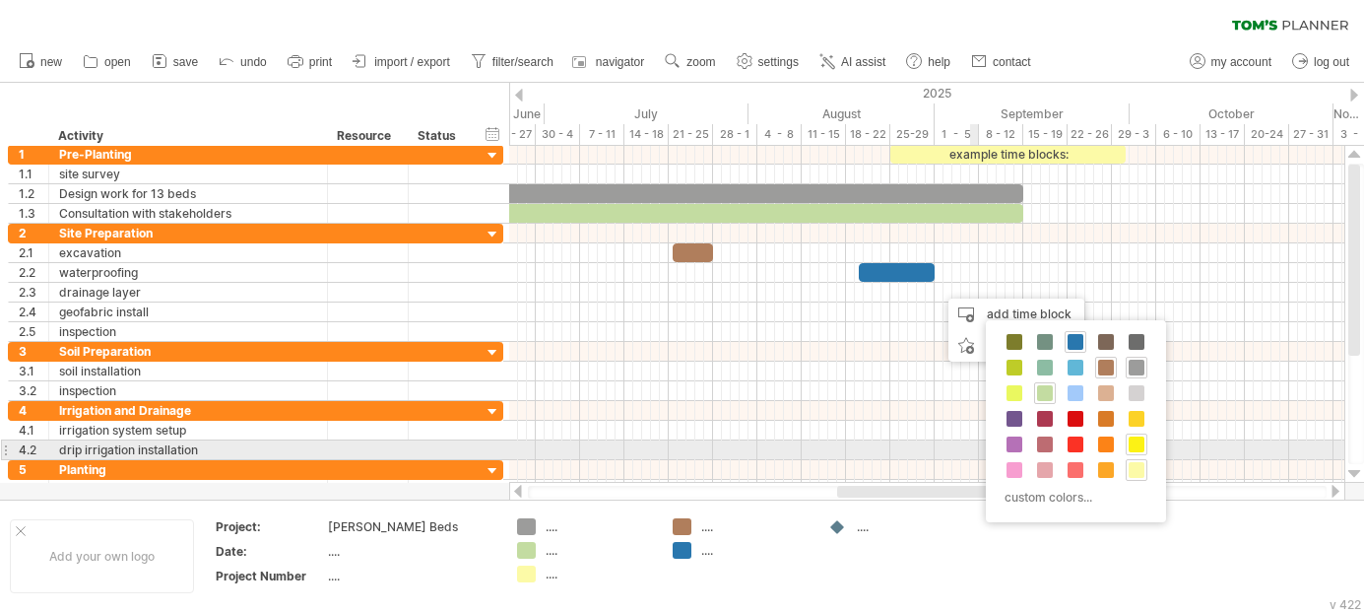
click at [1133, 443] on span at bounding box center [1137, 444] width 16 height 16
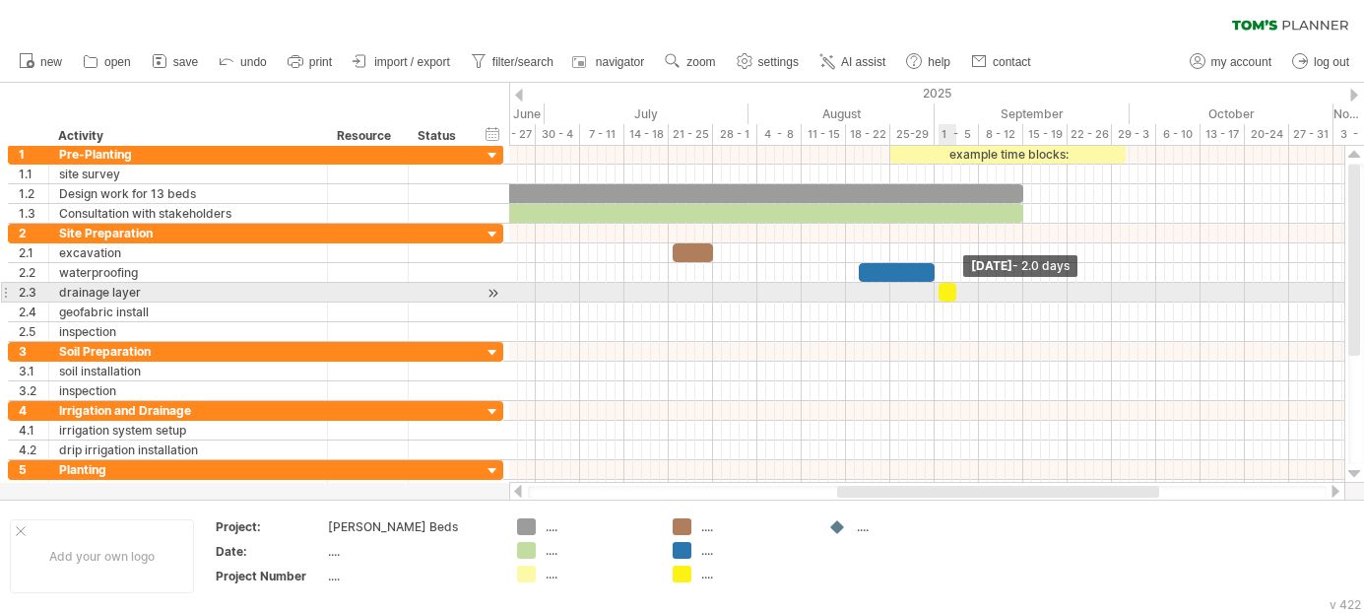
click at [954, 291] on span at bounding box center [956, 292] width 8 height 19
click at [932, 290] on span at bounding box center [935, 292] width 8 height 19
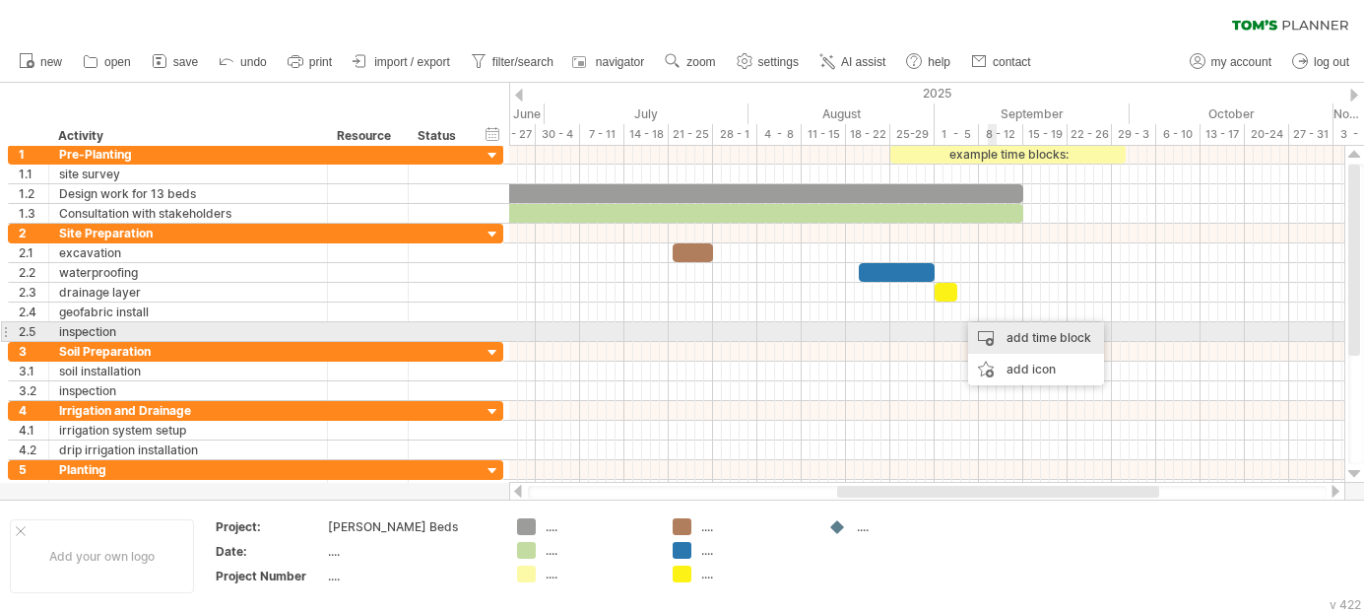
click at [991, 337] on div "add time block" at bounding box center [1036, 338] width 136 height 32
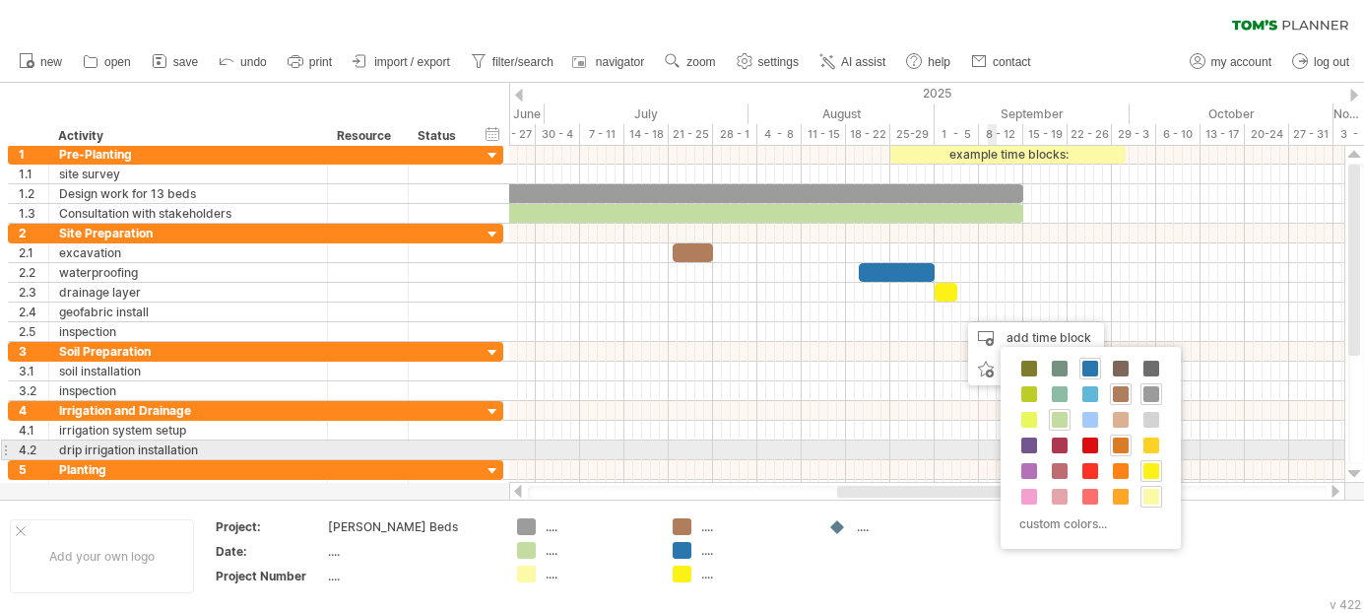
click at [1115, 444] on span at bounding box center [1121, 445] width 16 height 16
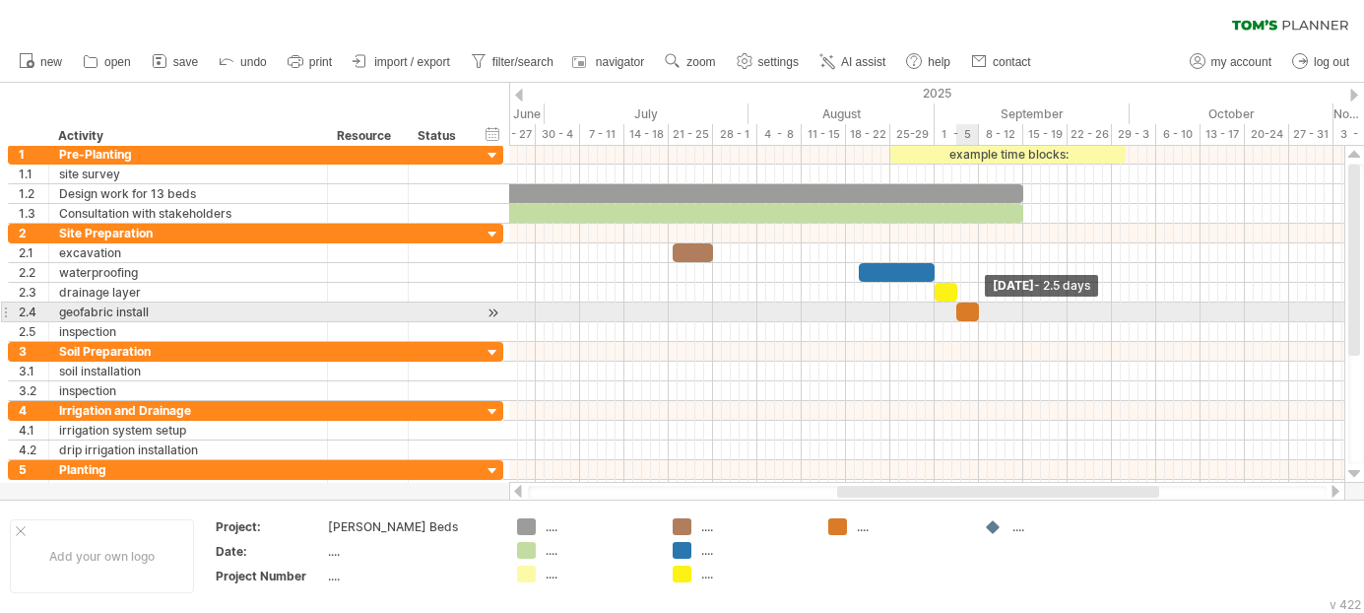
drag, startPoint x: 965, startPoint y: 308, endPoint x: 978, endPoint y: 308, distance: 12.8
click at [978, 308] on span at bounding box center [979, 311] width 8 height 19
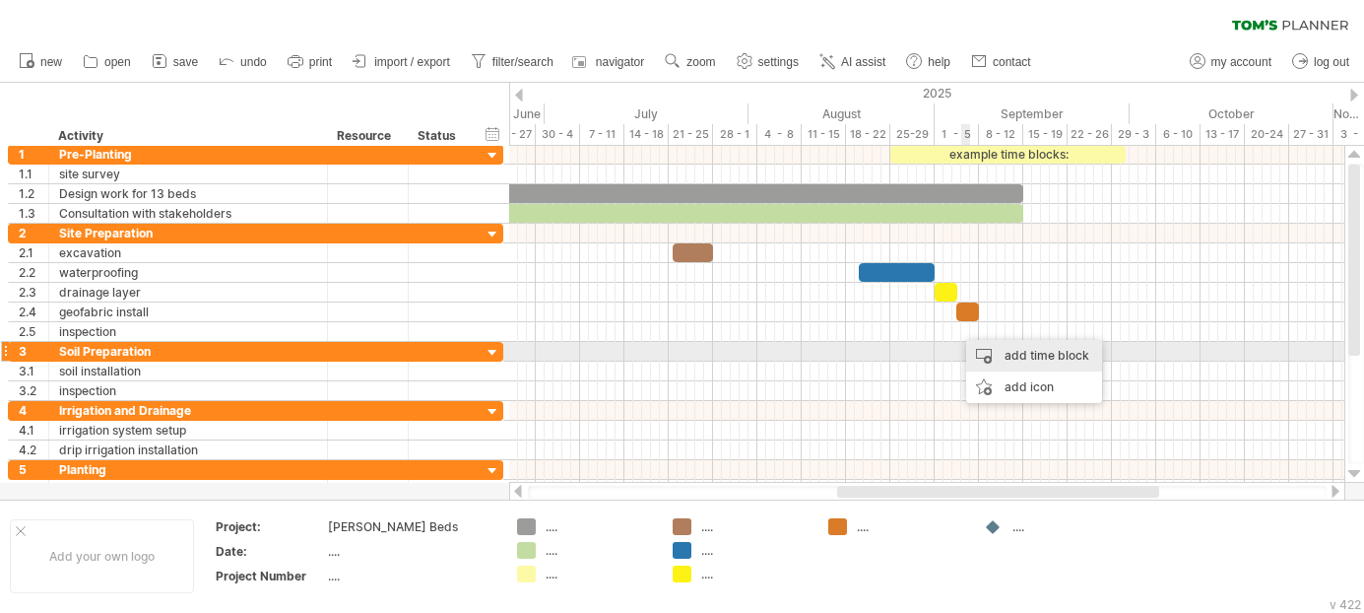
click at [1008, 350] on div "add time block" at bounding box center [1034, 356] width 136 height 32
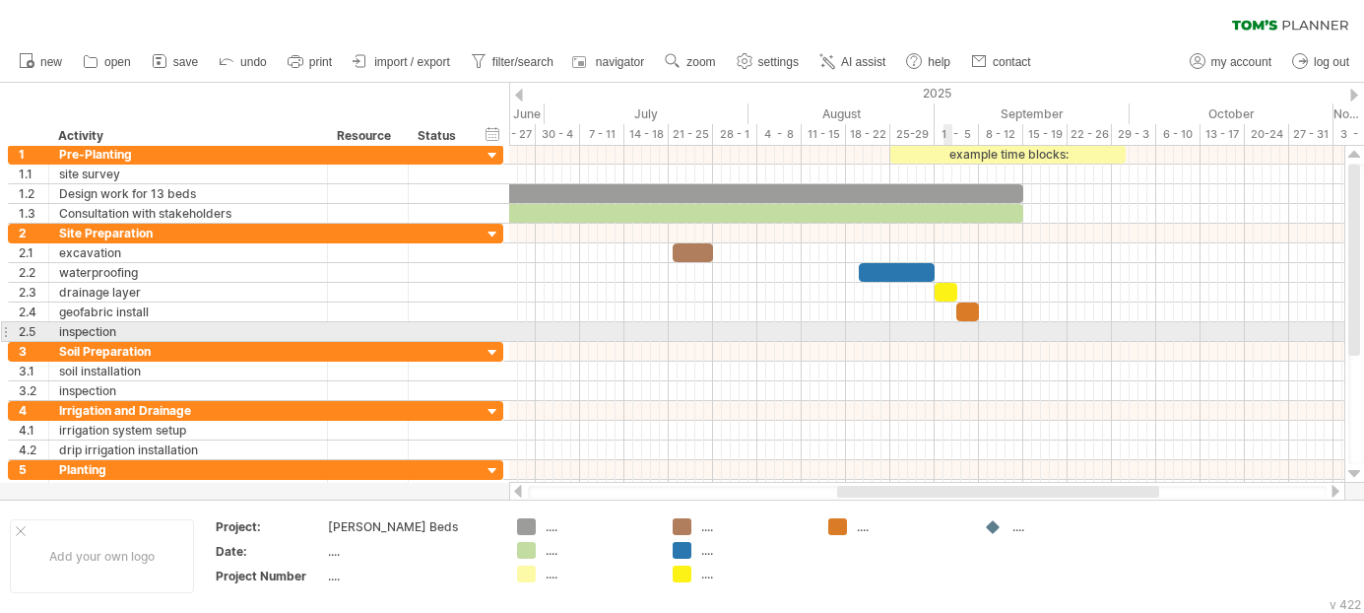
click at [946, 326] on div at bounding box center [926, 332] width 835 height 20
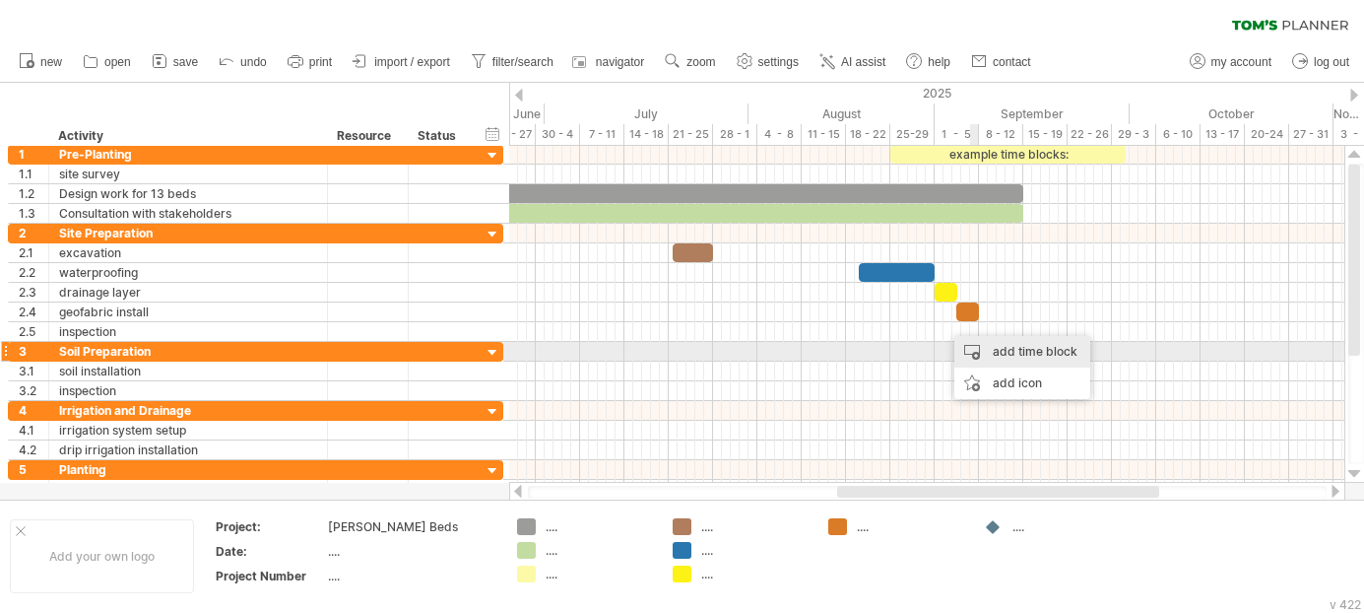
click at [1010, 347] on div "add time block" at bounding box center [1022, 352] width 136 height 32
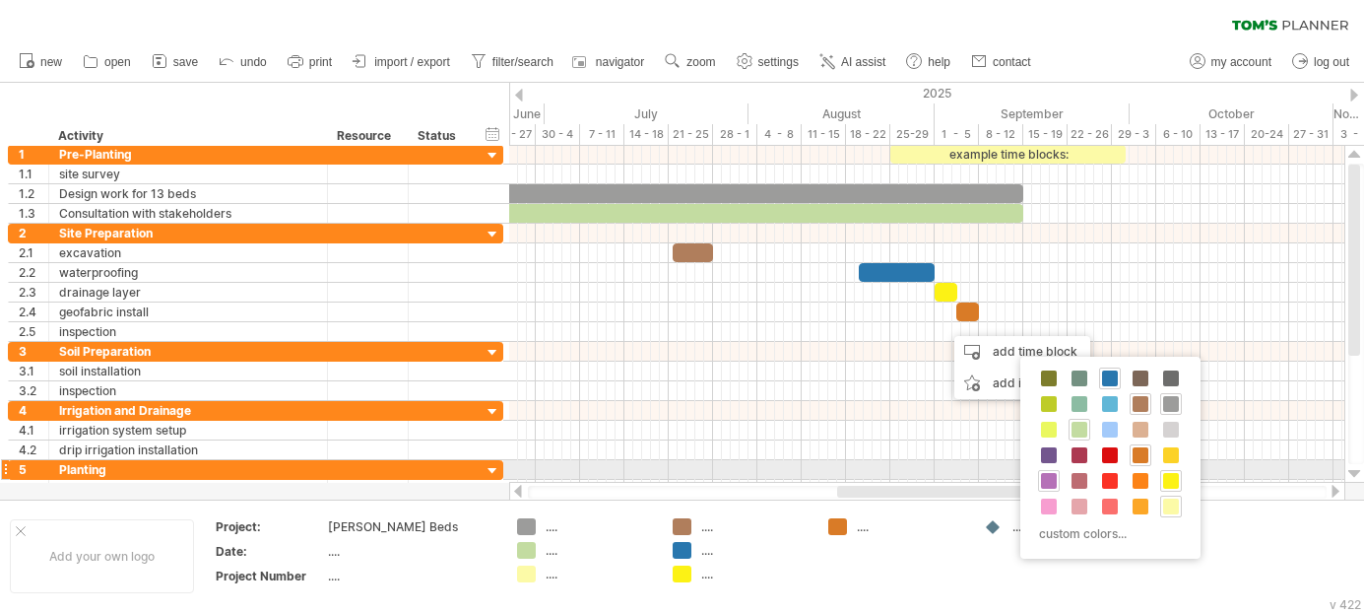
click at [1053, 479] on span at bounding box center [1049, 481] width 16 height 16
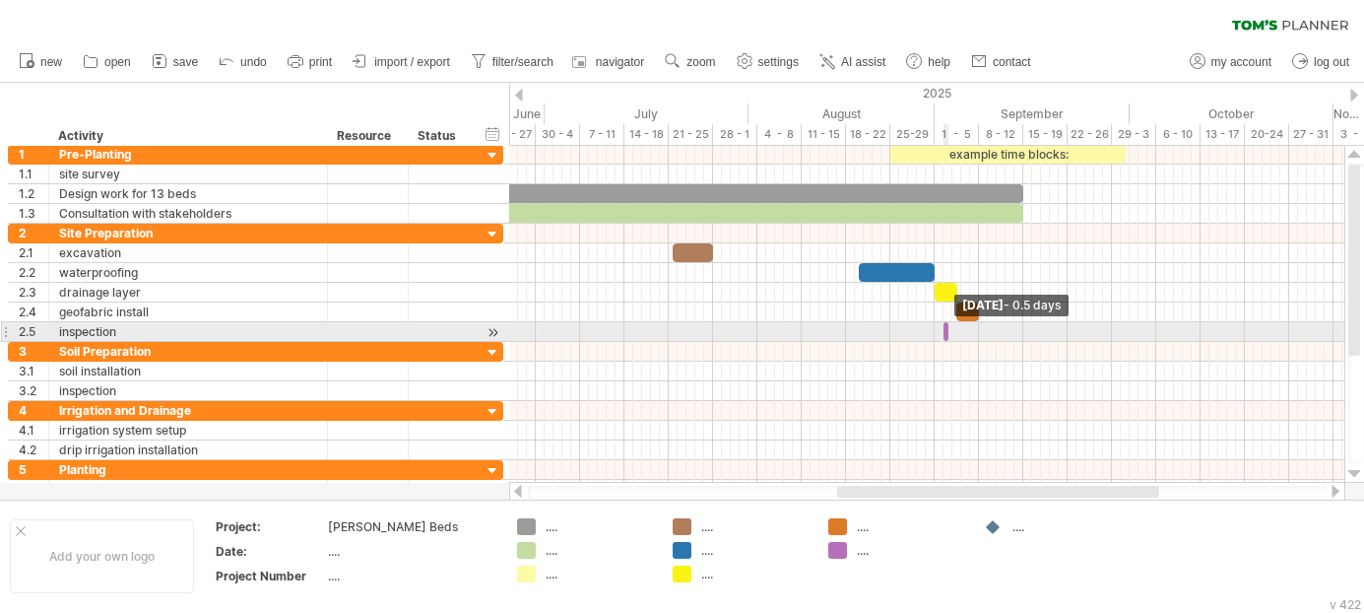
drag, startPoint x: 947, startPoint y: 325, endPoint x: 936, endPoint y: 327, distance: 12.0
click at [936, 327] on div "example time blocks: start [DATE] - 0.5 days [DATE] - 2.5 days" at bounding box center [926, 314] width 835 height 337
drag, startPoint x: 946, startPoint y: 332, endPoint x: 976, endPoint y: 328, distance: 29.8
click at [976, 328] on span at bounding box center [979, 331] width 8 height 19
drag, startPoint x: 944, startPoint y: 328, endPoint x: 969, endPoint y: 328, distance: 24.6
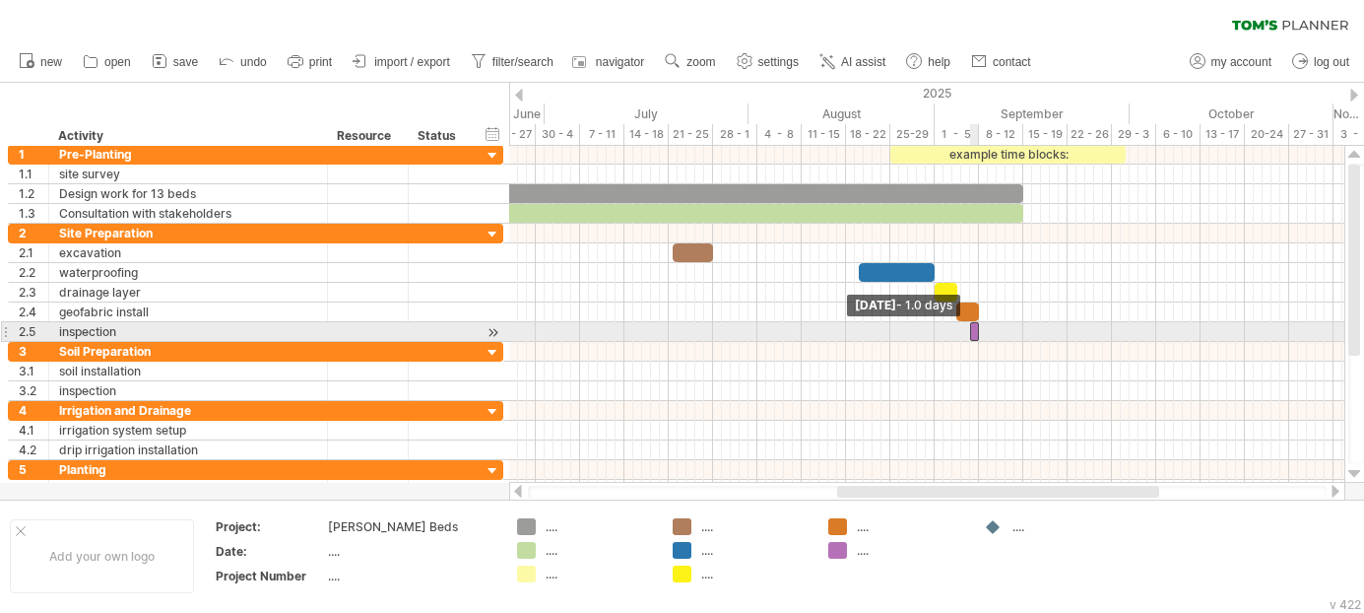
click at [969, 328] on span at bounding box center [970, 331] width 8 height 19
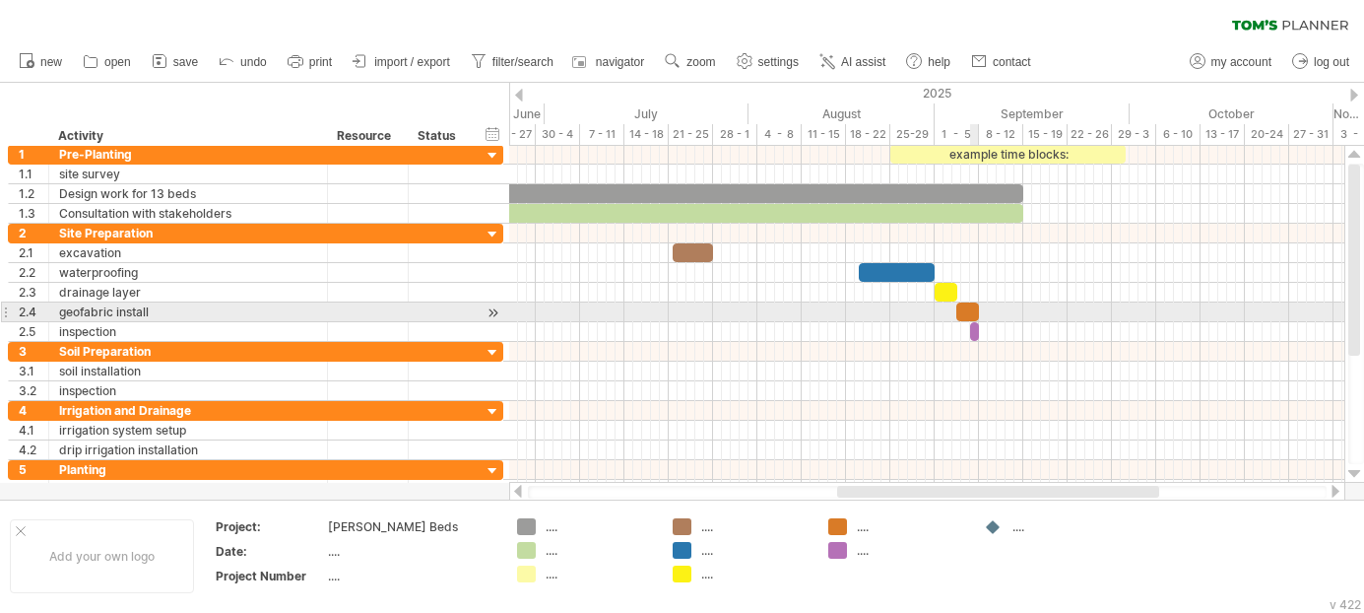
click at [973, 309] on div at bounding box center [967, 311] width 23 height 19
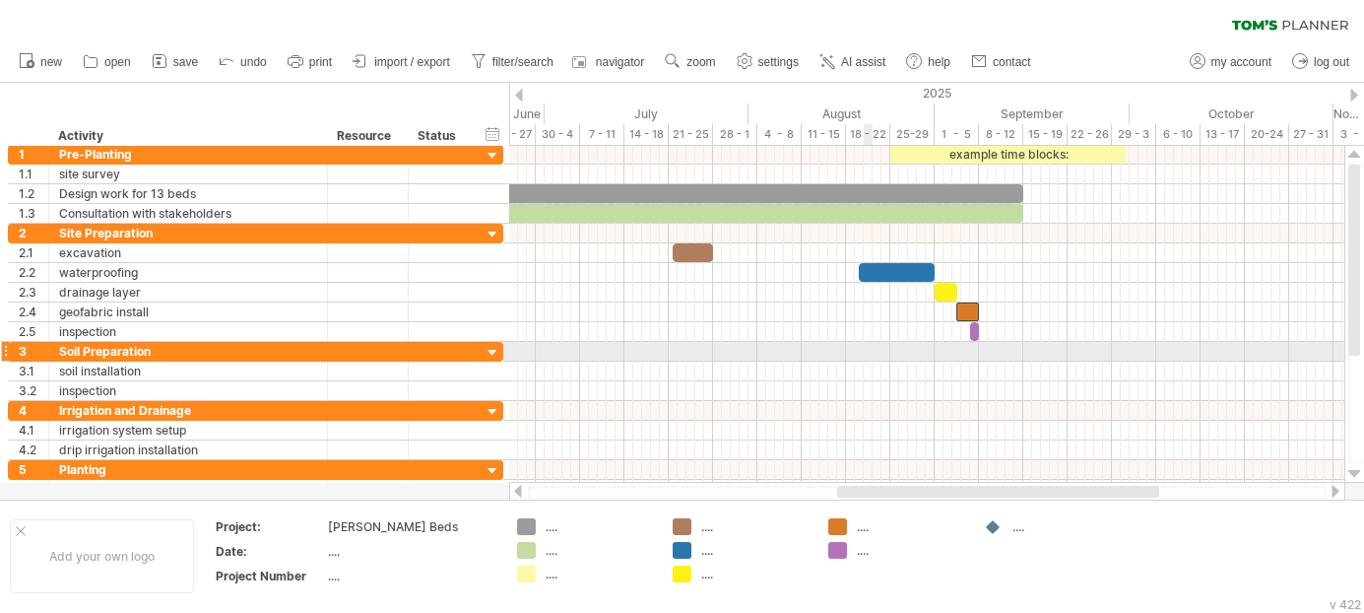
click at [872, 359] on div at bounding box center [926, 352] width 835 height 20
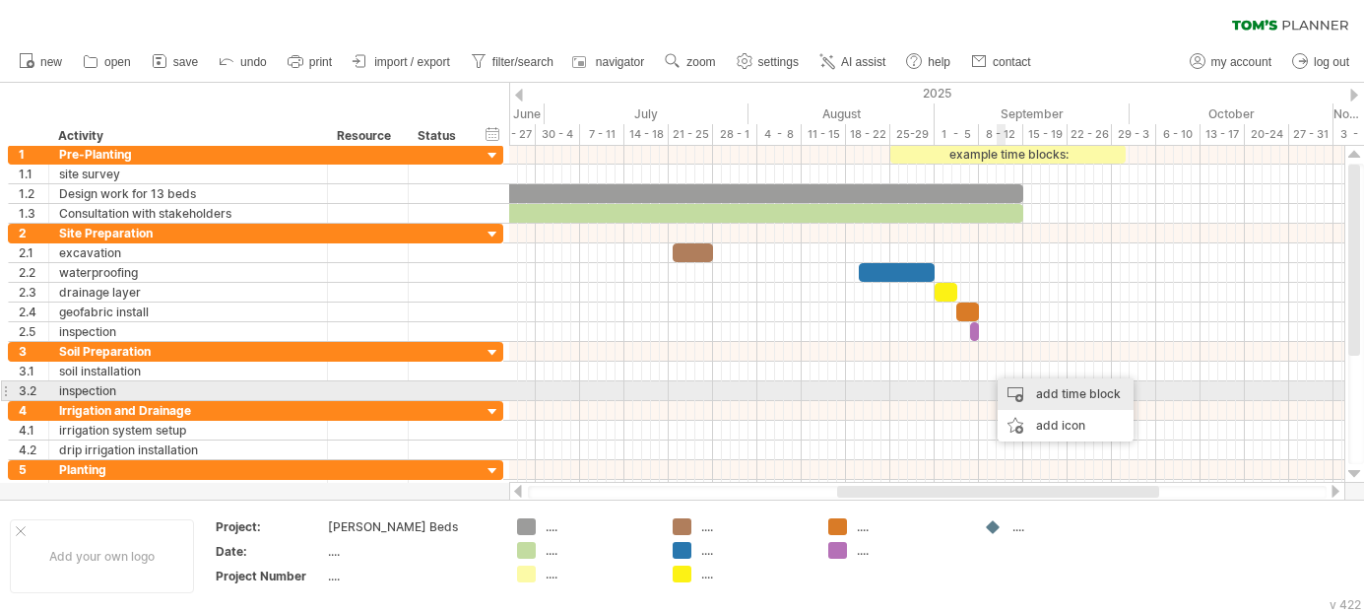
click at [1017, 387] on div "add time block" at bounding box center [1066, 394] width 136 height 32
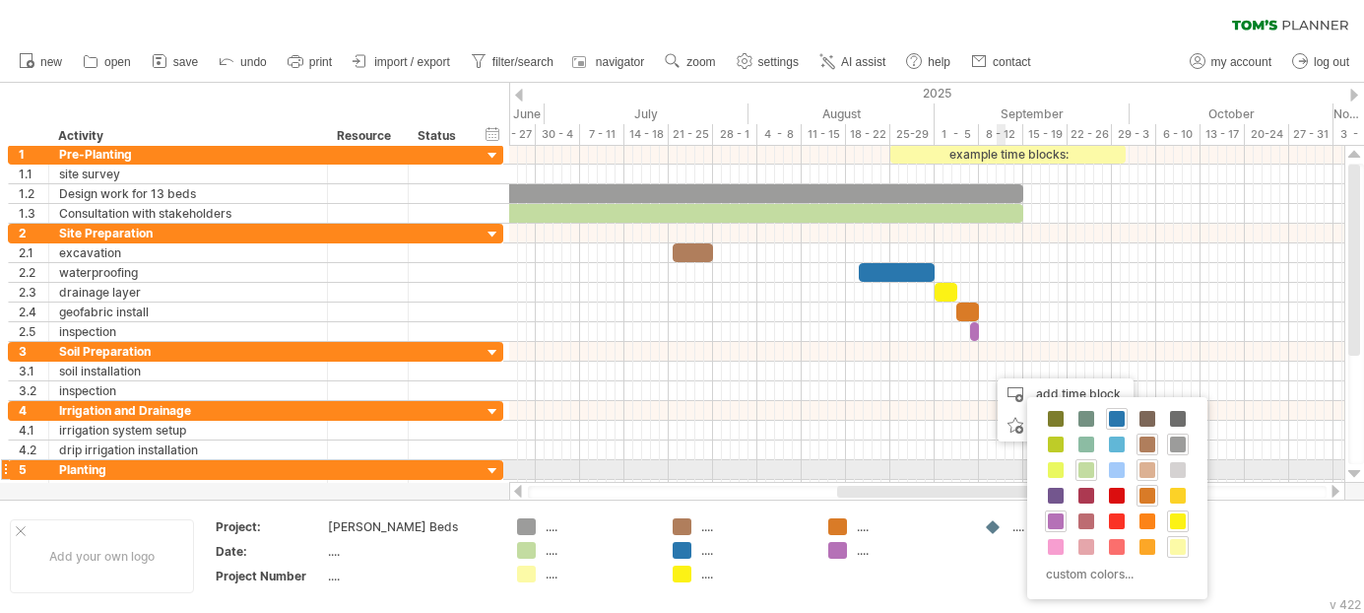
click at [1140, 466] on span at bounding box center [1147, 470] width 16 height 16
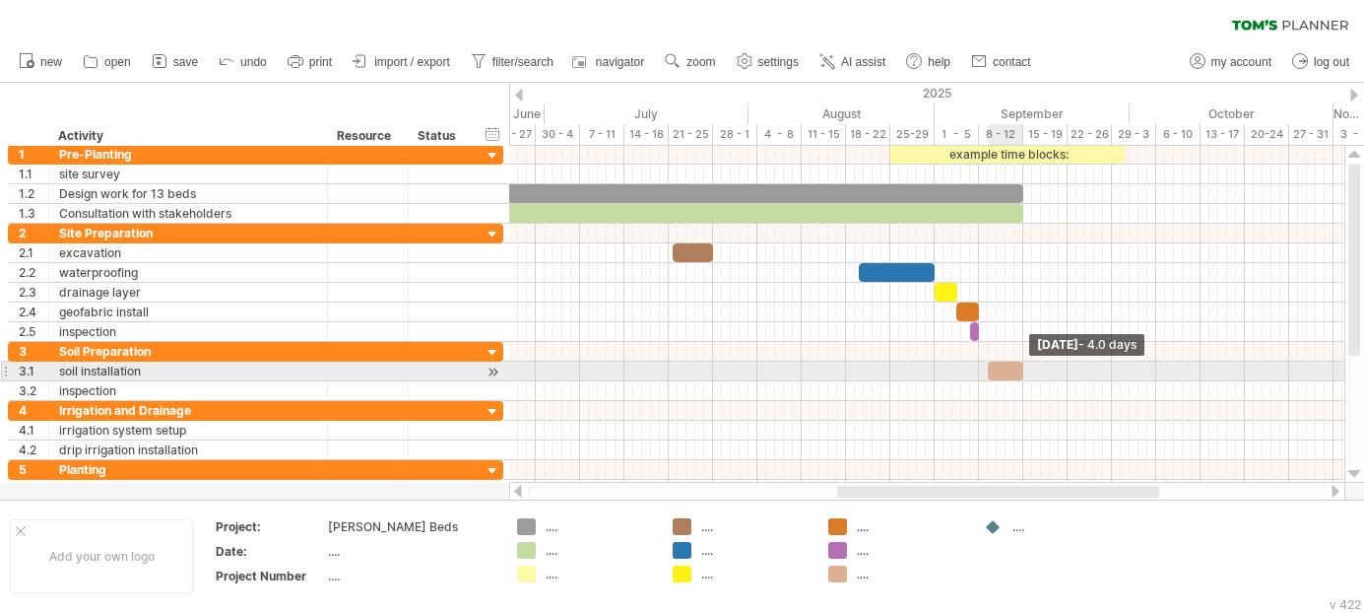
drag, startPoint x: 998, startPoint y: 369, endPoint x: 1023, endPoint y: 368, distance: 25.6
click at [1023, 368] on span at bounding box center [1023, 370] width 8 height 19
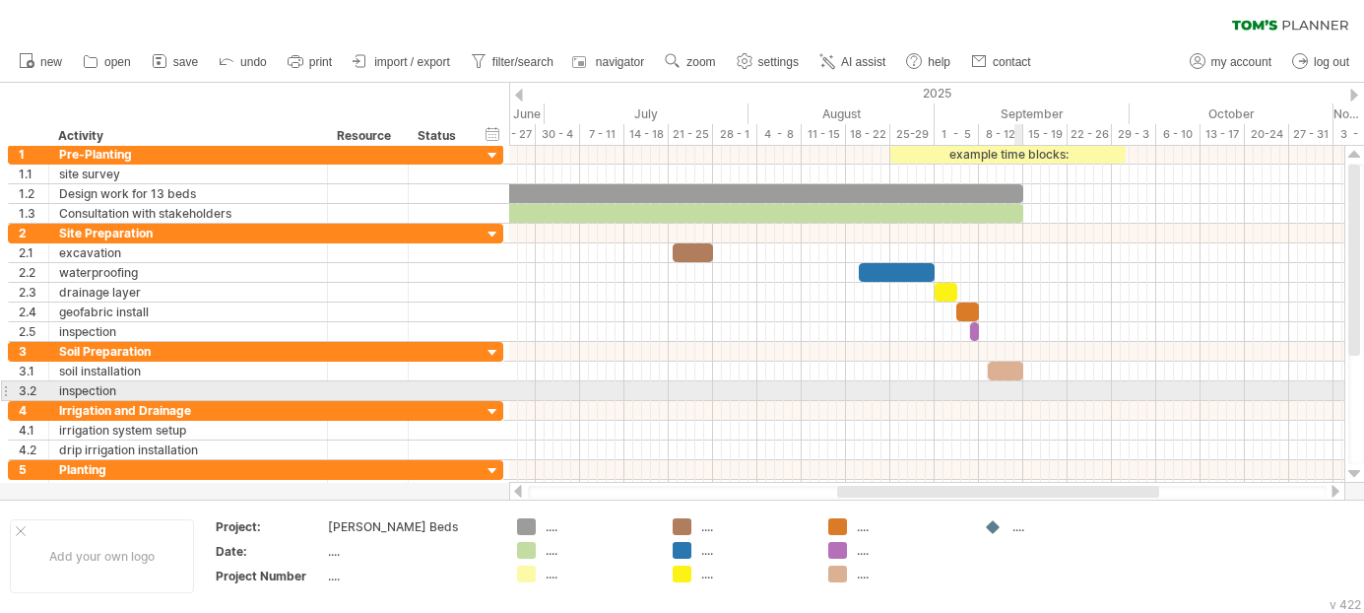
click at [1017, 386] on div at bounding box center [926, 391] width 835 height 20
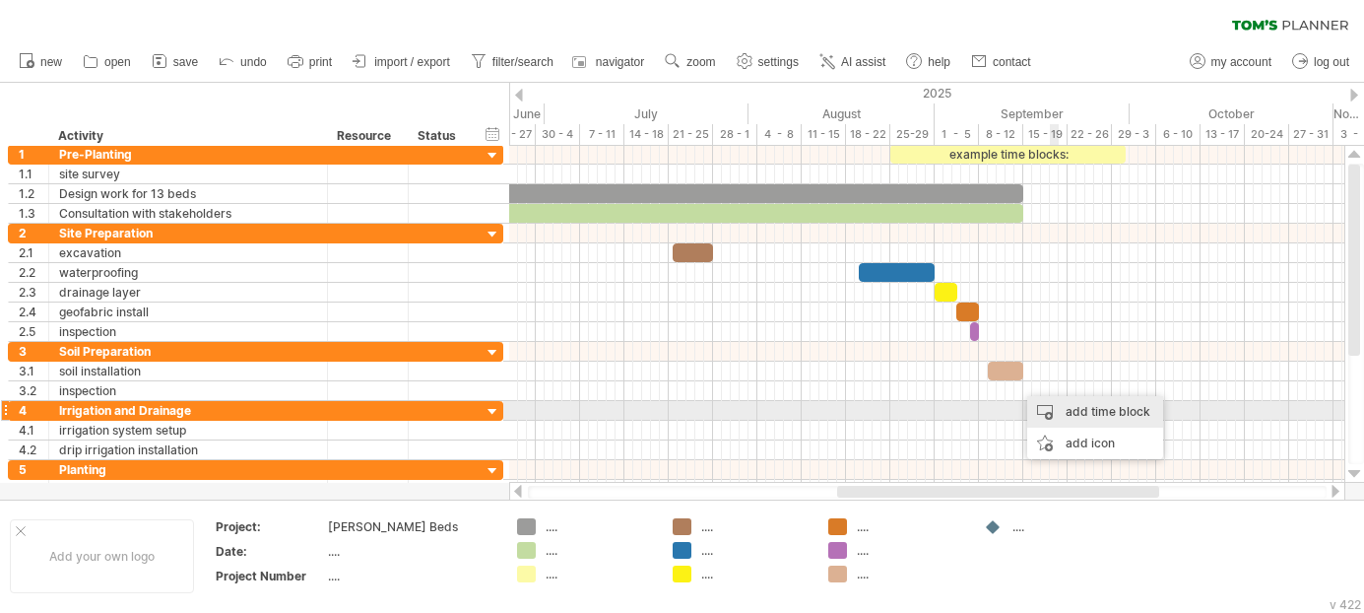
click at [1061, 405] on div "add time block" at bounding box center [1095, 412] width 136 height 32
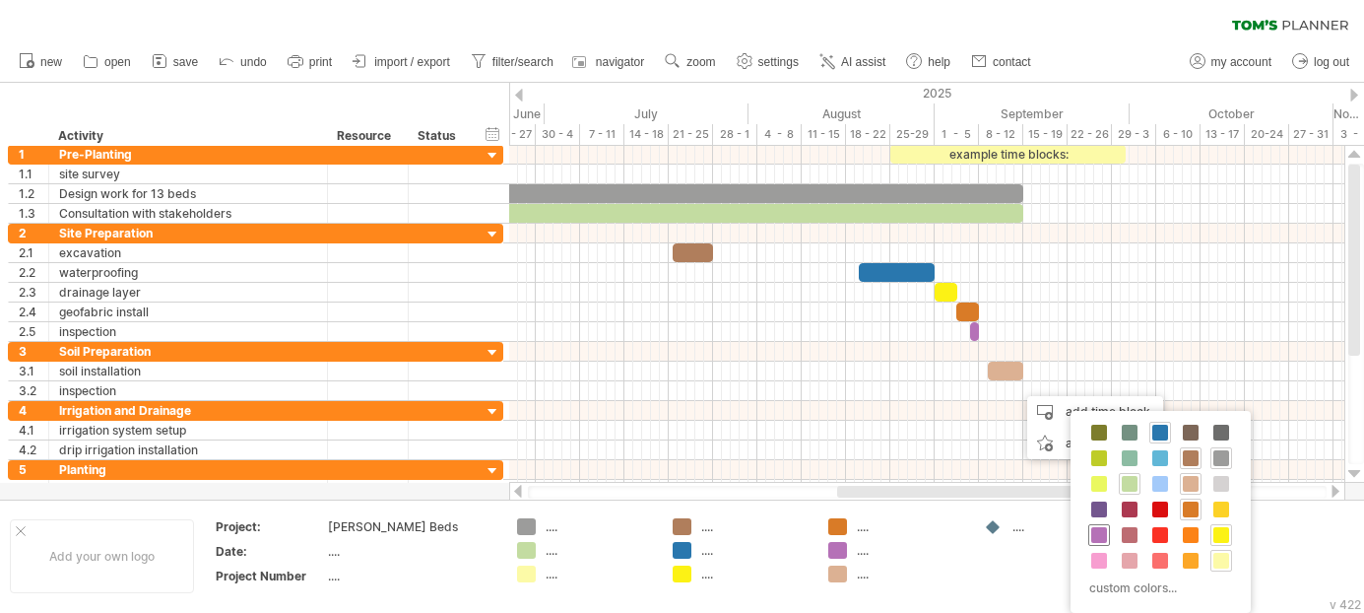
click at [1096, 528] on span at bounding box center [1099, 535] width 16 height 16
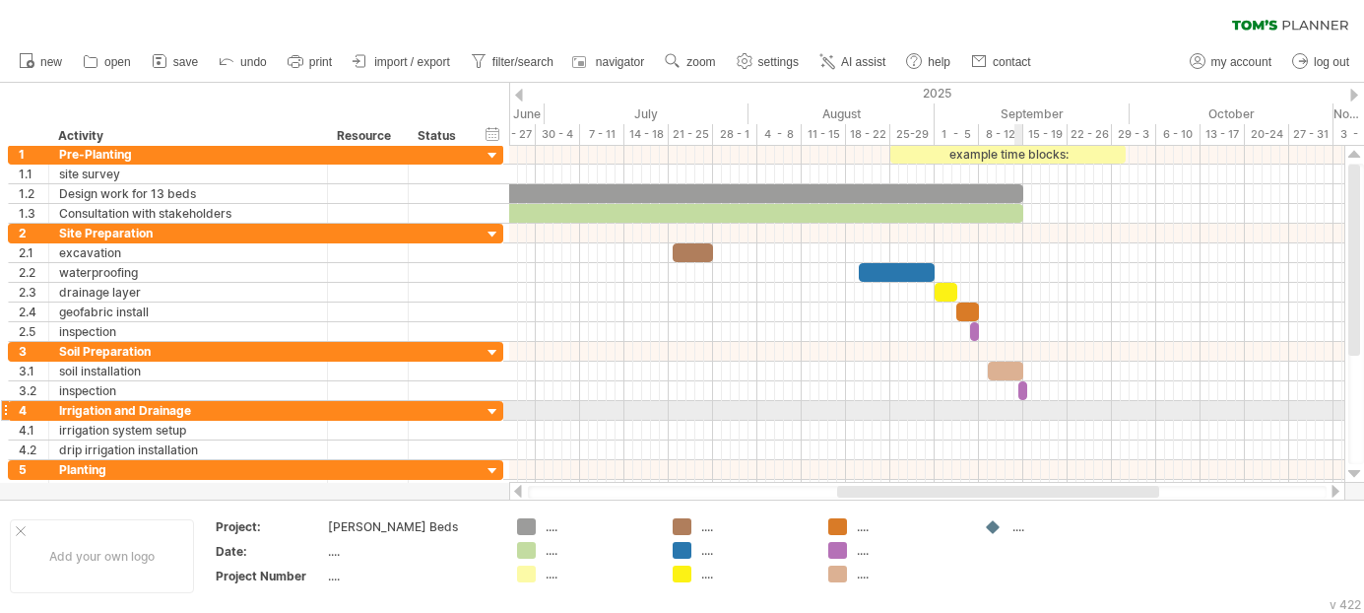
click at [1015, 420] on div at bounding box center [926, 430] width 835 height 20
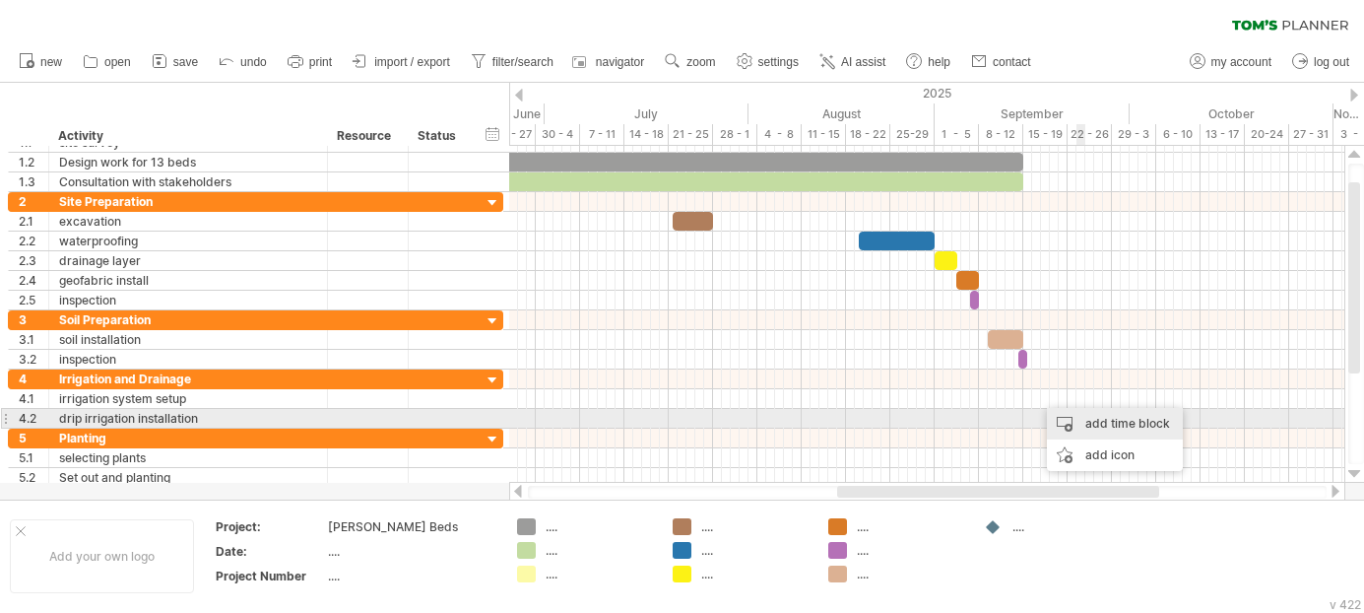
click at [1085, 418] on div "add time block" at bounding box center [1115, 424] width 136 height 32
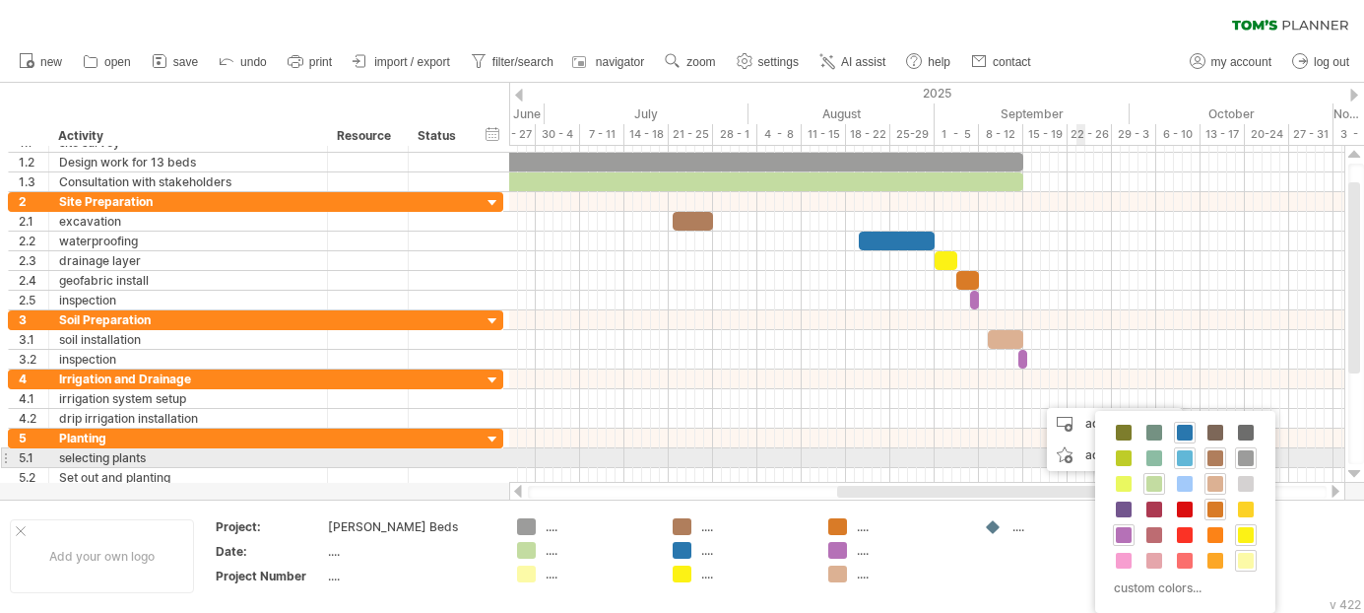
click at [1186, 454] on span at bounding box center [1185, 458] width 16 height 16
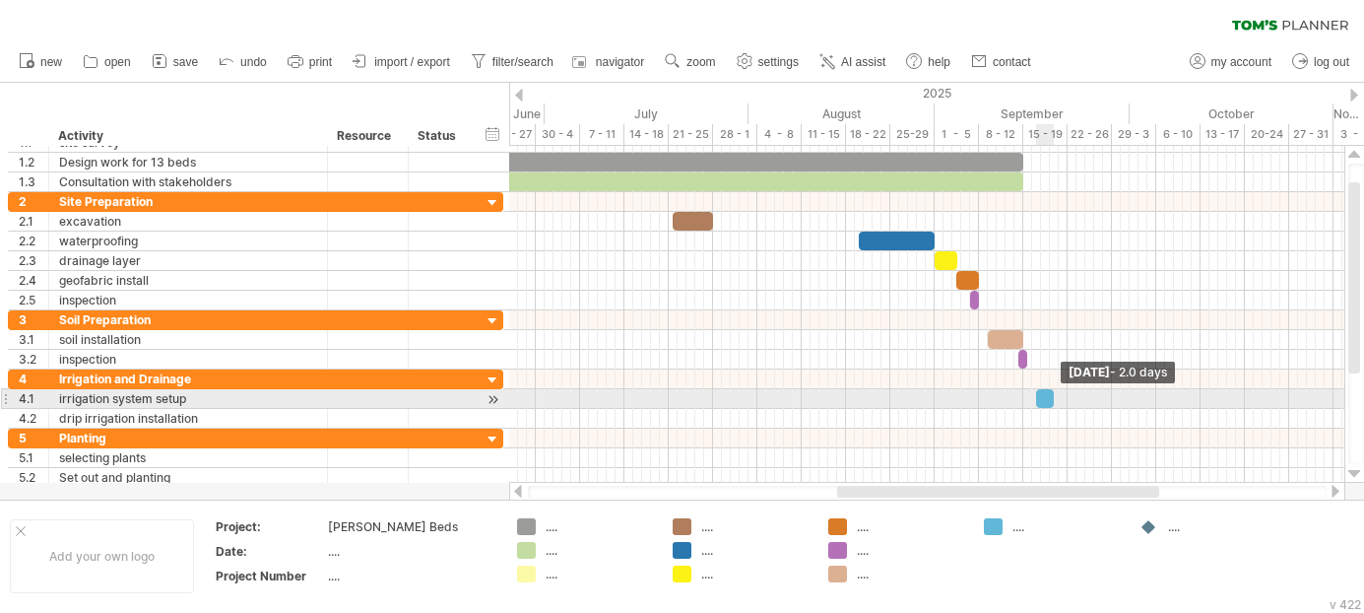
click at [1053, 398] on span at bounding box center [1054, 398] width 8 height 19
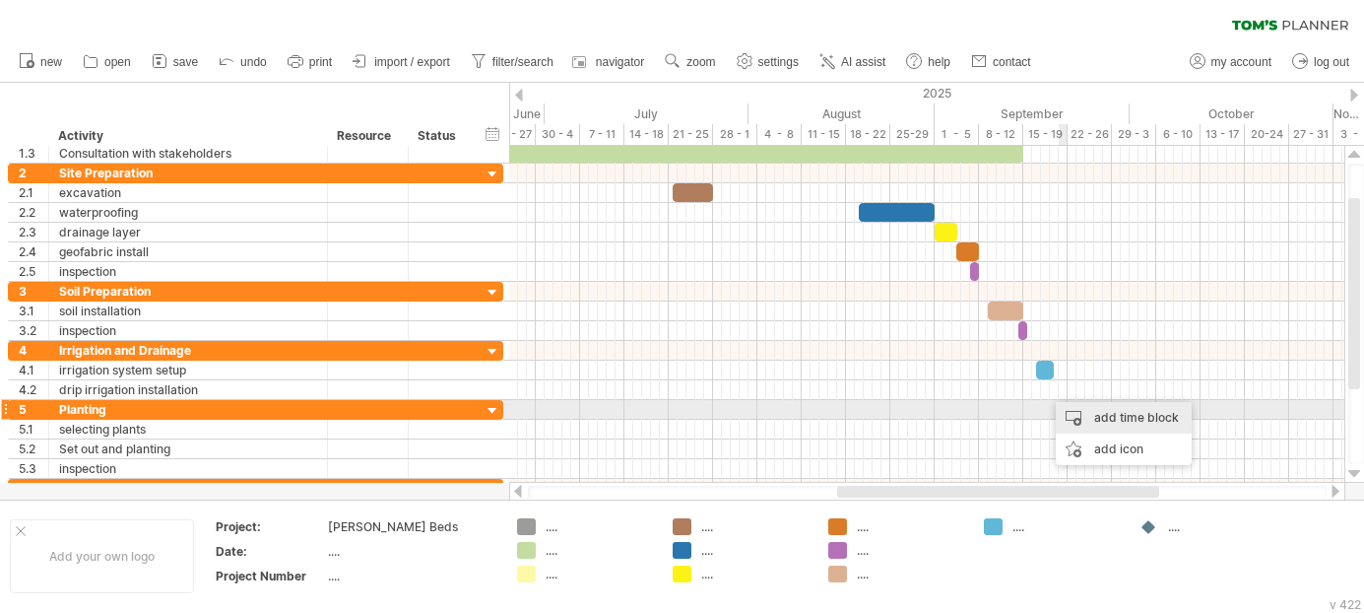
click at [1070, 406] on div "add time block" at bounding box center [1124, 418] width 136 height 32
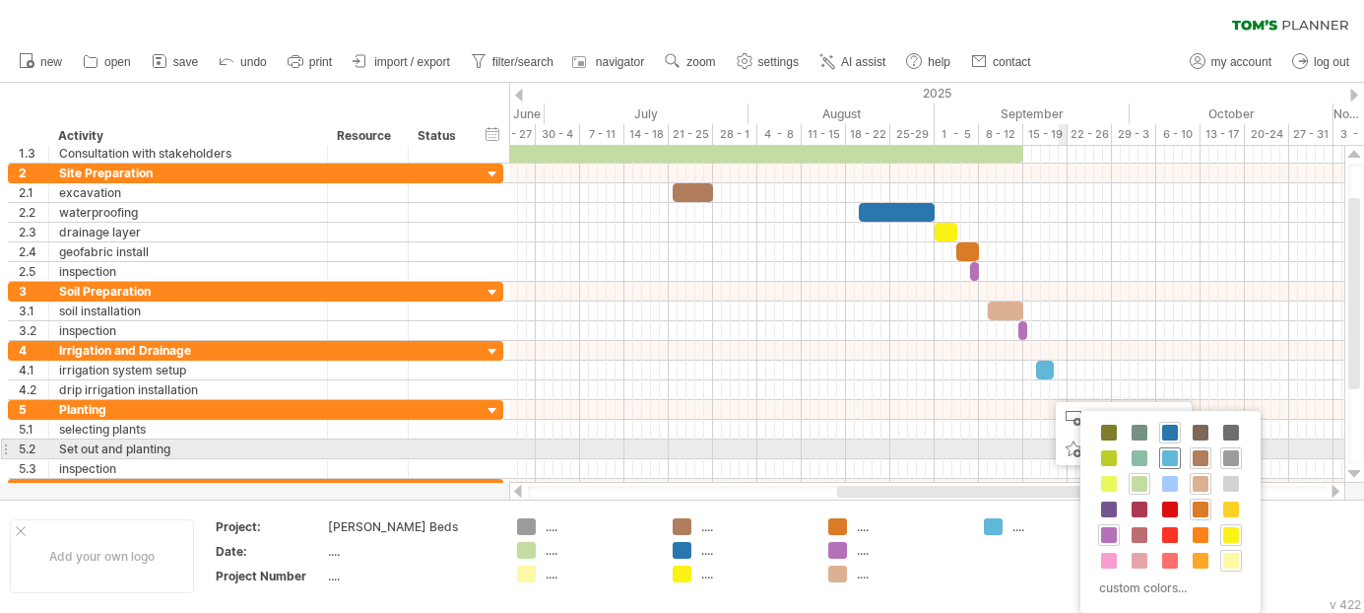
click at [1166, 454] on span at bounding box center [1170, 458] width 16 height 16
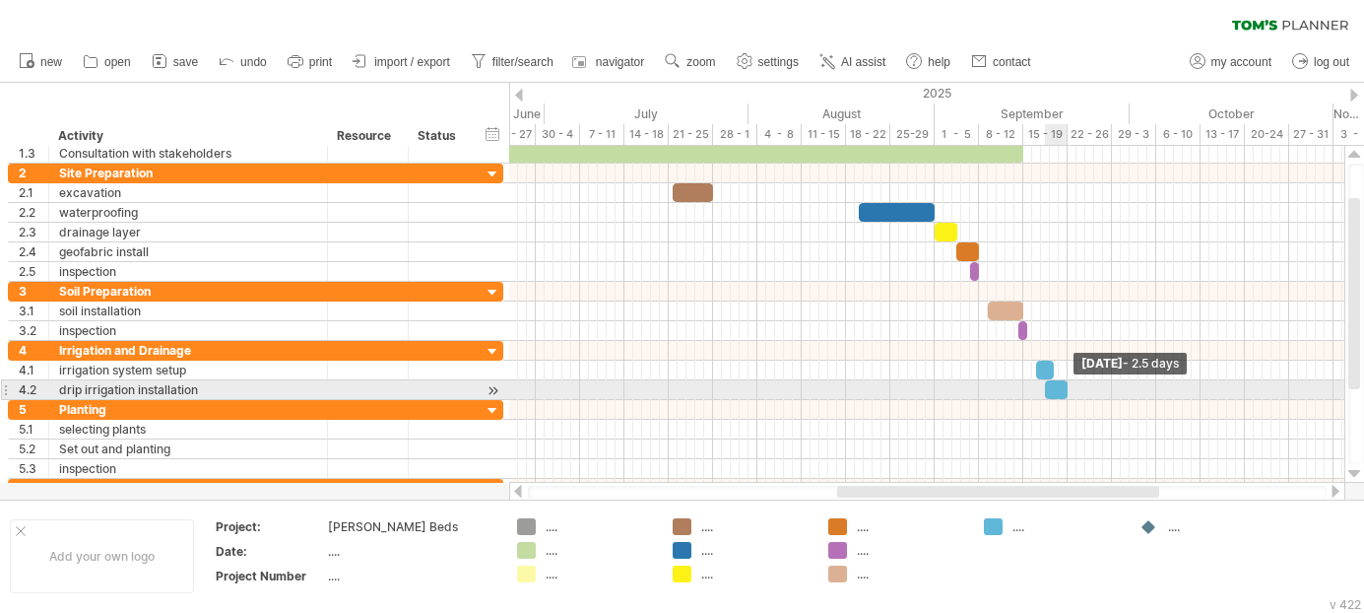
drag, startPoint x: 1055, startPoint y: 388, endPoint x: 1067, endPoint y: 388, distance: 12.8
click at [1067, 388] on span at bounding box center [1068, 389] width 8 height 19
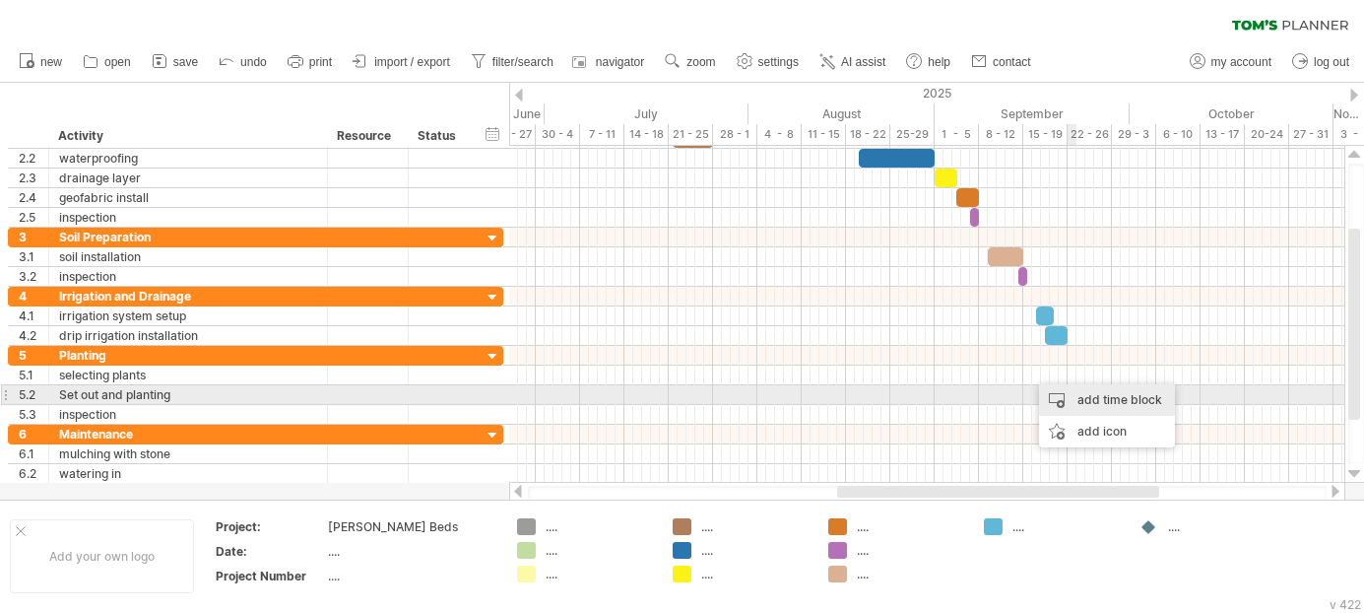
click at [1070, 397] on div "add time block" at bounding box center [1107, 400] width 136 height 32
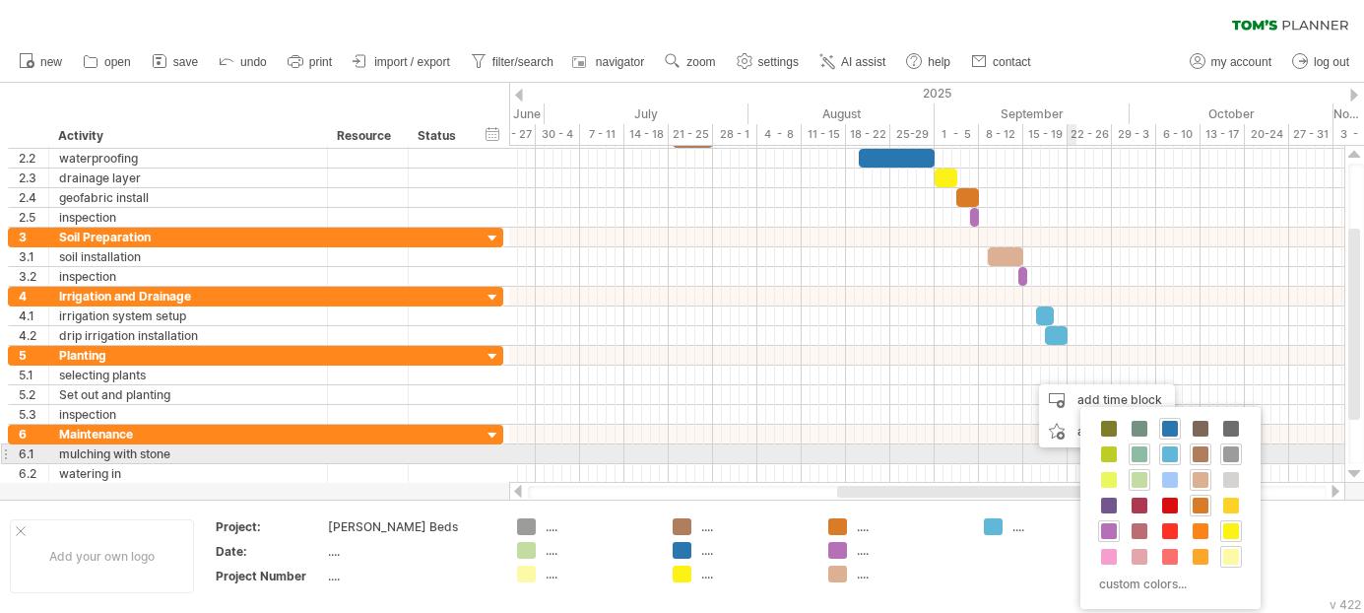
click at [1138, 450] on span at bounding box center [1139, 454] width 16 height 16
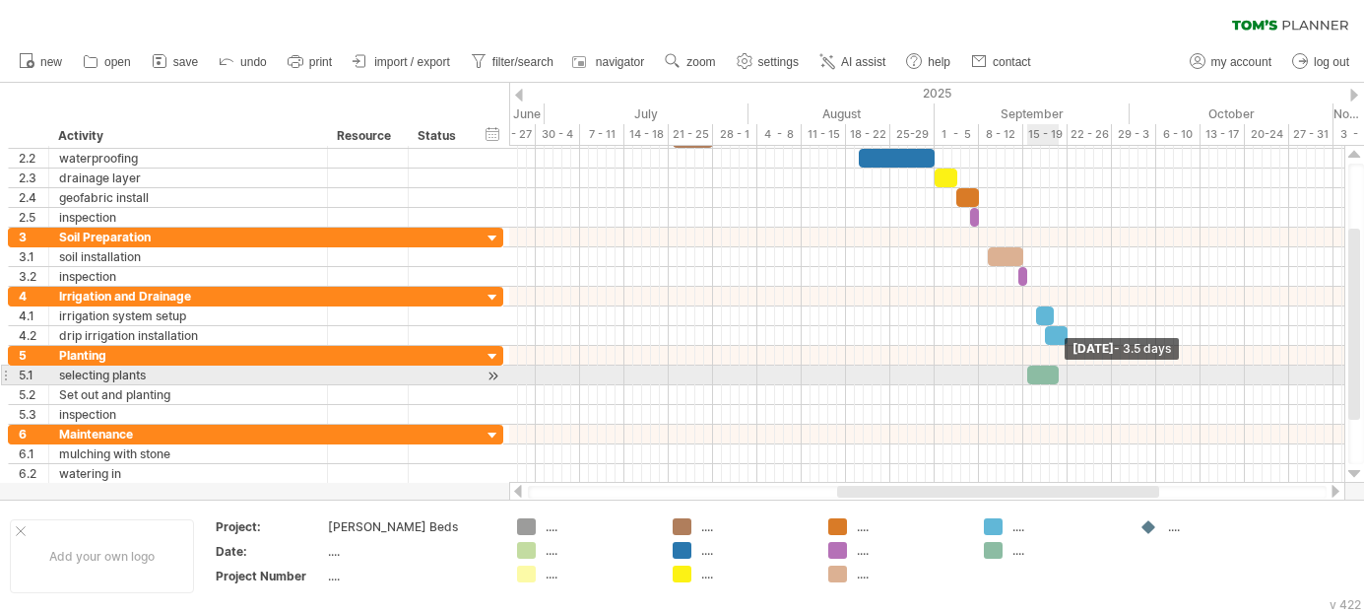
drag, startPoint x: 1036, startPoint y: 372, endPoint x: 1059, endPoint y: 374, distance: 22.7
click at [1059, 374] on span at bounding box center [1059, 374] width 8 height 19
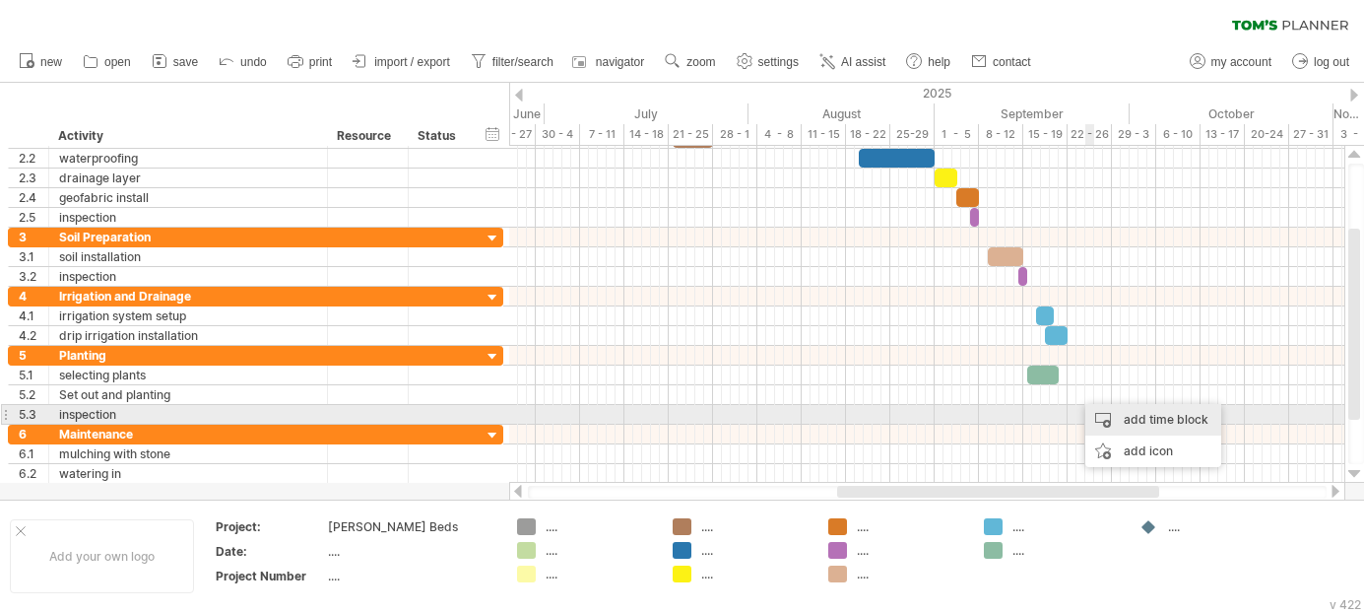
click at [1134, 415] on div "add time block" at bounding box center [1153, 420] width 136 height 32
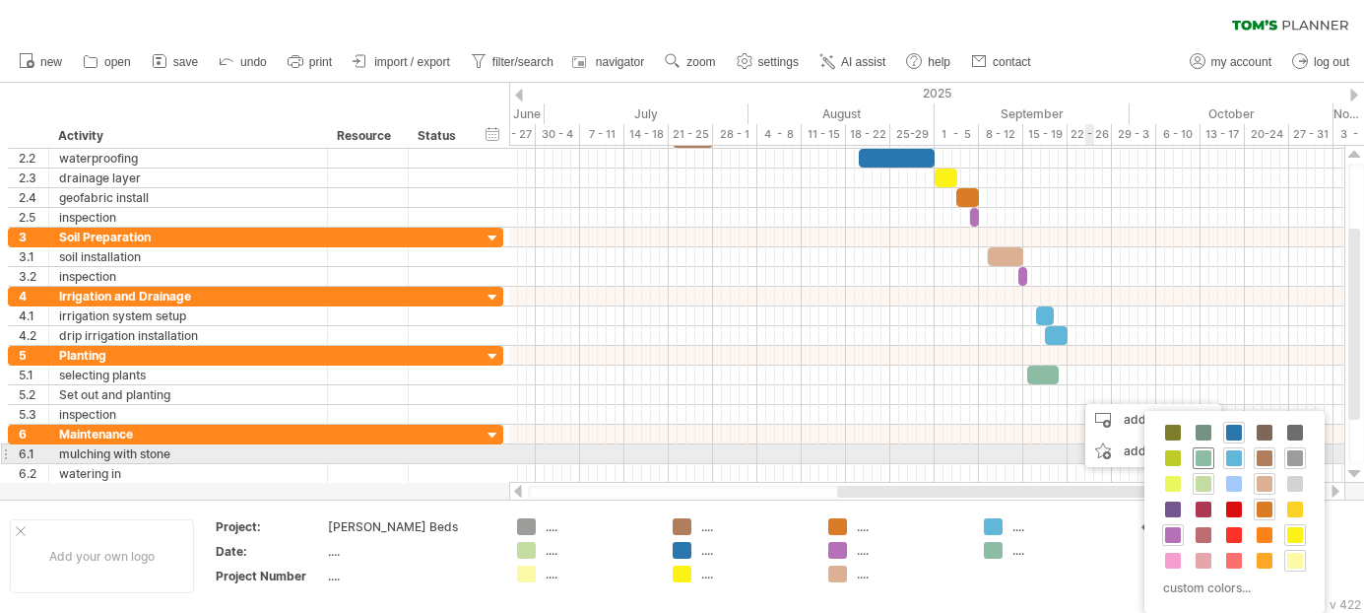
click at [1207, 452] on span at bounding box center [1203, 458] width 16 height 16
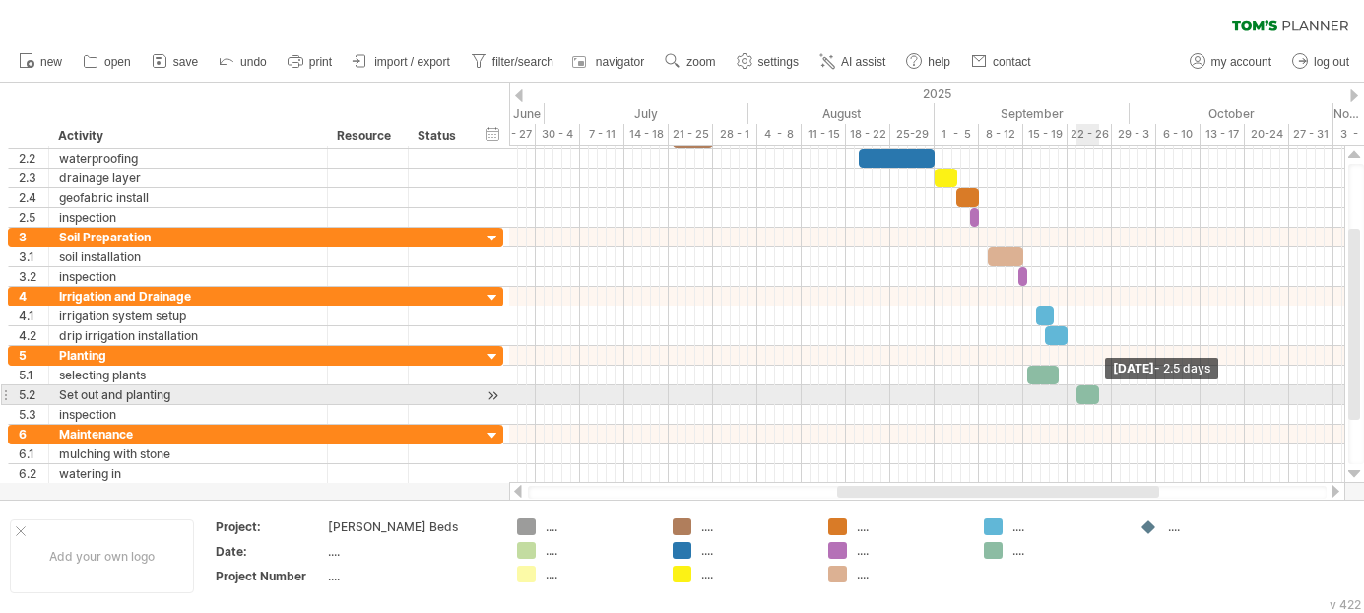
drag, startPoint x: 1083, startPoint y: 395, endPoint x: 1095, endPoint y: 395, distance: 11.8
click at [1095, 395] on span at bounding box center [1099, 394] width 8 height 19
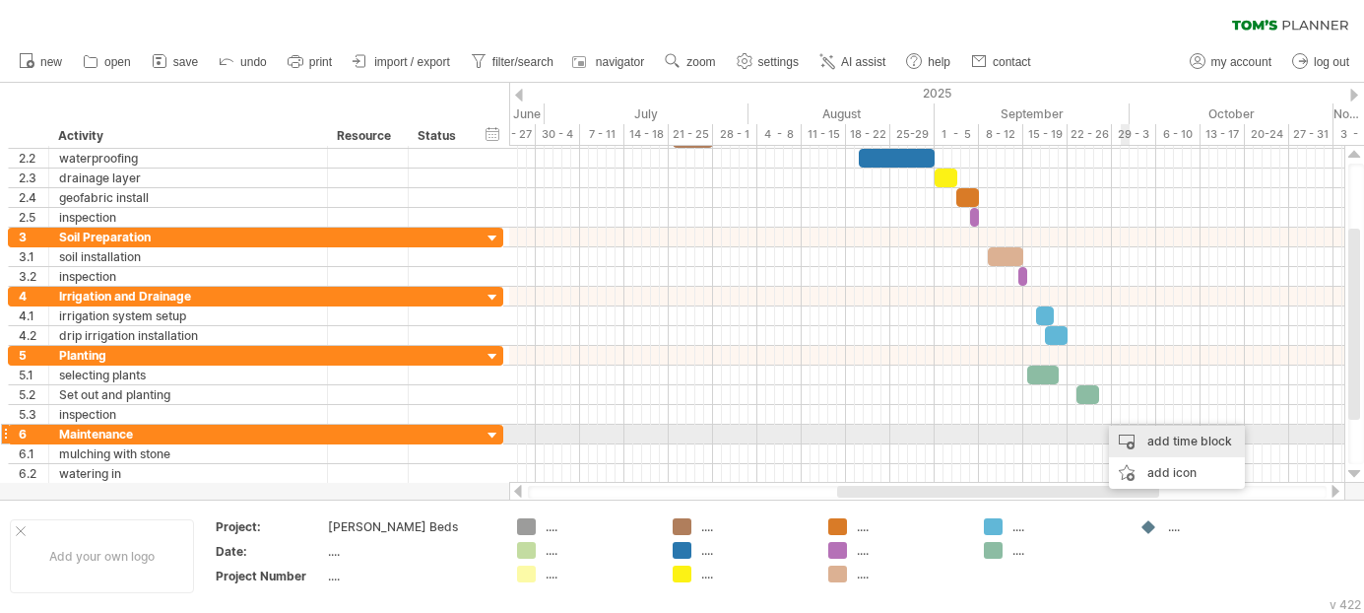
click at [1145, 434] on div "add time block" at bounding box center [1177, 441] width 136 height 32
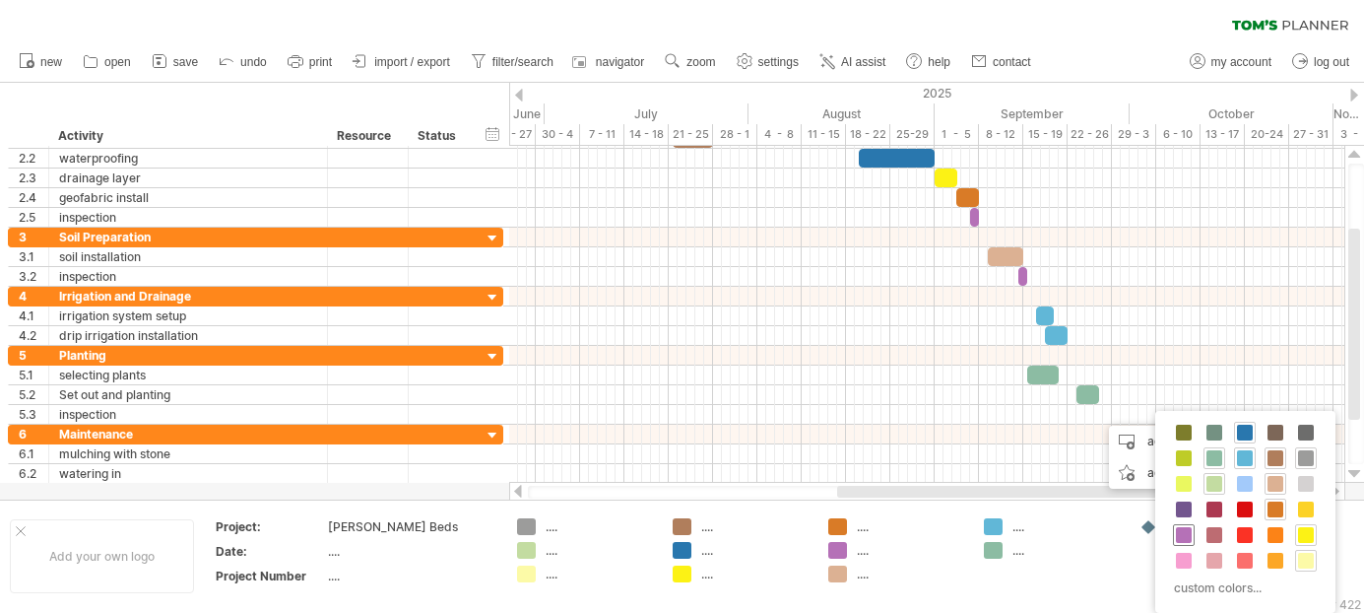
click at [1182, 534] on span at bounding box center [1184, 535] width 16 height 16
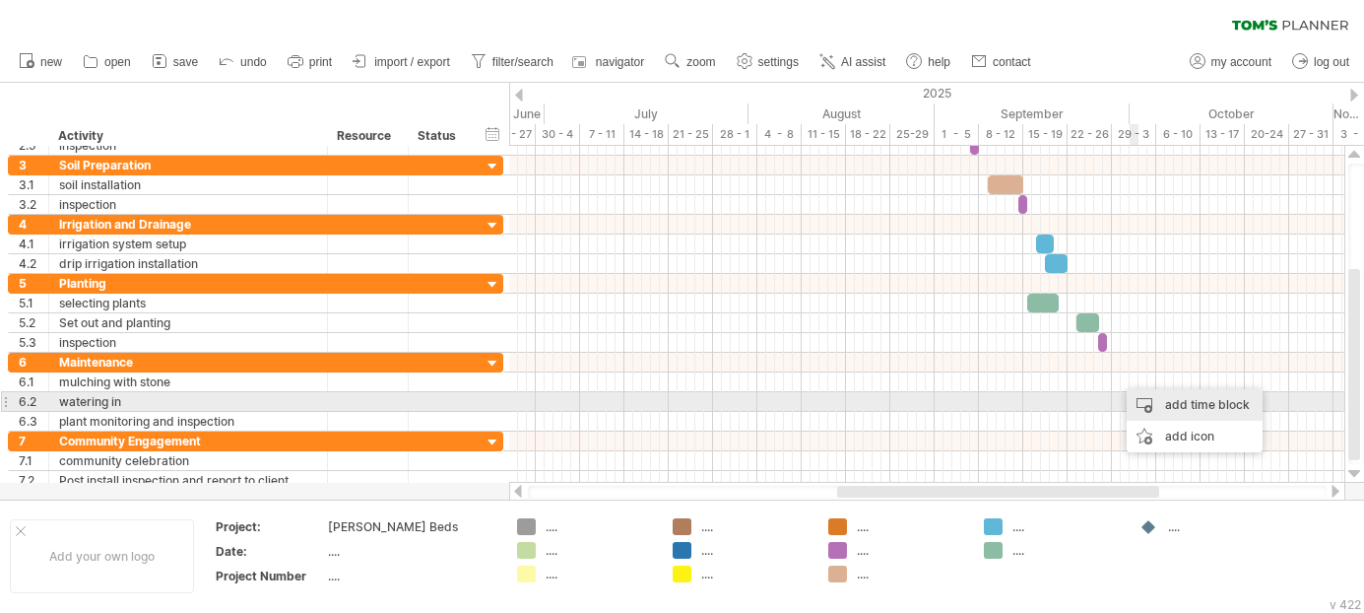
click at [1169, 402] on div "add time block" at bounding box center [1195, 405] width 136 height 32
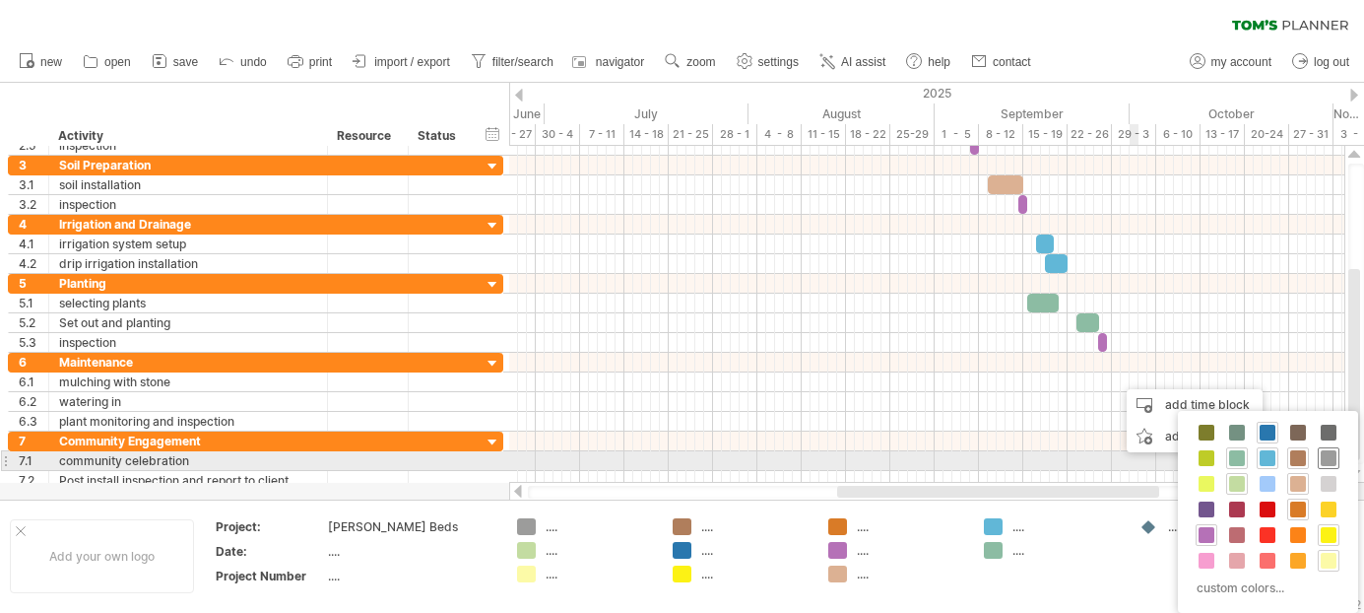
click at [1325, 454] on span at bounding box center [1329, 458] width 16 height 16
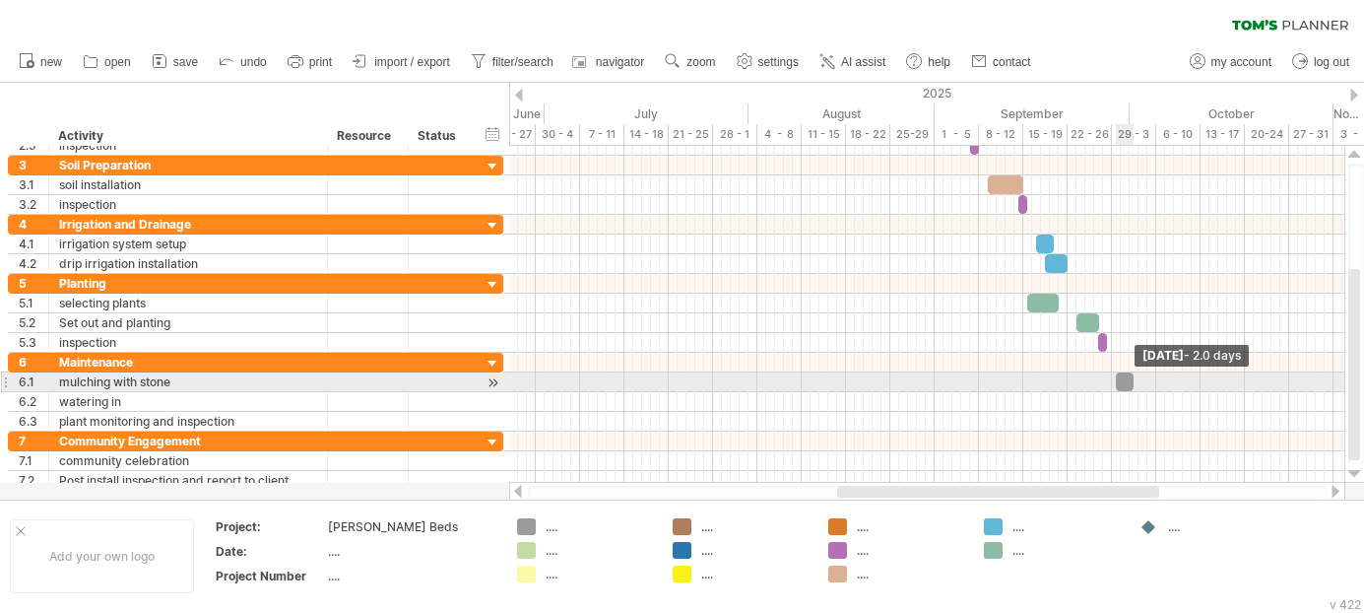
click at [1131, 383] on span at bounding box center [1134, 381] width 8 height 19
drag, startPoint x: 1119, startPoint y: 380, endPoint x: 1130, endPoint y: 381, distance: 11.9
click at [1130, 381] on div at bounding box center [1132, 381] width 5 height 19
drag, startPoint x: 1134, startPoint y: 381, endPoint x: 1144, endPoint y: 378, distance: 10.3
click at [1144, 378] on span at bounding box center [1143, 381] width 8 height 19
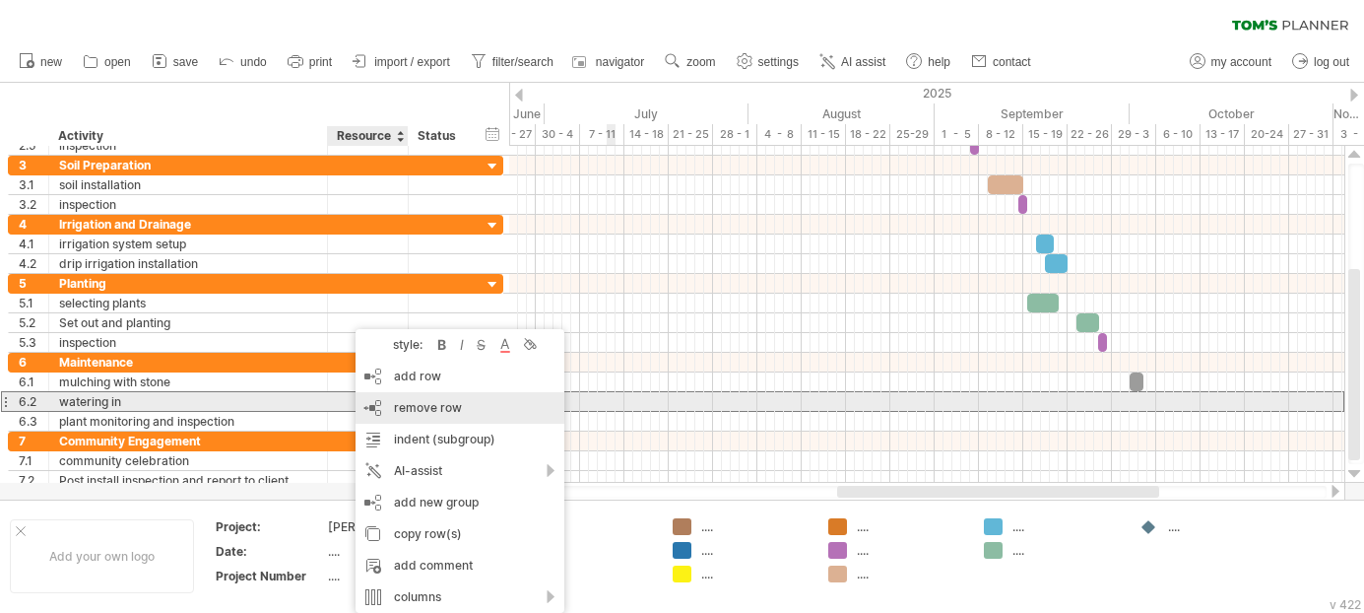
drag, startPoint x: 407, startPoint y: 423, endPoint x: 412, endPoint y: 408, distance: 16.5
click at [412, 408] on div "remove row remove selected rows" at bounding box center [459, 408] width 209 height 32
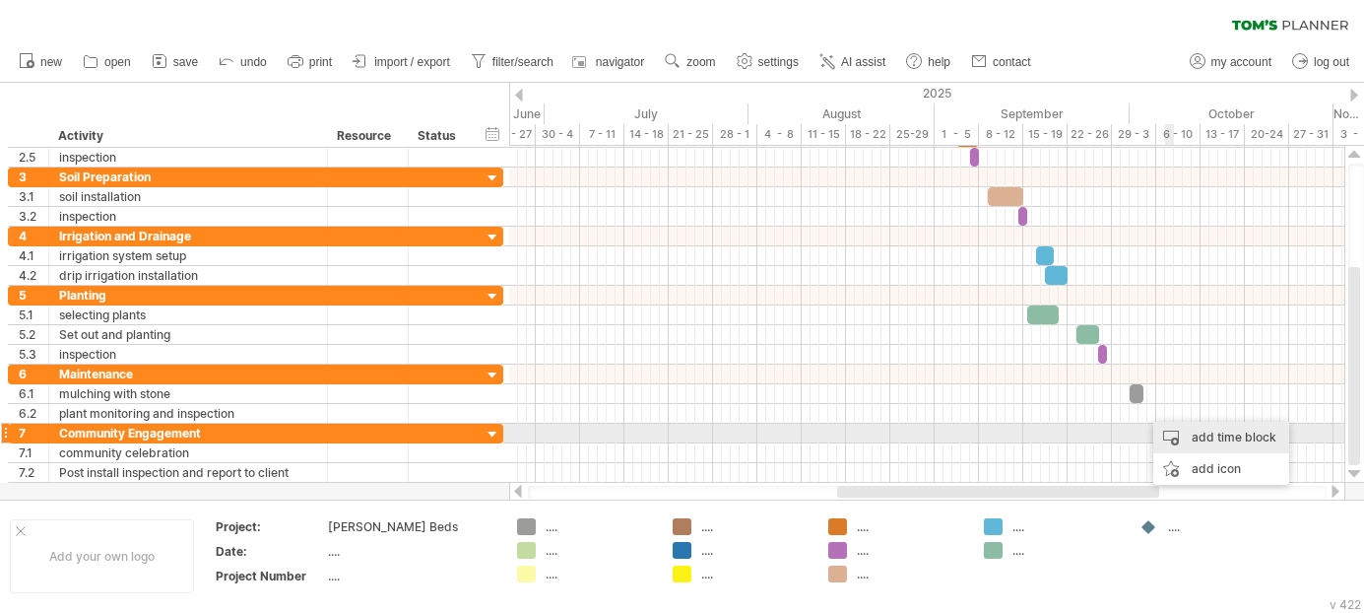
click at [1184, 430] on div "add time block" at bounding box center [1221, 437] width 136 height 32
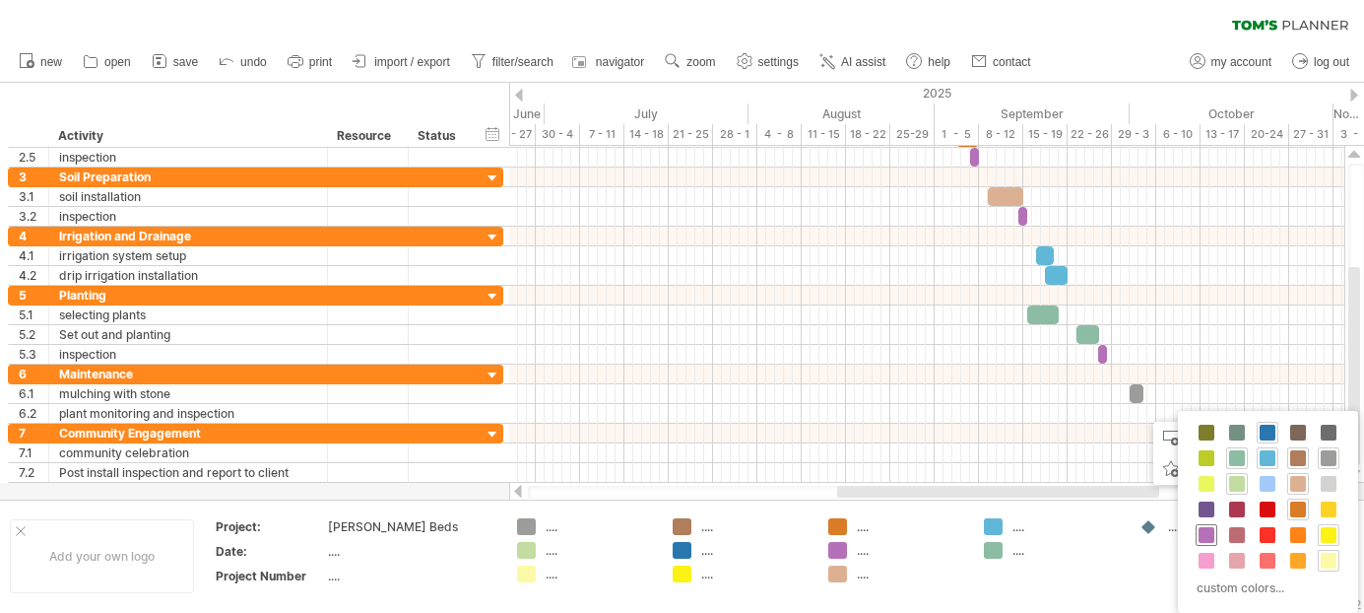
click at [1206, 533] on span at bounding box center [1206, 535] width 16 height 16
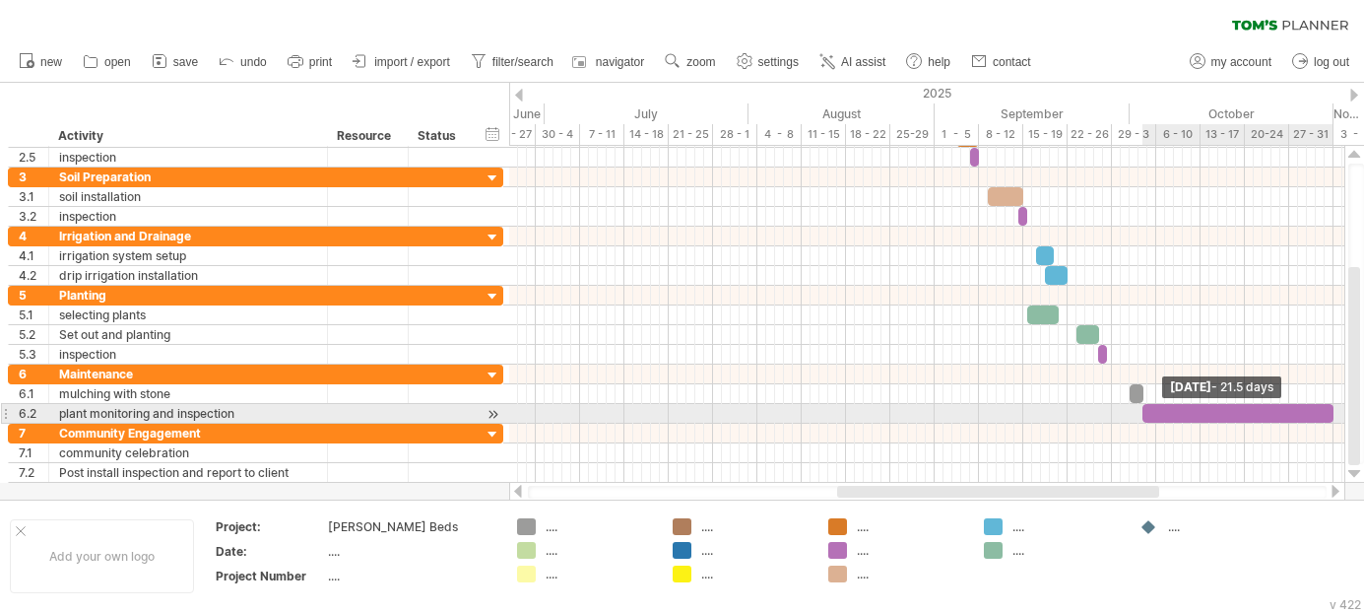
drag, startPoint x: 1152, startPoint y: 412, endPoint x: 1333, endPoint y: 406, distance: 181.3
click at [1333, 406] on span at bounding box center [1333, 413] width 8 height 19
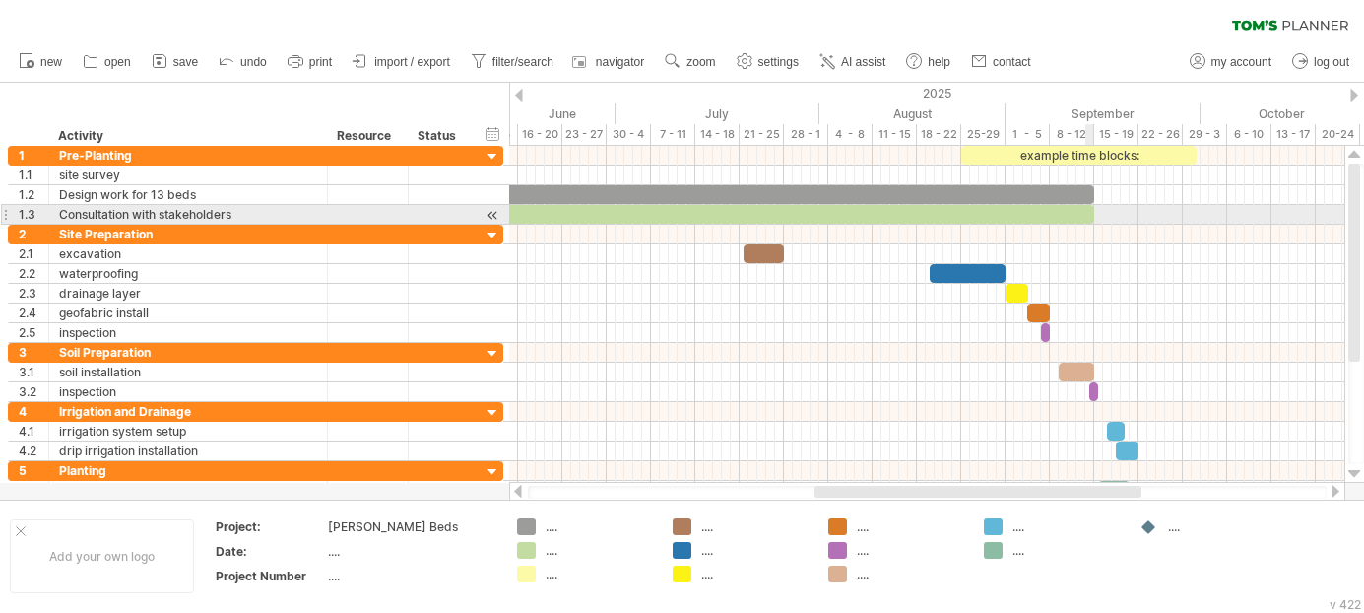
click at [1086, 212] on div at bounding box center [761, 214] width 665 height 19
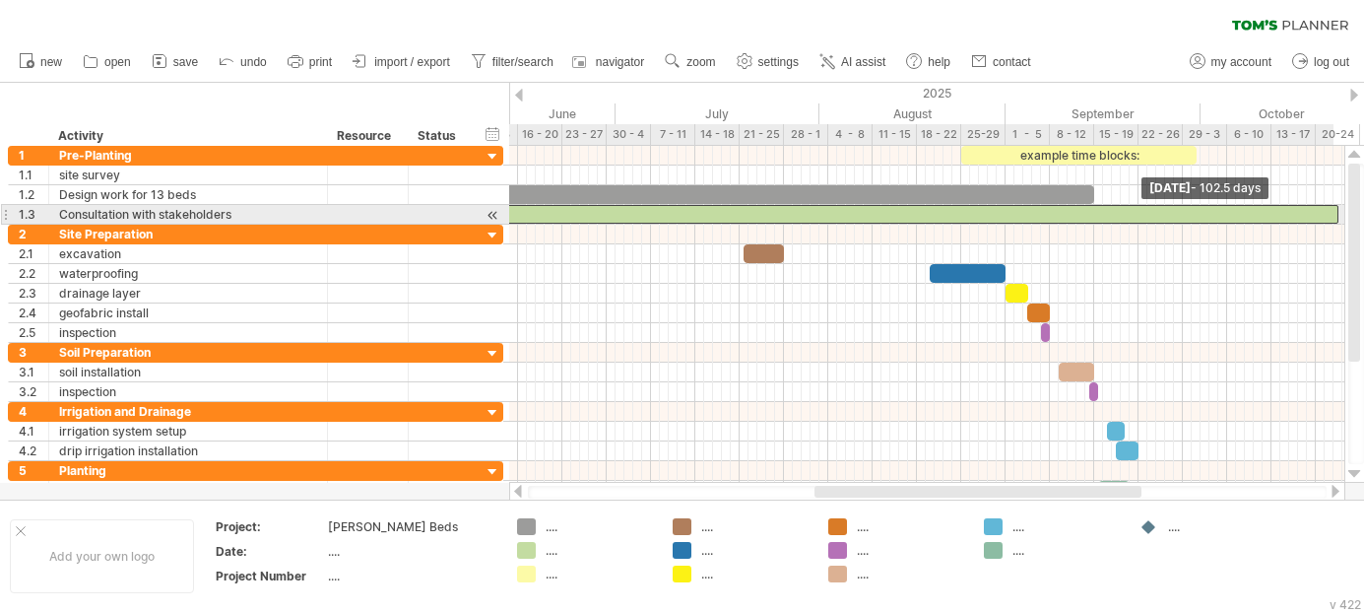
drag, startPoint x: 1095, startPoint y: 212, endPoint x: 1353, endPoint y: 218, distance: 258.1
click at [1353, 218] on div "Trying to reach [DOMAIN_NAME] Connected again... 0% clear filter new 1" at bounding box center [682, 306] width 1364 height 613
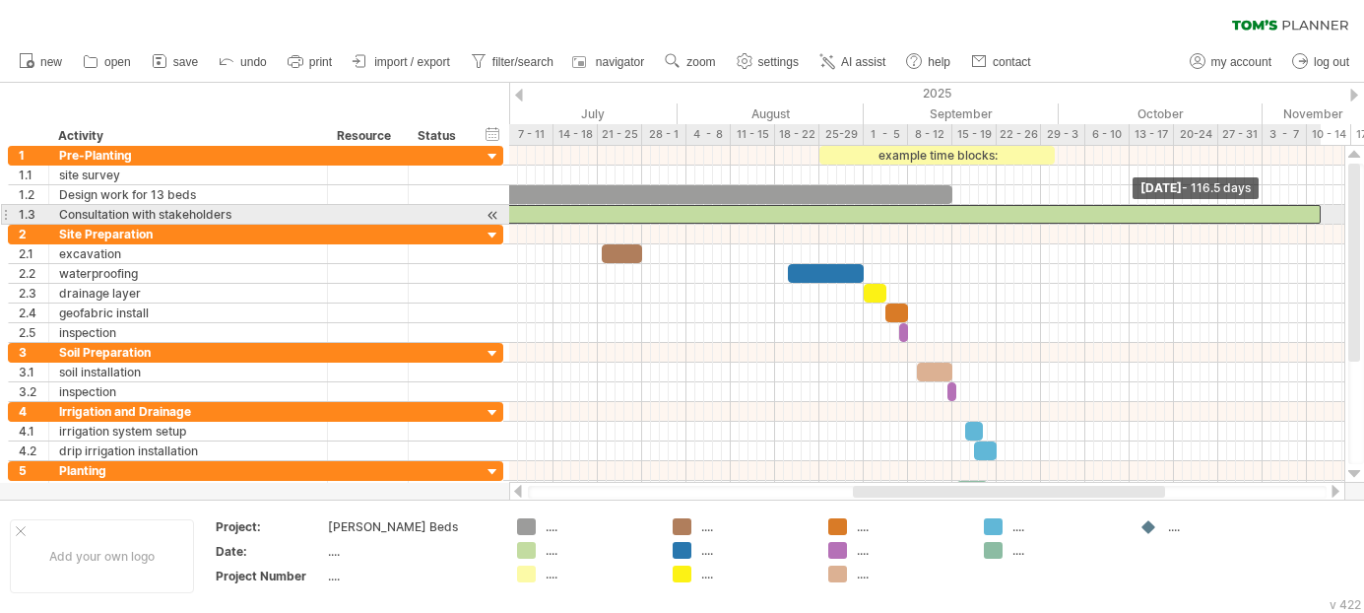
drag, startPoint x: 1197, startPoint y: 212, endPoint x: 1323, endPoint y: 213, distance: 125.1
click at [1323, 213] on span at bounding box center [1321, 214] width 8 height 19
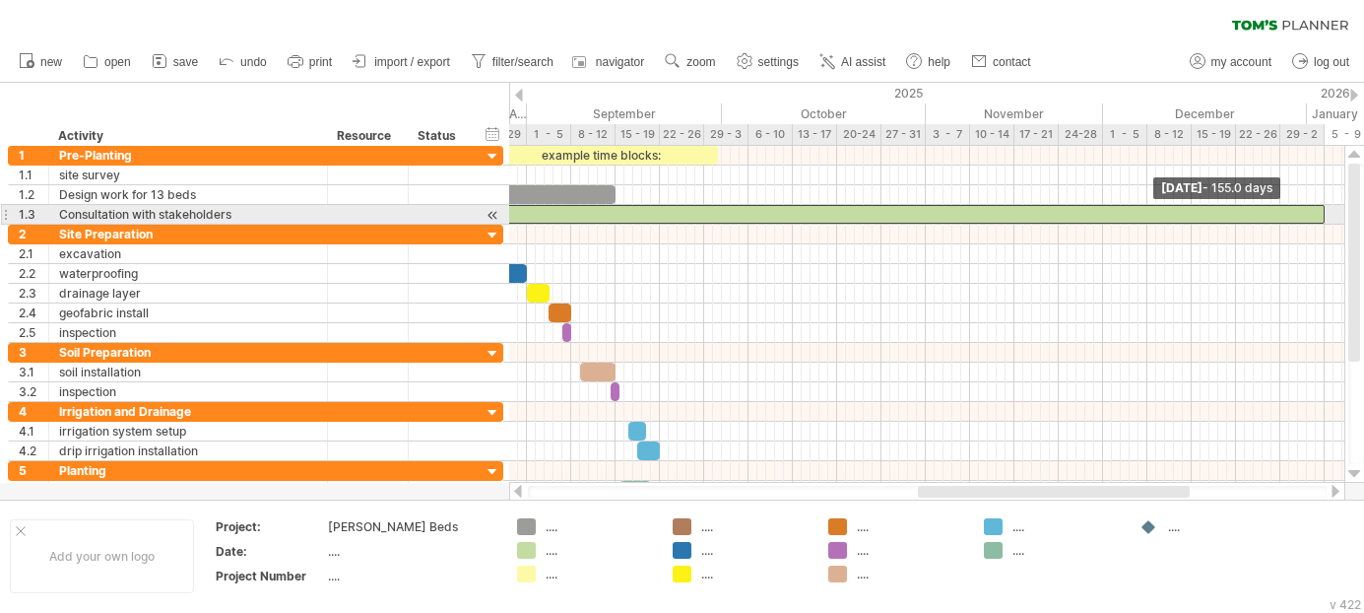
drag, startPoint x: 983, startPoint y: 213, endPoint x: 1325, endPoint y: 210, distance: 342.7
click at [1325, 210] on span at bounding box center [1325, 214] width 8 height 19
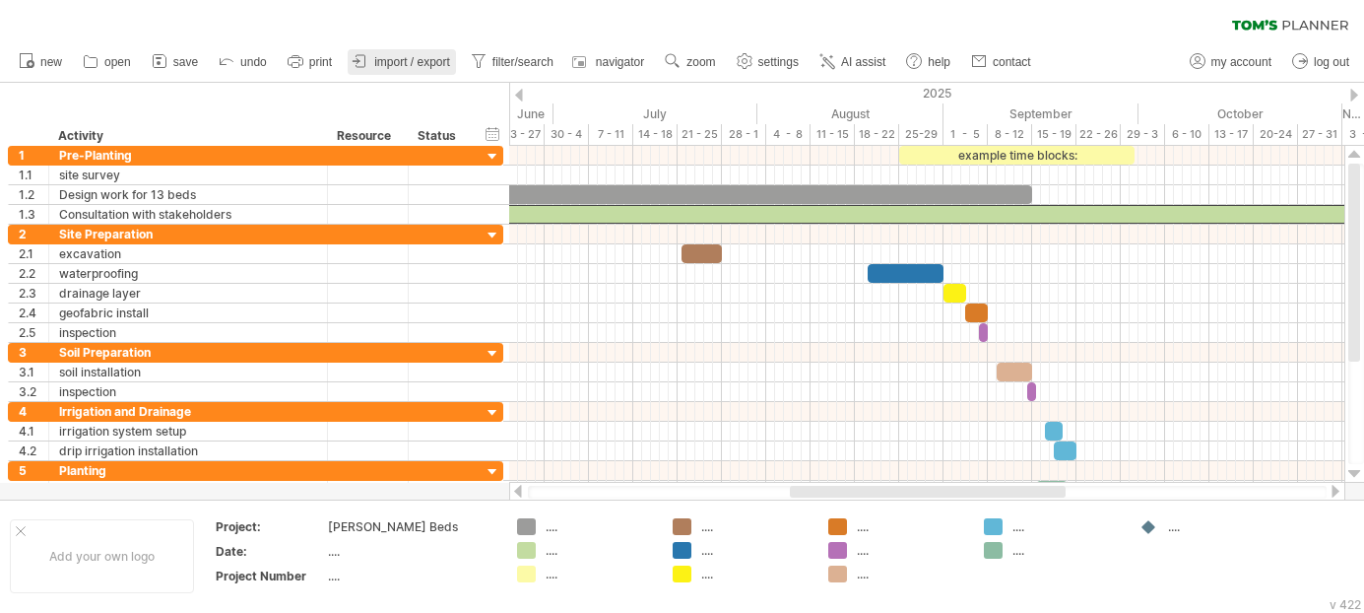
click at [399, 56] on span "import / export" at bounding box center [412, 62] width 76 height 14
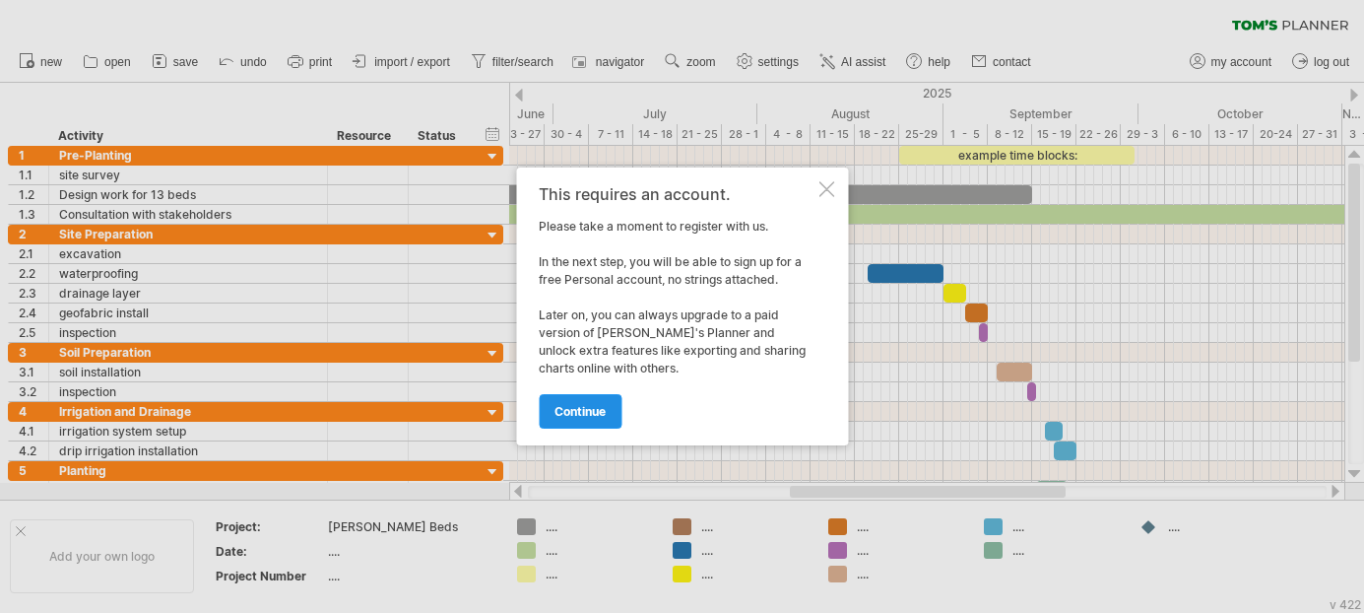
click at [577, 397] on link "continue" at bounding box center [580, 411] width 83 height 34
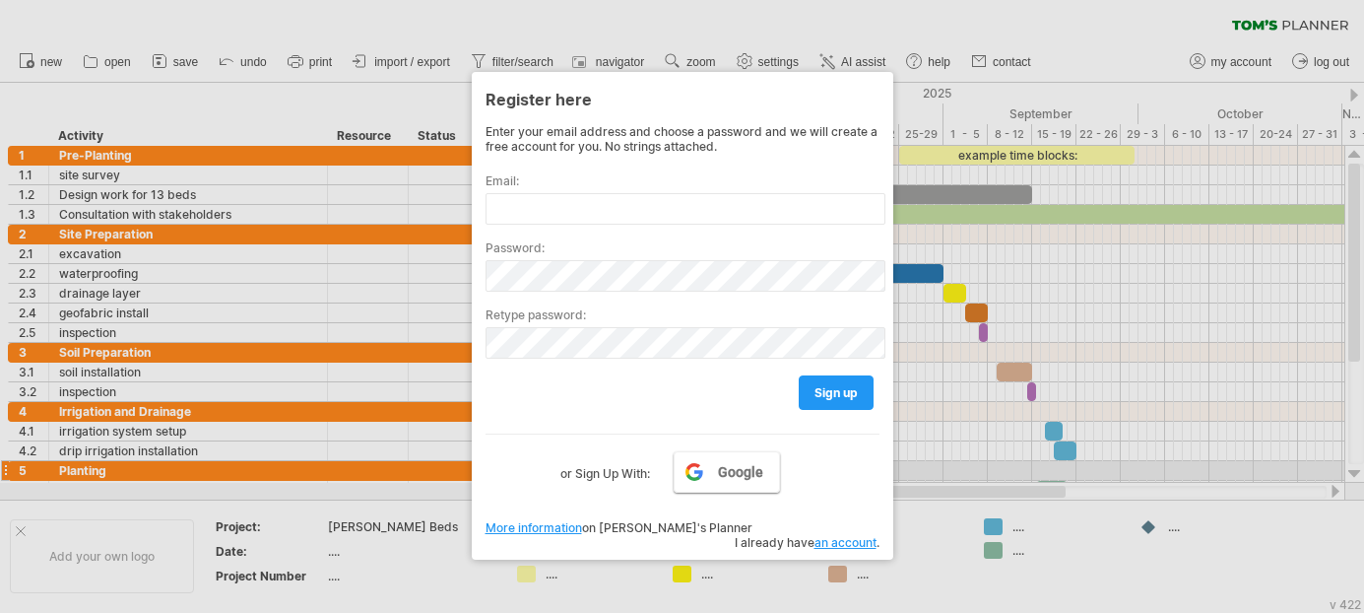
click at [730, 470] on span "Google" at bounding box center [740, 472] width 45 height 16
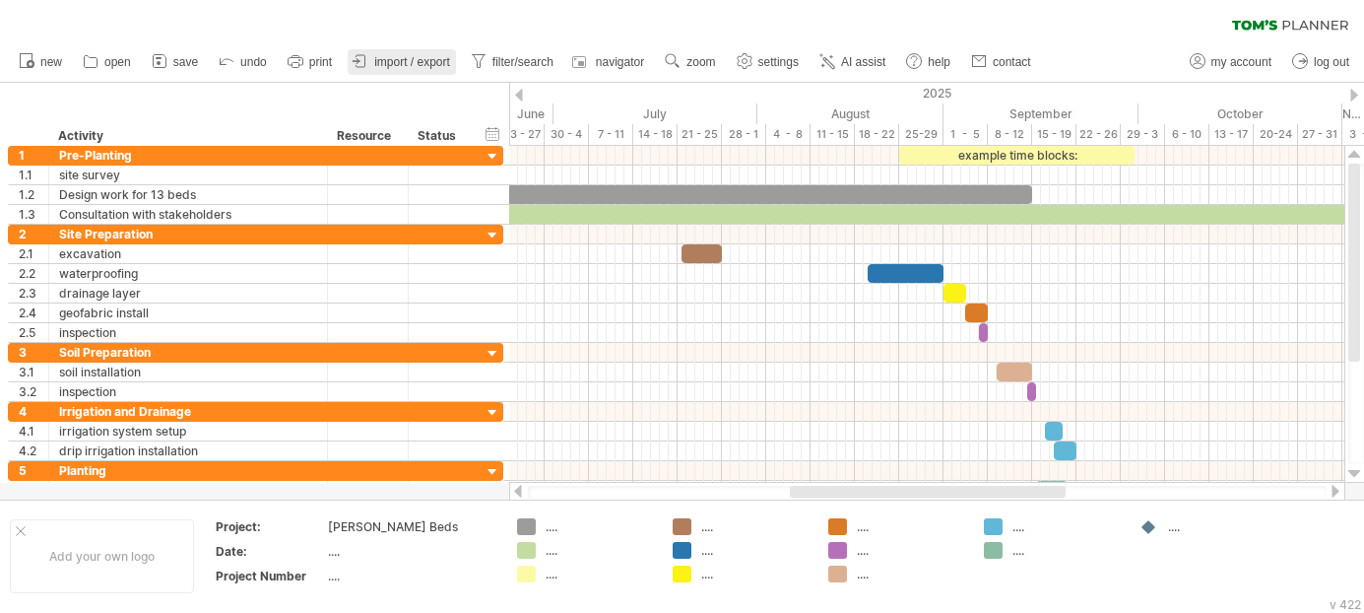
click at [406, 68] on span "import / export" at bounding box center [412, 62] width 76 height 14
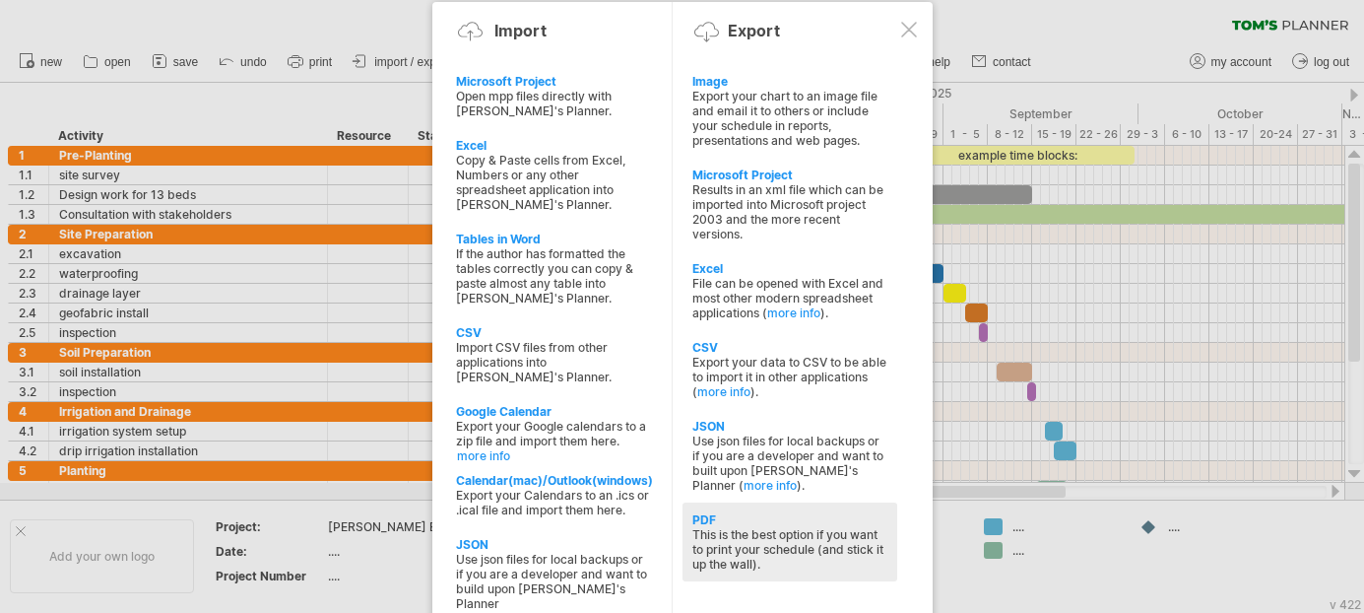
click at [739, 513] on div "PDF" at bounding box center [789, 519] width 195 height 15
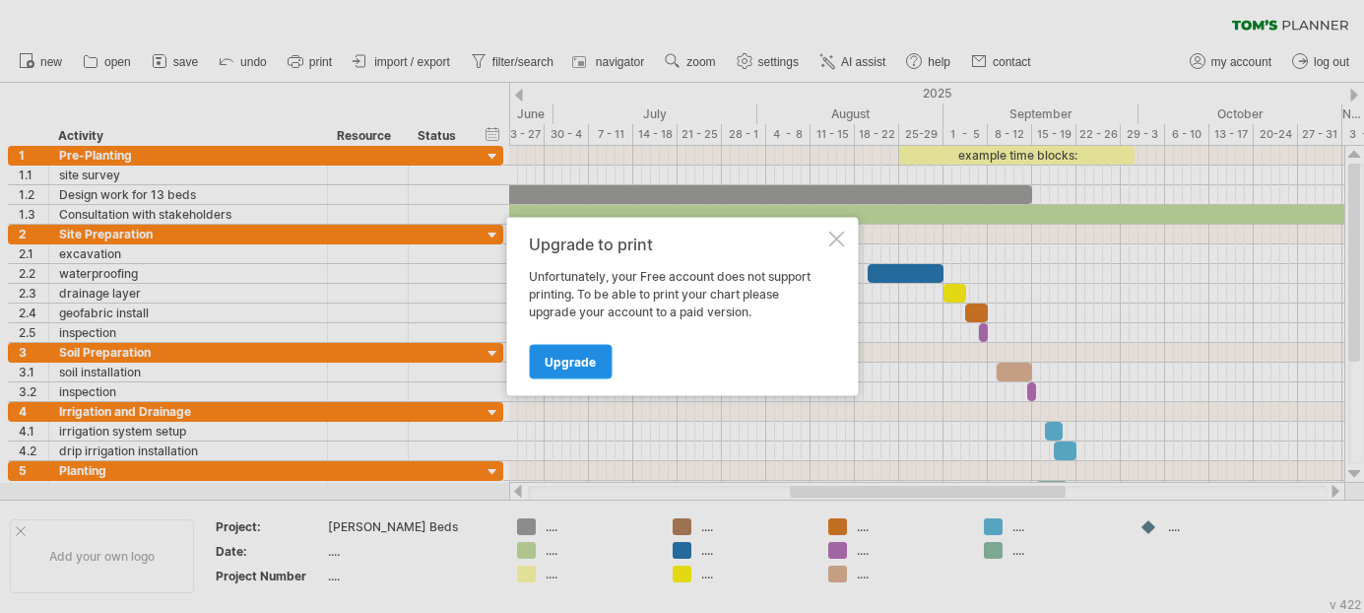
click at [568, 357] on span "Upgrade" at bounding box center [570, 362] width 51 height 15
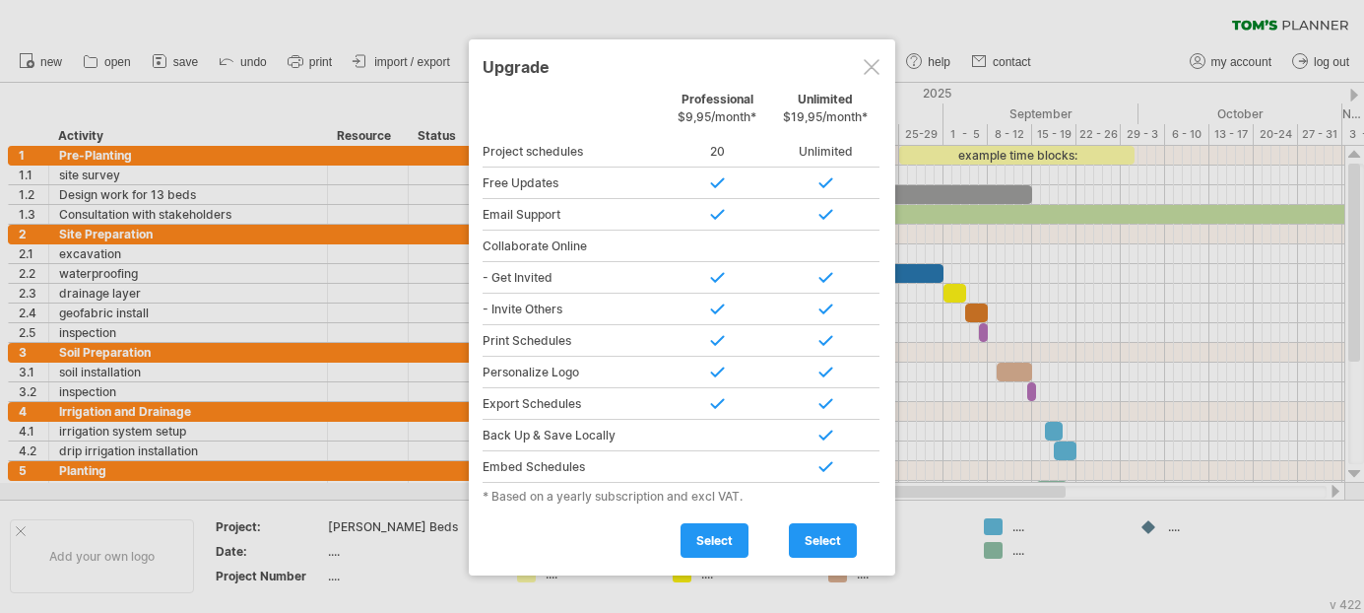
click at [869, 70] on div at bounding box center [872, 67] width 16 height 16
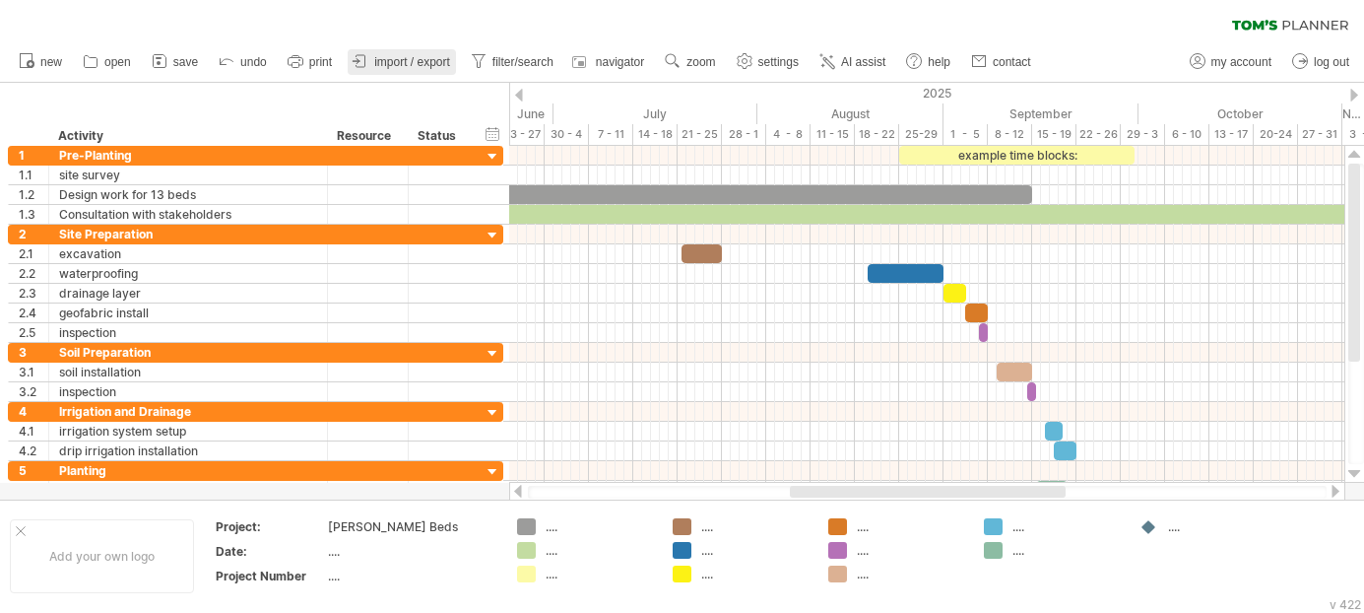
click at [384, 66] on span "import / export" at bounding box center [412, 62] width 76 height 14
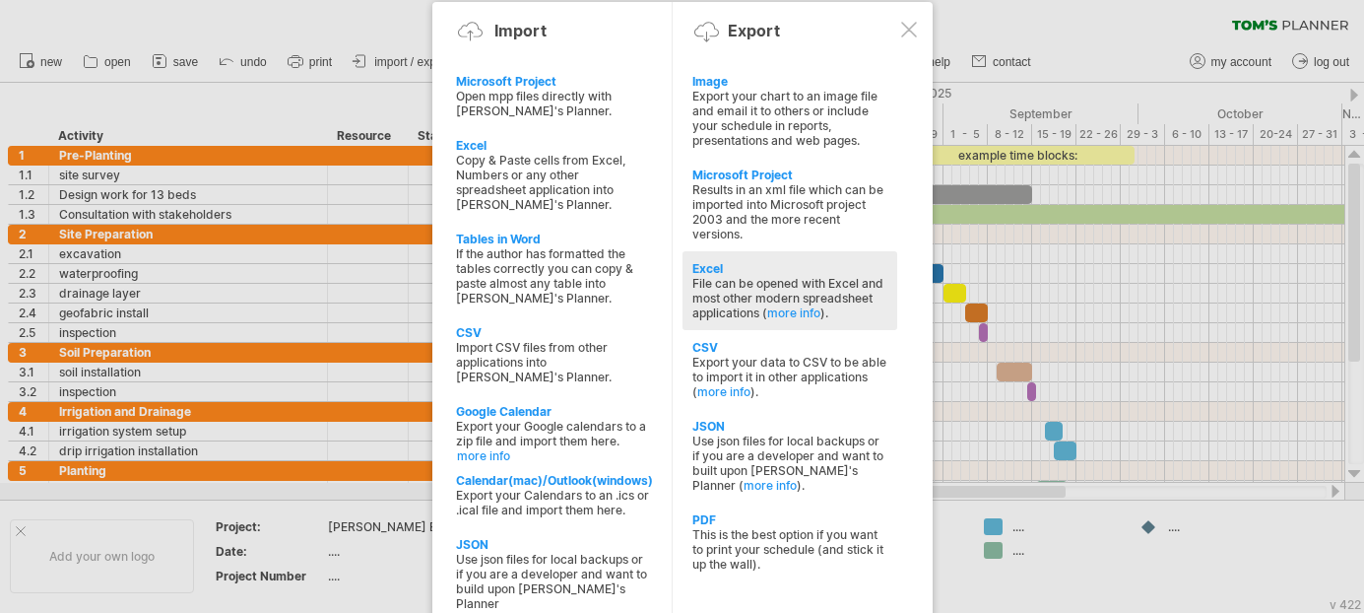
click at [733, 276] on div "File can be opened with Excel and most other modern spreadsheet applications ( …" at bounding box center [789, 298] width 195 height 44
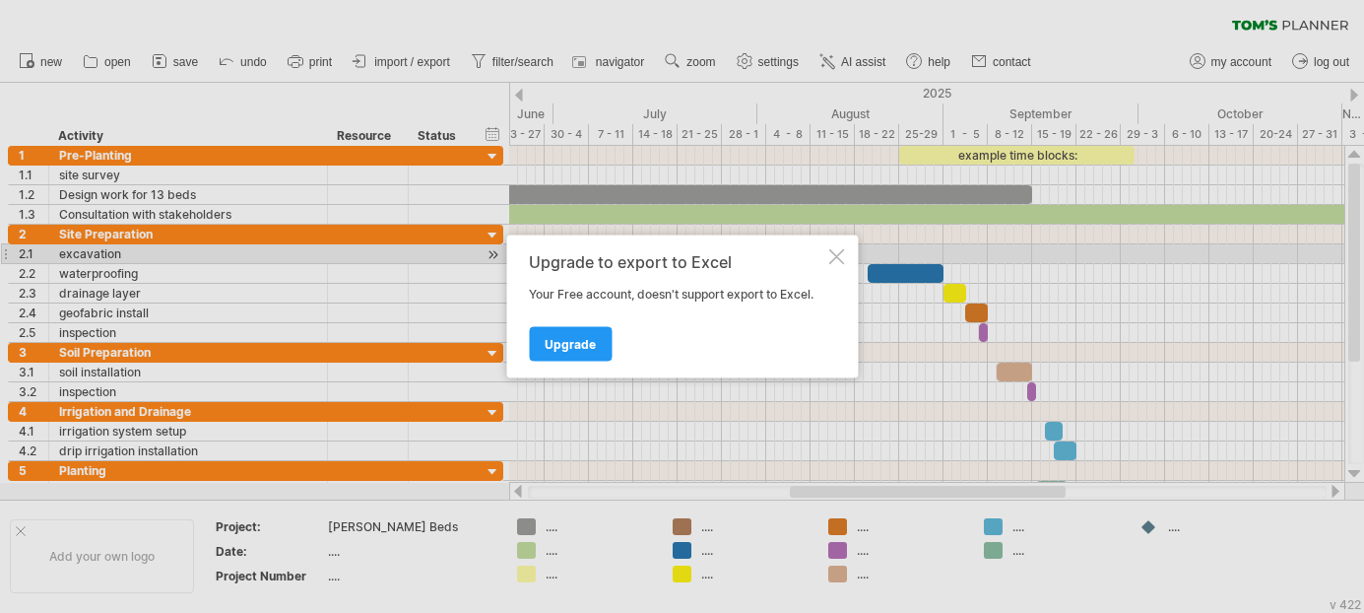
click at [840, 256] on div at bounding box center [836, 257] width 16 height 16
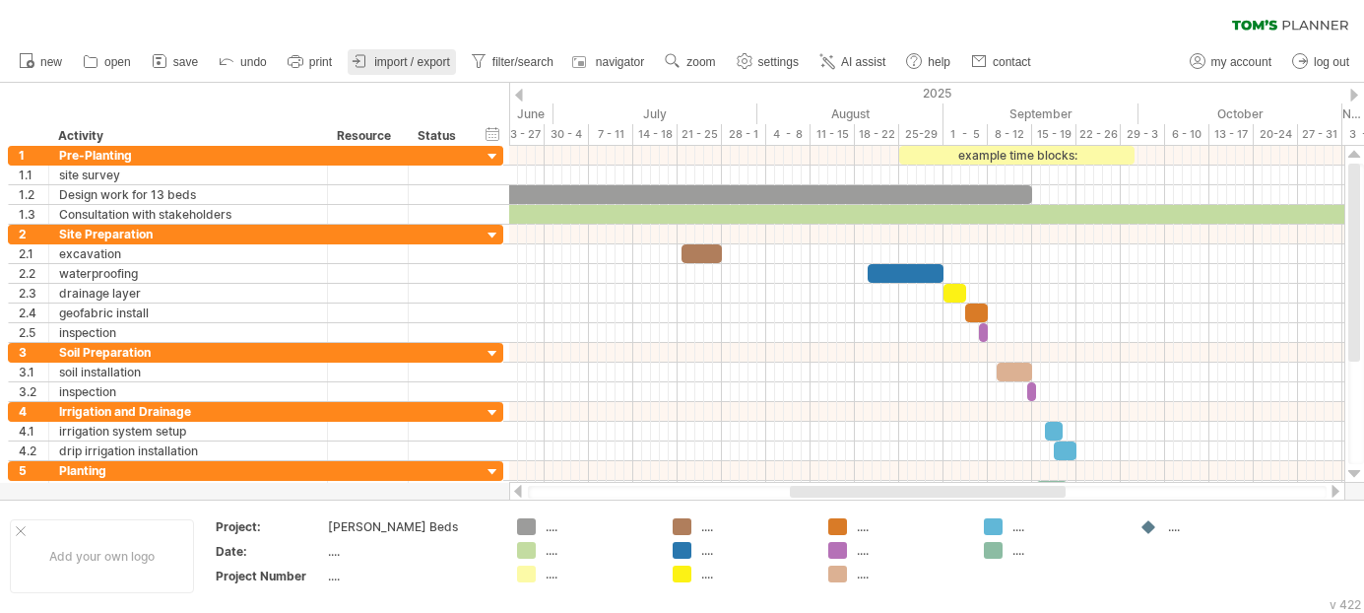
click at [379, 57] on span "import / export" at bounding box center [412, 62] width 76 height 14
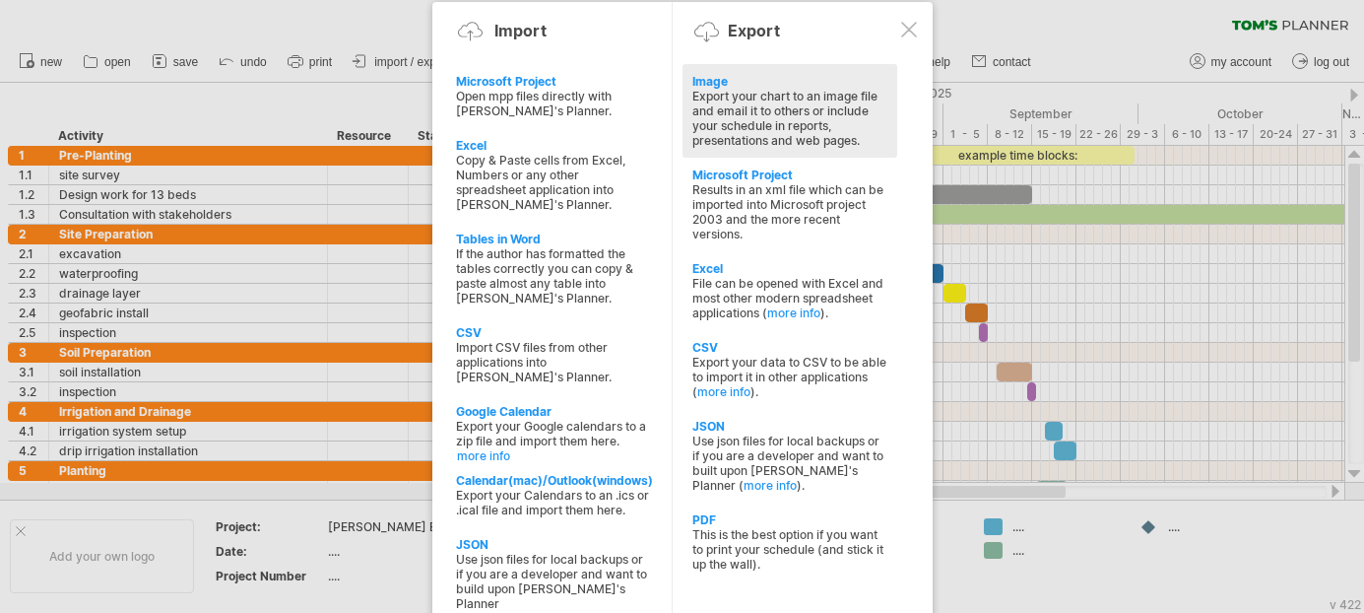
click at [744, 106] on div "Export your chart to an image file and email it to others or include your sched…" at bounding box center [789, 118] width 195 height 59
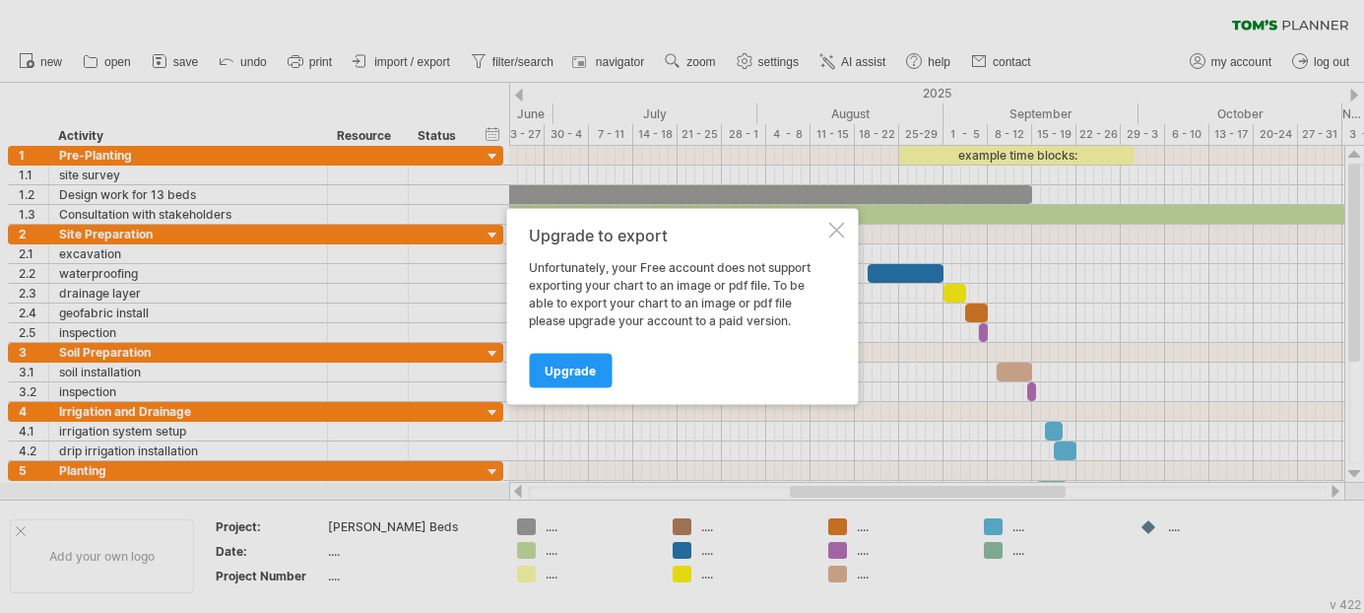
click at [838, 226] on div at bounding box center [836, 231] width 16 height 16
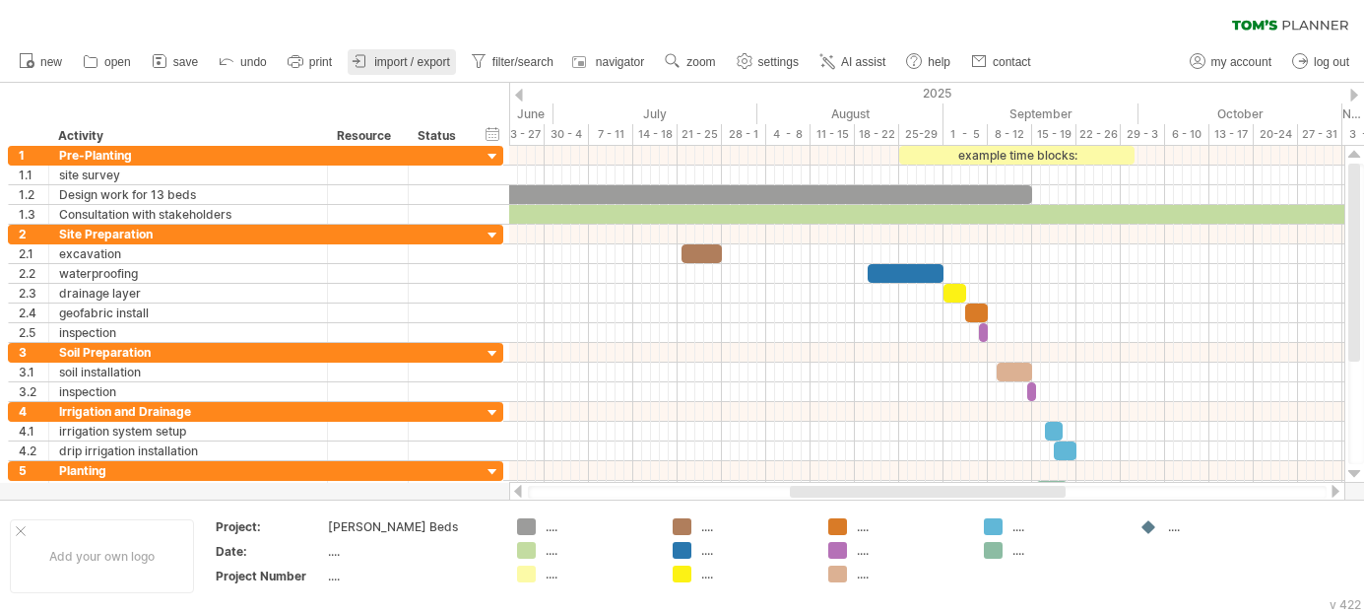
click at [403, 54] on link "import / export" at bounding box center [402, 62] width 108 height 26
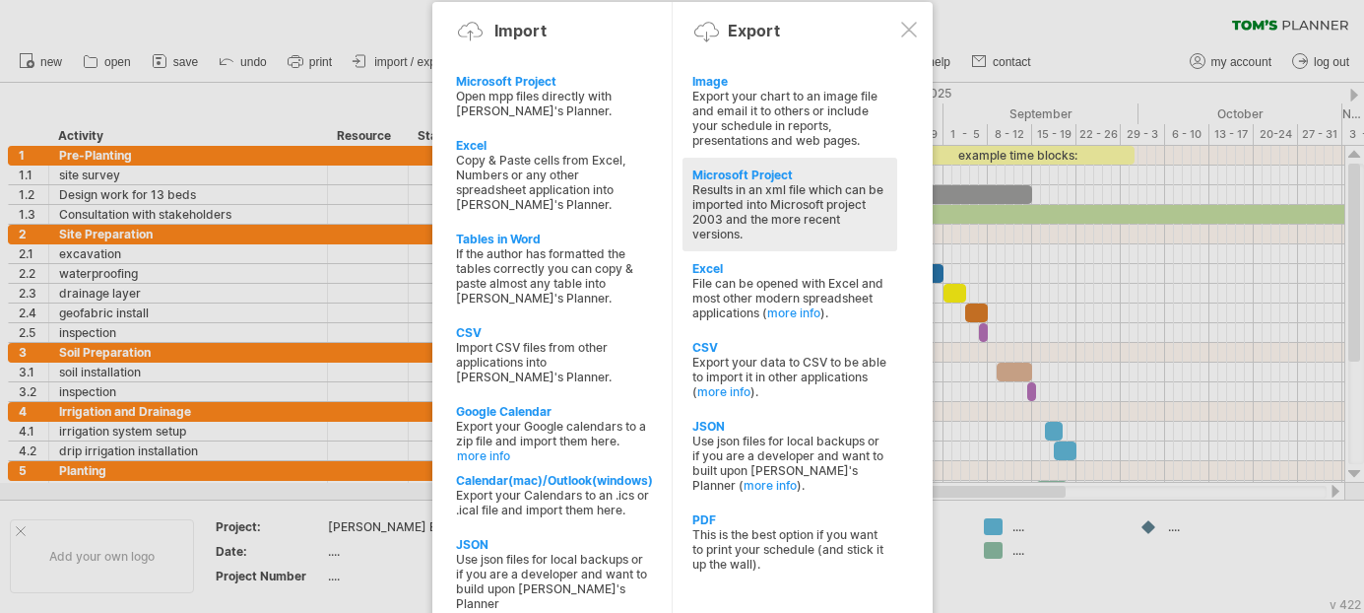
click at [737, 185] on div "Results in an xml file which can be imported into Microsoft project 2003 and th…" at bounding box center [789, 211] width 195 height 59
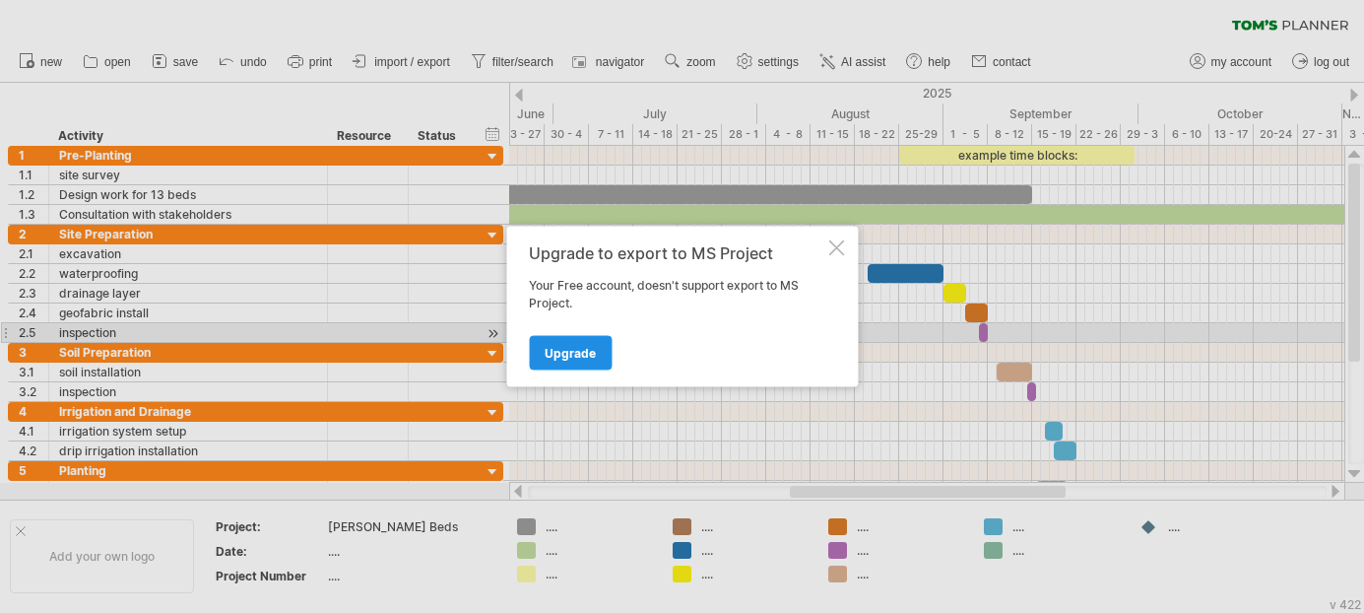
click at [581, 341] on link "Upgrade" at bounding box center [570, 353] width 83 height 34
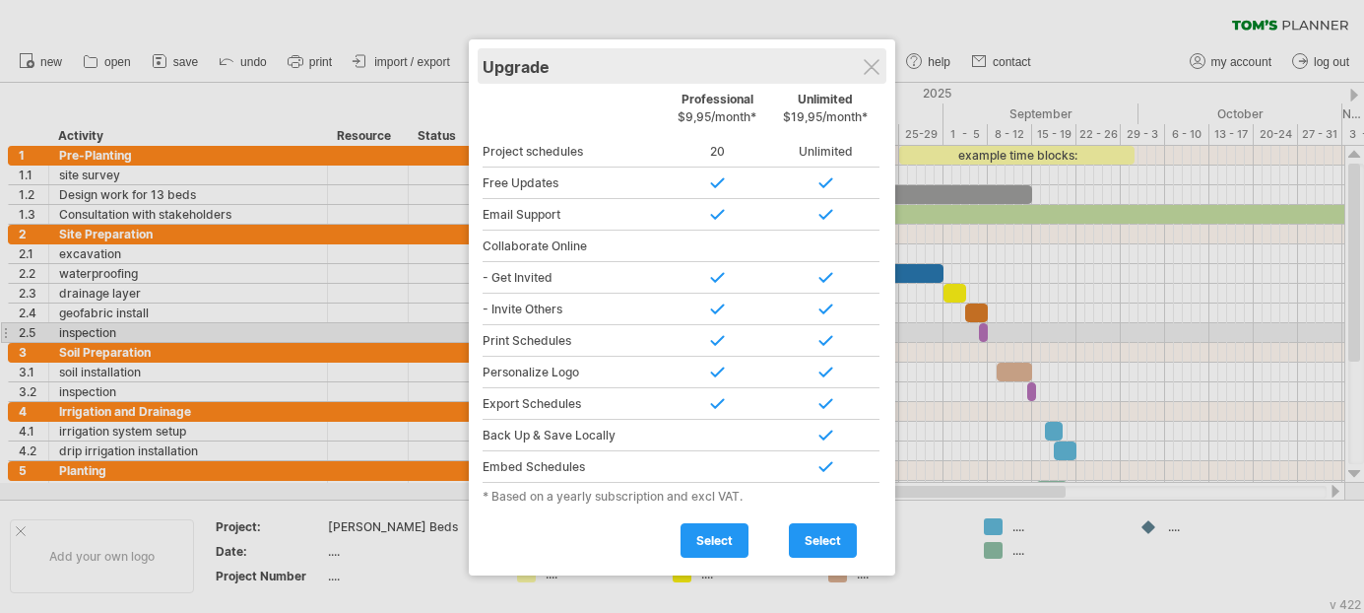
click at [869, 75] on div "Upgrade" at bounding box center [682, 65] width 399 height 35
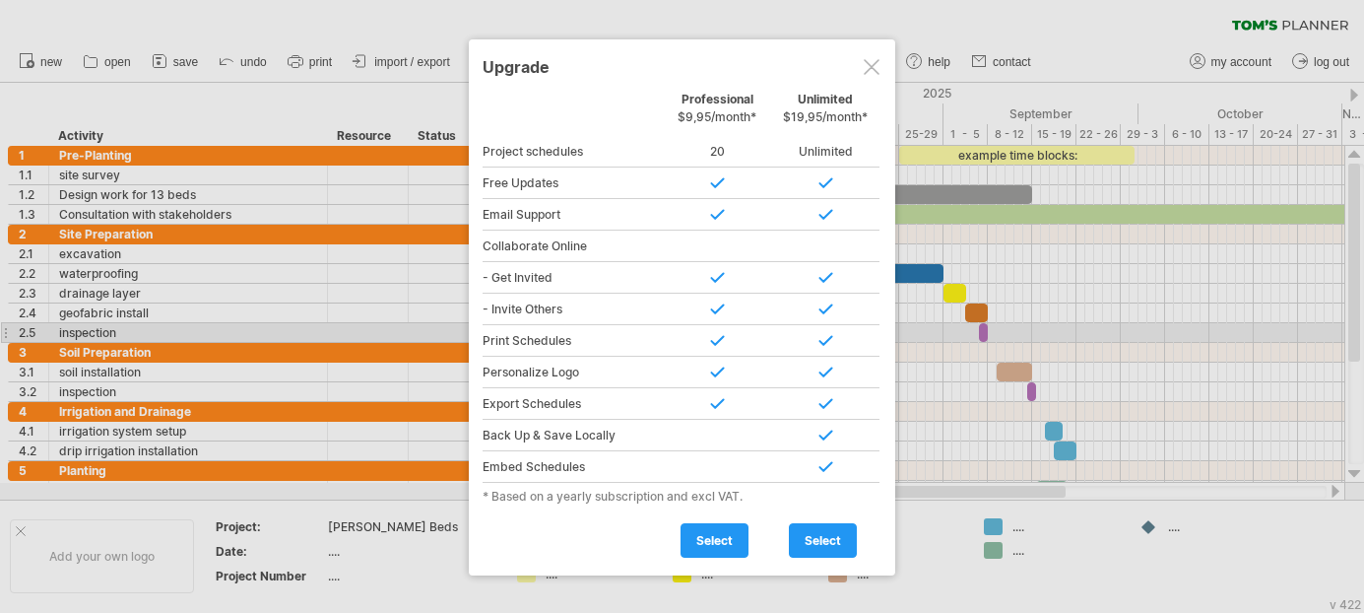
click at [873, 63] on div at bounding box center [872, 67] width 16 height 16
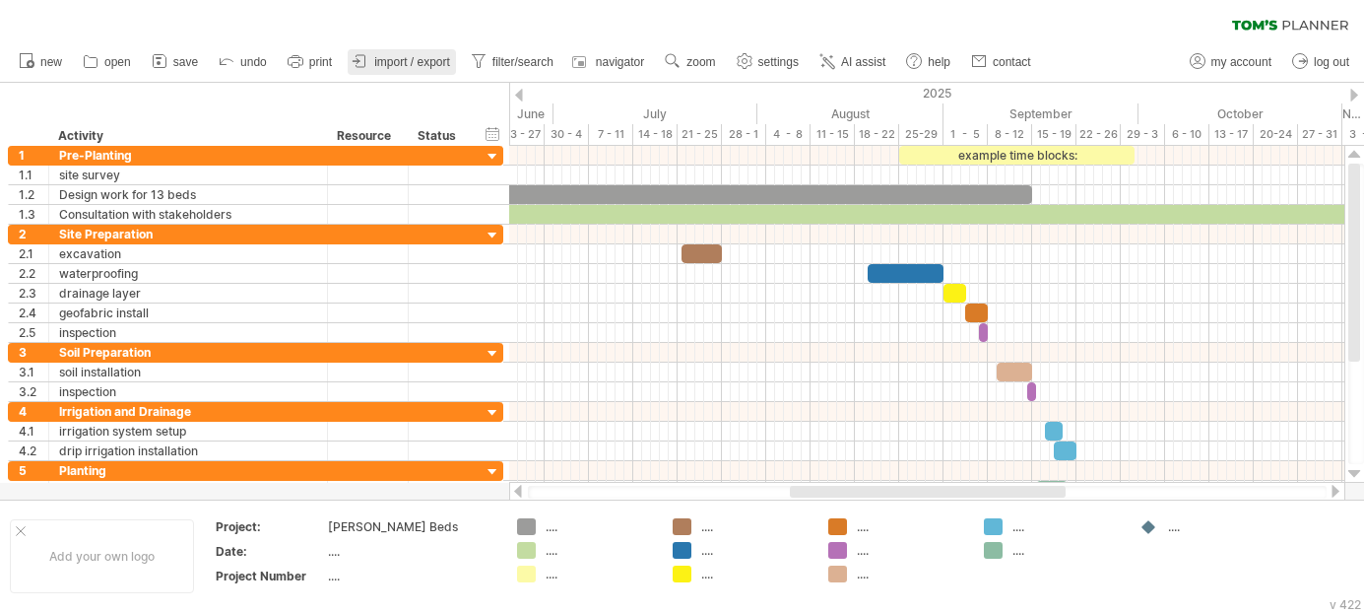
click at [409, 61] on span "import / export" at bounding box center [412, 62] width 76 height 14
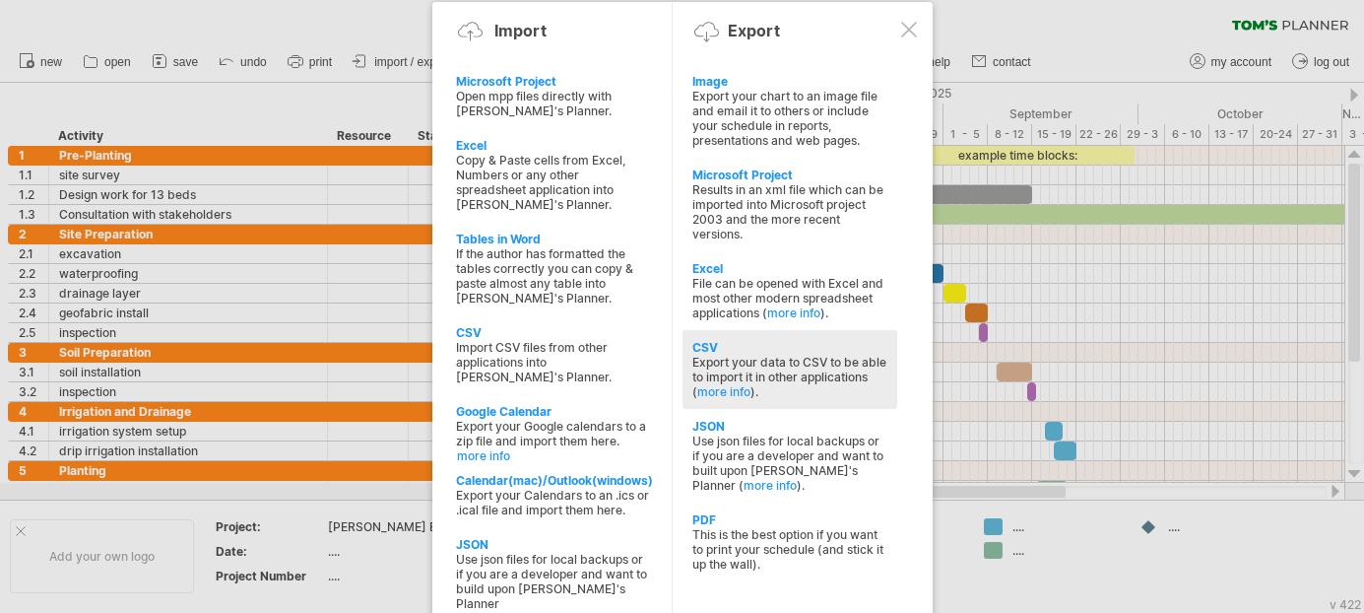
click at [749, 375] on div "Export your data to CSV to be able to import it in other applications ( more in…" at bounding box center [789, 377] width 195 height 44
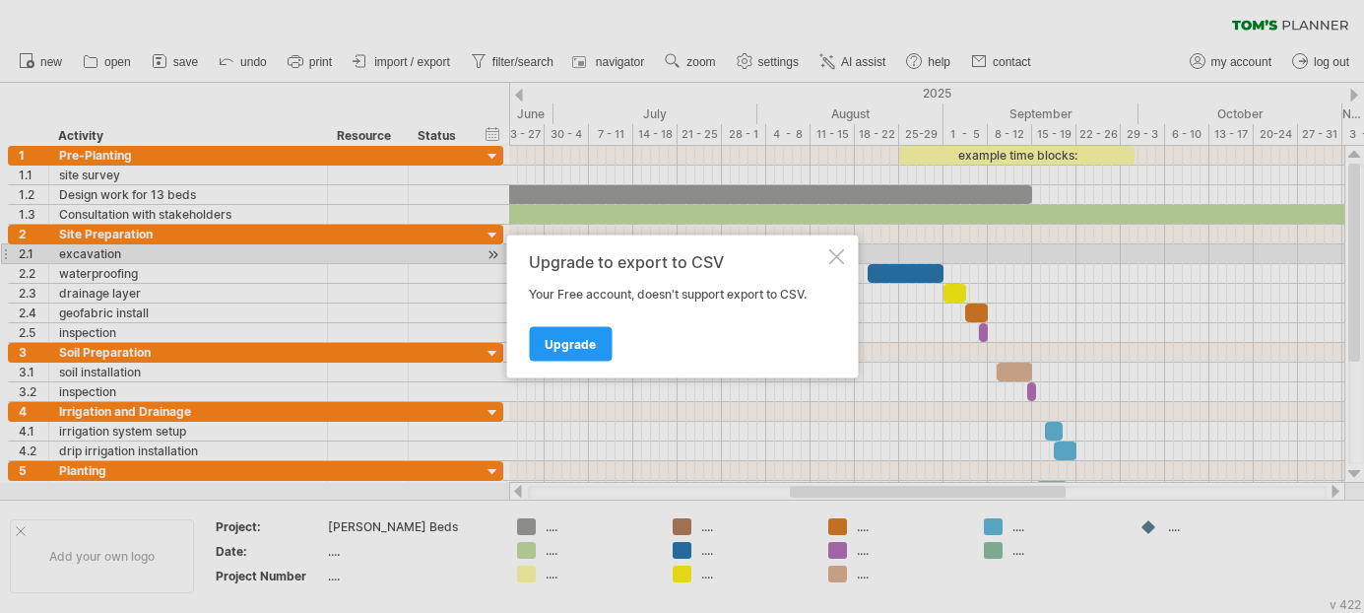
click at [834, 259] on div at bounding box center [836, 257] width 16 height 16
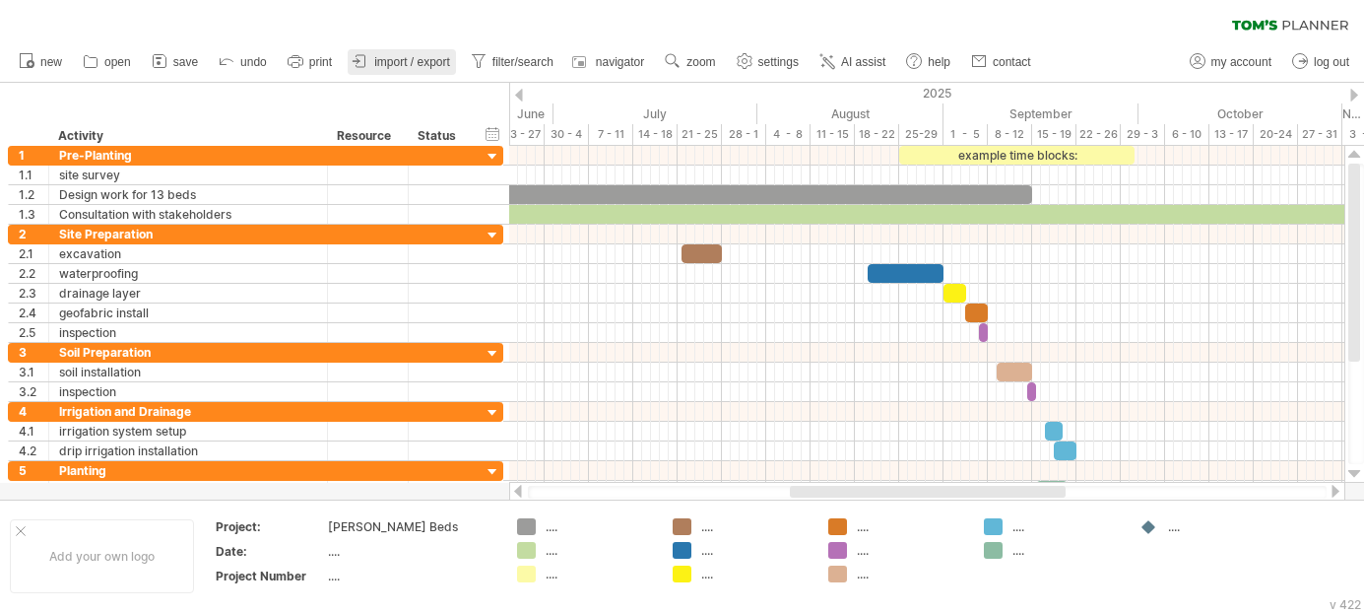
click at [401, 68] on span "import / export" at bounding box center [412, 62] width 76 height 14
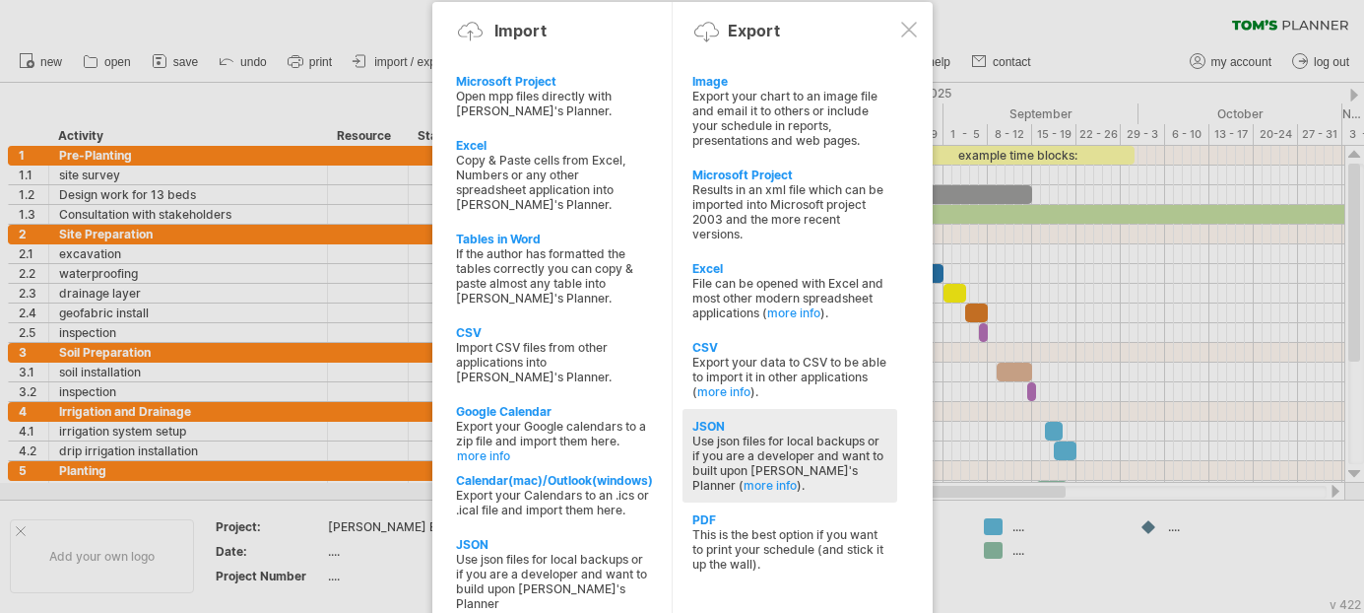
click at [756, 443] on div "Use json files for local backups or if you are a developer and want to built up…" at bounding box center [789, 462] width 195 height 59
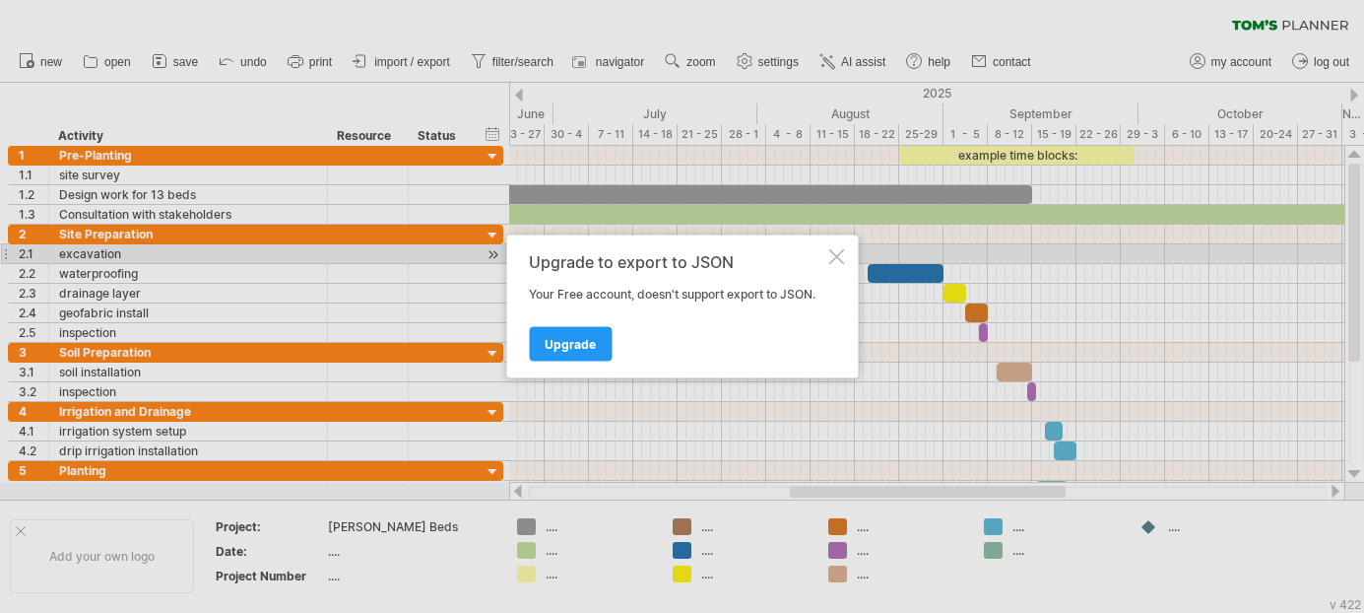
click at [840, 261] on div at bounding box center [836, 257] width 16 height 16
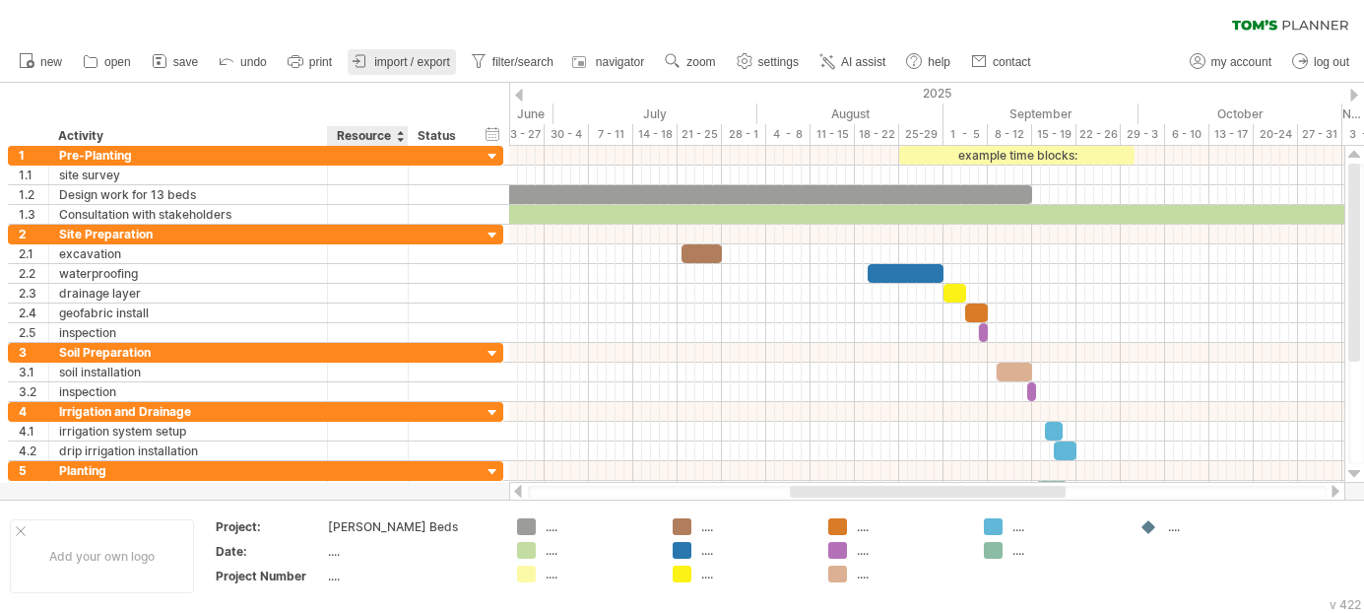
click at [407, 71] on link "import / export" at bounding box center [402, 62] width 108 height 26
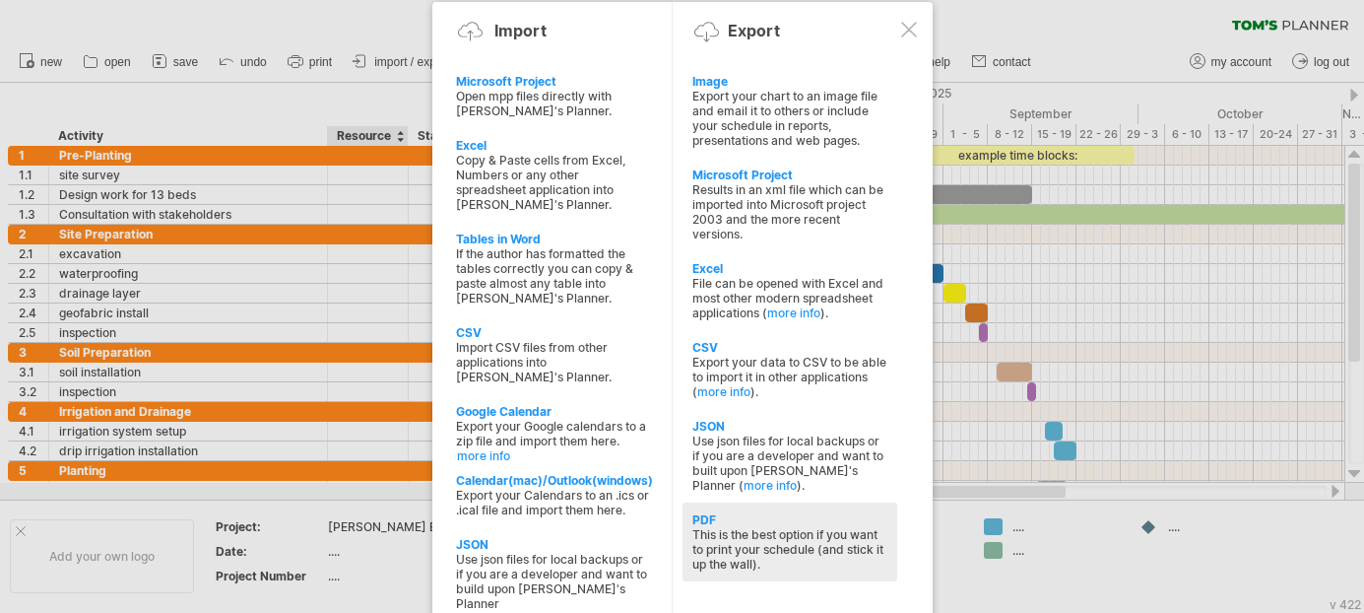
click at [755, 527] on div "This is the best option if you want to print your schedule (and stick it up the…" at bounding box center [789, 549] width 195 height 44
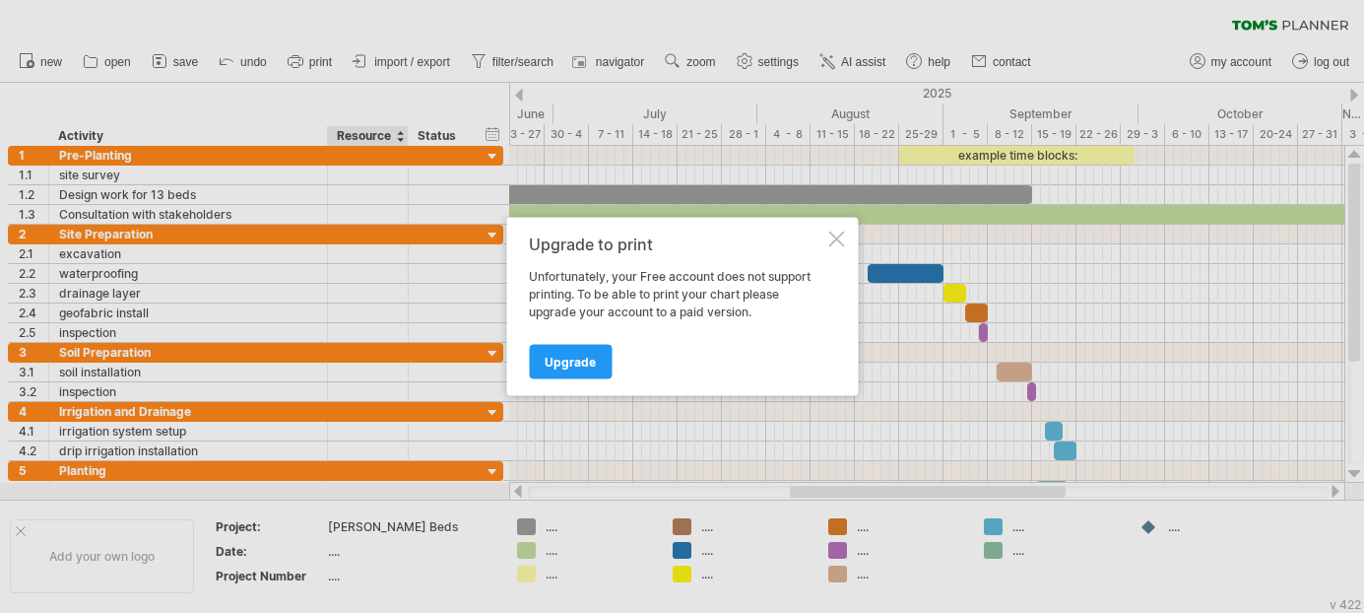
click at [834, 236] on div at bounding box center [836, 239] width 16 height 16
